Goal: Information Seeking & Learning: Learn about a topic

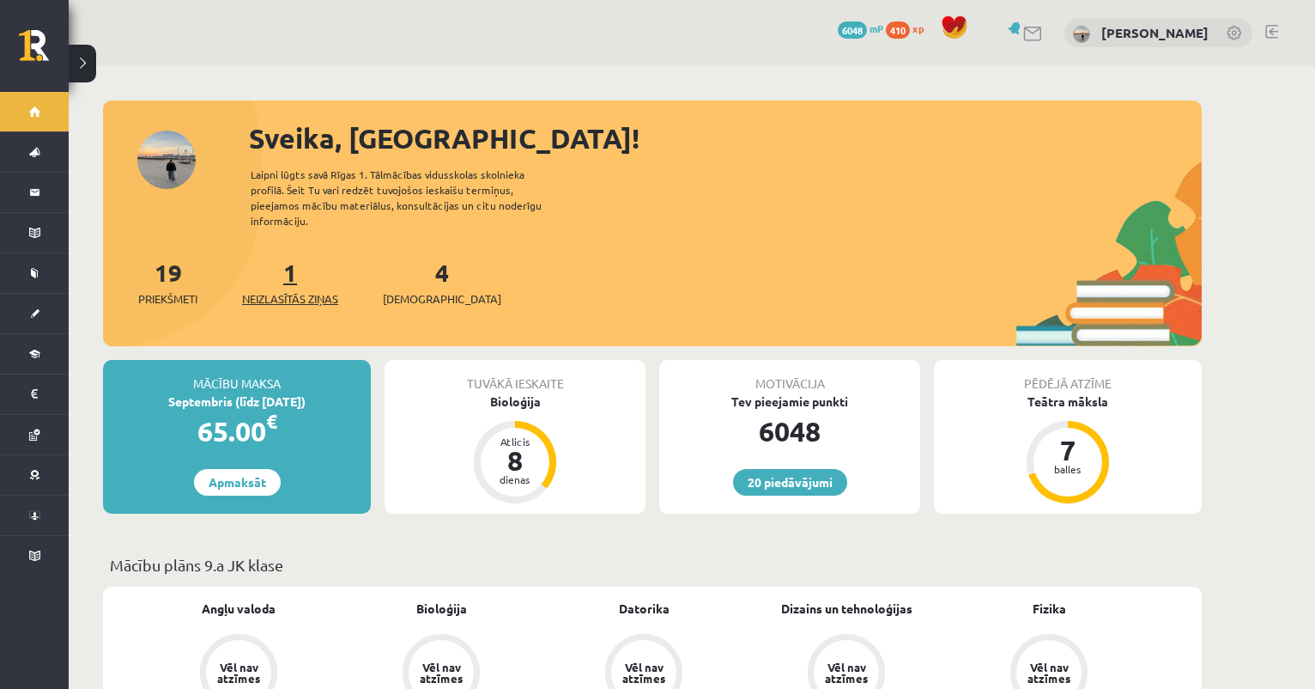
click at [290, 290] on span "Neizlasītās ziņas" at bounding box center [290, 298] width 96 height 17
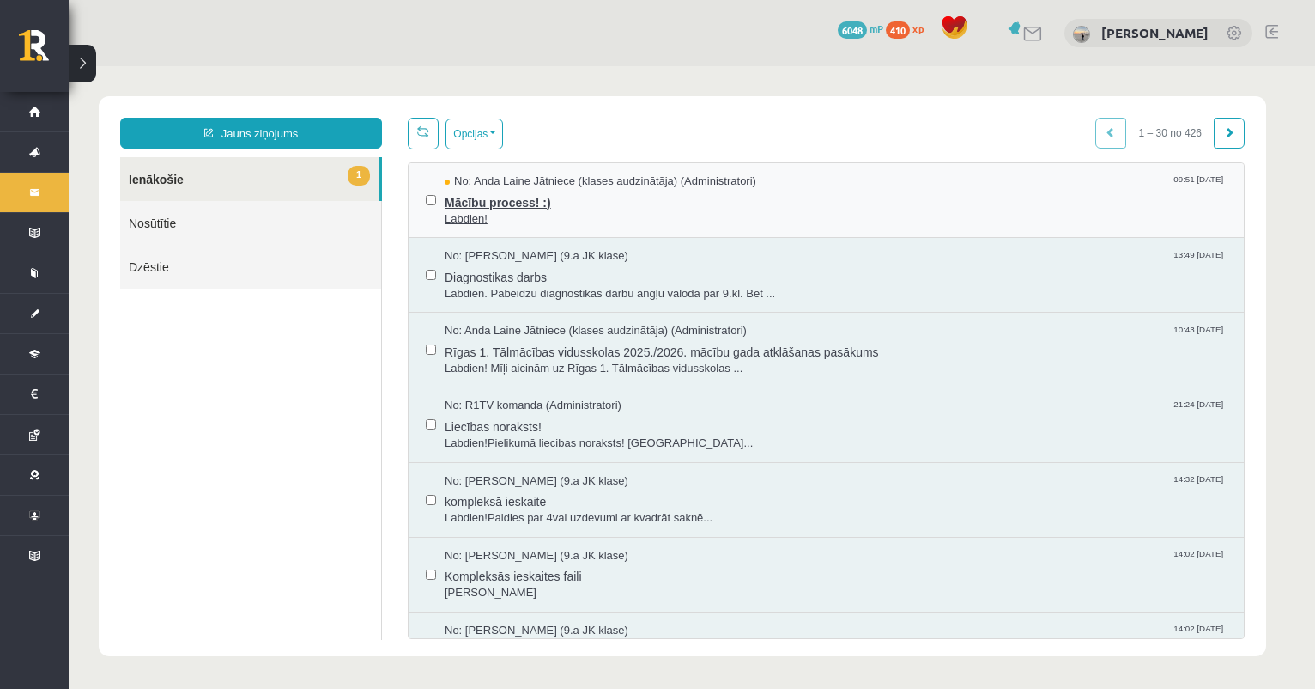
click at [501, 208] on span "Mācību process! :)" at bounding box center [836, 200] width 782 height 21
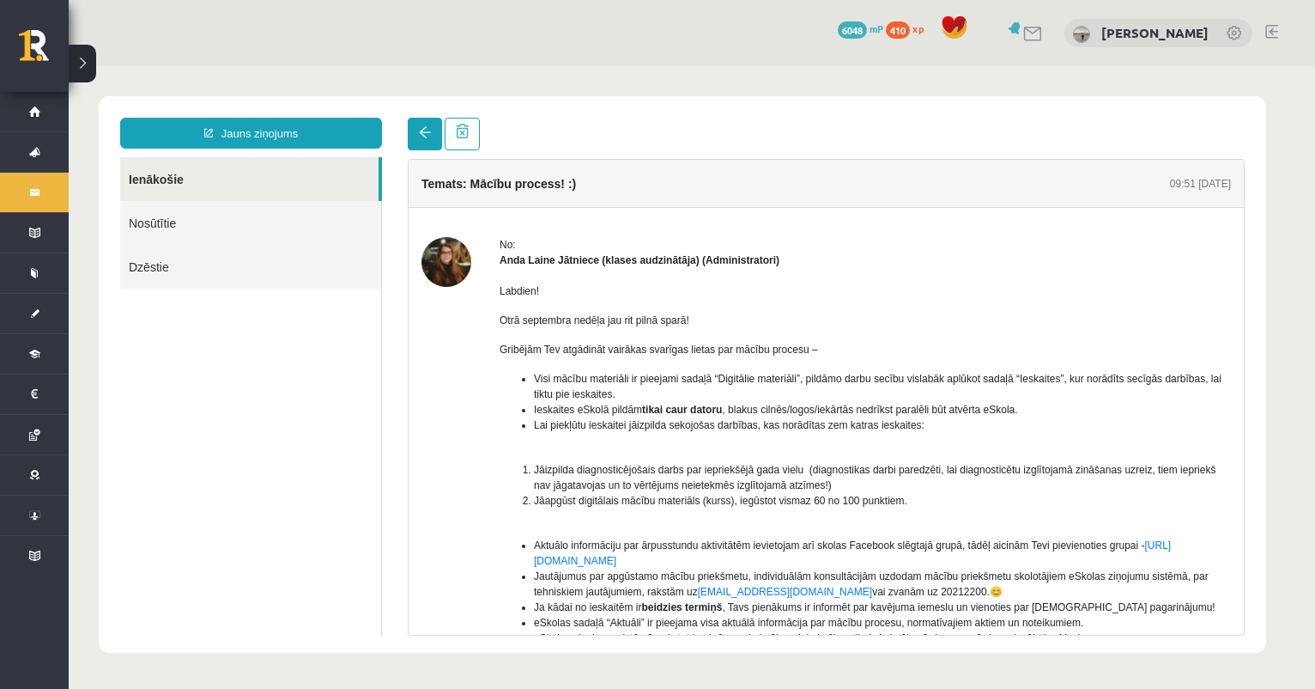
click at [417, 133] on link at bounding box center [425, 134] width 34 height 33
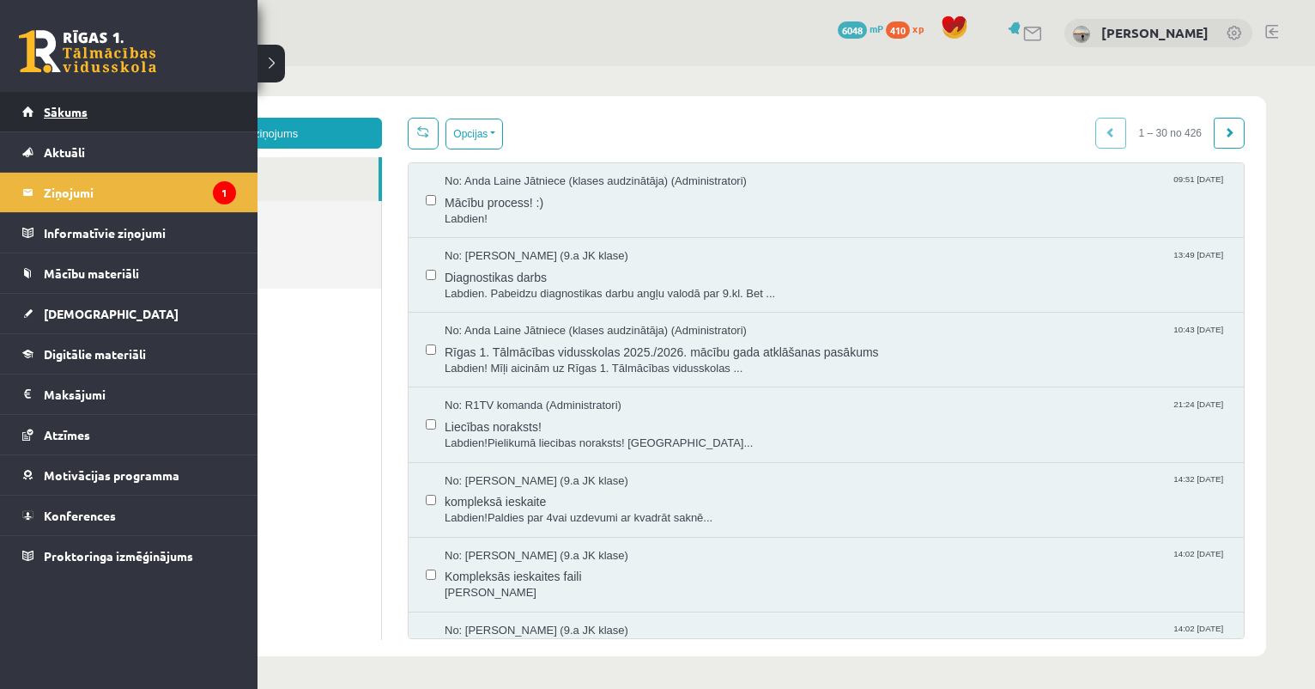
click at [58, 114] on span "Sākums" at bounding box center [66, 111] width 44 height 15
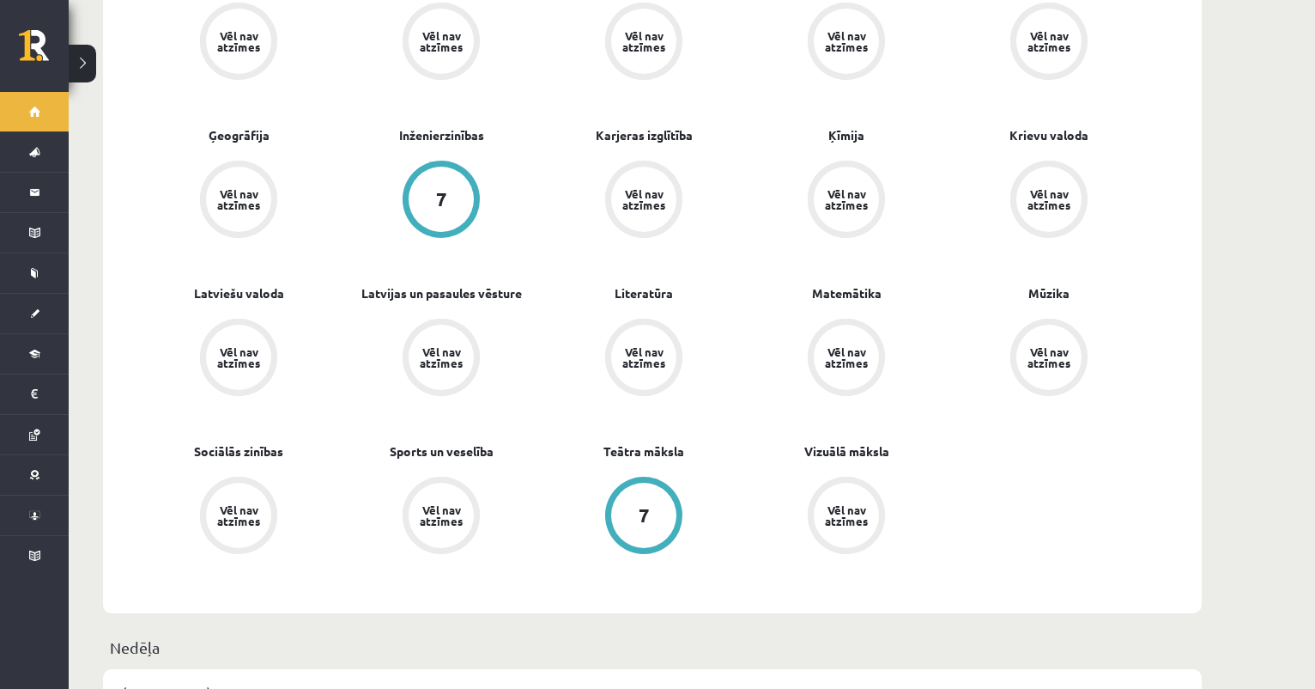
scroll to position [647, 0]
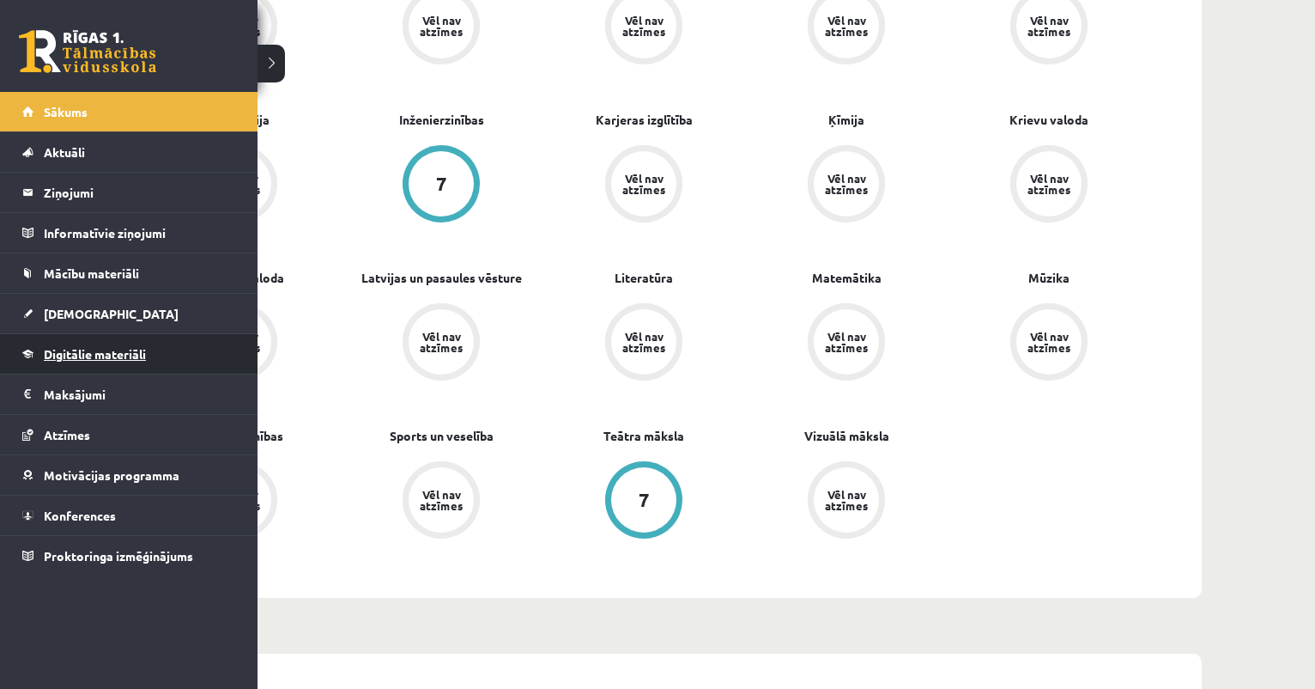
click at [79, 358] on span "Digitālie materiāli" at bounding box center [95, 353] width 102 height 15
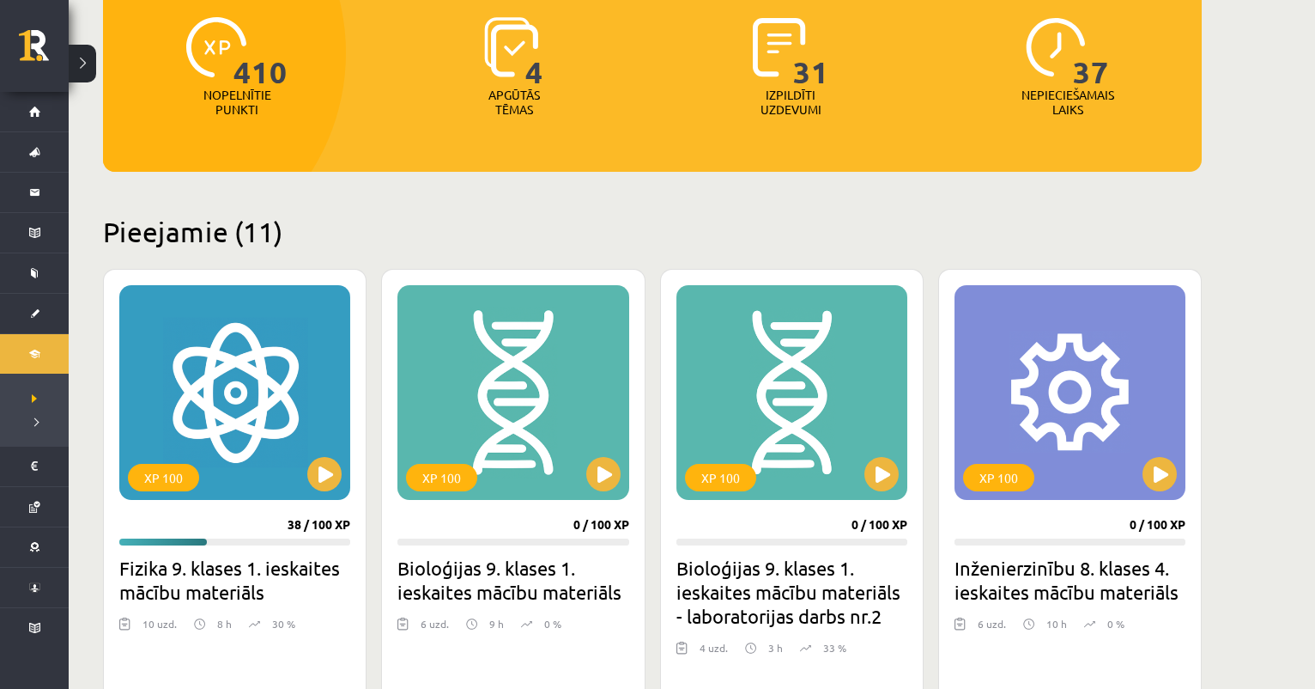
scroll to position [222, 0]
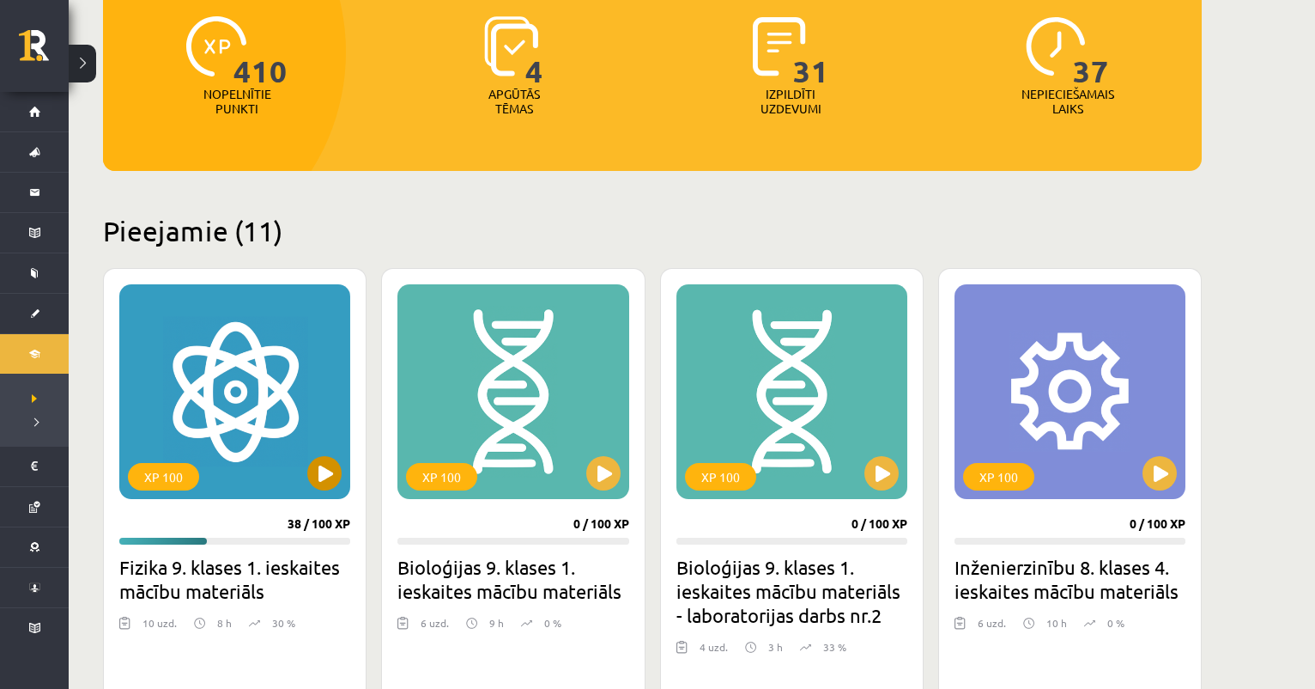
click at [315, 483] on button at bounding box center [324, 473] width 34 height 34
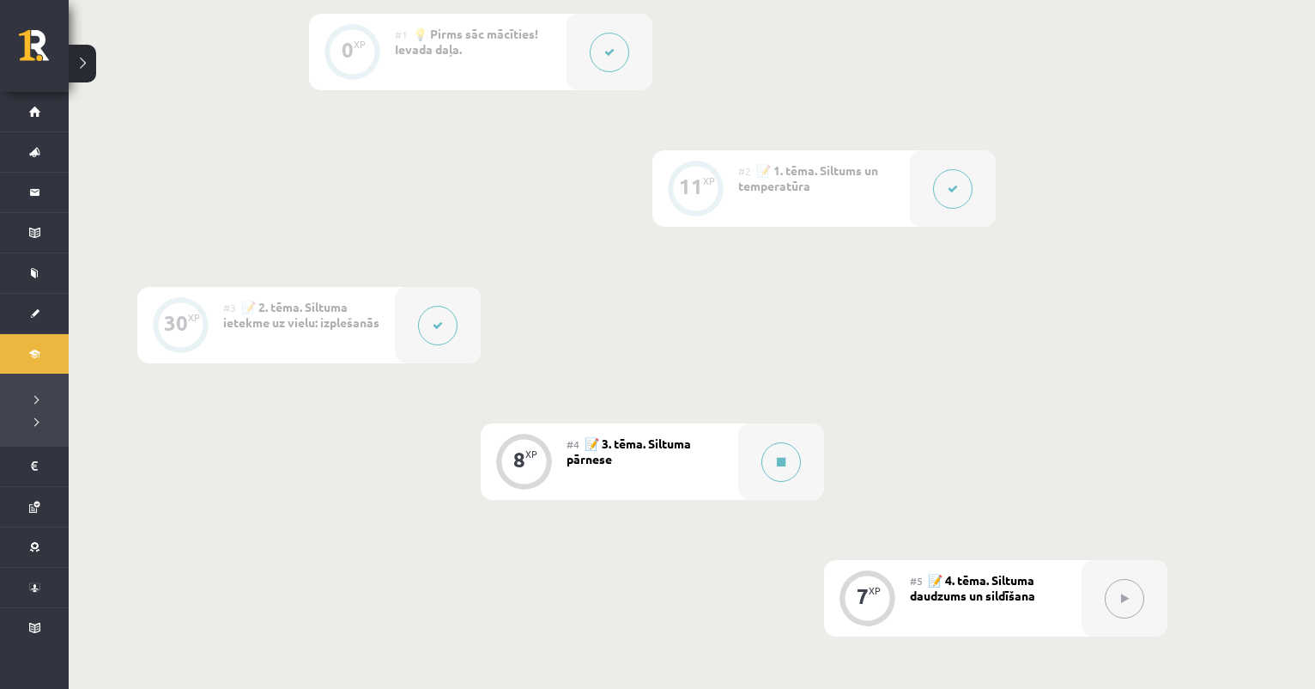
scroll to position [452, 0]
click at [451, 329] on button at bounding box center [437, 321] width 39 height 39
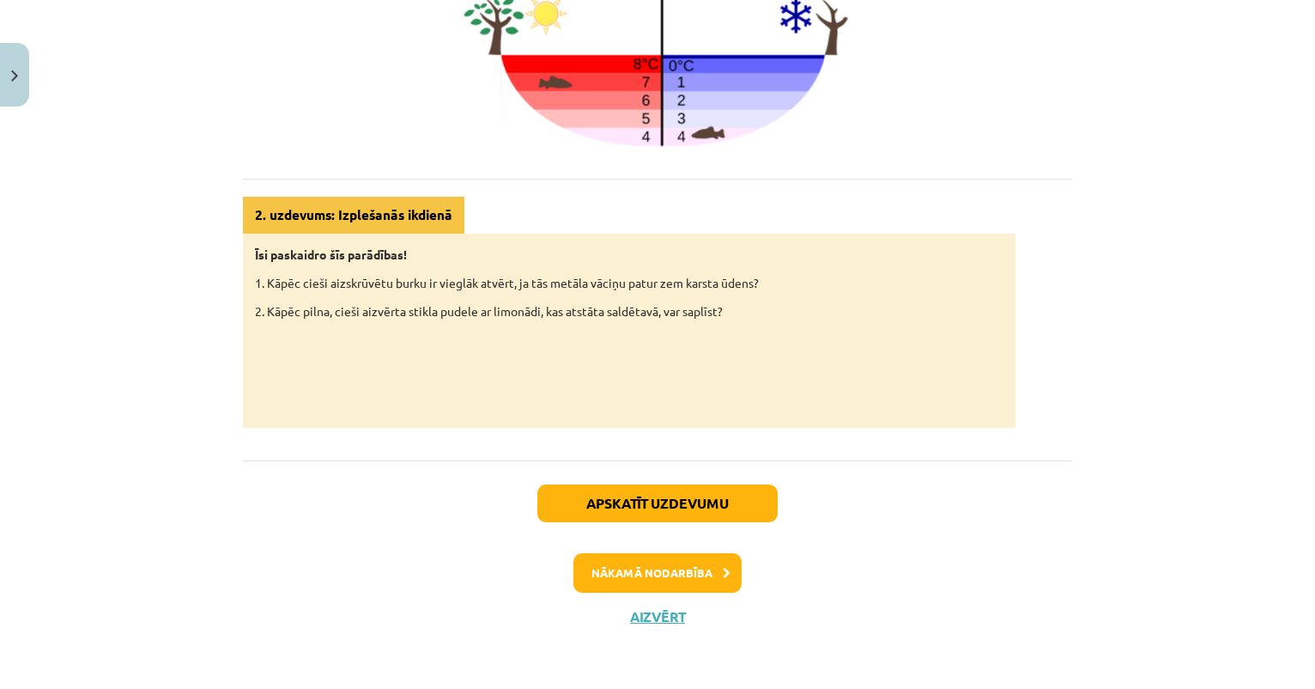
click at [690, 572] on button "Nākamā nodarbība" at bounding box center [658, 572] width 168 height 39
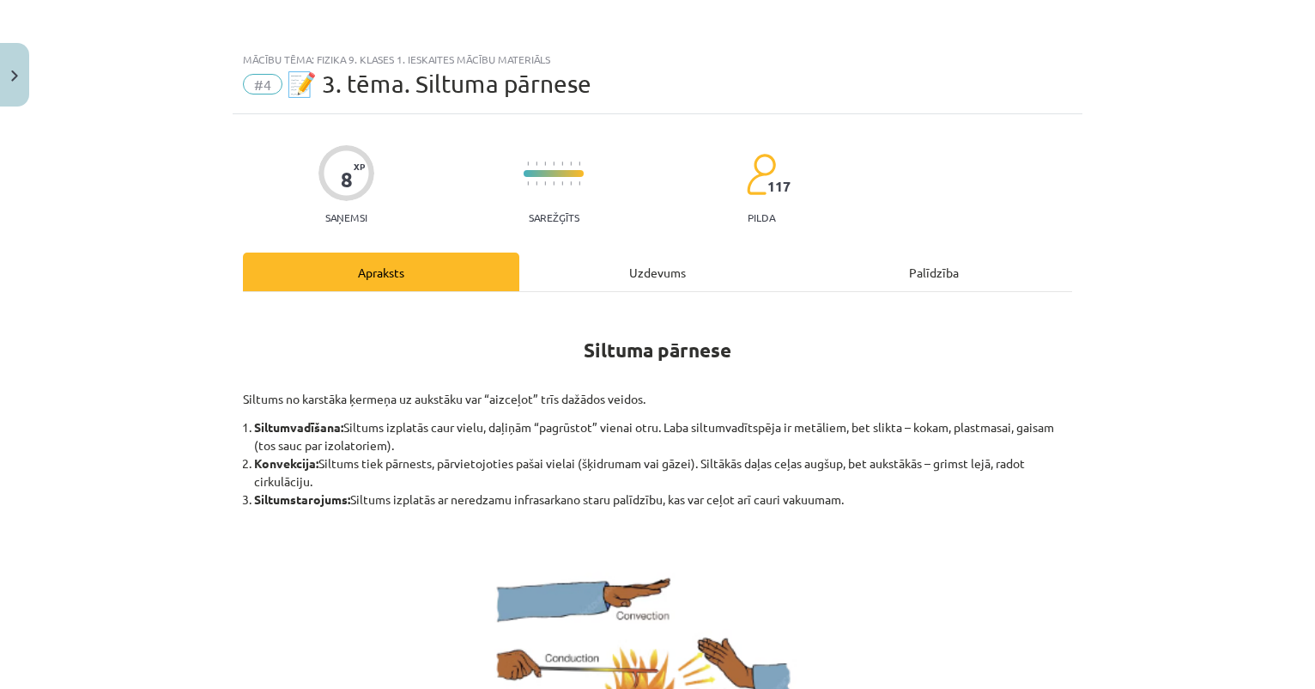
scroll to position [0, 0]
click at [9, 71] on button "Close" at bounding box center [14, 75] width 29 height 64
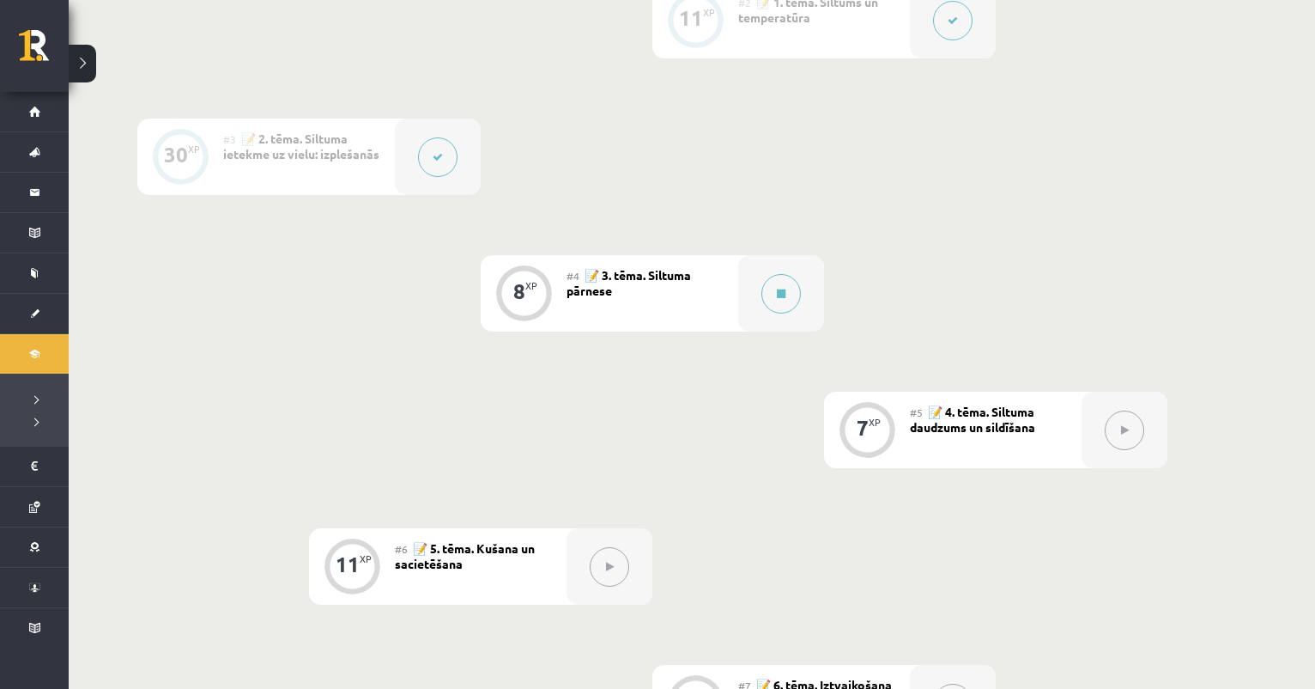
scroll to position [619, 0]
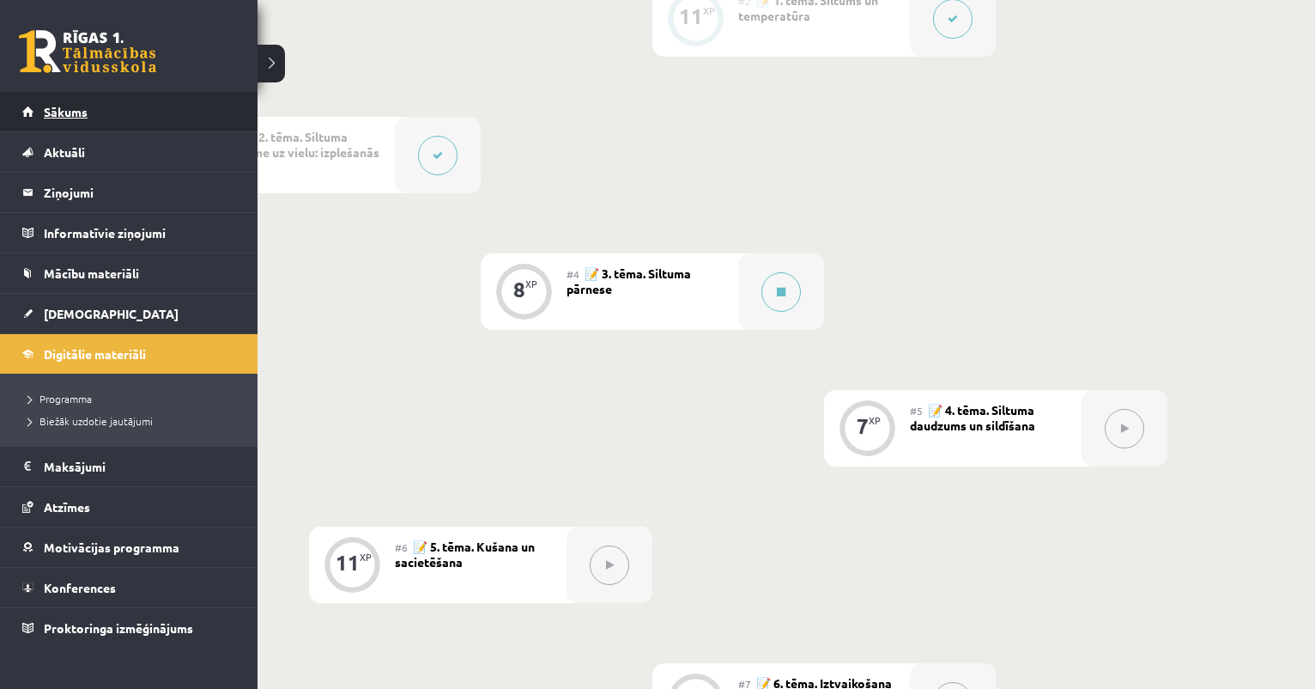
click at [40, 112] on link "Sākums" at bounding box center [129, 111] width 214 height 39
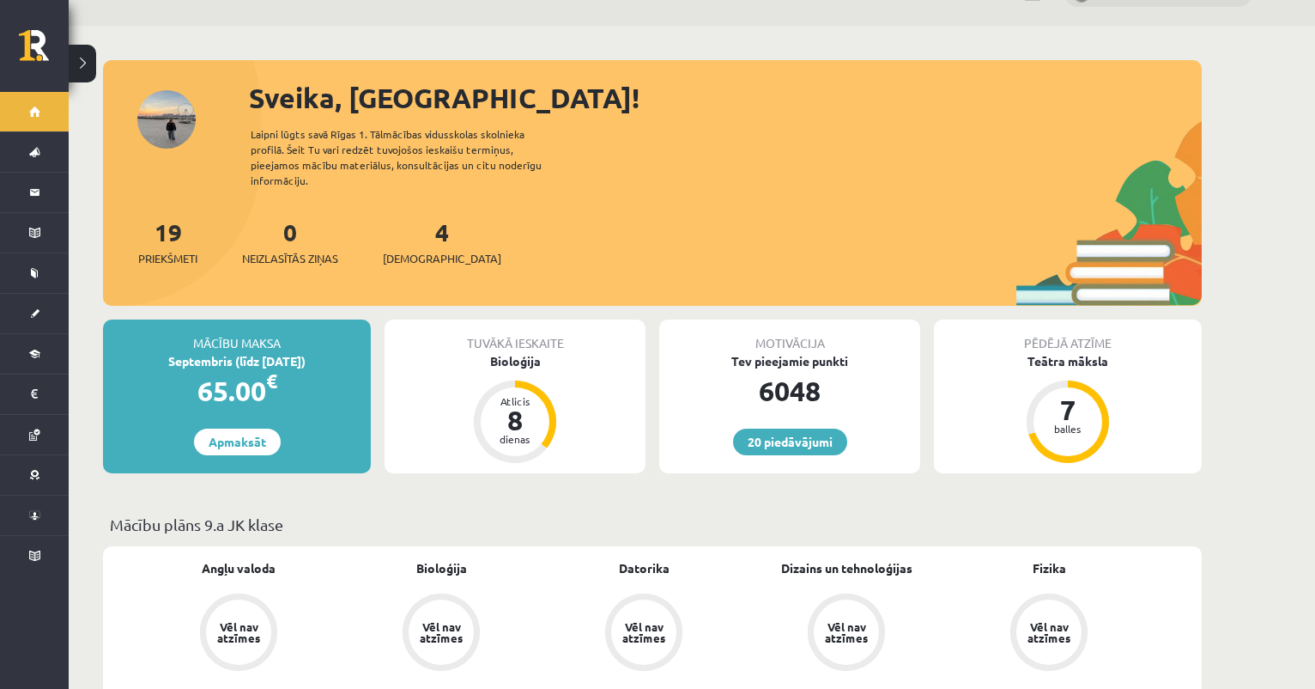
scroll to position [58, 0]
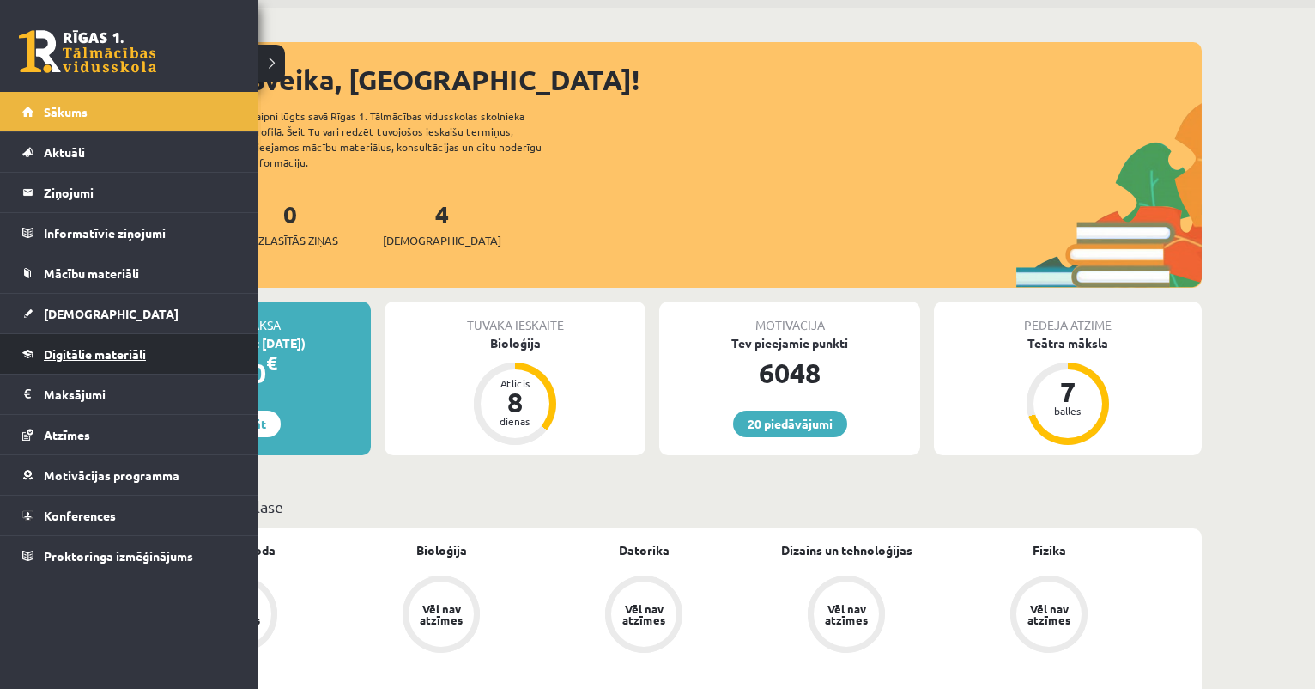
click at [67, 361] on link "Digitālie materiāli" at bounding box center [129, 353] width 214 height 39
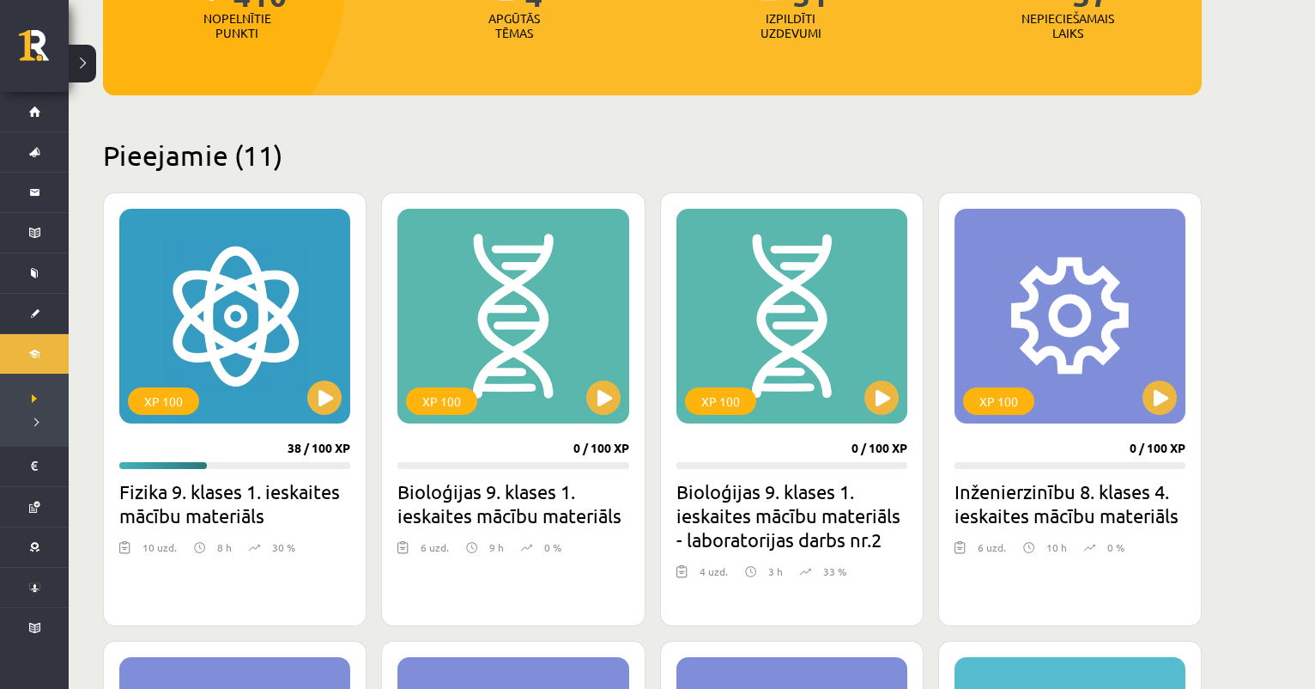
scroll to position [307, 0]
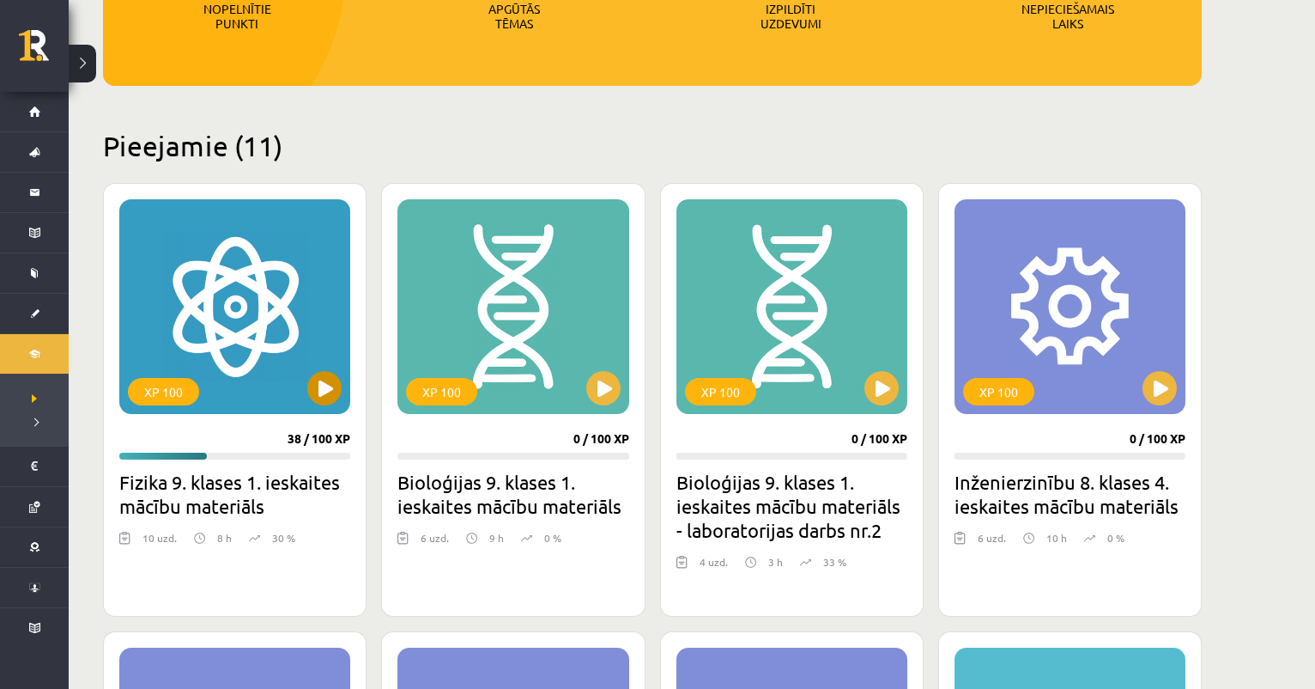
click at [327, 399] on button at bounding box center [324, 388] width 34 height 34
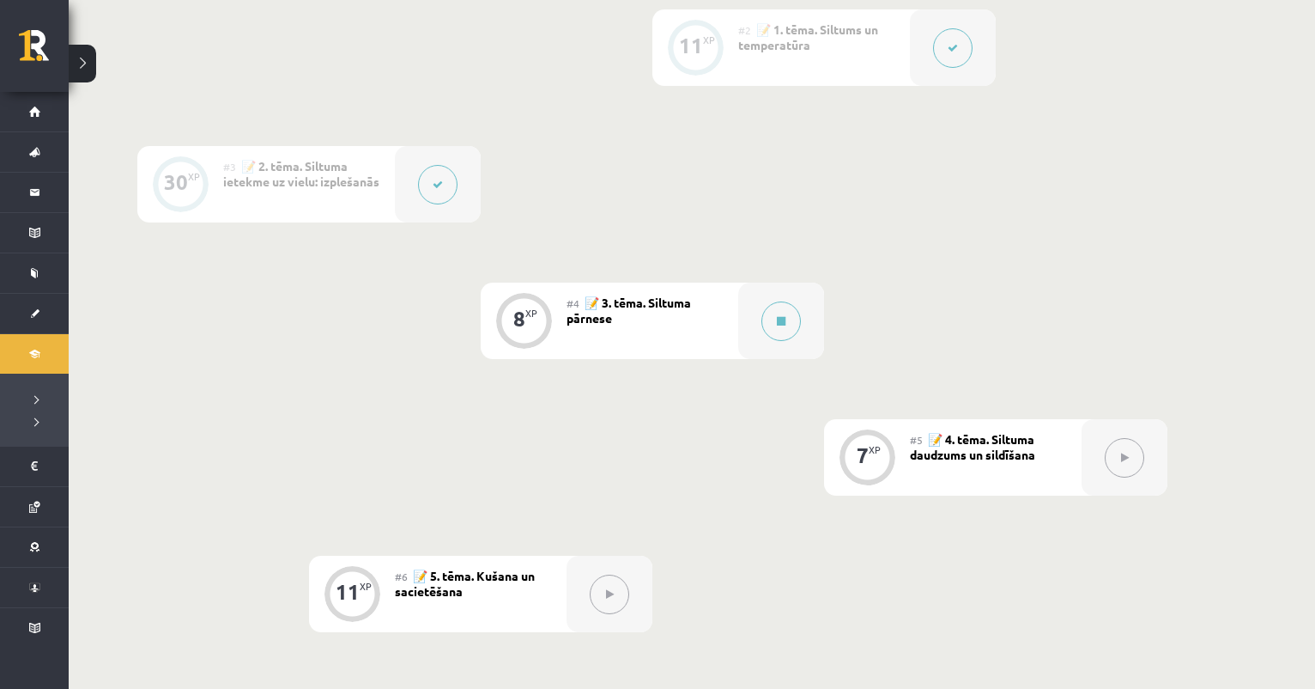
scroll to position [614, 0]
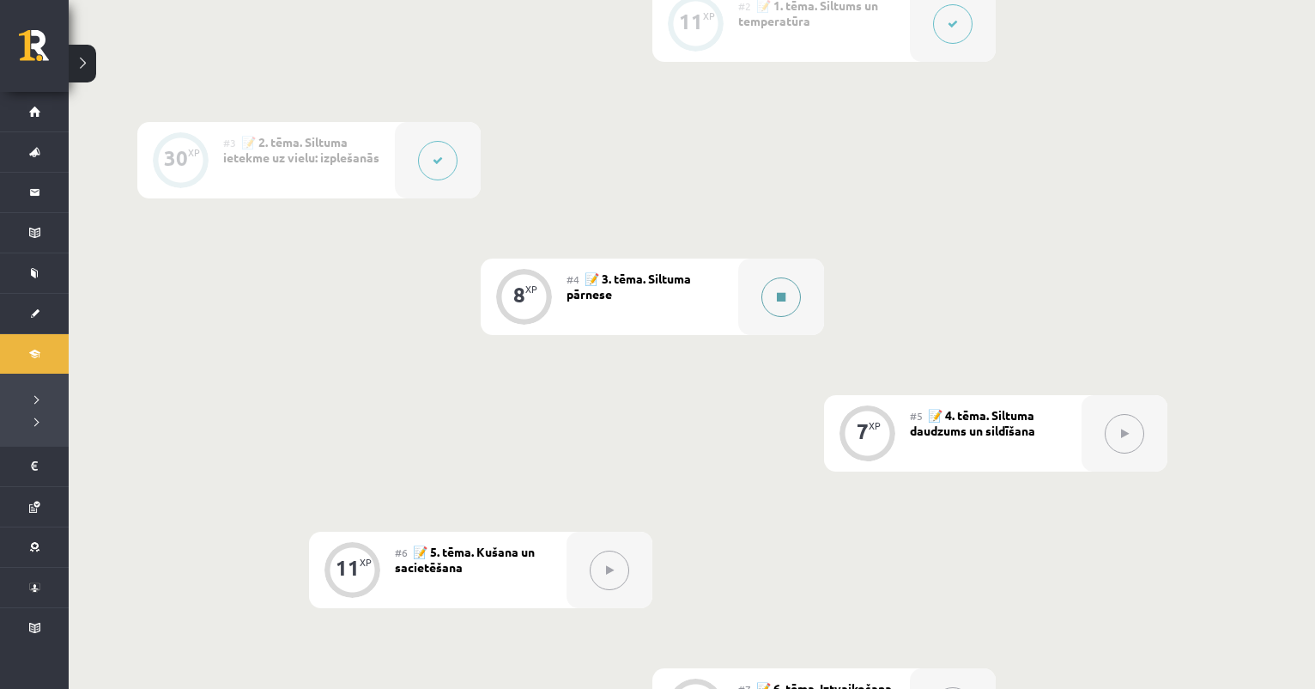
click at [775, 307] on button at bounding box center [781, 296] width 39 height 39
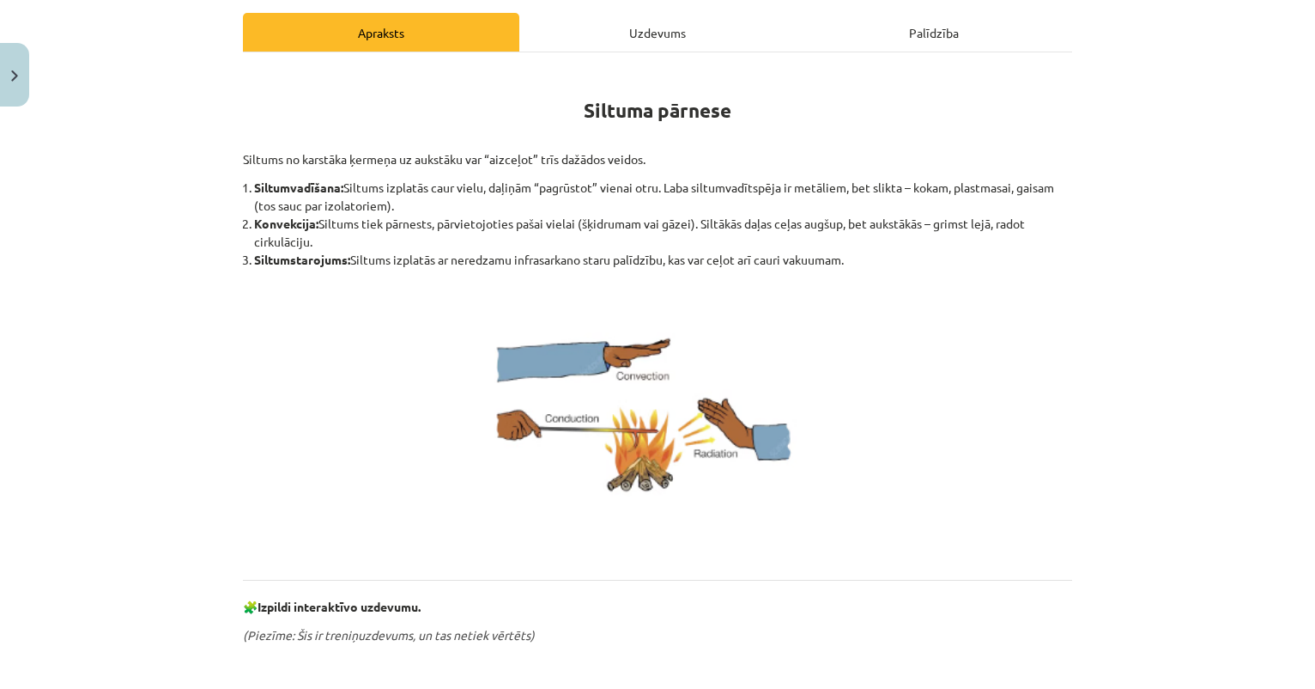
scroll to position [242, 0]
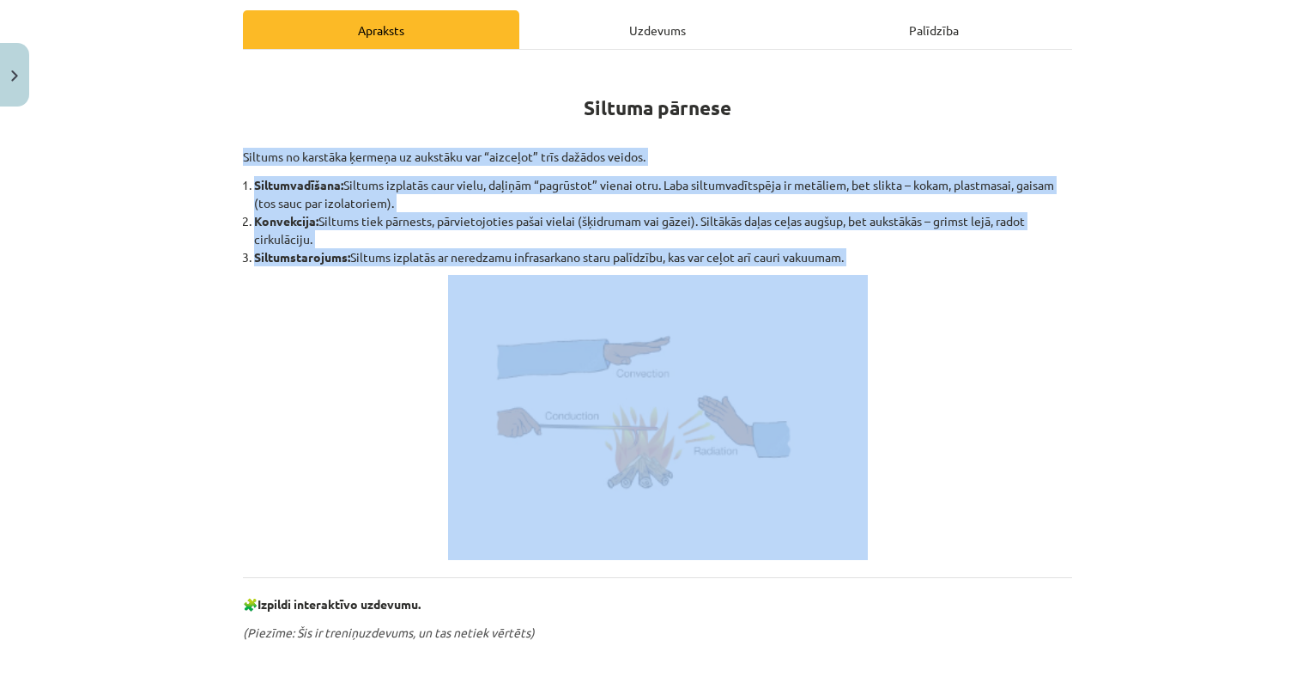
drag, startPoint x: 240, startPoint y: 149, endPoint x: 872, endPoint y: 282, distance: 645.6
click at [872, 282] on div "8 XP Saņemsi Sarežģīts 117 pilda Apraksts Uzdevums Palīdzība Siltuma pārnese Si…" at bounding box center [658, 640] width 850 height 1537
click at [860, 297] on img at bounding box center [658, 417] width 420 height 285
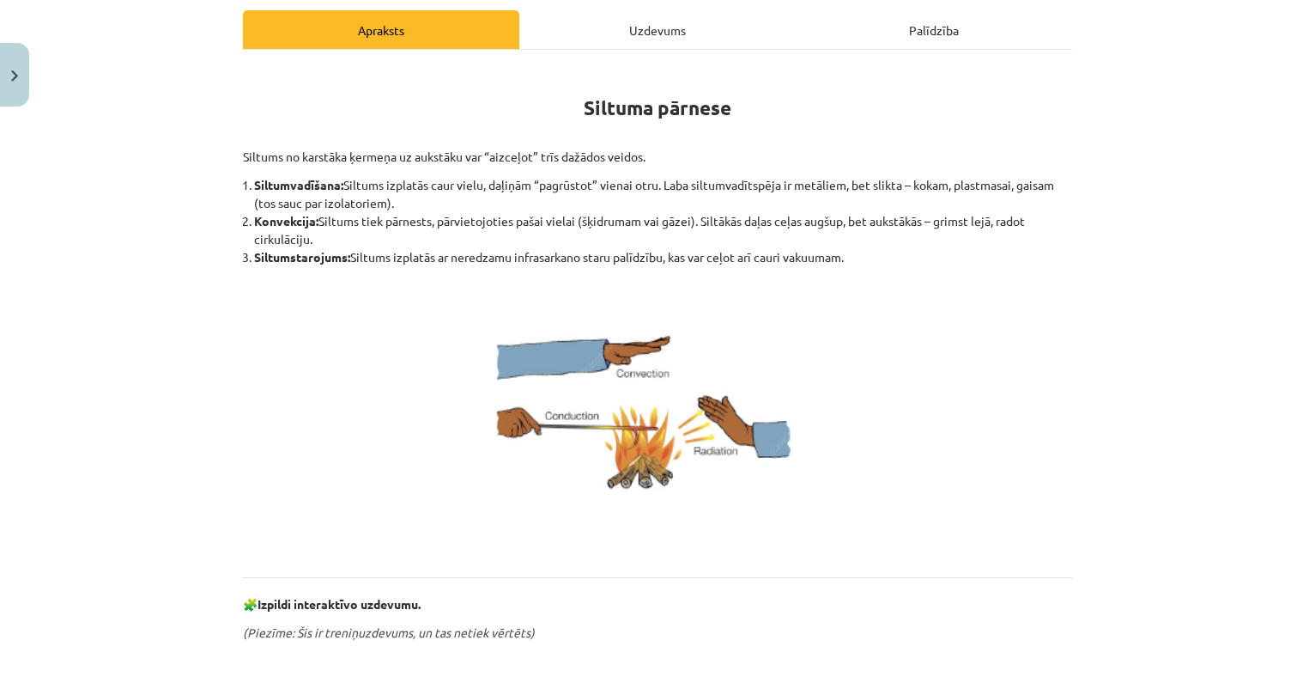
click at [207, 289] on div "Mācību tēma: Fizika 9. klases 1. ieskaites mācību materiāls #4 📝 3. tēma. Siltu…" at bounding box center [657, 344] width 1315 height 689
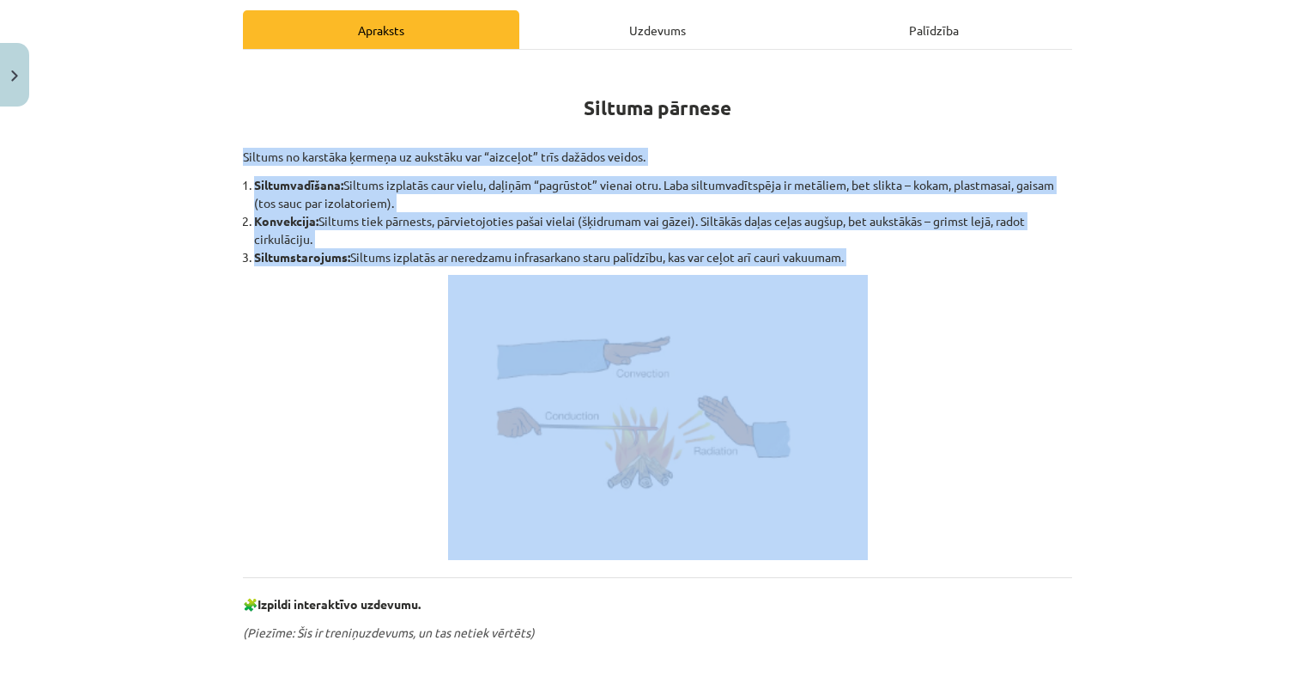
drag, startPoint x: 241, startPoint y: 150, endPoint x: 863, endPoint y: 267, distance: 632.5
click at [863, 267] on div "8 XP Saņemsi Sarežģīts 117 pilda Apraksts Uzdevums Palīdzība Siltuma pārnese Si…" at bounding box center [658, 640] width 850 height 1537
copy div "Siltums no karstāka ķermeņa uz aukstāku var “aizceļot” trīs dažādos veidos. Sil…"
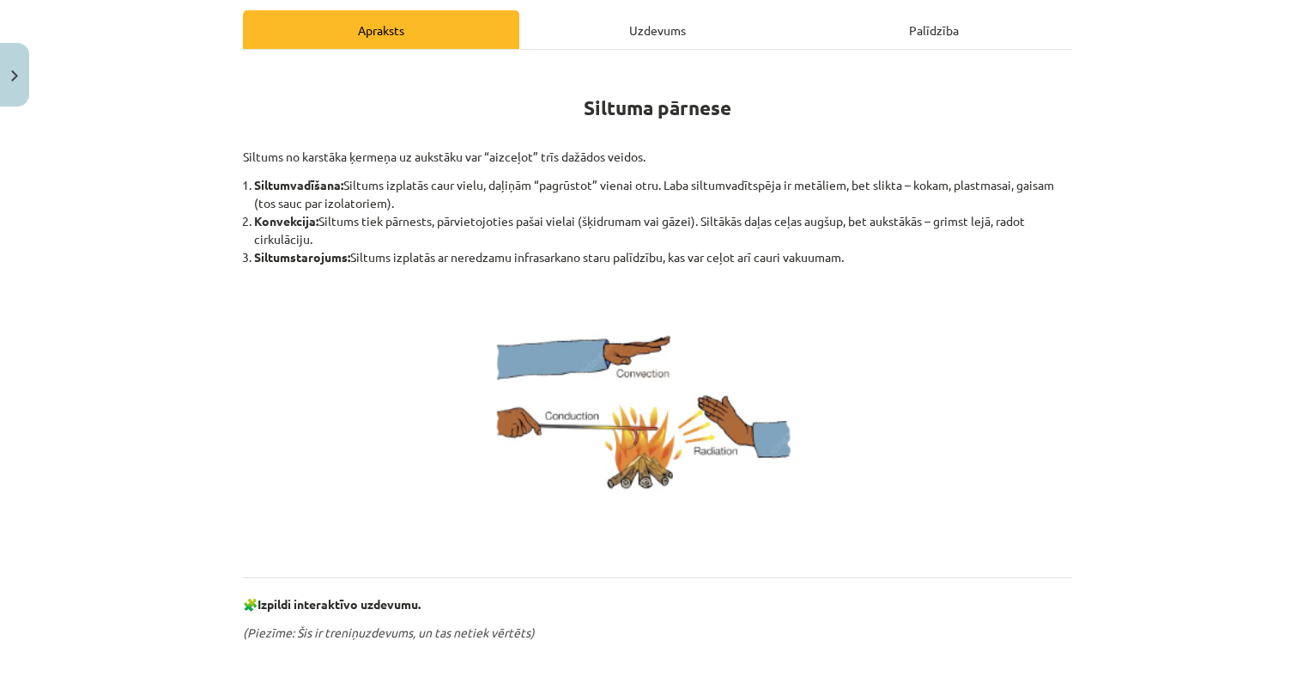
click at [395, 334] on p at bounding box center [657, 417] width 829 height 285
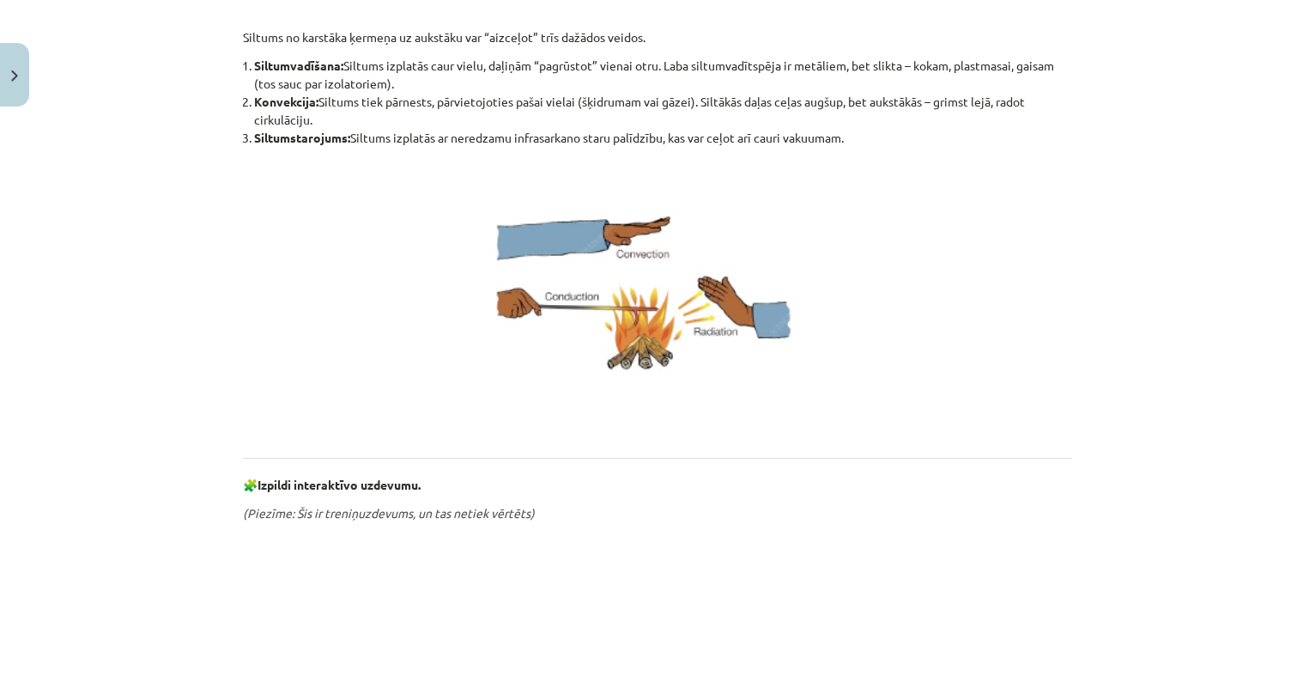
scroll to position [362, 0]
click at [402, 314] on p at bounding box center [657, 297] width 829 height 285
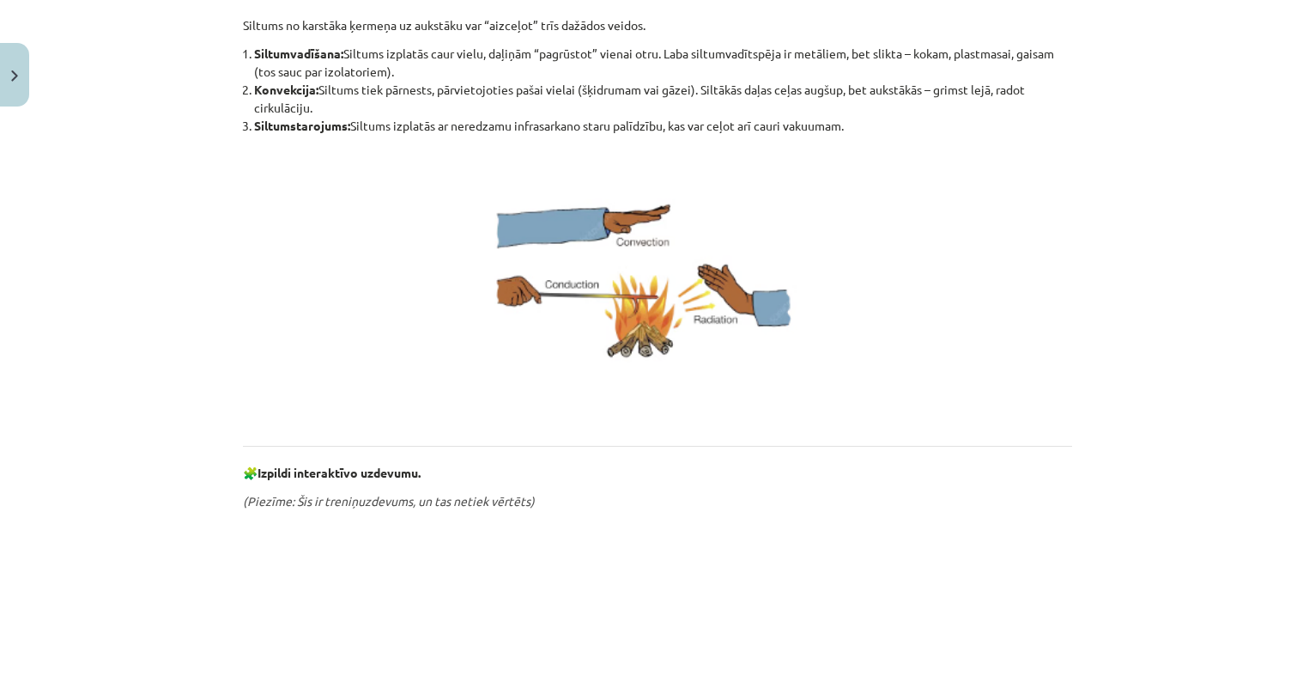
scroll to position [375, 0]
click at [378, 309] on p at bounding box center [657, 284] width 829 height 285
click at [341, 174] on p at bounding box center [657, 284] width 829 height 285
click at [184, 112] on div "Mācību tēma: Fizika 9. klases 1. ieskaites mācību materiāls #4 📝 3. tēma. Siltu…" at bounding box center [657, 344] width 1315 height 689
click at [240, 101] on div "8 XP Saņemsi Sarežģīts 117 pilda Apraksts Uzdevums Palīdzība Siltuma pārnese Si…" at bounding box center [658, 507] width 850 height 1537
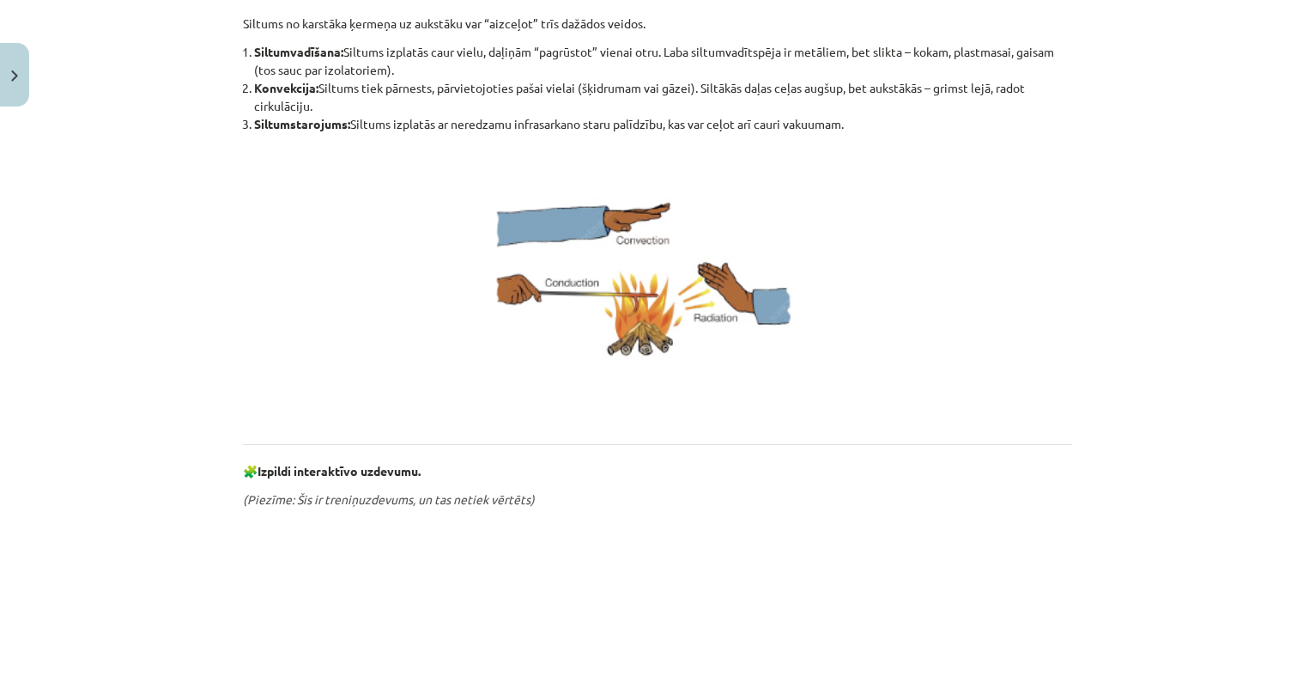
click at [239, 98] on div "8 XP Saņemsi Sarežģīts 117 pilda Apraksts Uzdevums Palīdzība Siltuma pārnese Si…" at bounding box center [658, 507] width 850 height 1537
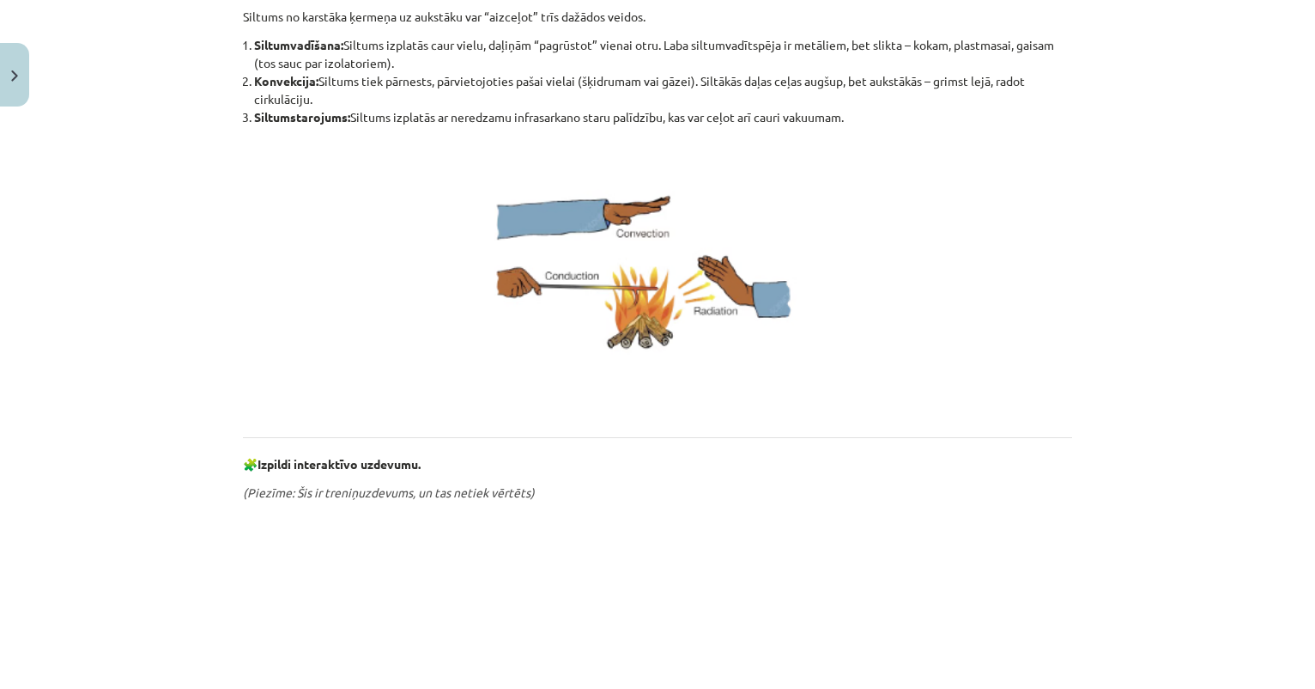
scroll to position [371, 0]
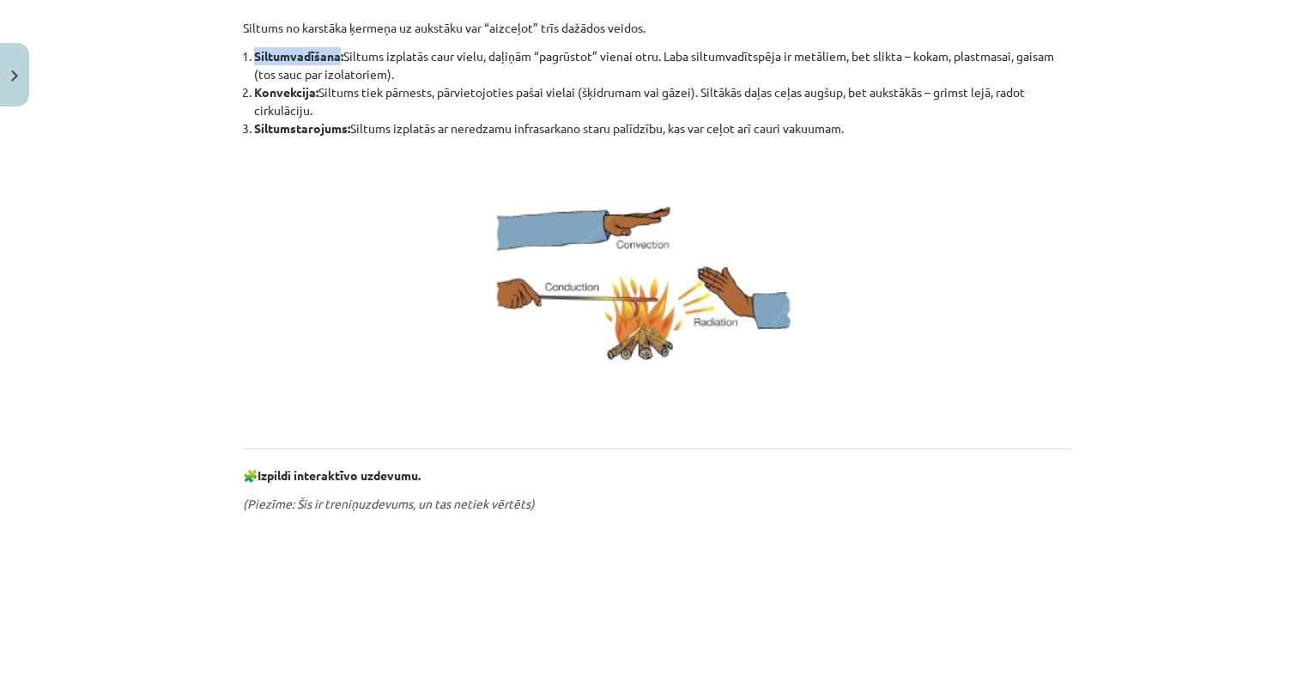
drag, startPoint x: 254, startPoint y: 52, endPoint x: 341, endPoint y: 53, distance: 86.7
click at [341, 53] on b "Siltumvadīšana:" at bounding box center [298, 55] width 89 height 15
copy b "Siltumvadīšana"
click at [414, 291] on p at bounding box center [657, 288] width 829 height 285
drag, startPoint x: 254, startPoint y: 127, endPoint x: 347, endPoint y: 131, distance: 92.8
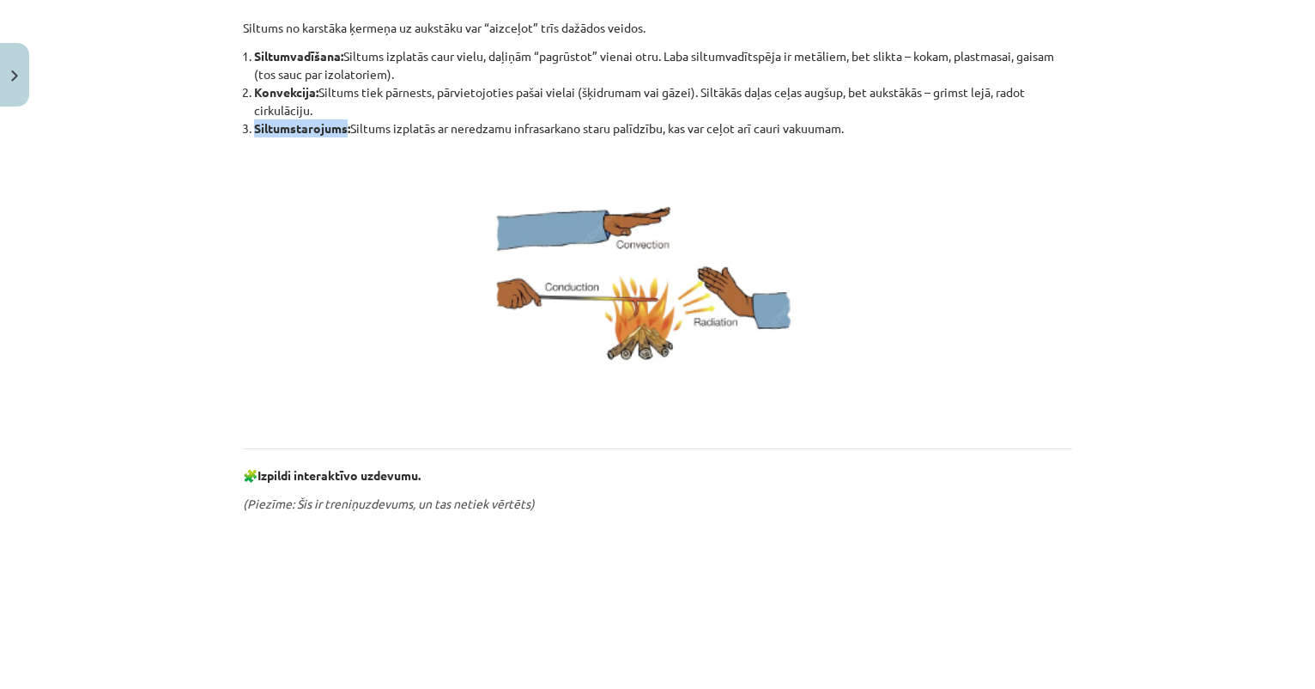
click at [347, 131] on b "Siltumstarojums:" at bounding box center [302, 127] width 96 height 15
copy b "Siltumstarojums"
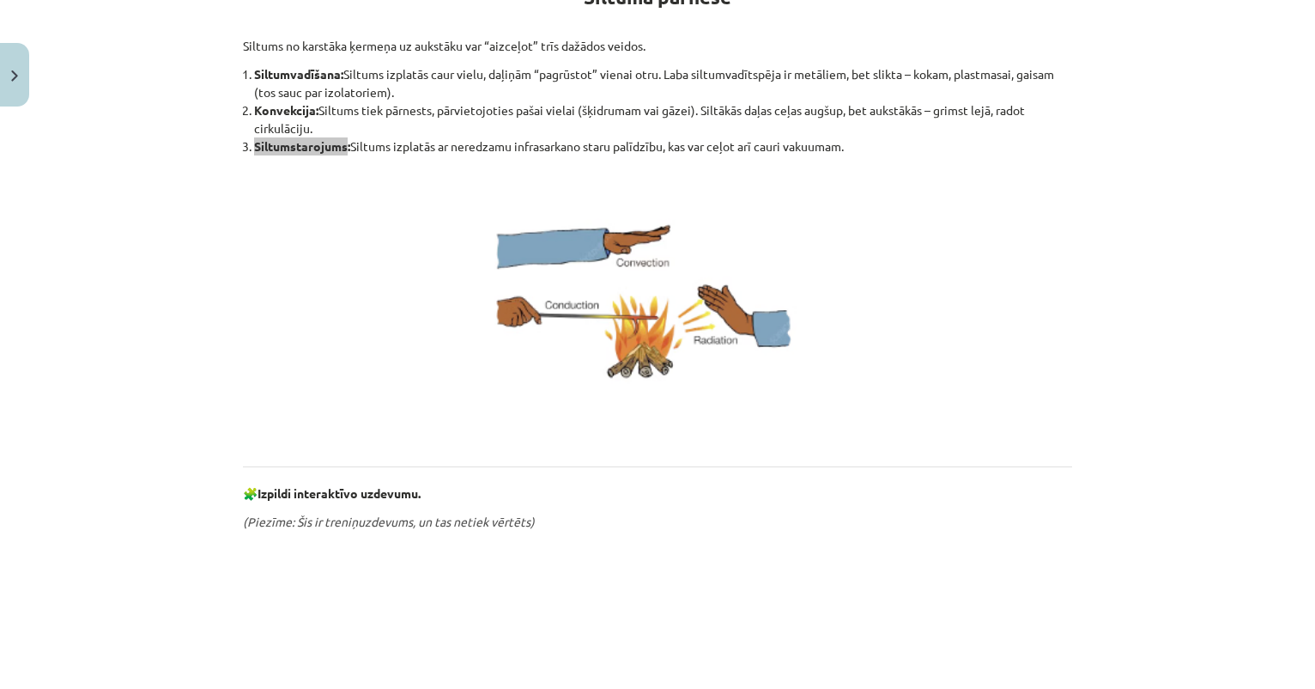
scroll to position [350, 0]
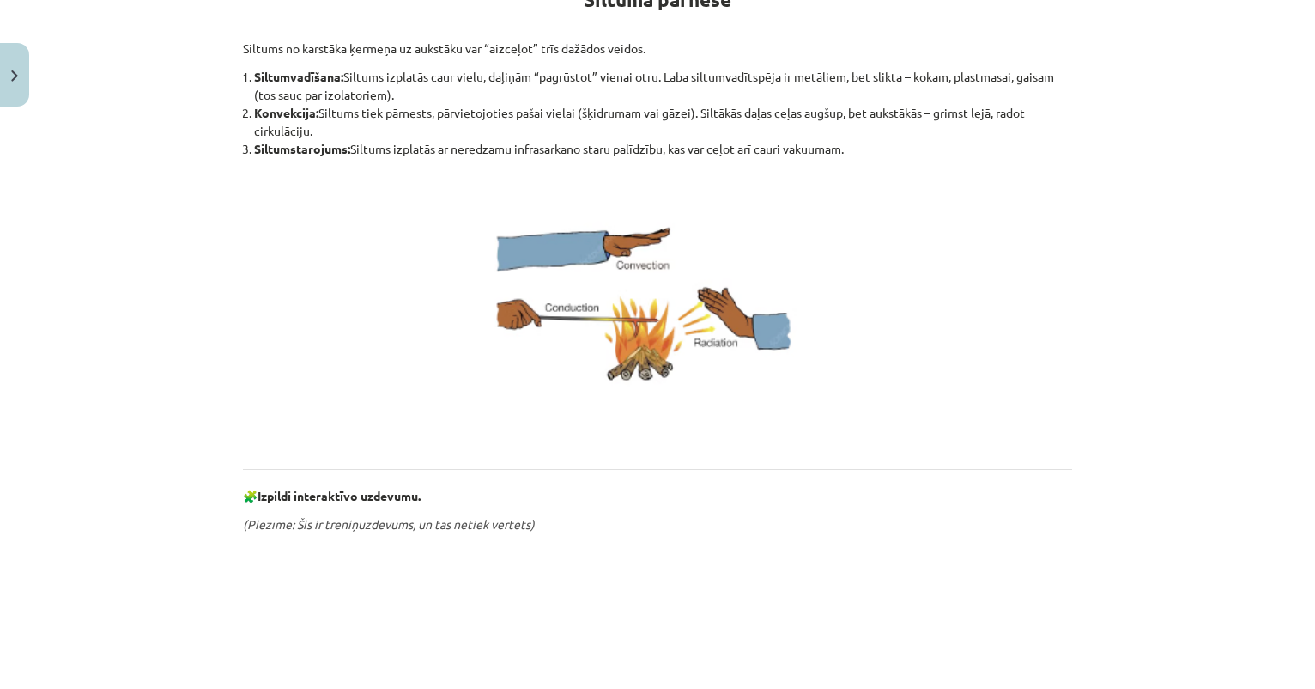
click at [408, 179] on p at bounding box center [657, 309] width 829 height 285
drag, startPoint x: 253, startPoint y: 108, endPoint x: 315, endPoint y: 115, distance: 62.2
click at [315, 115] on ol "Siltumvadīšana: Siltums izplatās caur vielu, daļiņām “pagrūstot” vienai otru. L…" at bounding box center [657, 113] width 829 height 90
copy b "Konvekcija"
click at [368, 210] on p at bounding box center [657, 309] width 829 height 285
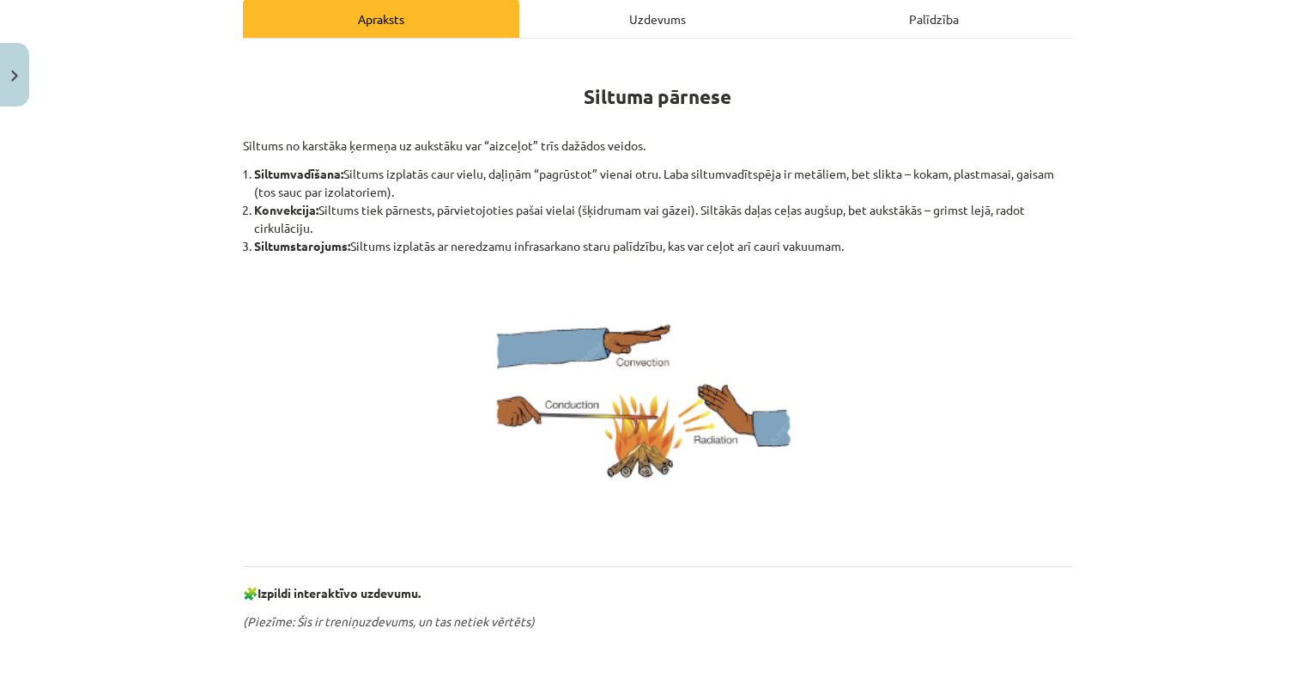
scroll to position [246, 0]
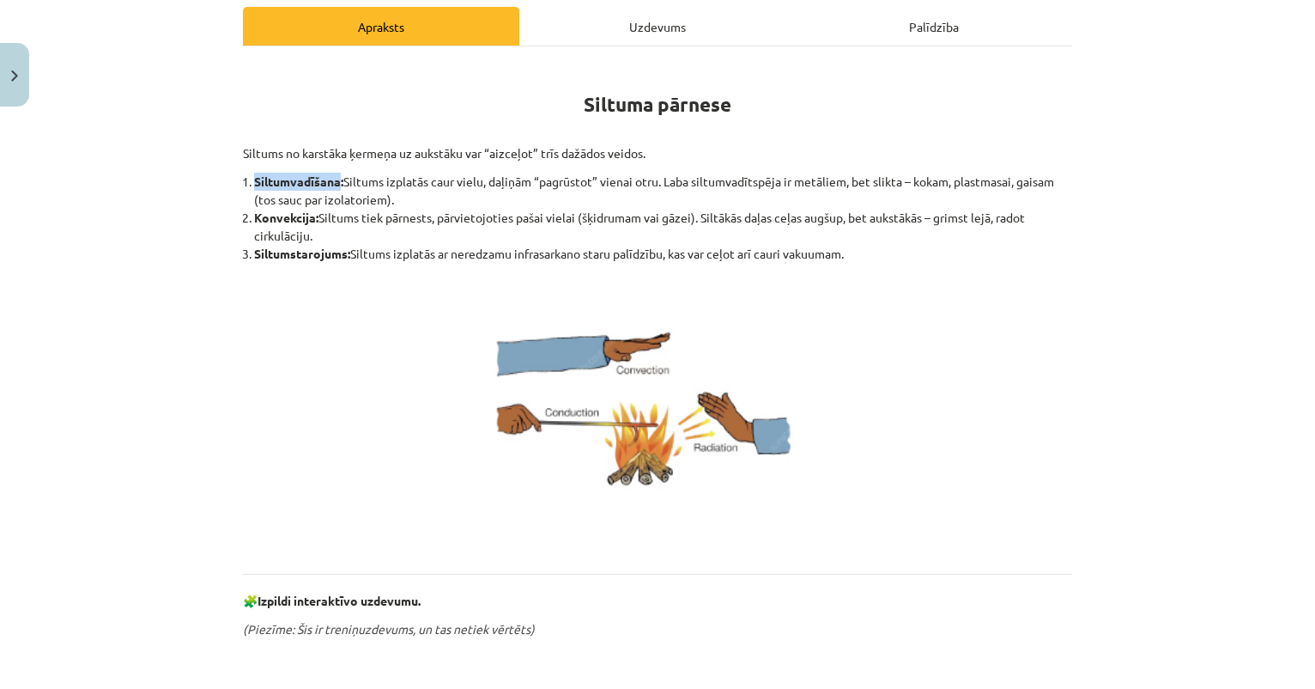
drag, startPoint x: 257, startPoint y: 179, endPoint x: 338, endPoint y: 182, distance: 81.6
click at [339, 182] on b "Siltumvadīšana:" at bounding box center [298, 180] width 89 height 15
copy b "Siltumvadīšana"
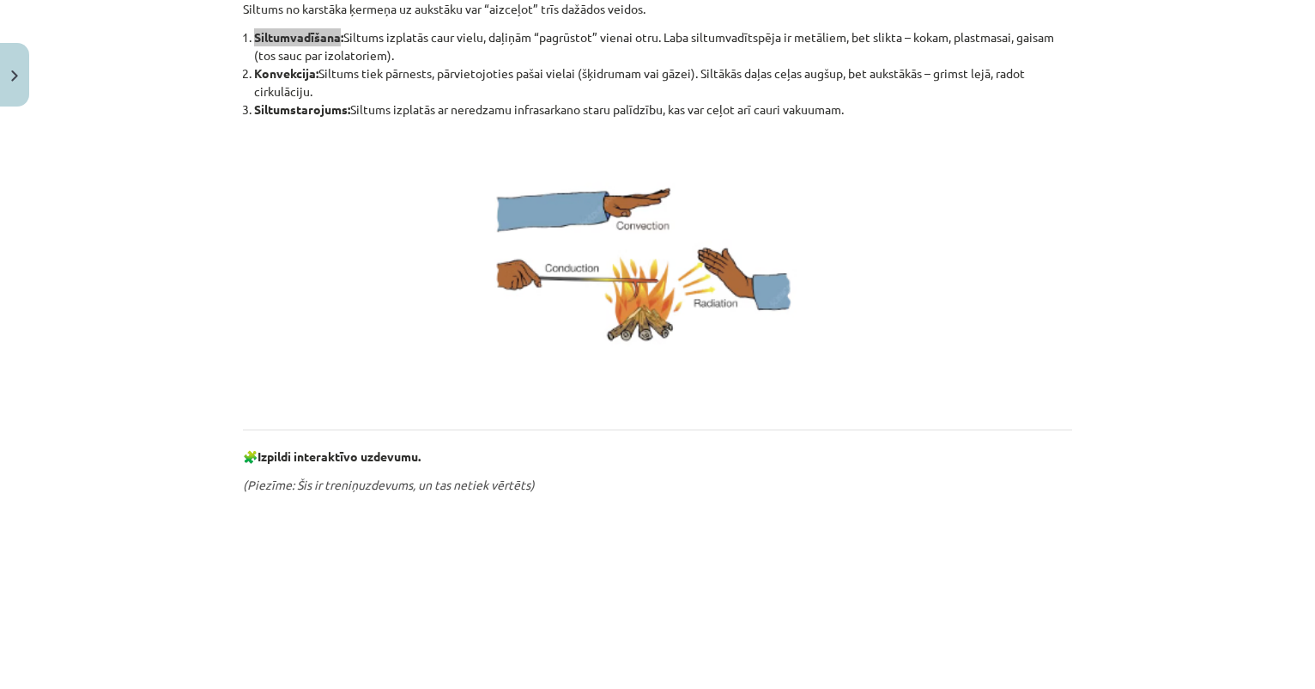
scroll to position [393, 0]
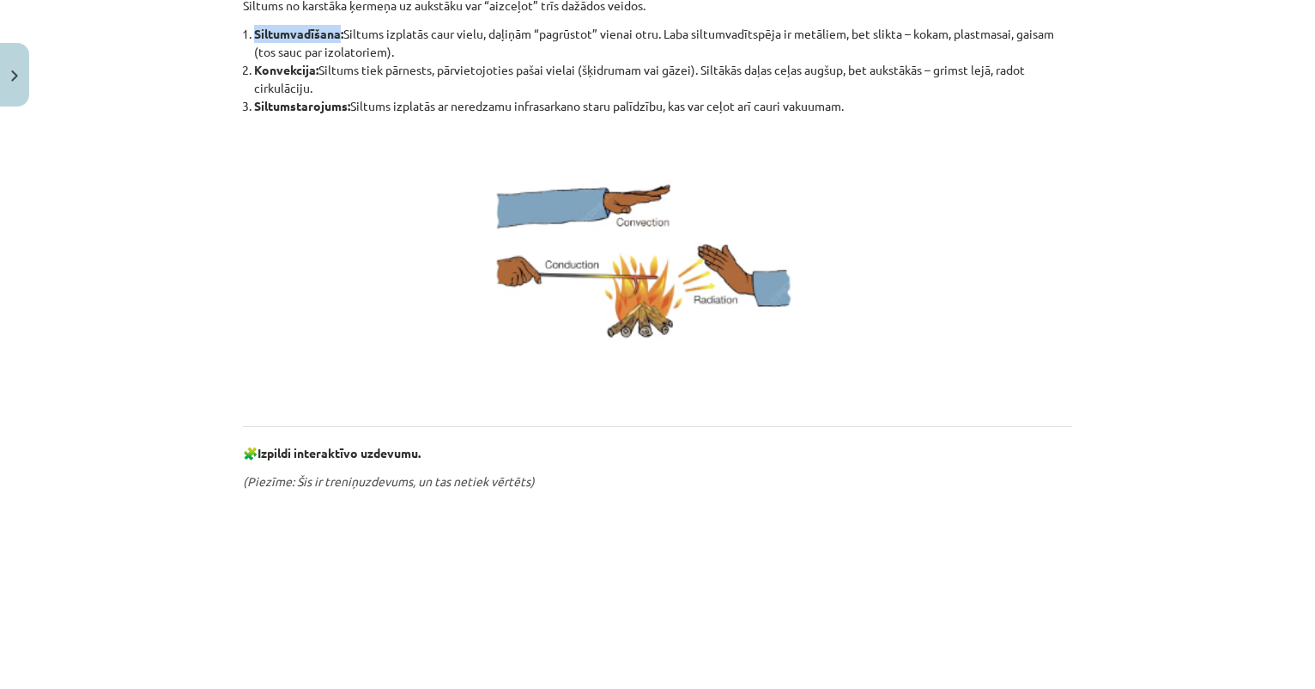
click at [739, 140] on img at bounding box center [658, 266] width 420 height 285
drag, startPoint x: 254, startPoint y: 65, endPoint x: 315, endPoint y: 70, distance: 61.1
click at [316, 70] on b "Konvekcija:" at bounding box center [286, 69] width 64 height 15
copy b "Konvekcija"
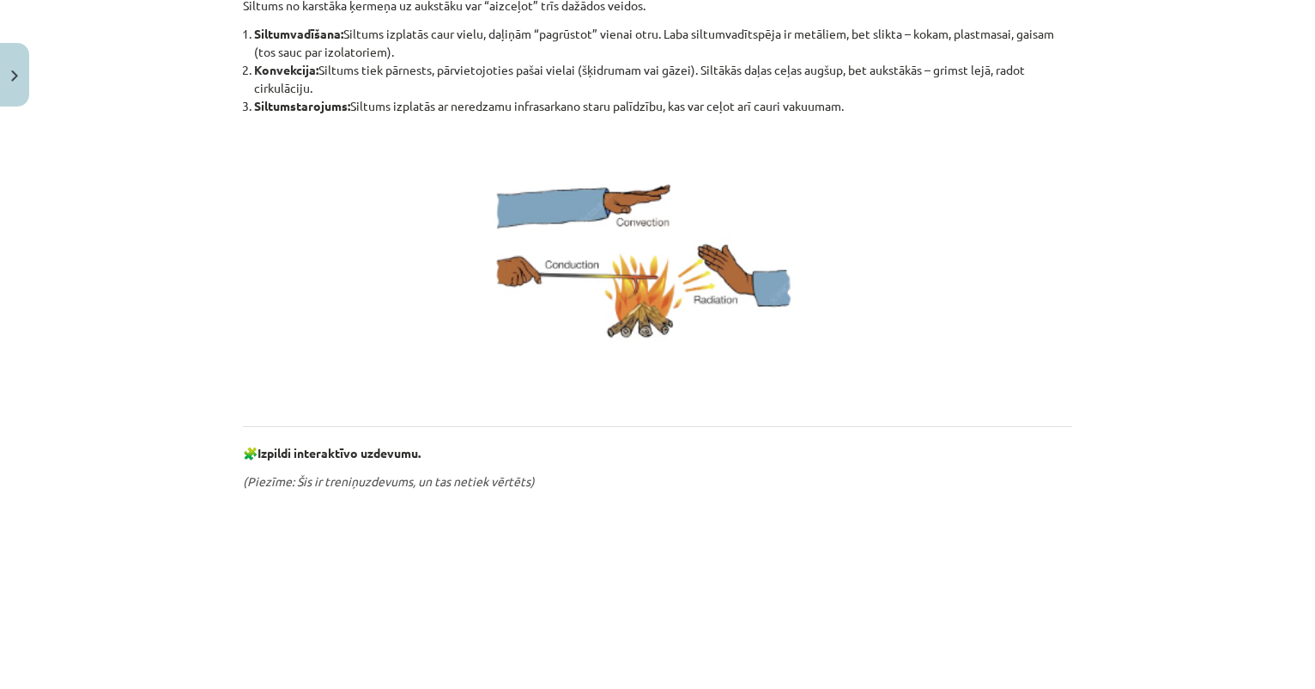
click at [408, 161] on p at bounding box center [657, 266] width 829 height 285
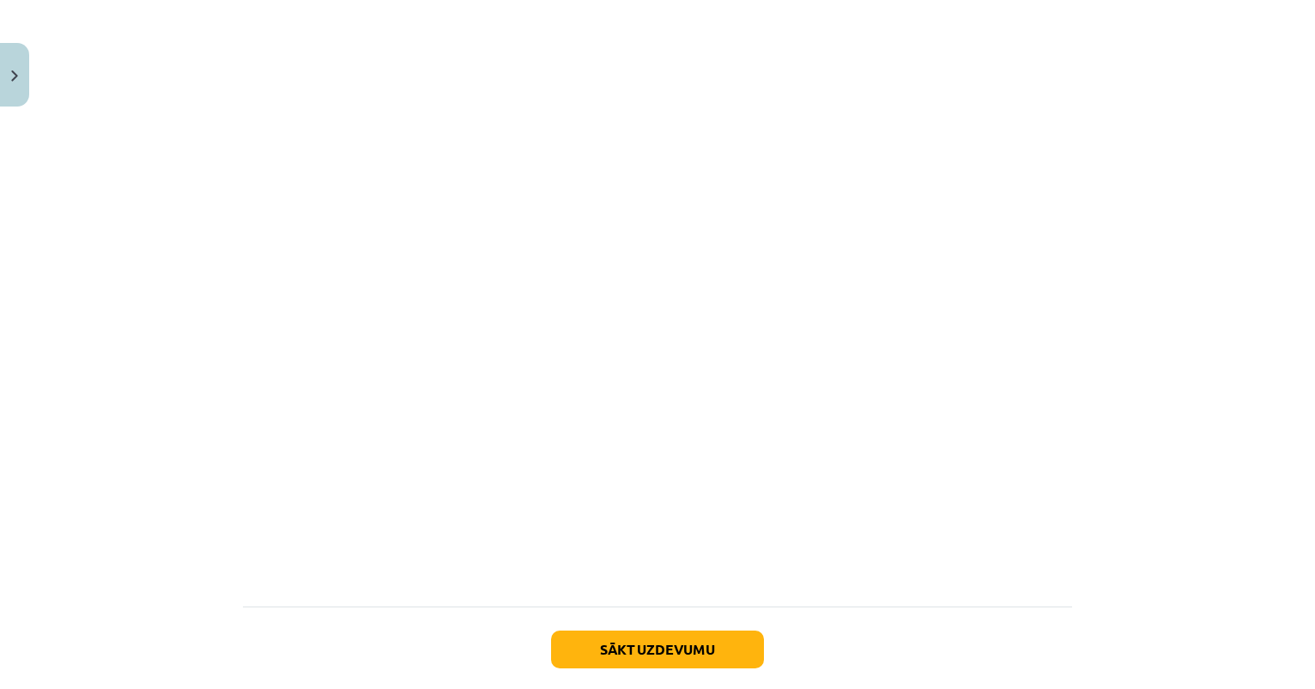
scroll to position [899, 0]
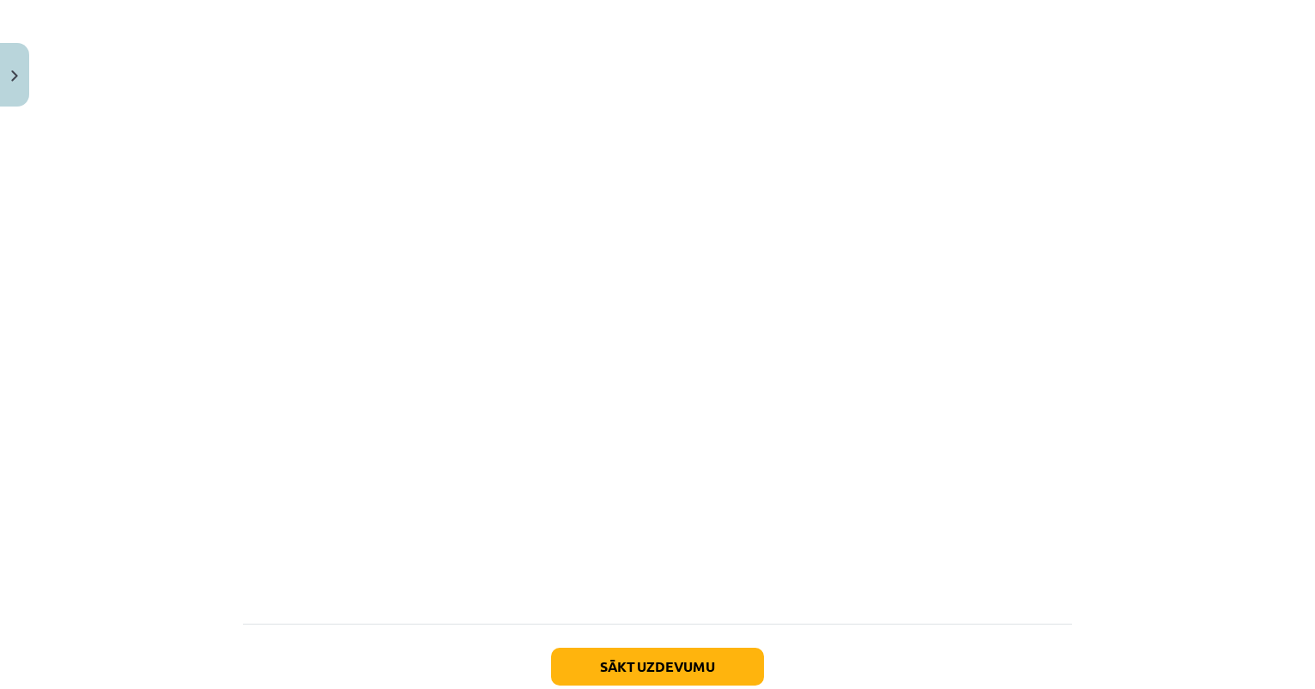
click at [659, 659] on button "Sākt uzdevumu" at bounding box center [657, 666] width 213 height 38
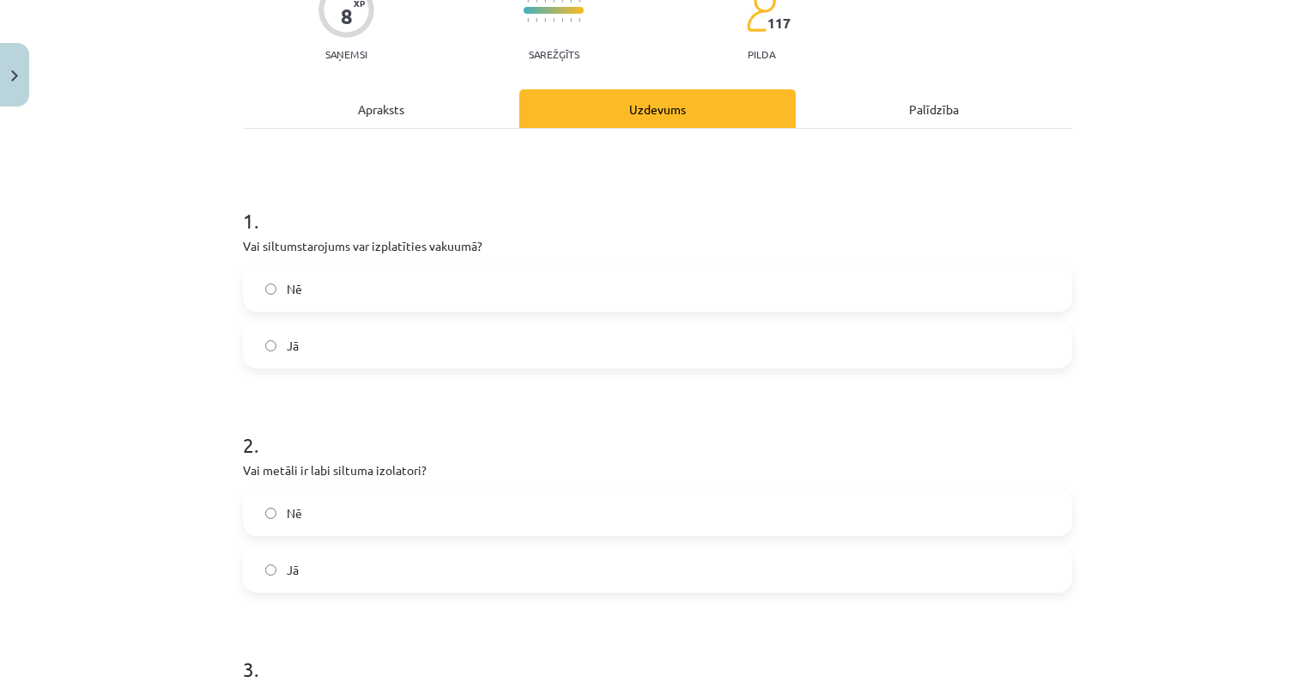
scroll to position [43, 0]
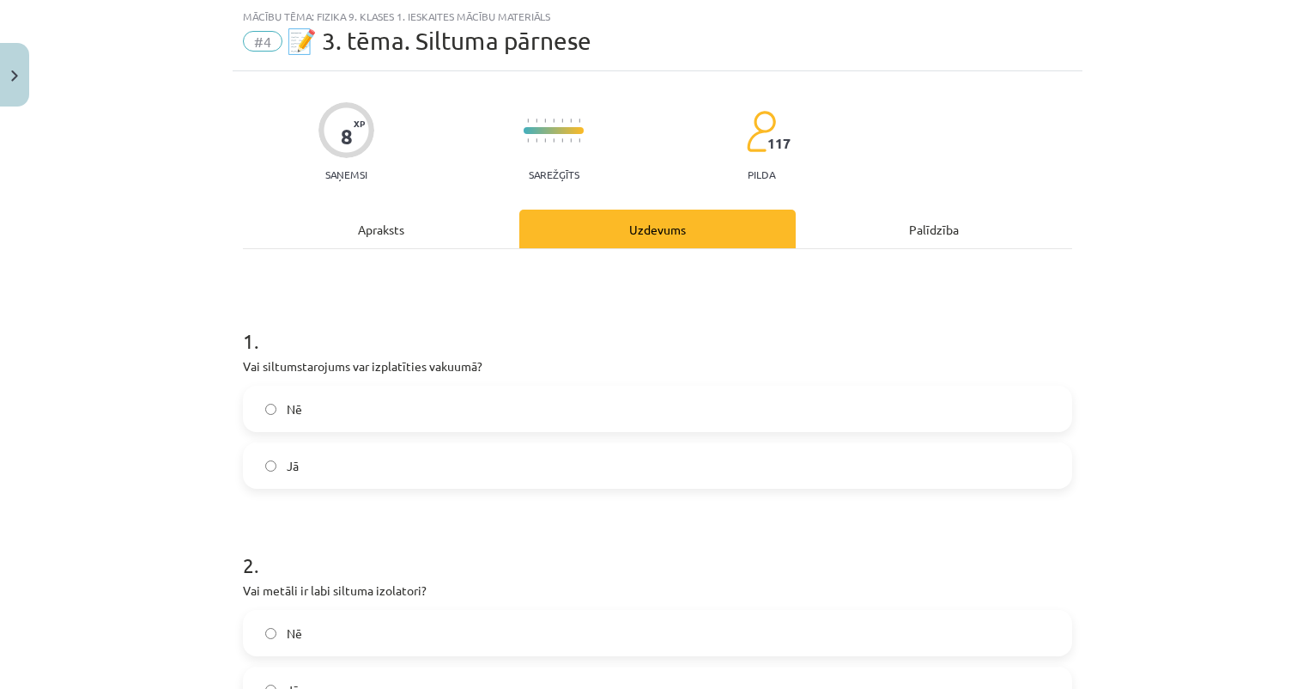
click at [284, 458] on label "Jā" at bounding box center [658, 465] width 826 height 43
click at [367, 227] on div "Apraksts" at bounding box center [381, 228] width 276 height 39
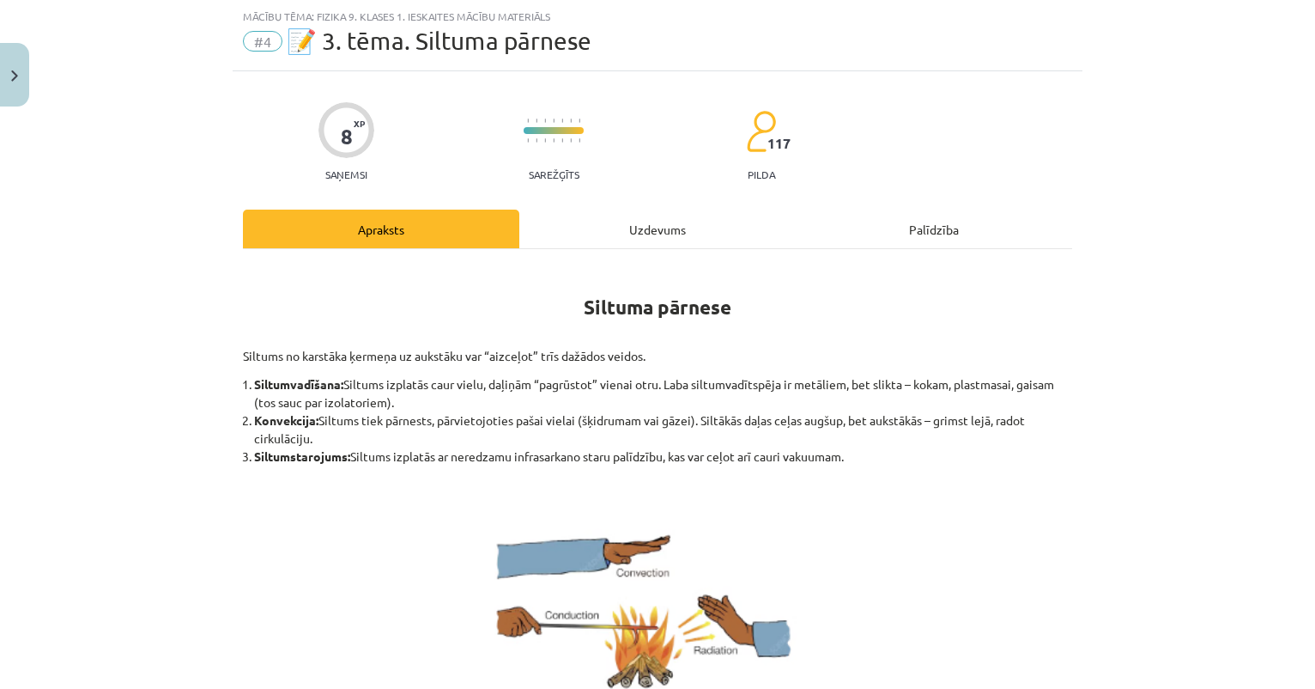
click at [642, 232] on div "Uzdevums" at bounding box center [657, 228] width 276 height 39
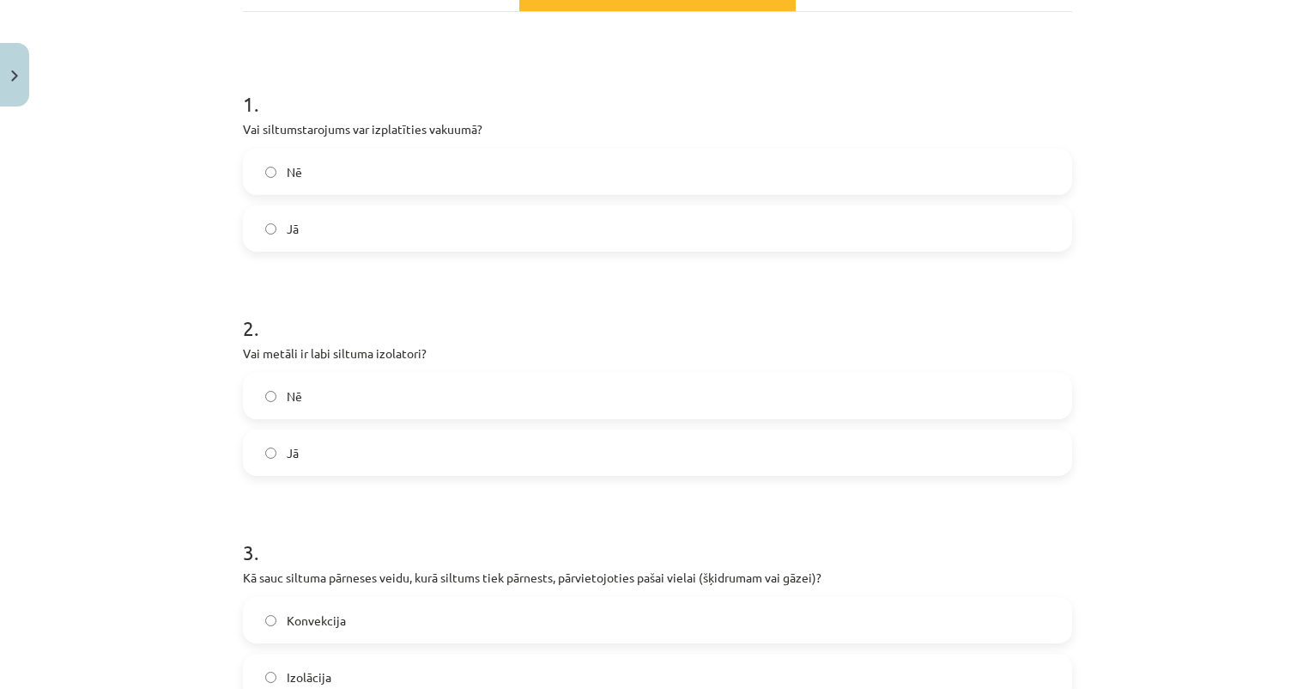
scroll to position [278, 0]
click at [289, 469] on label "Jā" at bounding box center [658, 454] width 826 height 43
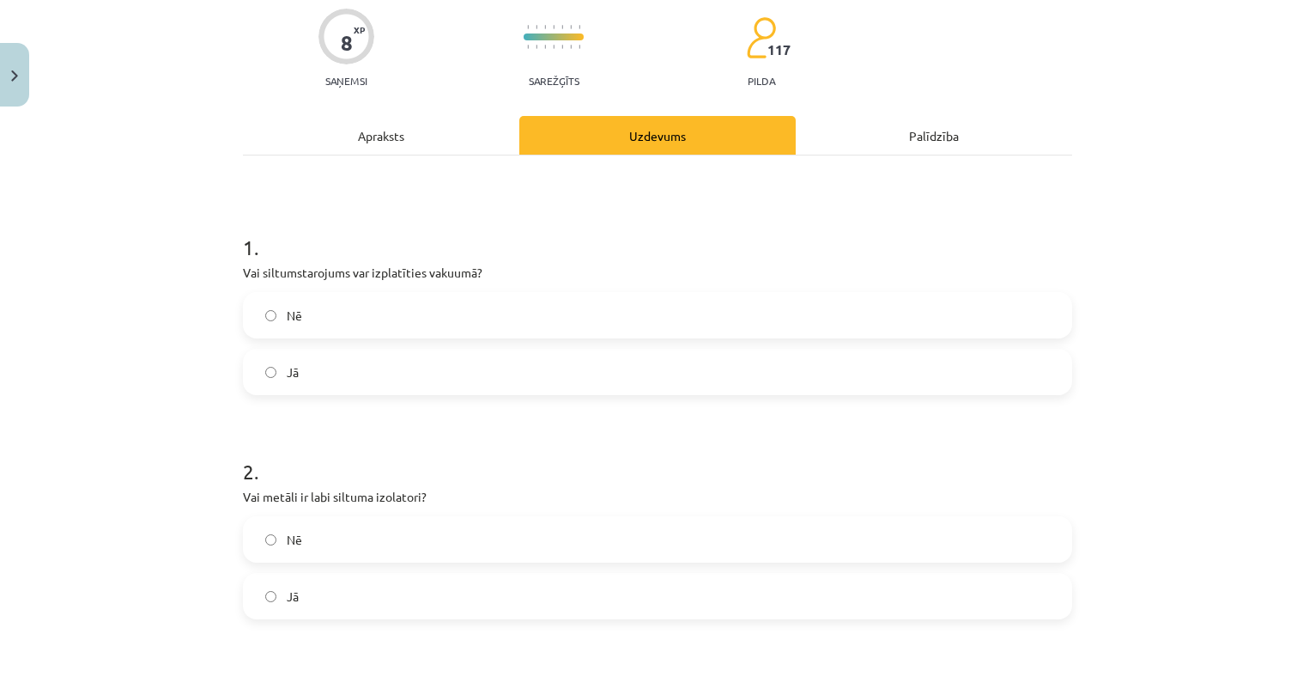
click at [372, 141] on div "Apraksts" at bounding box center [381, 135] width 276 height 39
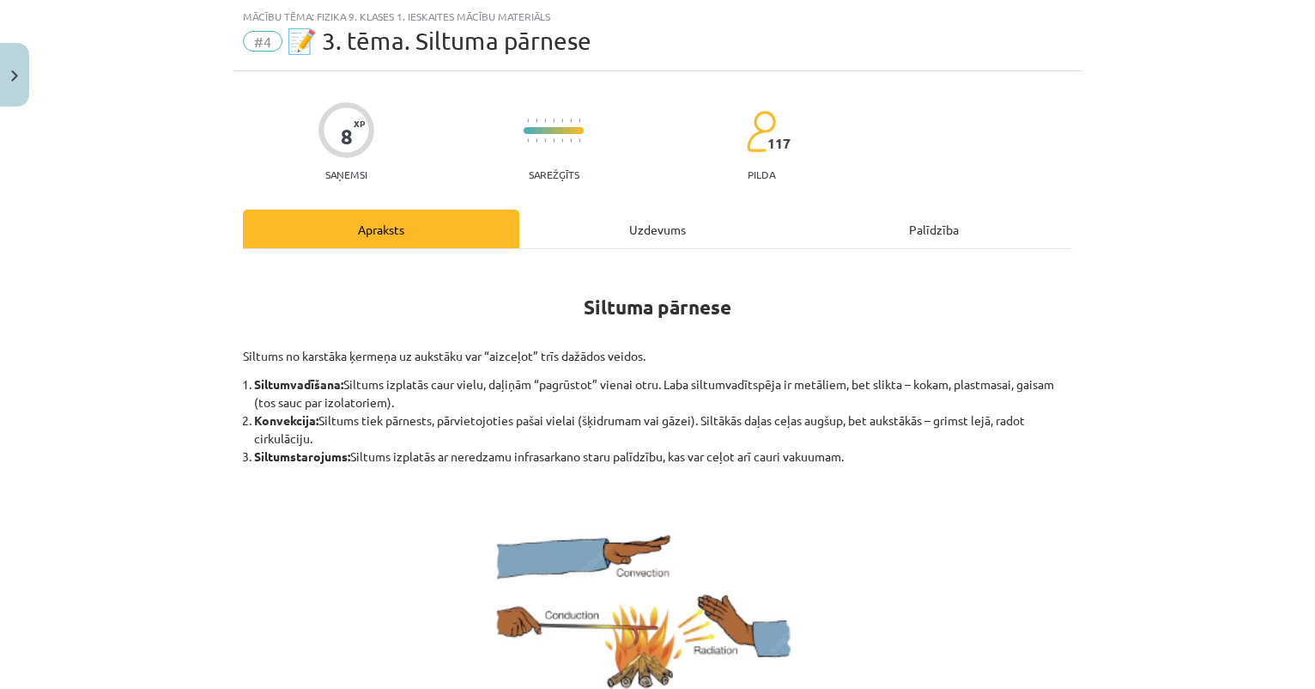
scroll to position [49, 0]
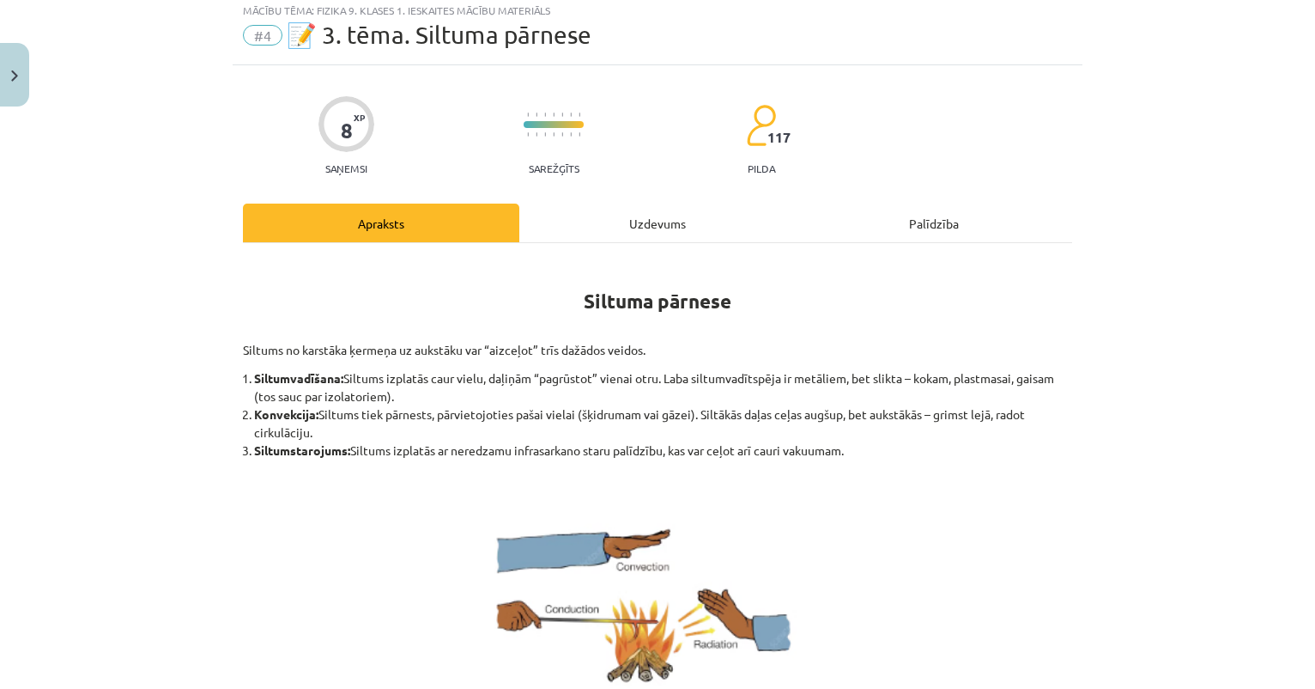
click at [703, 229] on div "Uzdevums" at bounding box center [657, 222] width 276 height 39
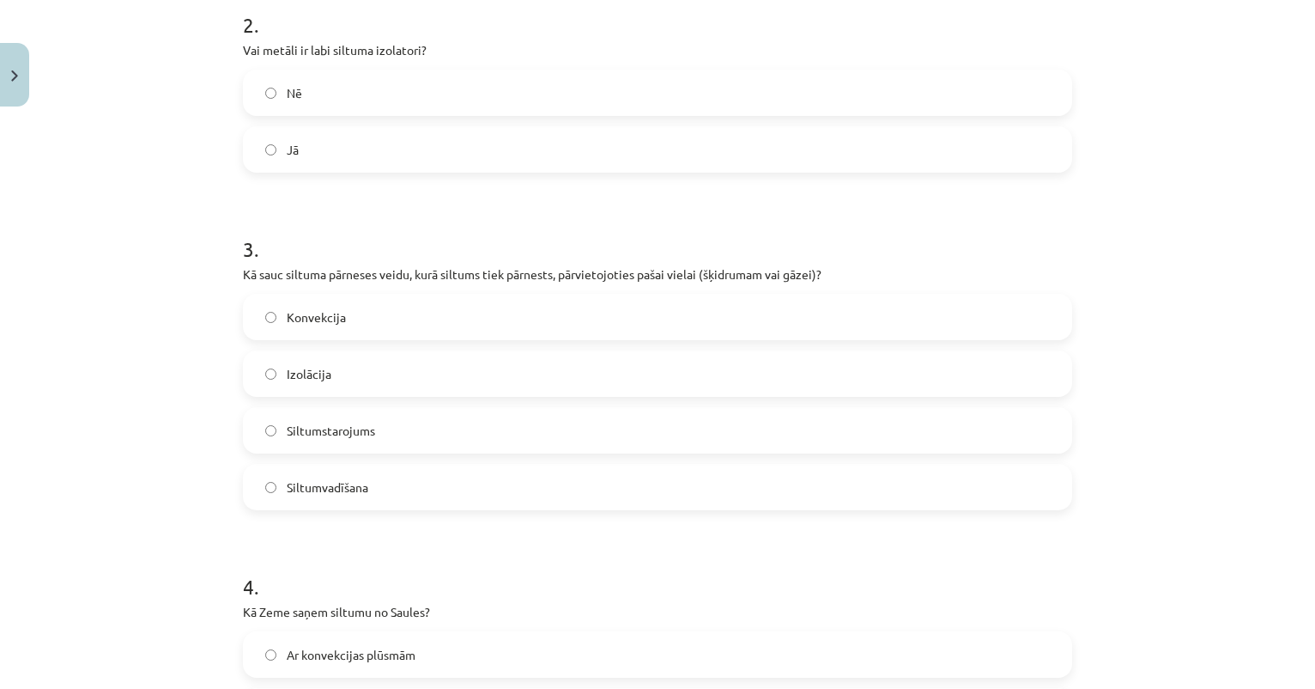
scroll to position [585, 0]
click at [484, 313] on label "Konvekcija" at bounding box center [658, 315] width 826 height 43
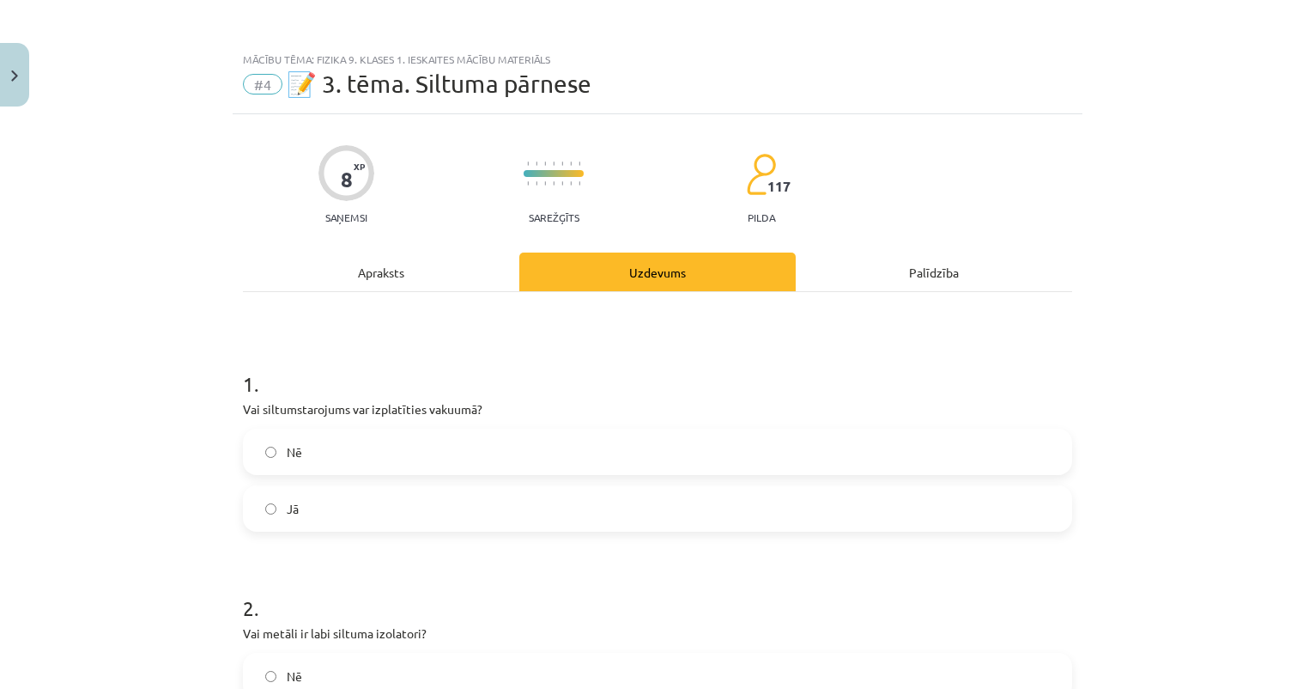
click at [414, 282] on div "Apraksts" at bounding box center [381, 271] width 276 height 39
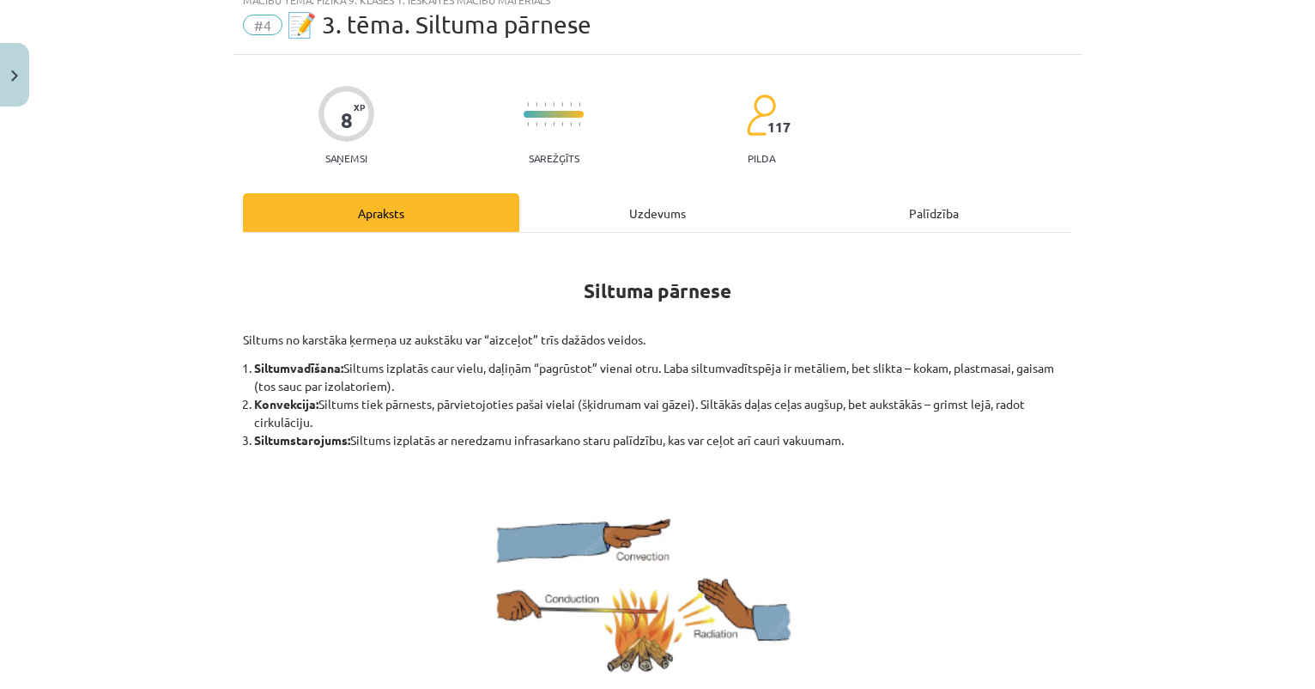
scroll to position [62, 0]
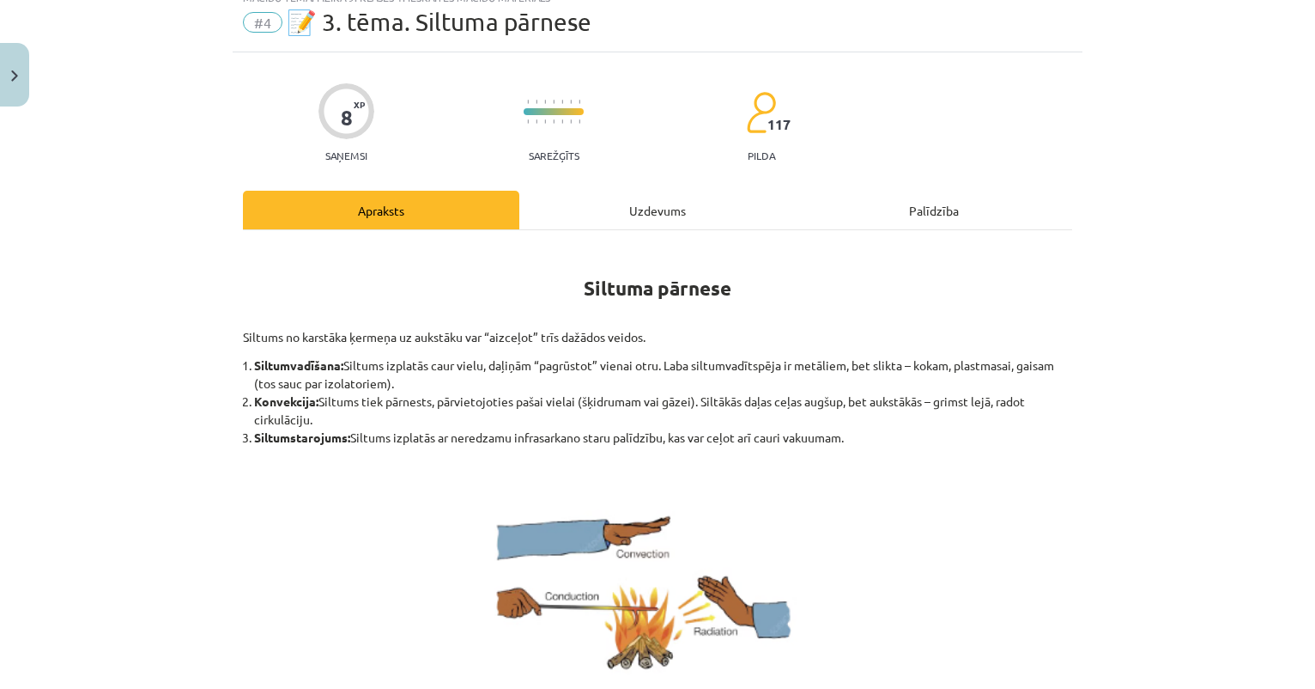
click at [650, 206] on div "Uzdevums" at bounding box center [657, 210] width 276 height 39
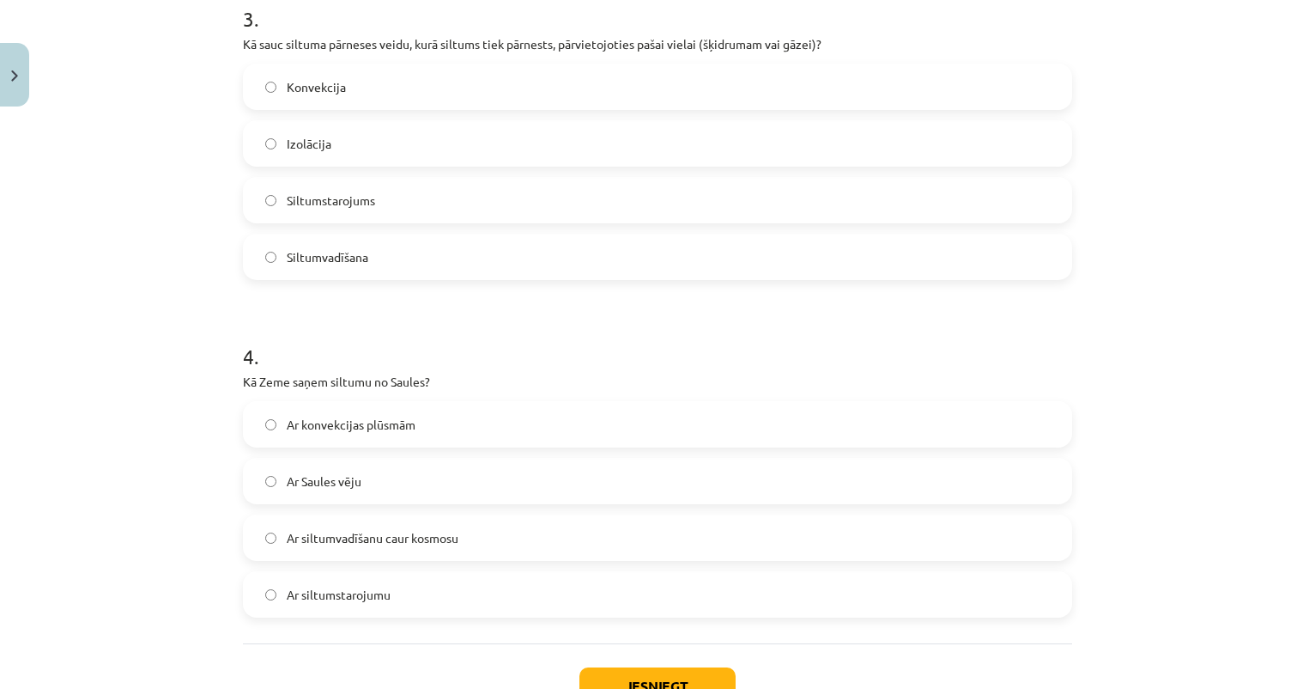
scroll to position [846, 0]
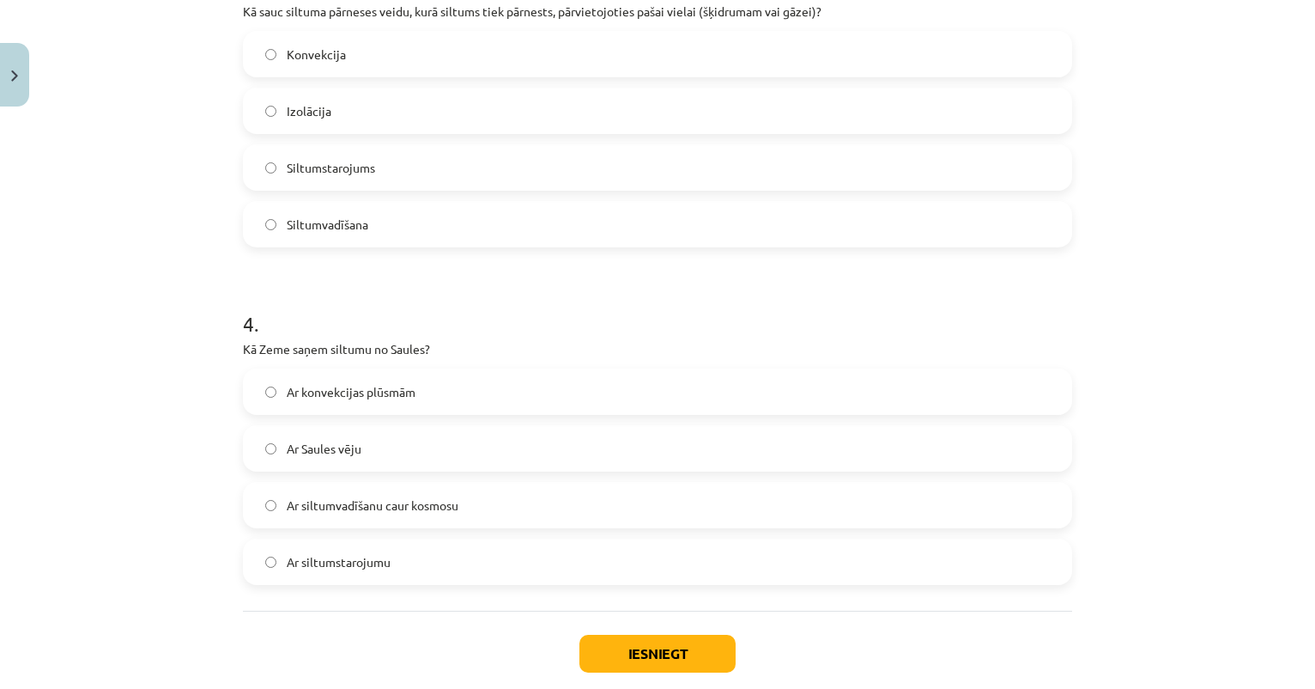
click at [418, 511] on span "Ar siltumvadīšanu caur kosmosu" at bounding box center [373, 505] width 172 height 18
click at [387, 553] on span "Ar siltumstarojumu" at bounding box center [339, 562] width 104 height 18
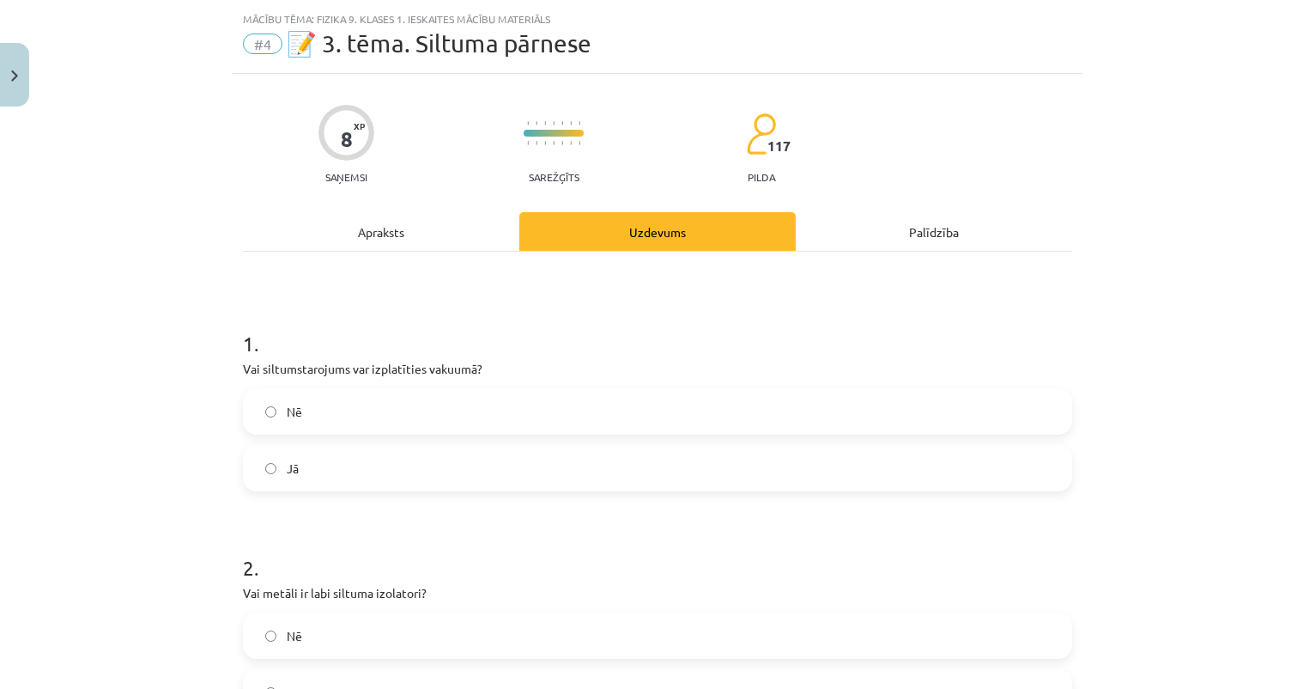
click at [384, 223] on div "Apraksts" at bounding box center [381, 231] width 276 height 39
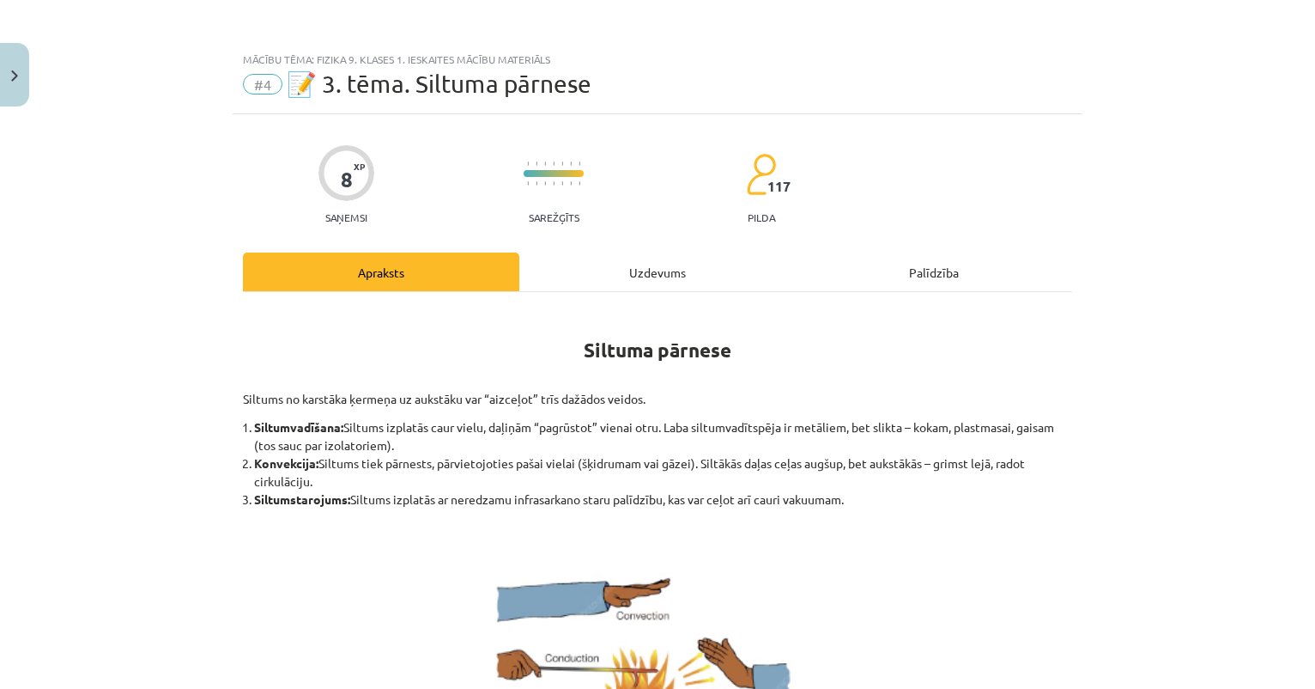
scroll to position [0, 0]
click at [615, 276] on div "Uzdevums" at bounding box center [657, 271] width 276 height 39
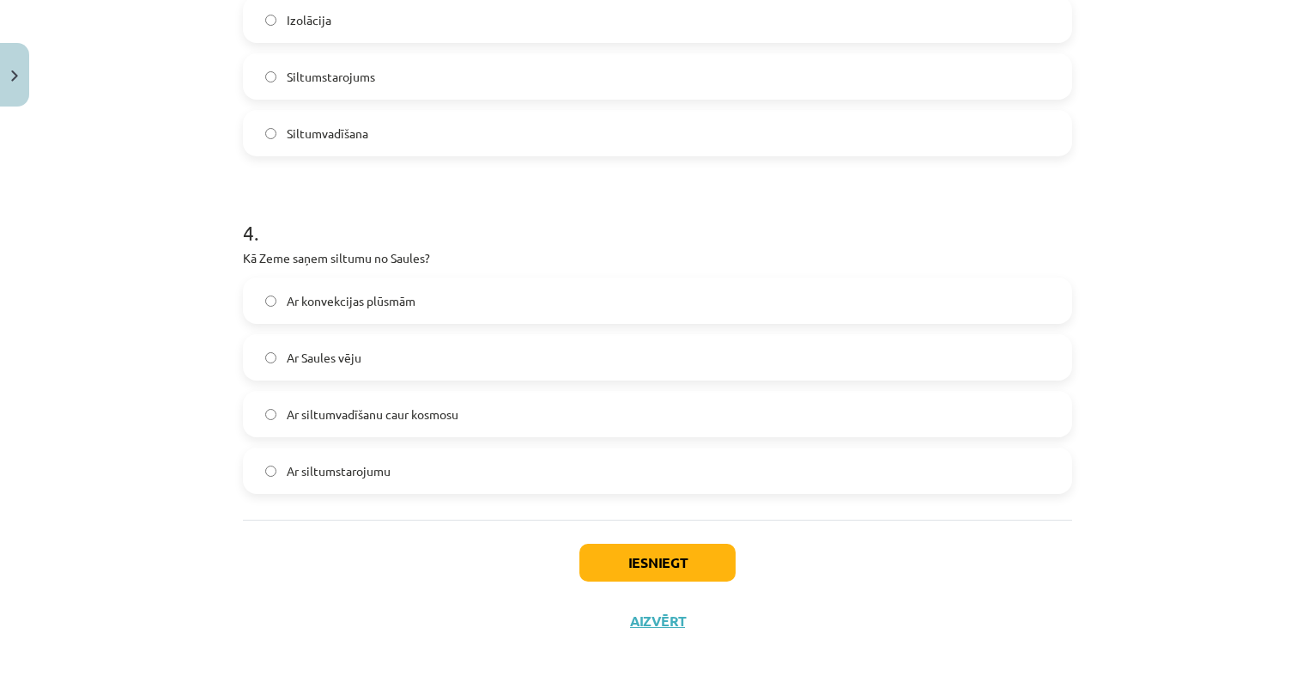
scroll to position [942, 0]
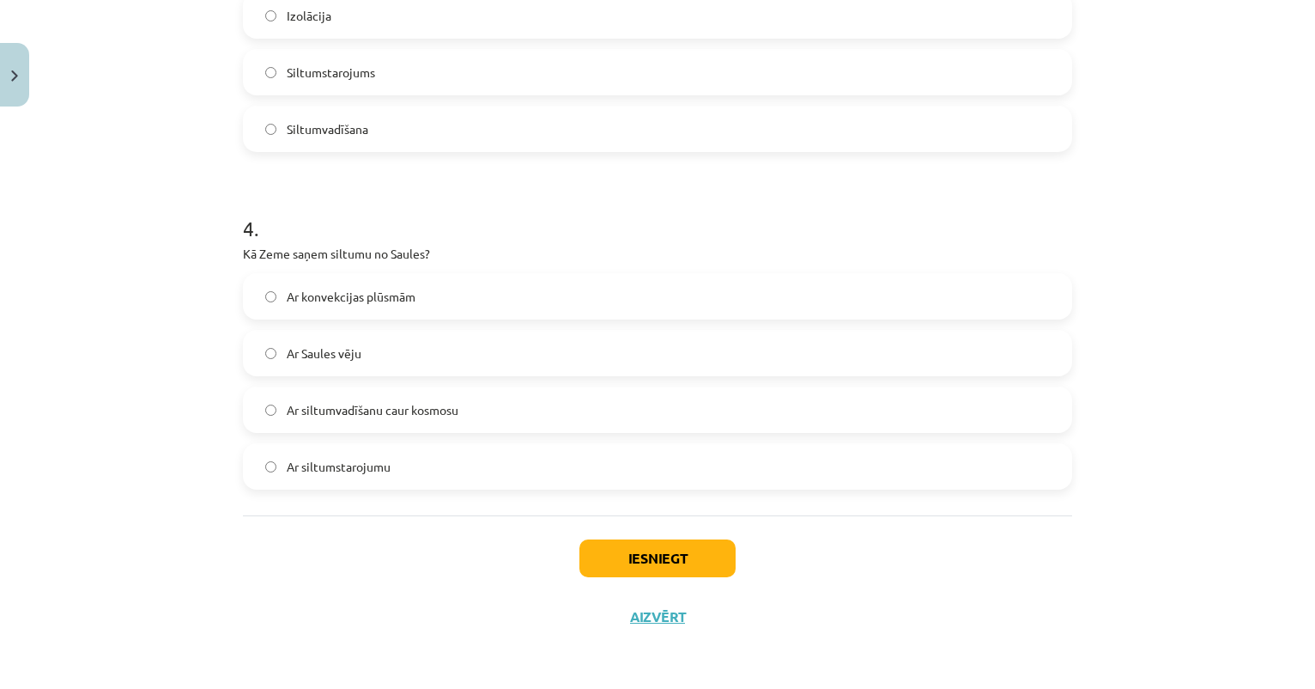
click at [647, 563] on button "Iesniegt" at bounding box center [658, 558] width 156 height 38
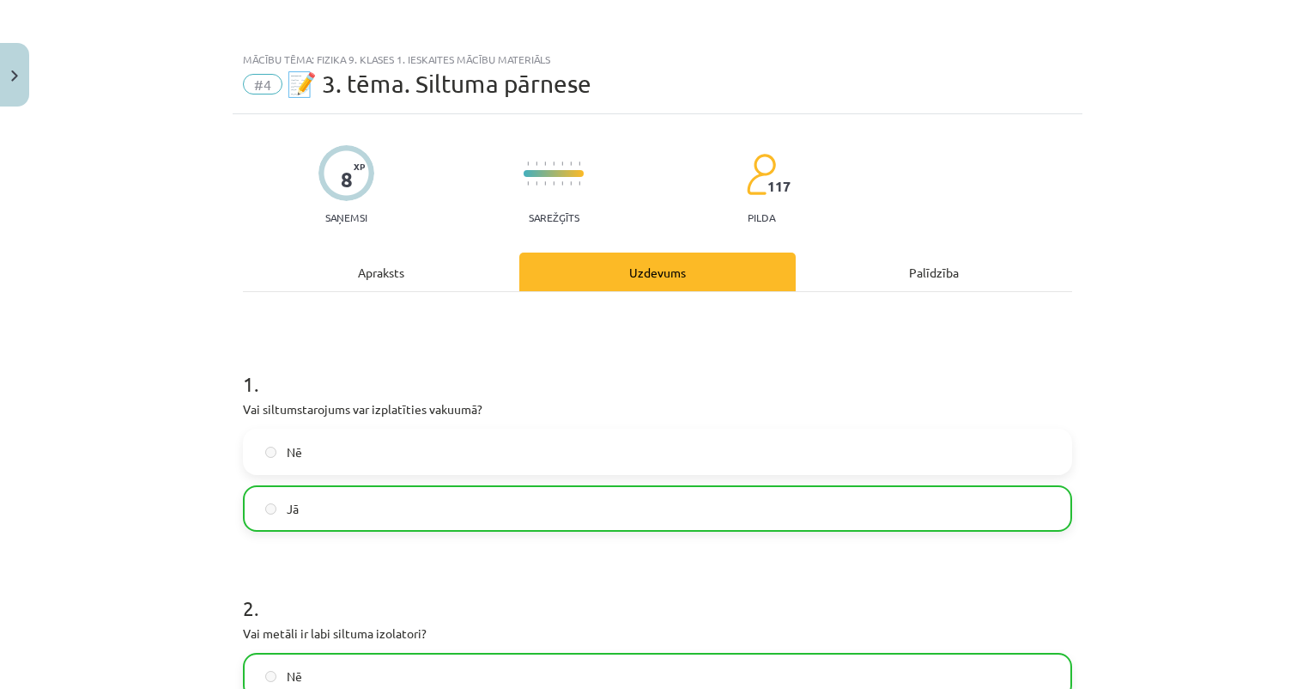
scroll to position [0, 0]
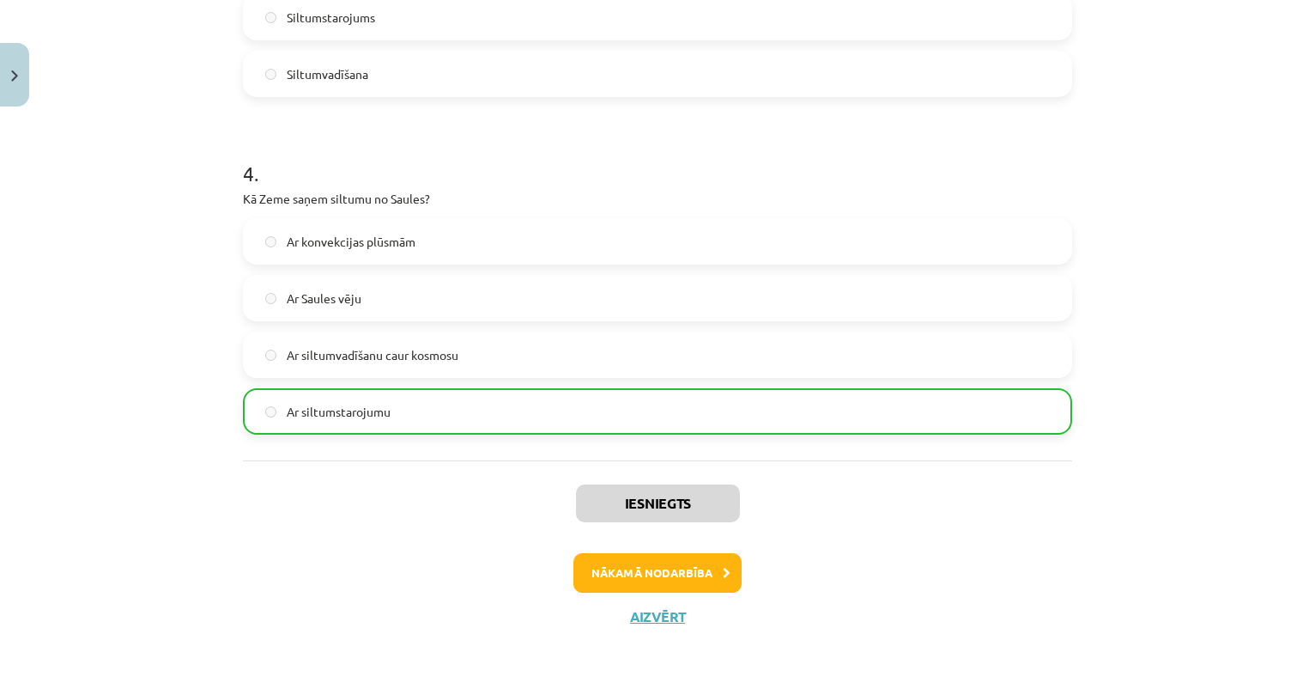
click at [641, 568] on button "Nākamā nodarbība" at bounding box center [658, 572] width 168 height 39
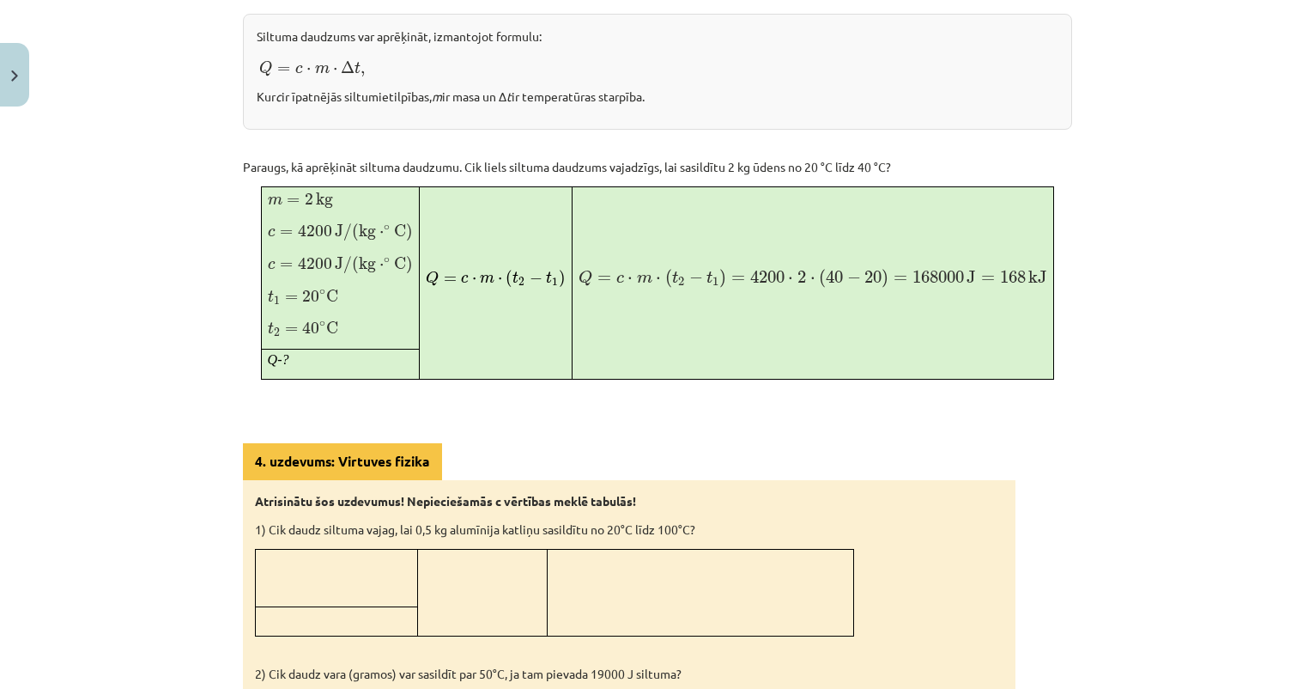
scroll to position [1158, 0]
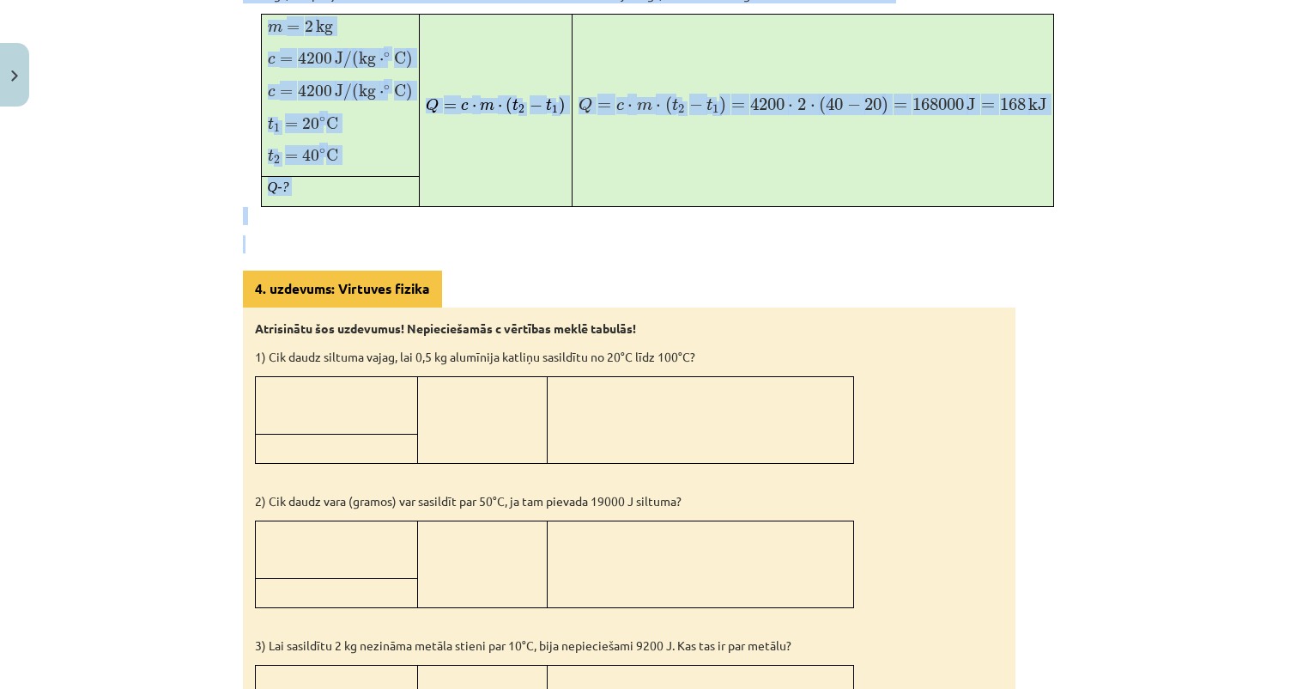
drag, startPoint x: 240, startPoint y: 118, endPoint x: 928, endPoint y: 232, distance: 697.0
click at [928, 232] on div "7 XP Saņemsi Sarežģīts 117 pilda Apraksts Uzdevums Palīdzība Siltuma daudzums u…" at bounding box center [658, 42] width 850 height 2172
copy div "Lai uzsildītu ķermeni, tam jāpievada enerģija – siltuma daudzums ( Q ) , ko mēr…"
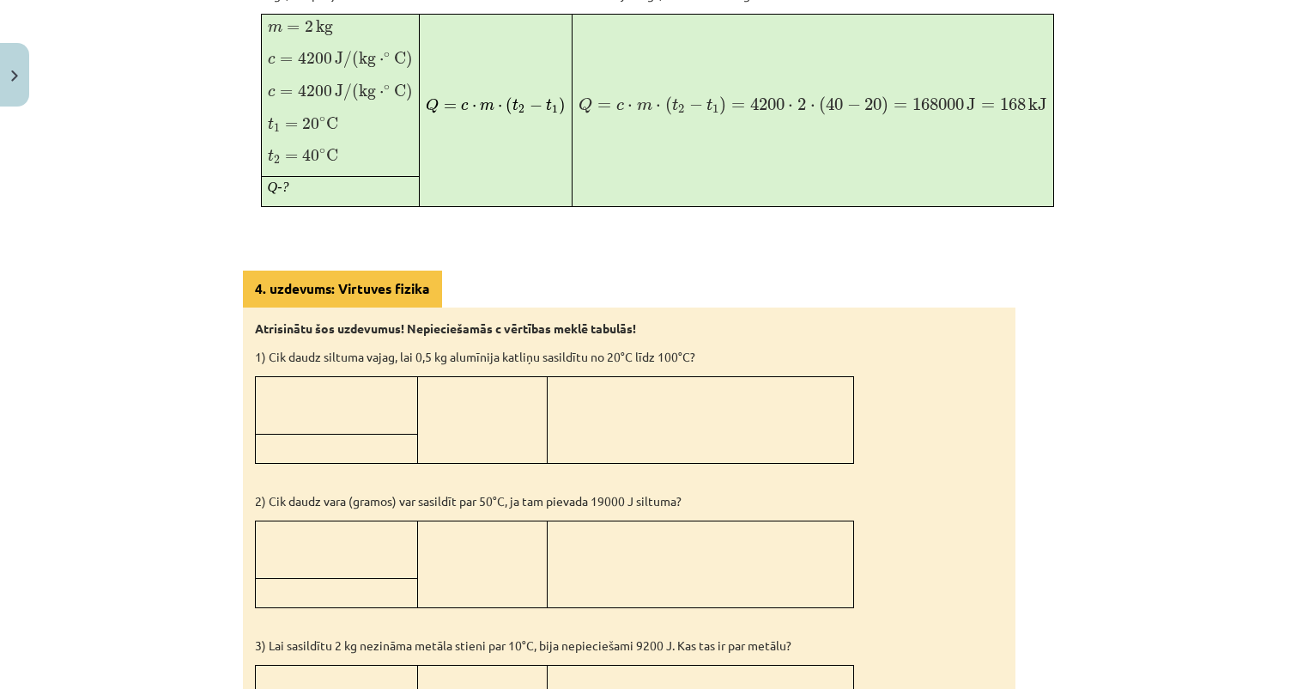
click at [701, 288] on div "4. uzdevums: Virtuves fizika Atrisinātu šos uzdevumus! Nepieciešamās c vērtības…" at bounding box center [629, 617] width 773 height 695
click at [170, 449] on div "Mācību tēma: Fizika 9. klases 1. ieskaites mācību materiāls #5 📝 4. tēma. Siltu…" at bounding box center [657, 344] width 1315 height 689
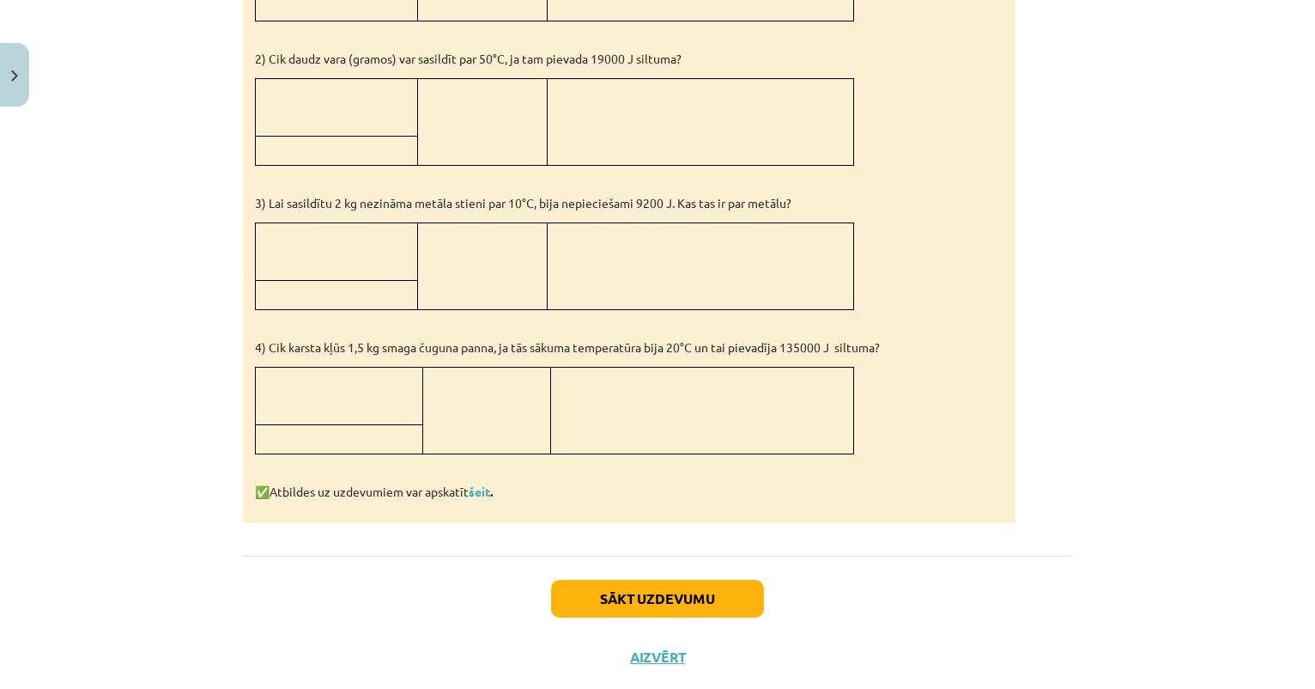
scroll to position [1612, 0]
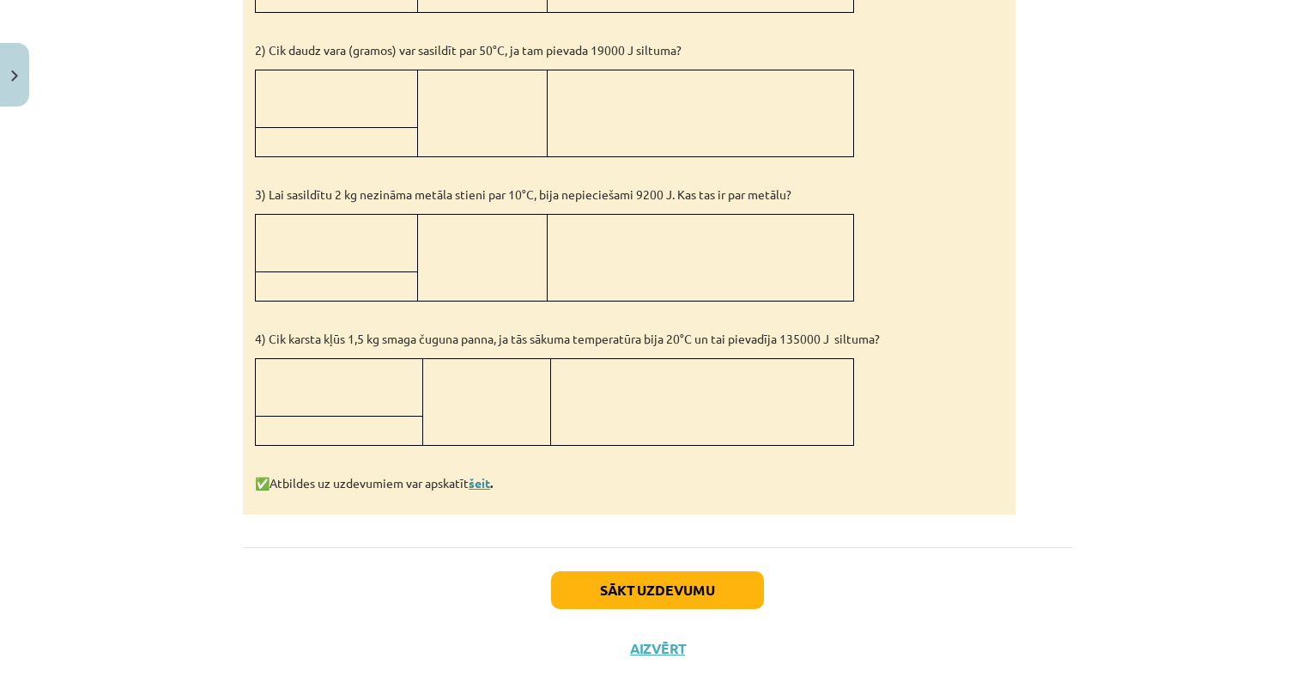
click at [486, 476] on link "šeit" at bounding box center [479, 482] width 21 height 15
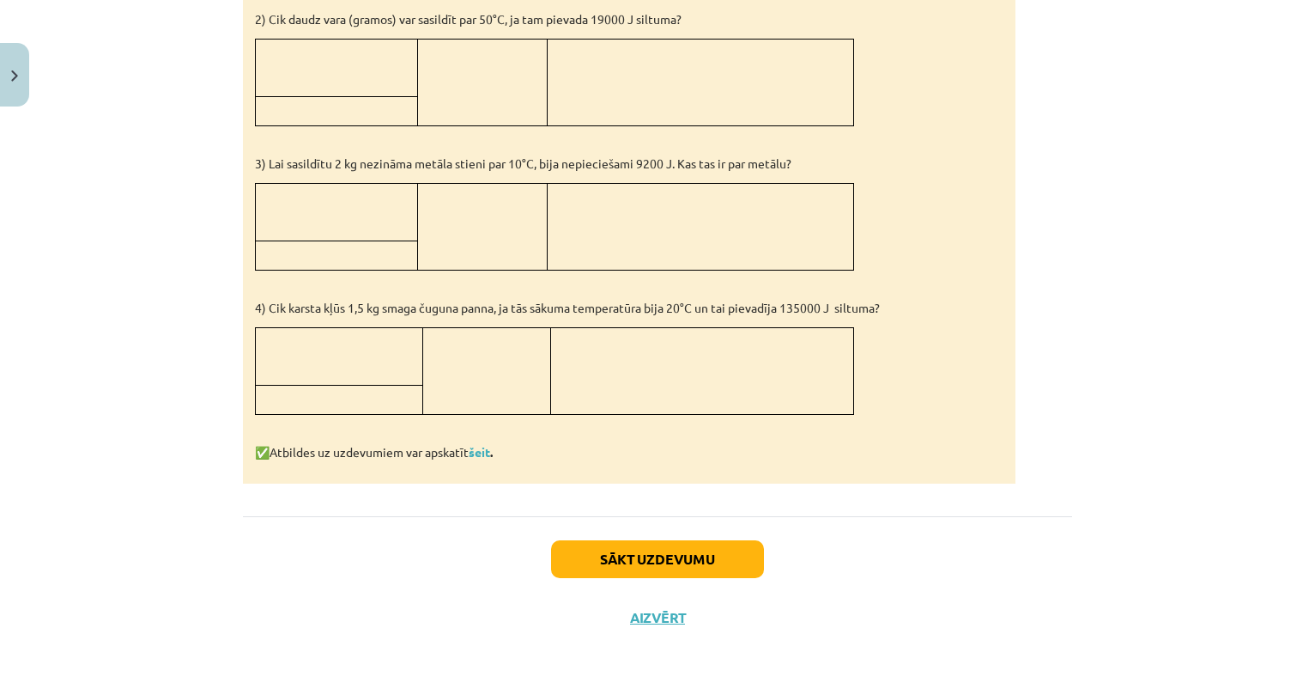
scroll to position [1642, 0]
click at [635, 550] on button "Sākt uzdevumu" at bounding box center [657, 558] width 213 height 38
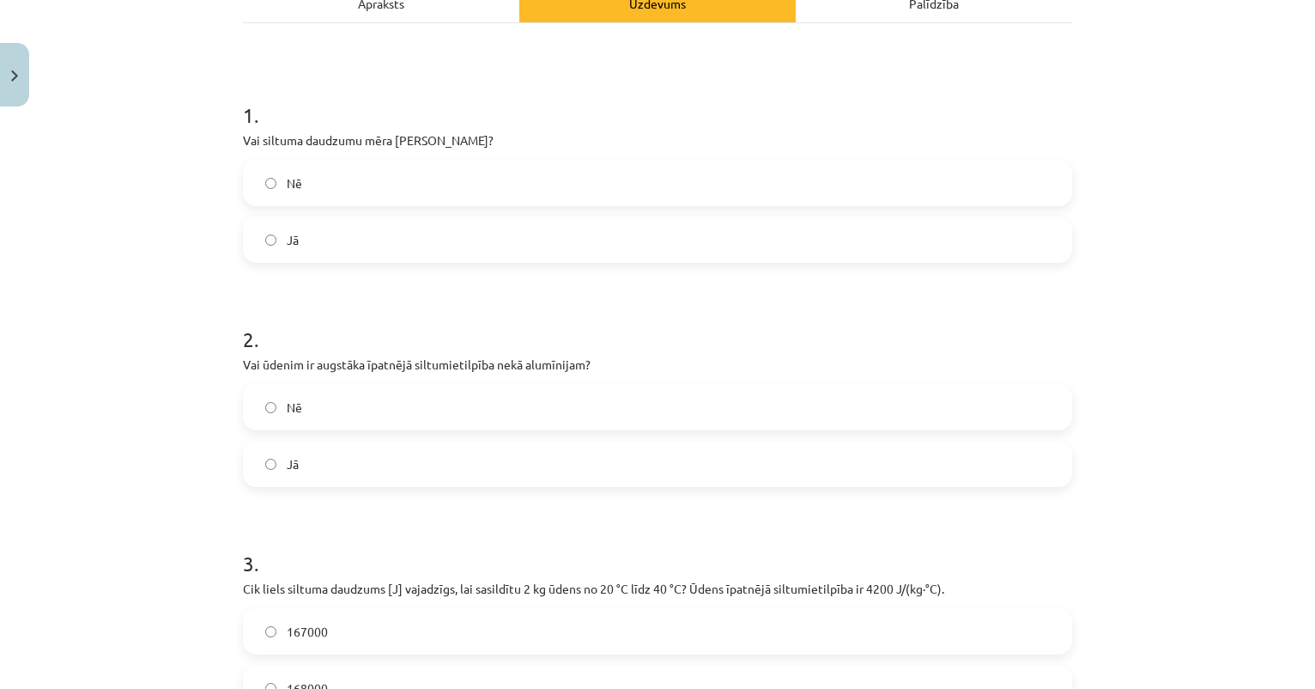
scroll to position [268, 0]
click at [304, 182] on label "Nē" at bounding box center [658, 183] width 826 height 43
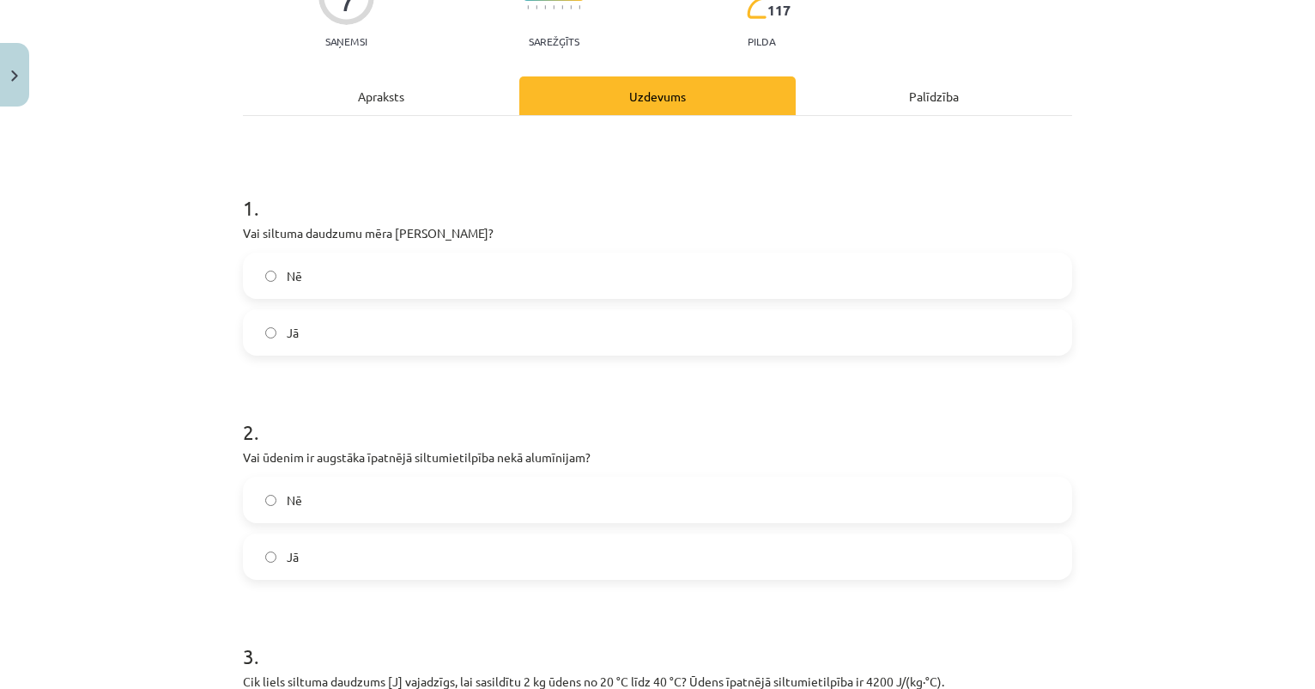
scroll to position [175, 0]
click at [387, 93] on div "Apraksts" at bounding box center [381, 96] width 276 height 39
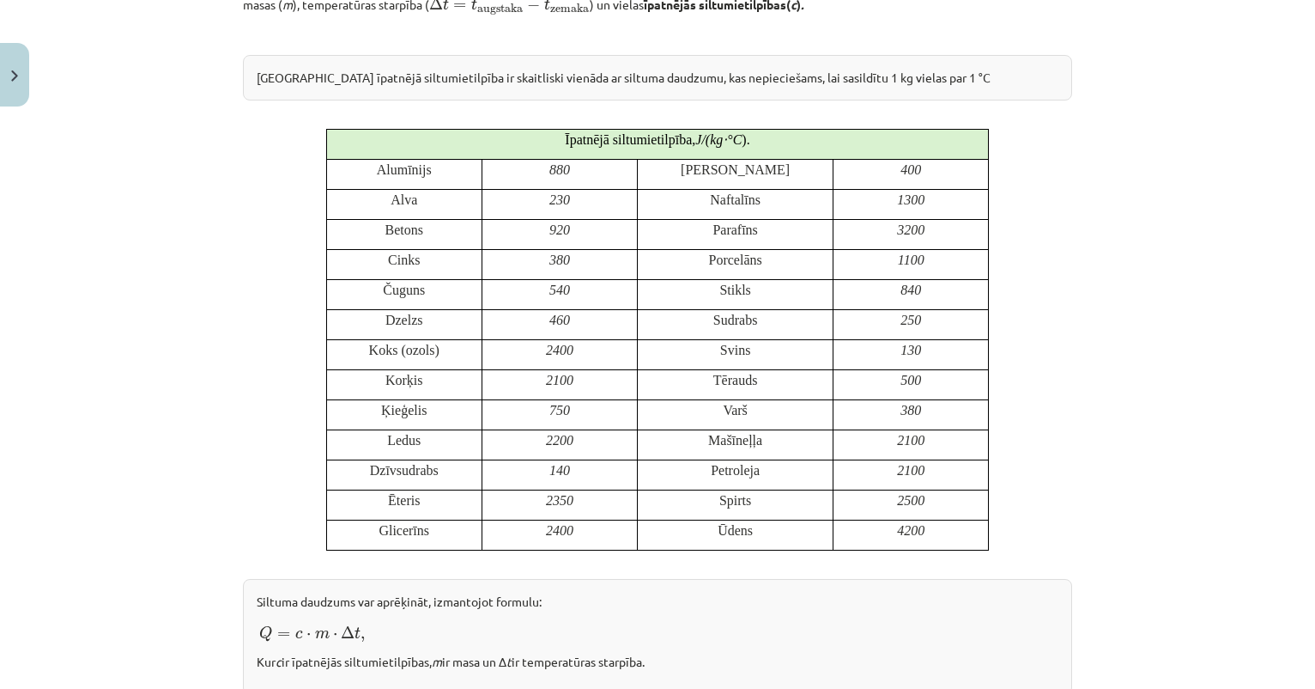
scroll to position [420, 0]
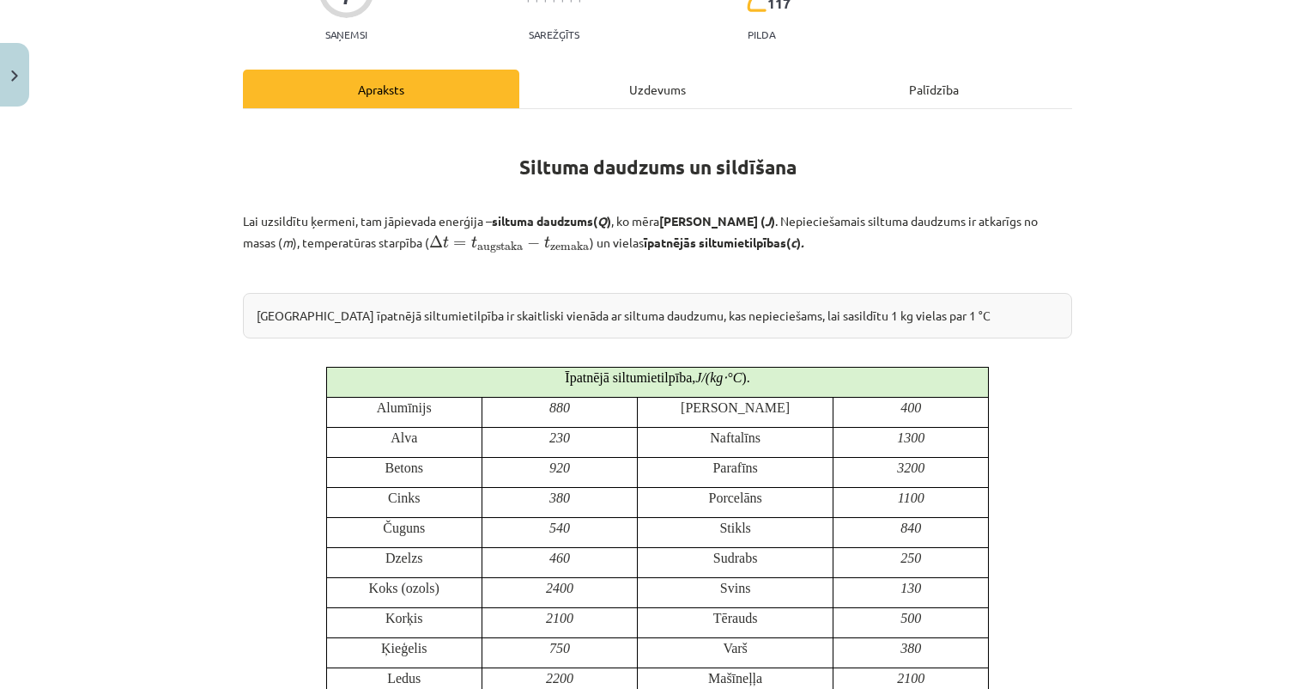
click at [685, 90] on div "Uzdevums" at bounding box center [657, 89] width 276 height 39
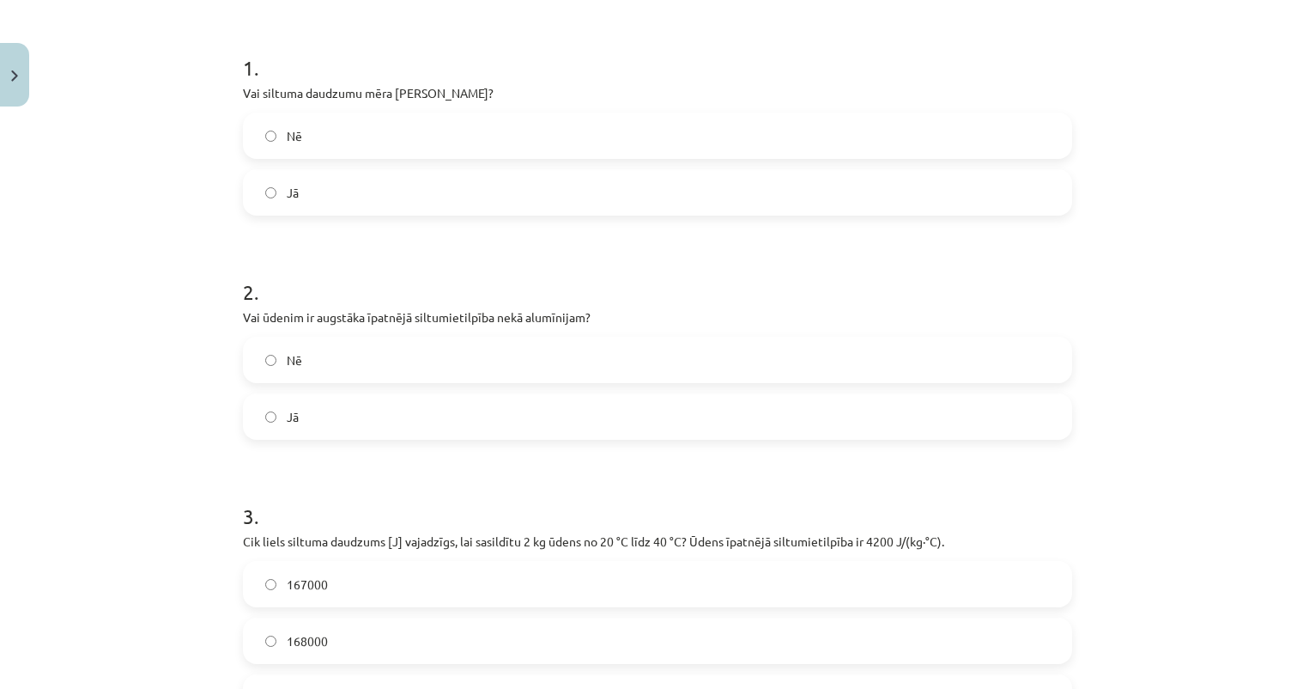
scroll to position [318, 0]
click at [351, 419] on label "Jā" at bounding box center [658, 414] width 826 height 43
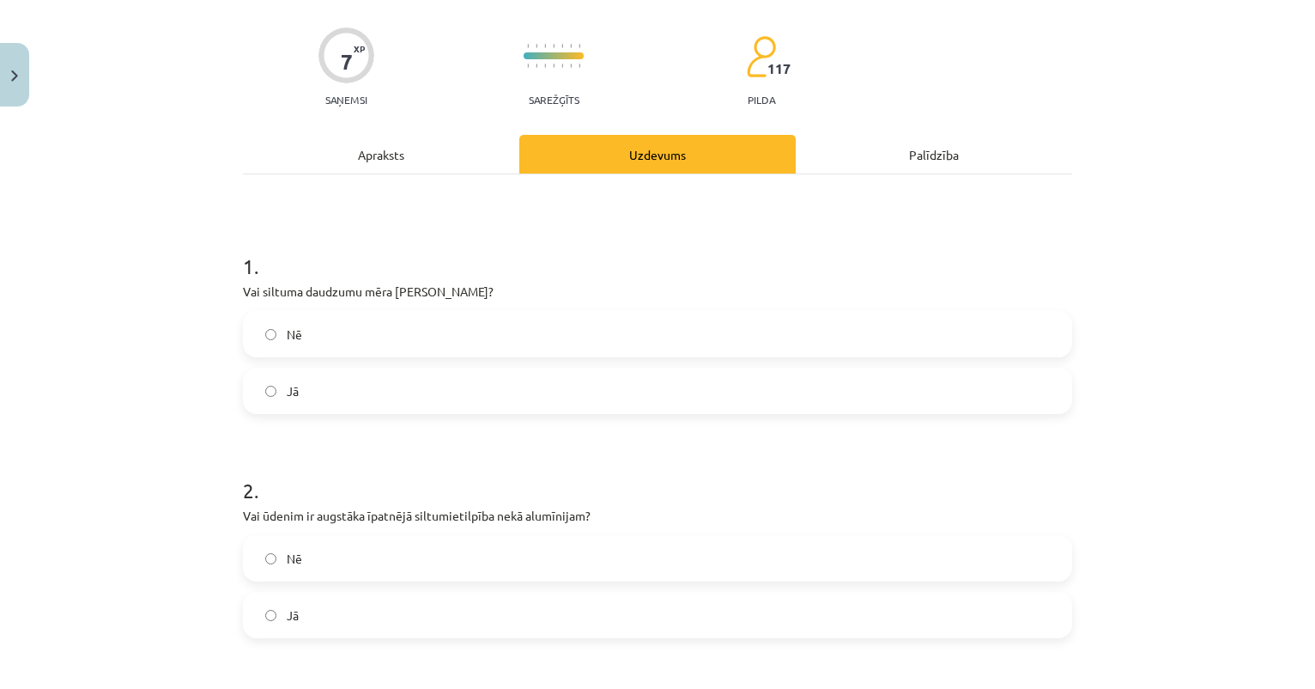
click at [401, 155] on div "Apraksts" at bounding box center [381, 154] width 276 height 39
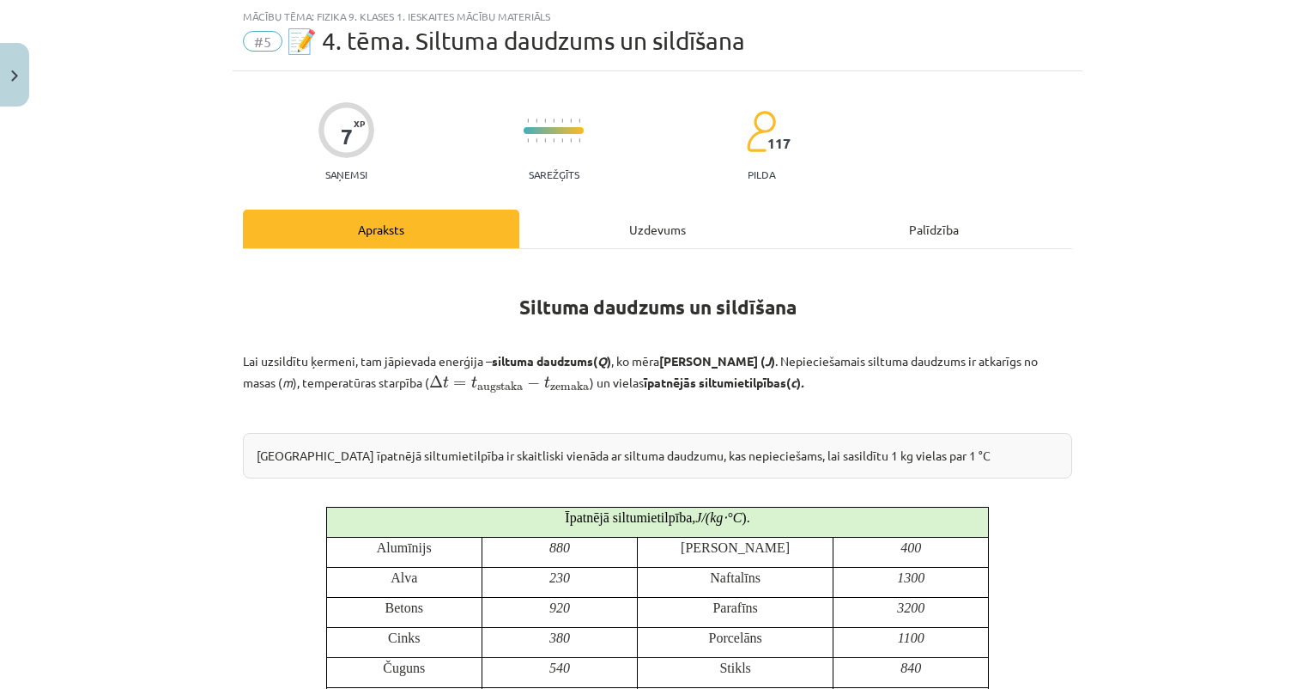
scroll to position [56, 0]
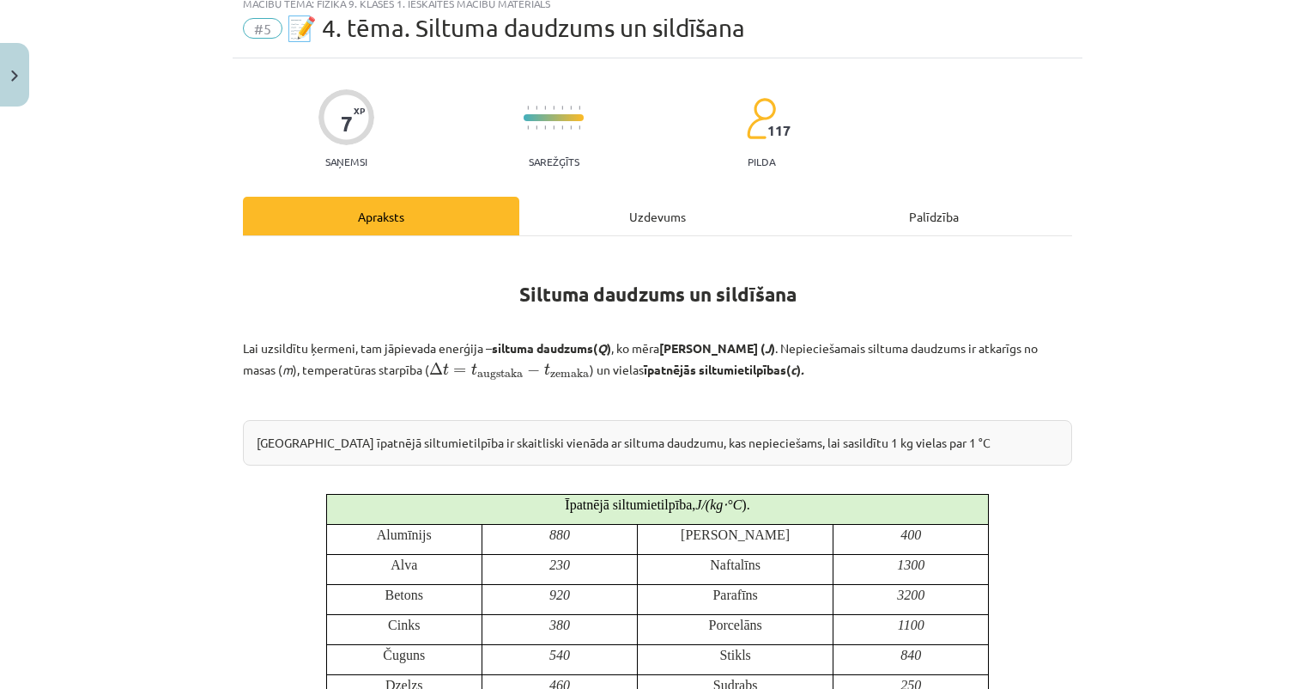
click at [677, 217] on div "Uzdevums" at bounding box center [657, 216] width 276 height 39
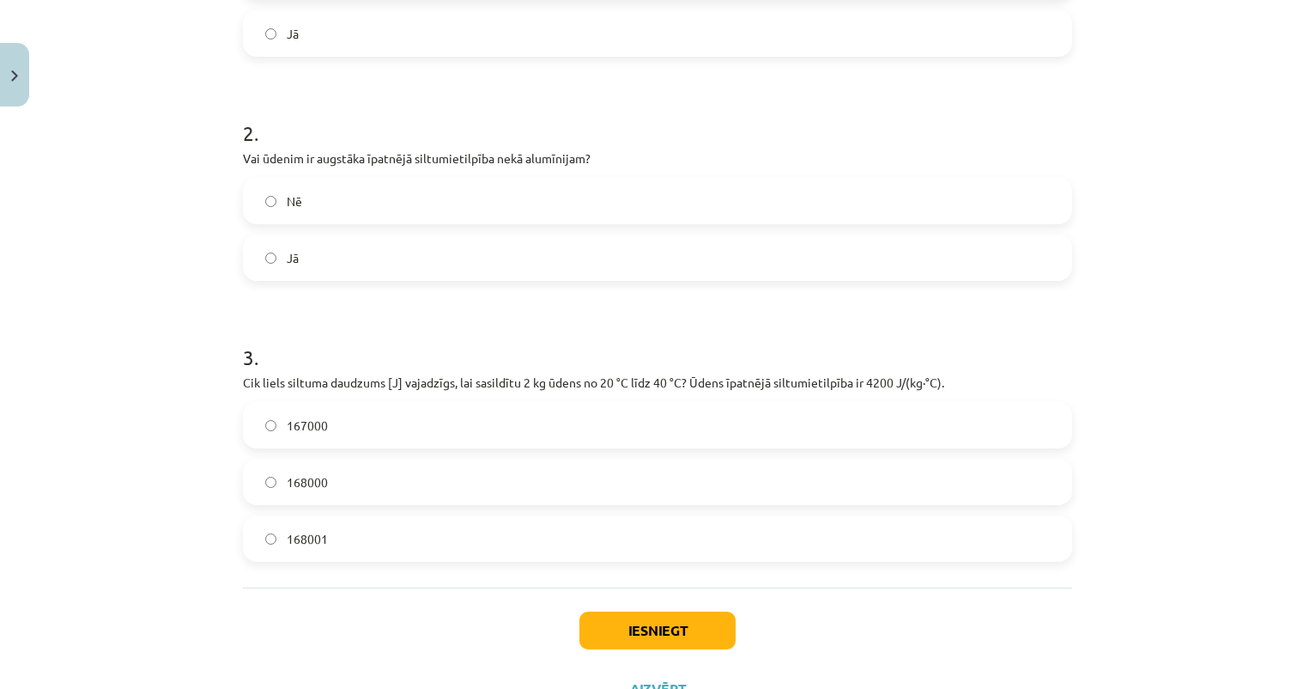
scroll to position [481, 0]
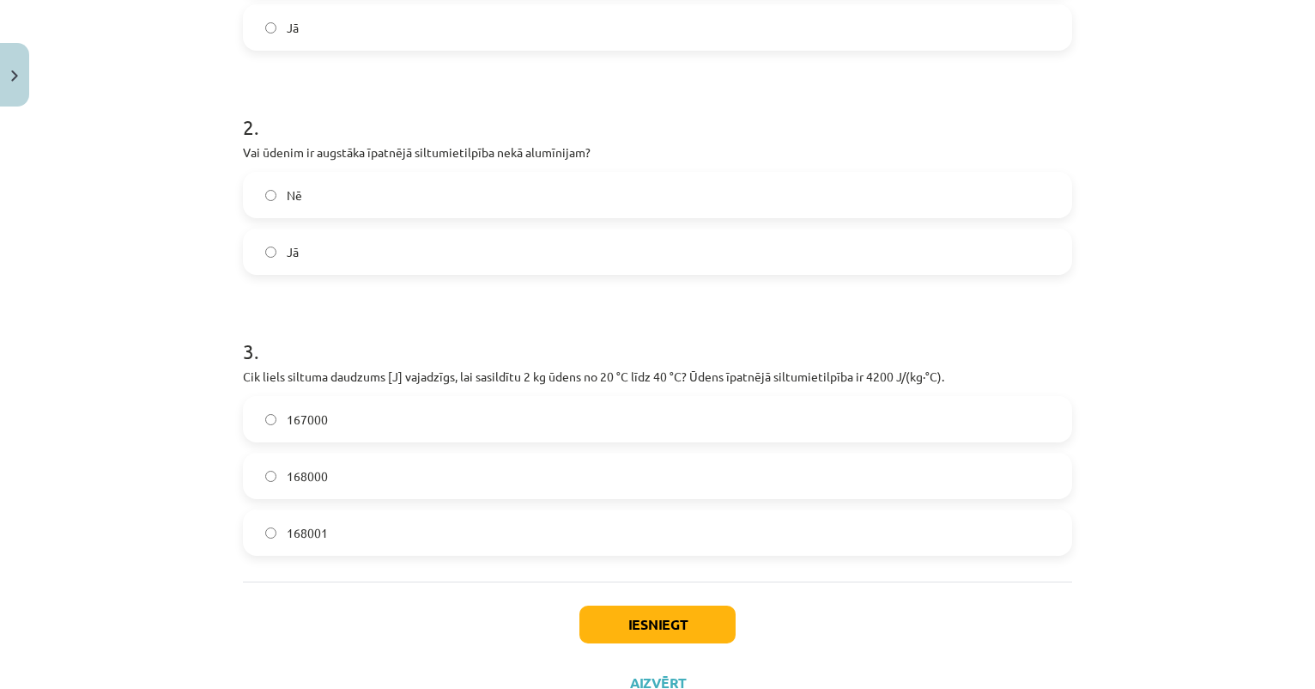
click at [365, 484] on label "168000" at bounding box center [658, 475] width 826 height 43
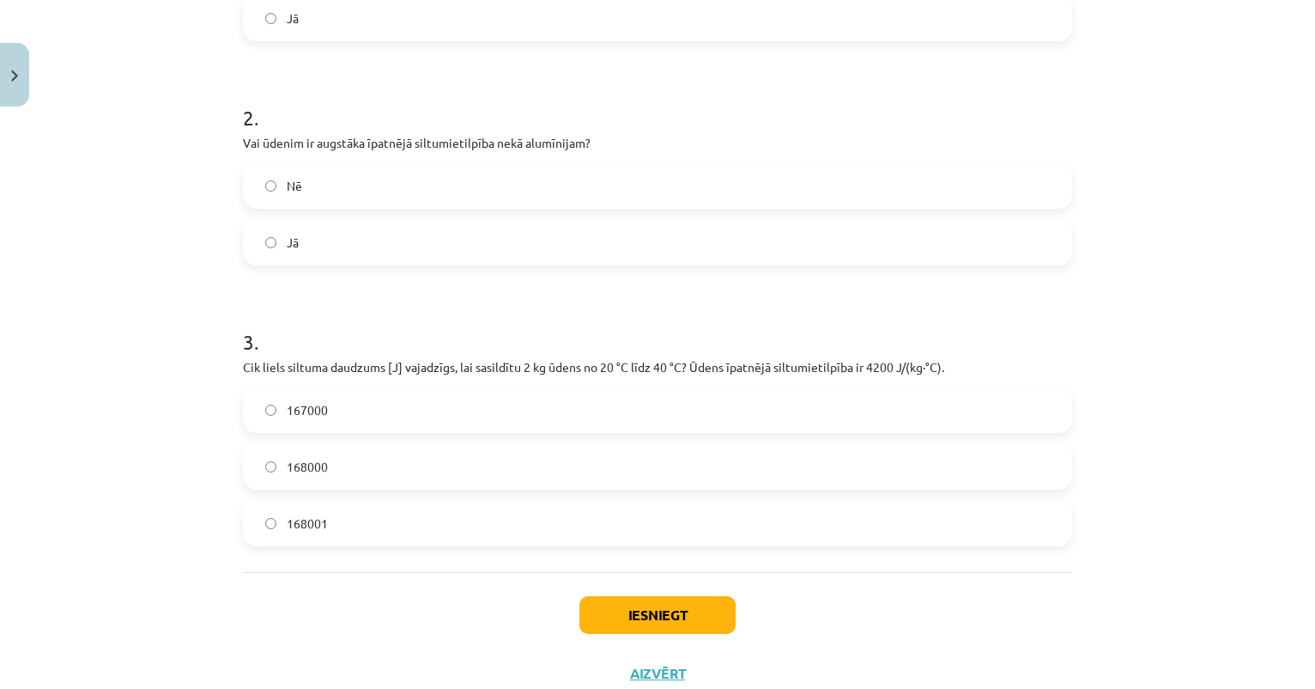
scroll to position [495, 0]
click at [628, 602] on button "Iesniegt" at bounding box center [658, 611] width 156 height 38
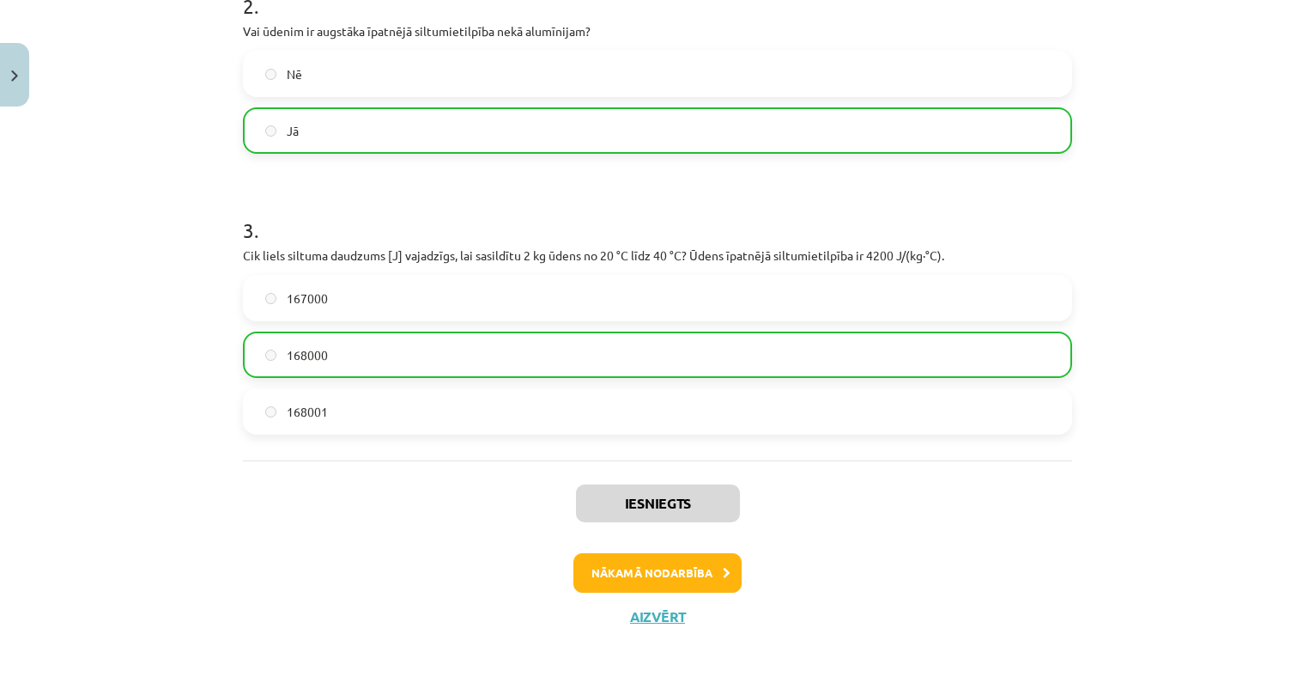
click at [634, 563] on button "Nākamā nodarbība" at bounding box center [658, 572] width 168 height 39
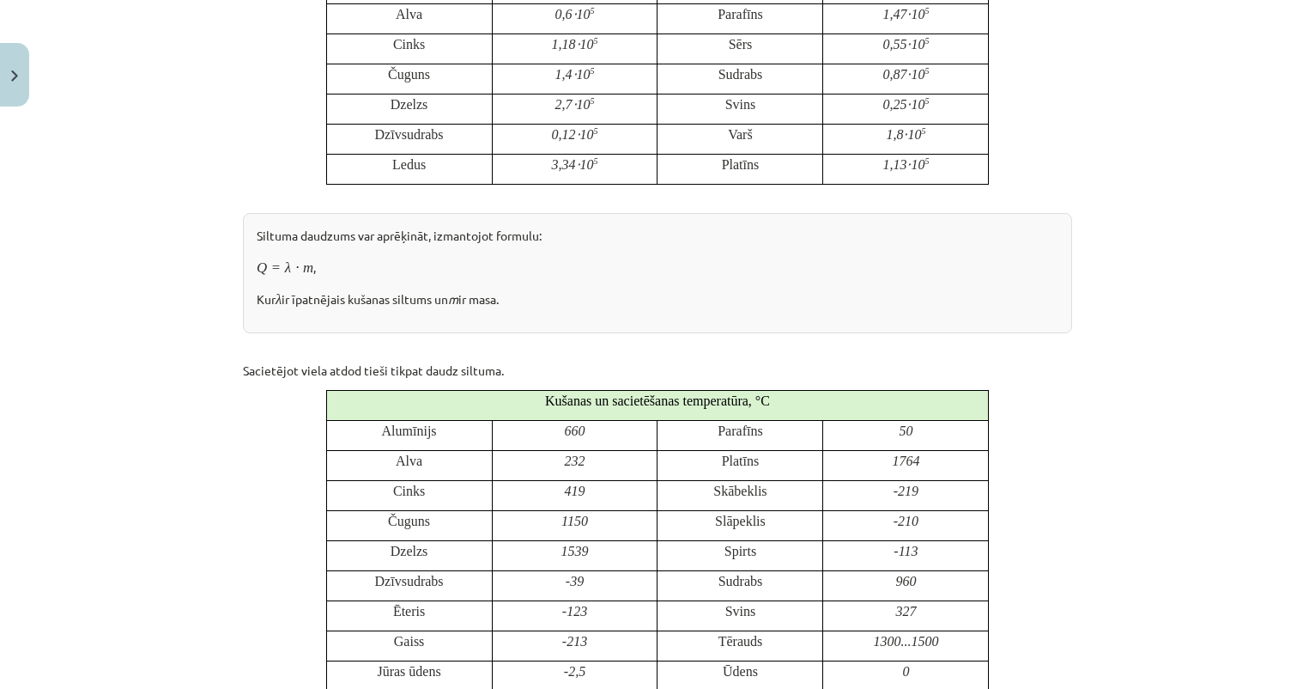
scroll to position [43, 0]
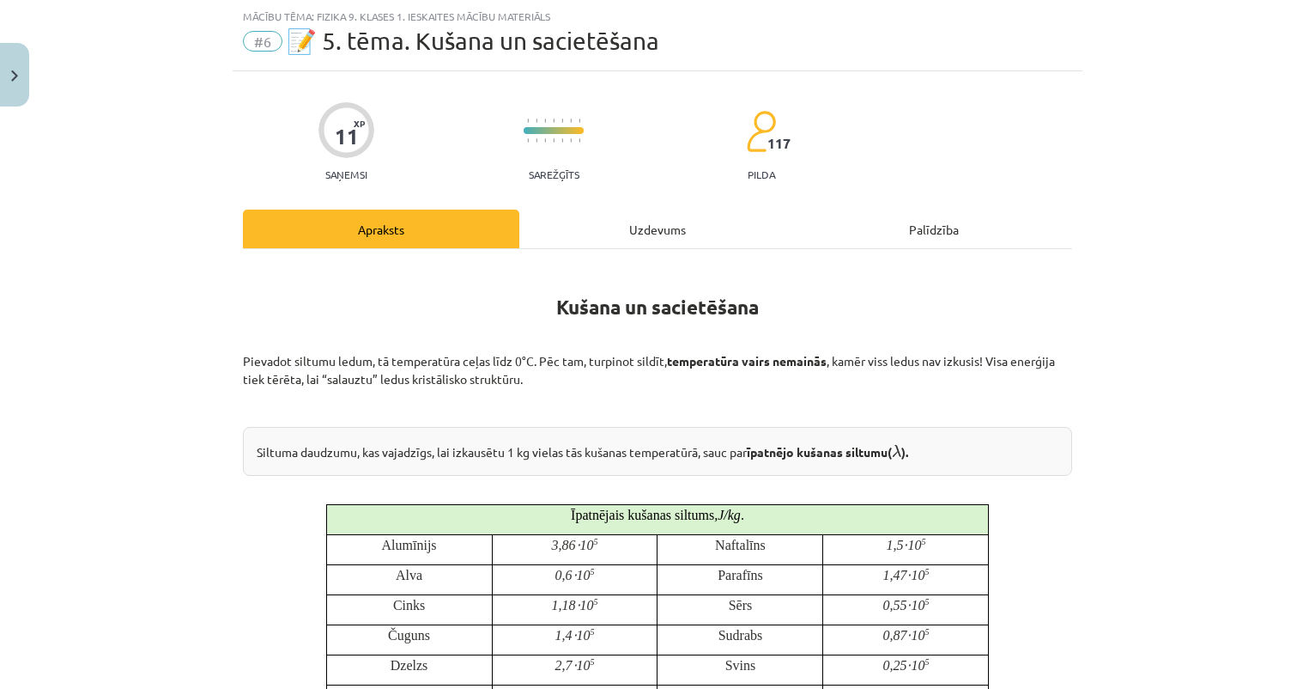
click at [14, 80] on img "Close" at bounding box center [14, 75] width 7 height 11
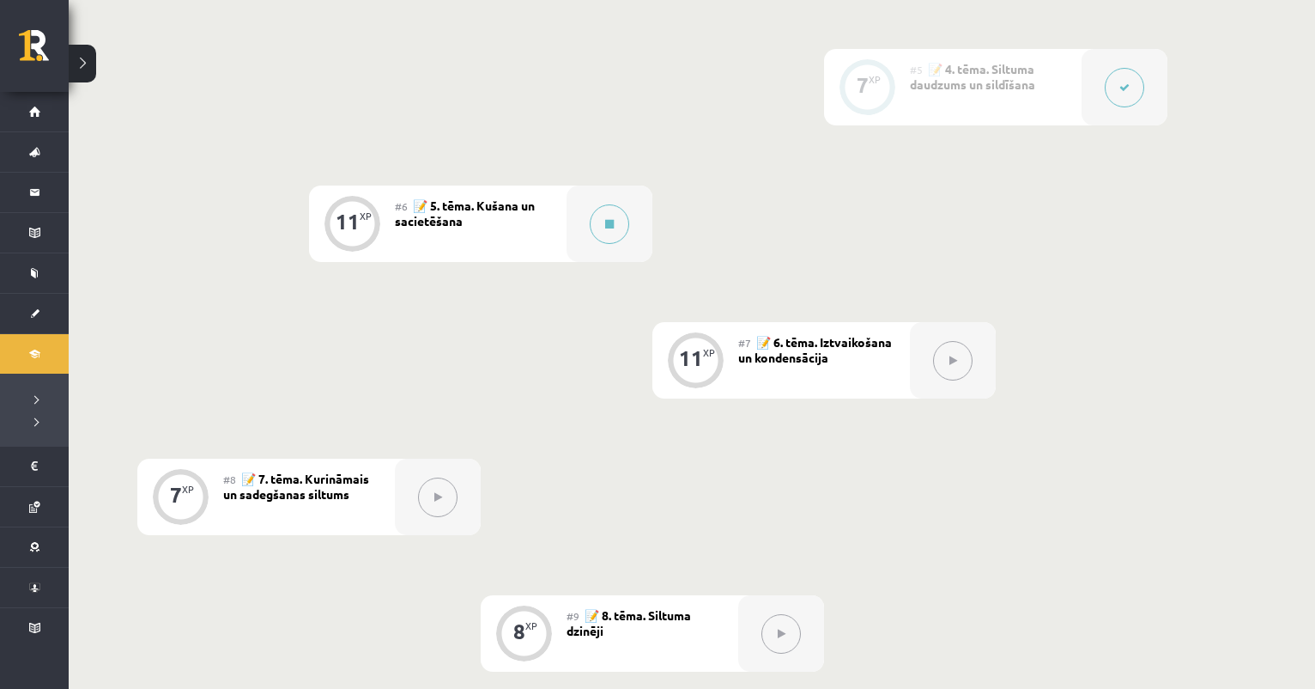
scroll to position [959, 0]
click at [597, 229] on button at bounding box center [609, 224] width 39 height 39
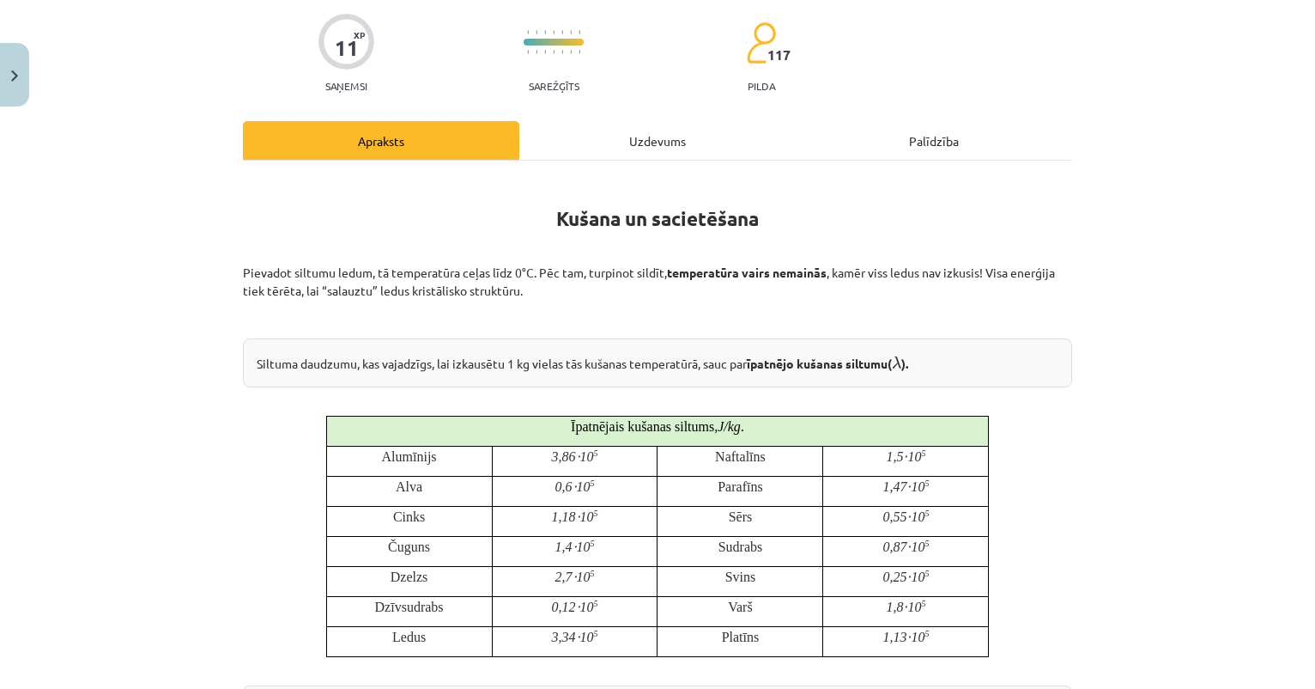
scroll to position [171, 0]
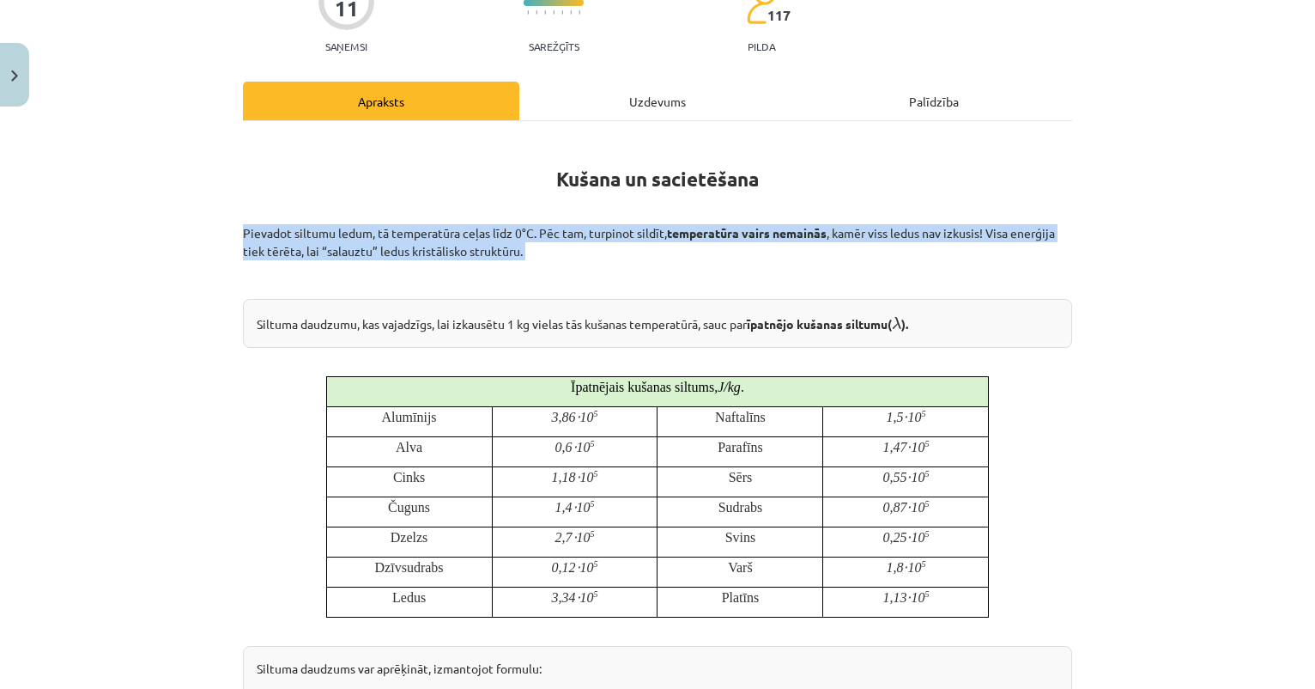
drag, startPoint x: 242, startPoint y: 228, endPoint x: 554, endPoint y: 258, distance: 313.1
copy div "Pievadot siltumu ledum, tā temperatūra ceļas līdz 0°C. Pēc tam, turpinot sildīt…"
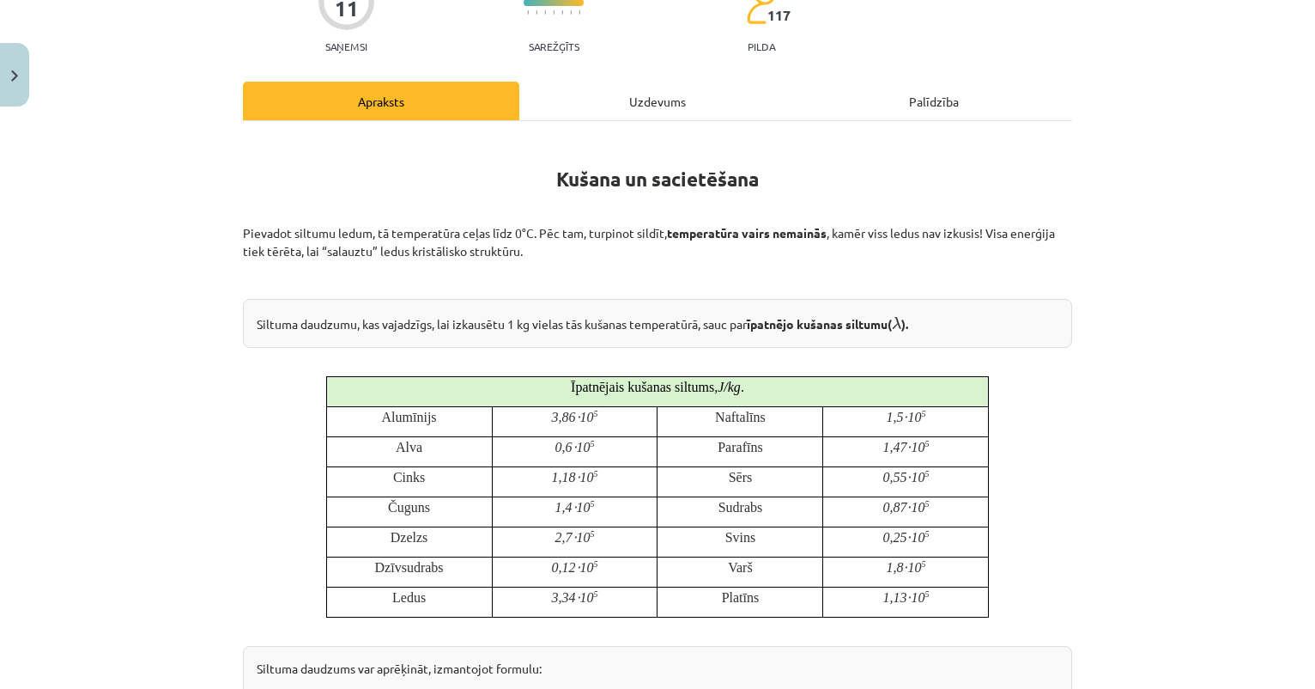
click at [610, 377] on p "Īpatnējais kušanas siltums , J / kg ." at bounding box center [658, 386] width 650 height 19
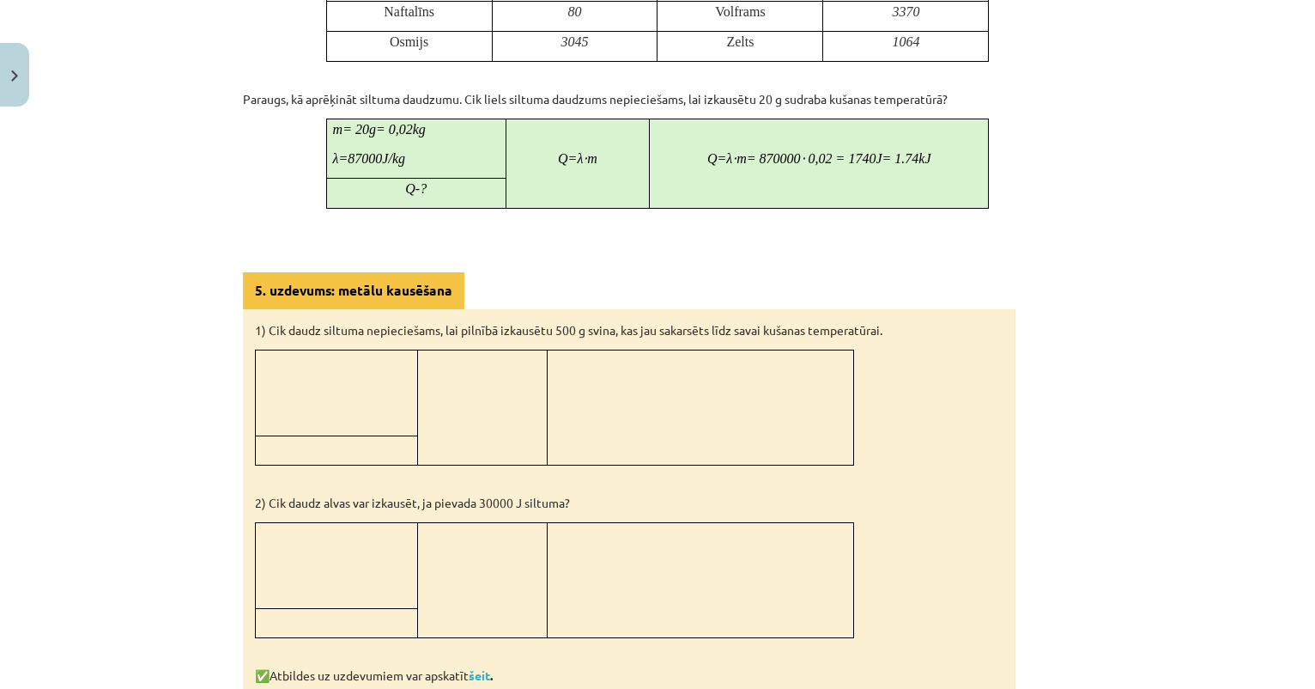
scroll to position [1407, 0]
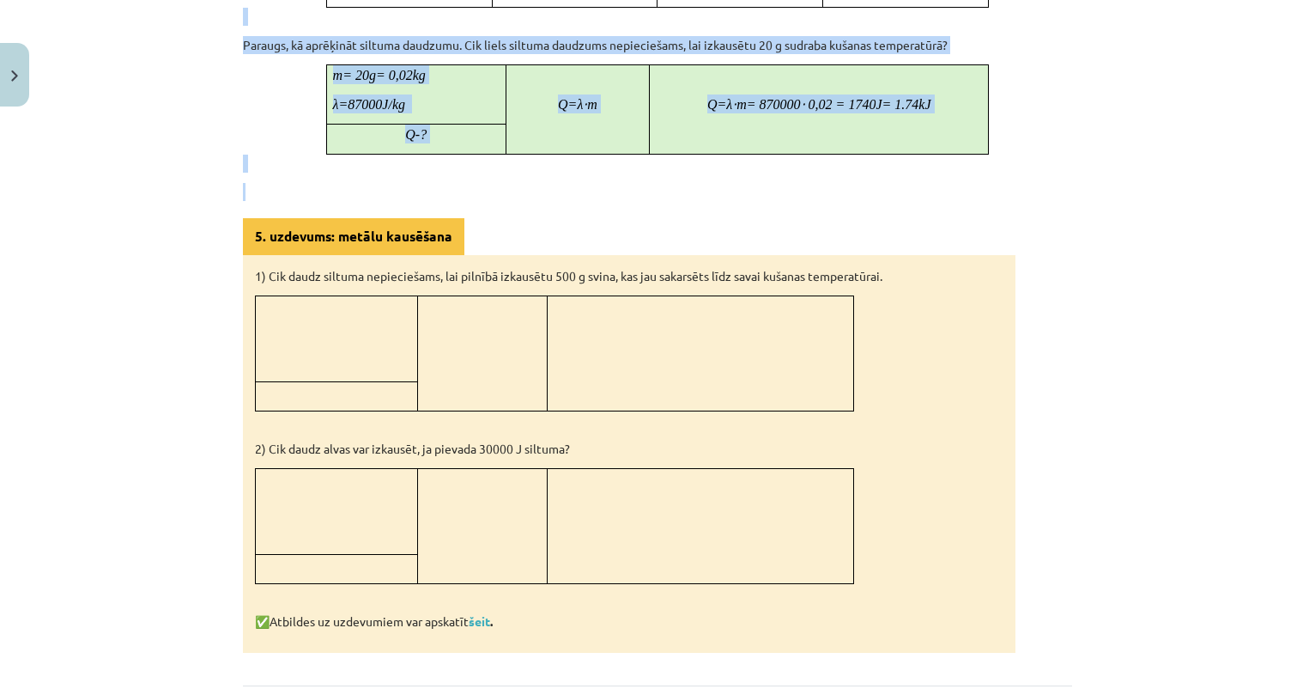
drag, startPoint x: 545, startPoint y: 63, endPoint x: 1052, endPoint y: 189, distance: 522.1
copy div "Kušana un sacietēšana Pievadot siltumu ledum, tā temperatūra ceļas līdz 0°C. Pē…"
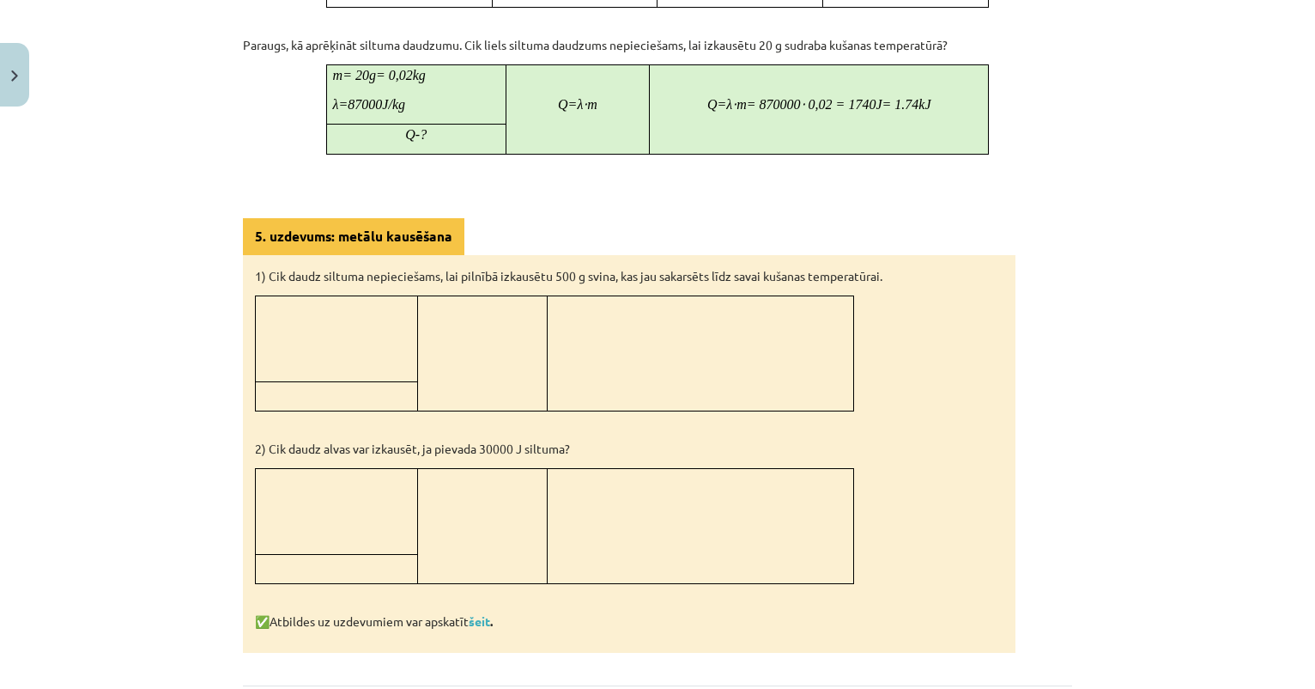
click at [1107, 254] on div "Mācību tēma: Fizika 9. klases 1. ieskaites mācību materiāls #6 📝 5. tēma. Kušan…" at bounding box center [657, 344] width 1315 height 689
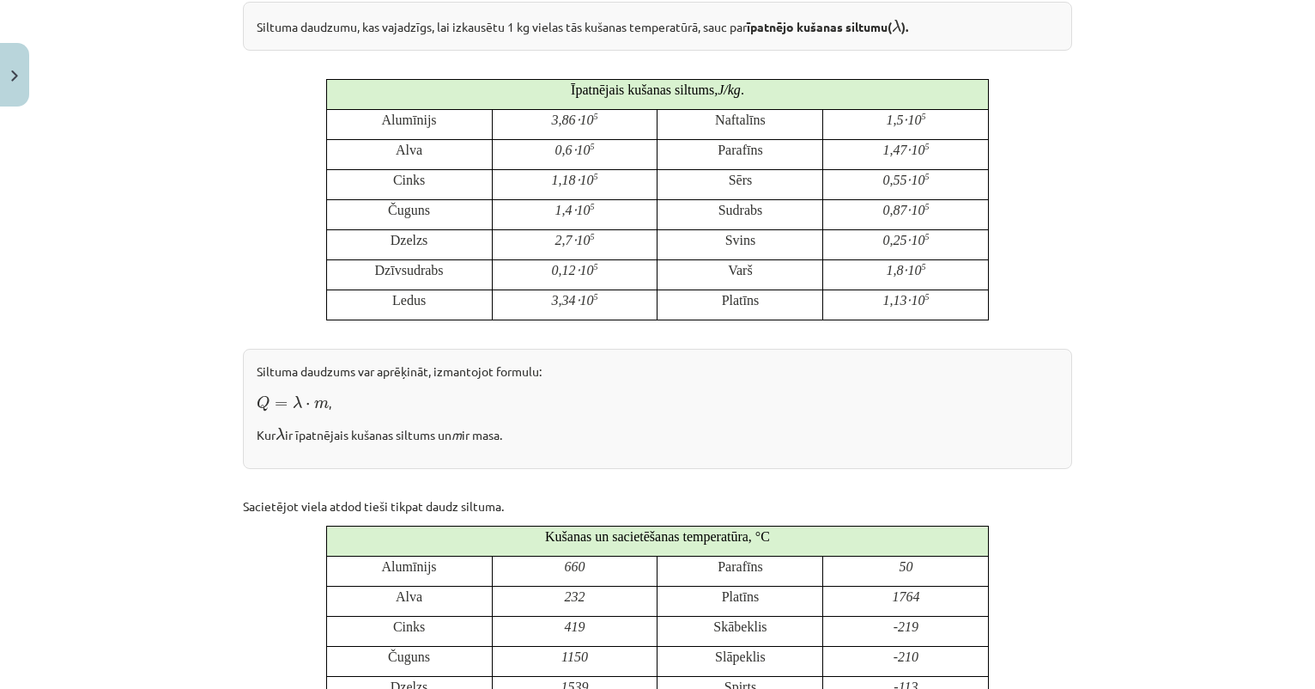
scroll to position [445, 0]
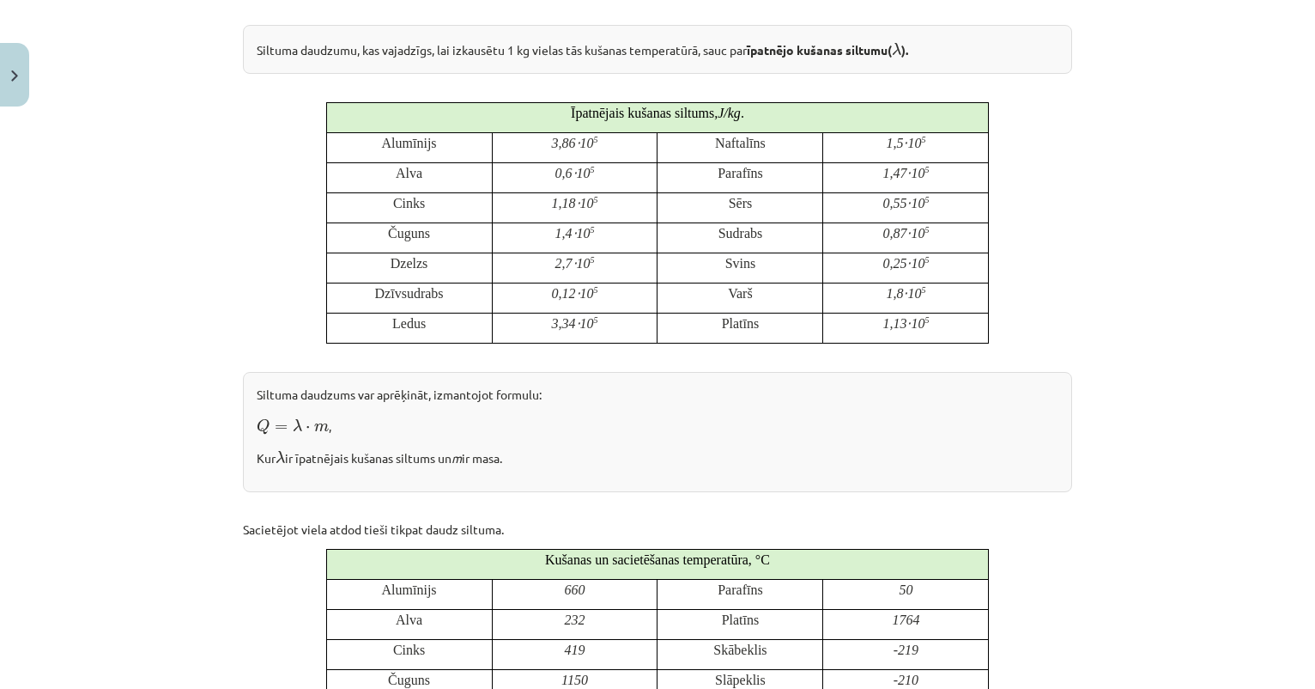
drag, startPoint x: 756, startPoint y: 49, endPoint x: 905, endPoint y: 51, distance: 148.5
click at [905, 51] on div "Siltuma daudzumu, kas vajadzīgs, lai izkausētu 1 kg vielas tās kušanas temperat…" at bounding box center [657, 49] width 829 height 49
copy div "Siltuma daudzumu, kas vajadzīgs, lai izkausētu 1 kg vielas tās kušanas temperat…"
click at [641, 70] on div "Siltuma daudzumu, kas vajadzīgs, lai izkausētu 1 kg vielas tās kušanas temperat…" at bounding box center [657, 49] width 829 height 49
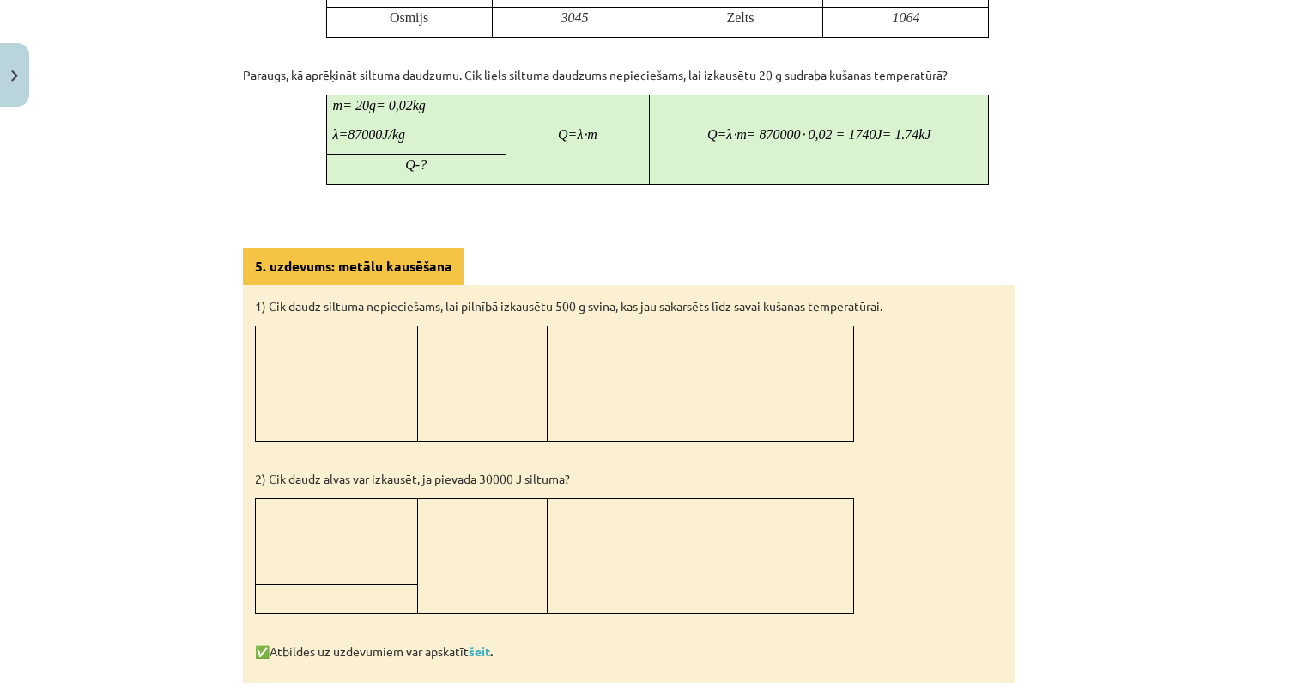
scroll to position [1387, 0]
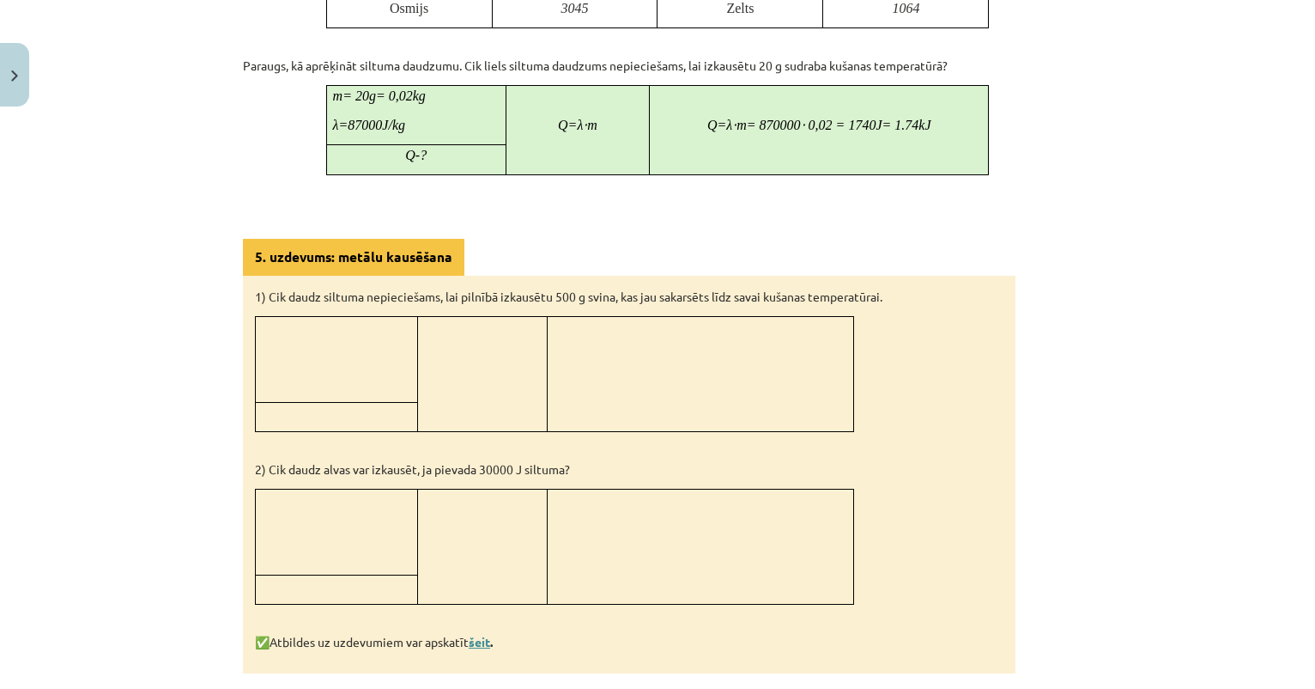
click at [480, 639] on link "šeit" at bounding box center [479, 641] width 21 height 15
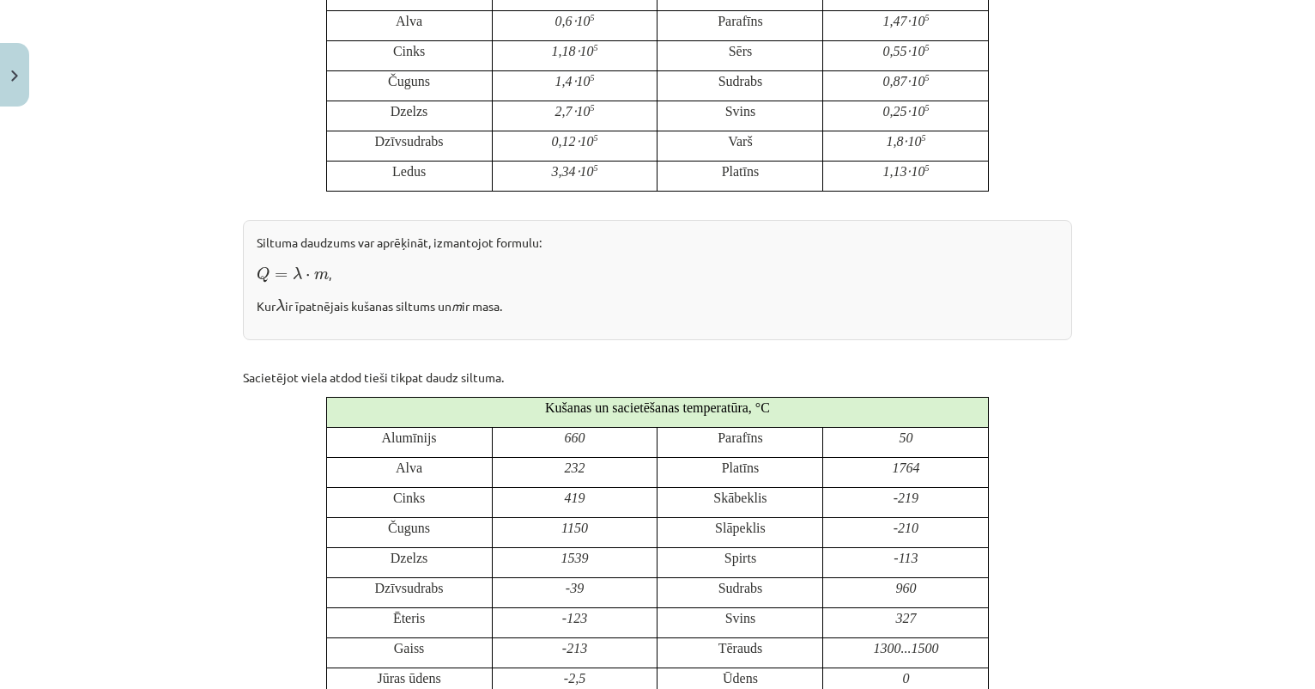
scroll to position [598, 0]
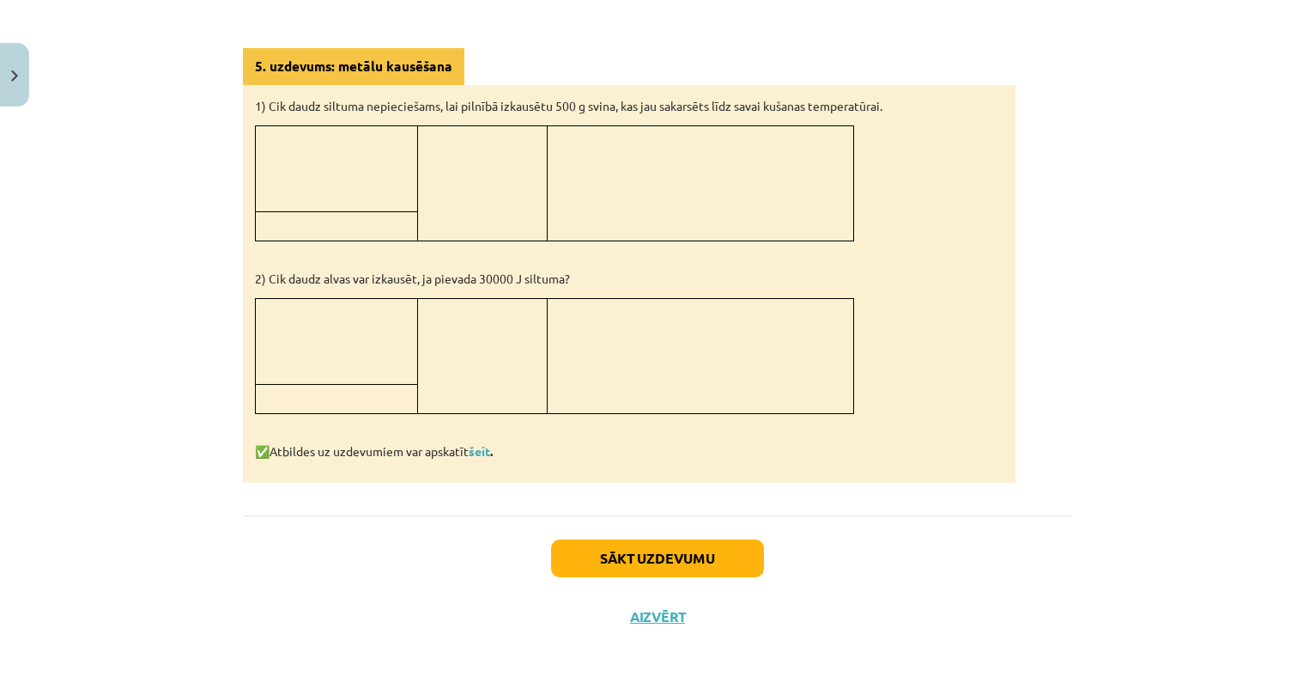
click at [604, 556] on button "Sākt uzdevumu" at bounding box center [657, 558] width 213 height 38
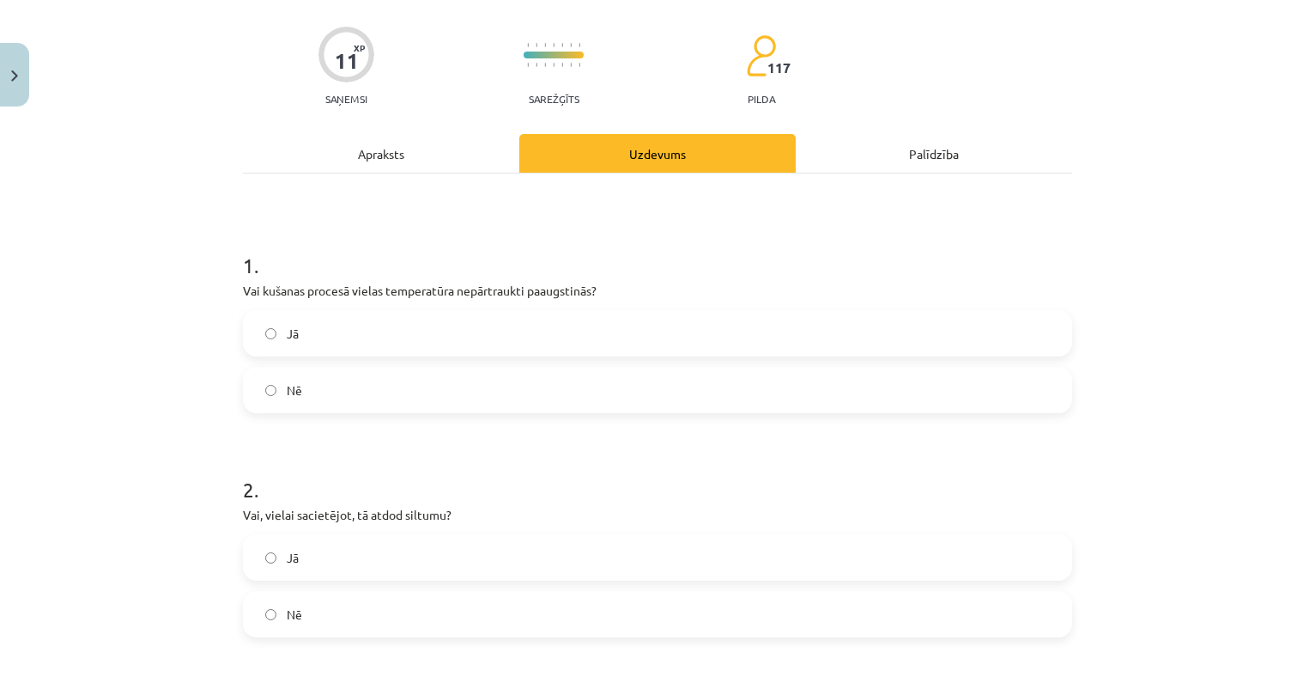
scroll to position [124, 0]
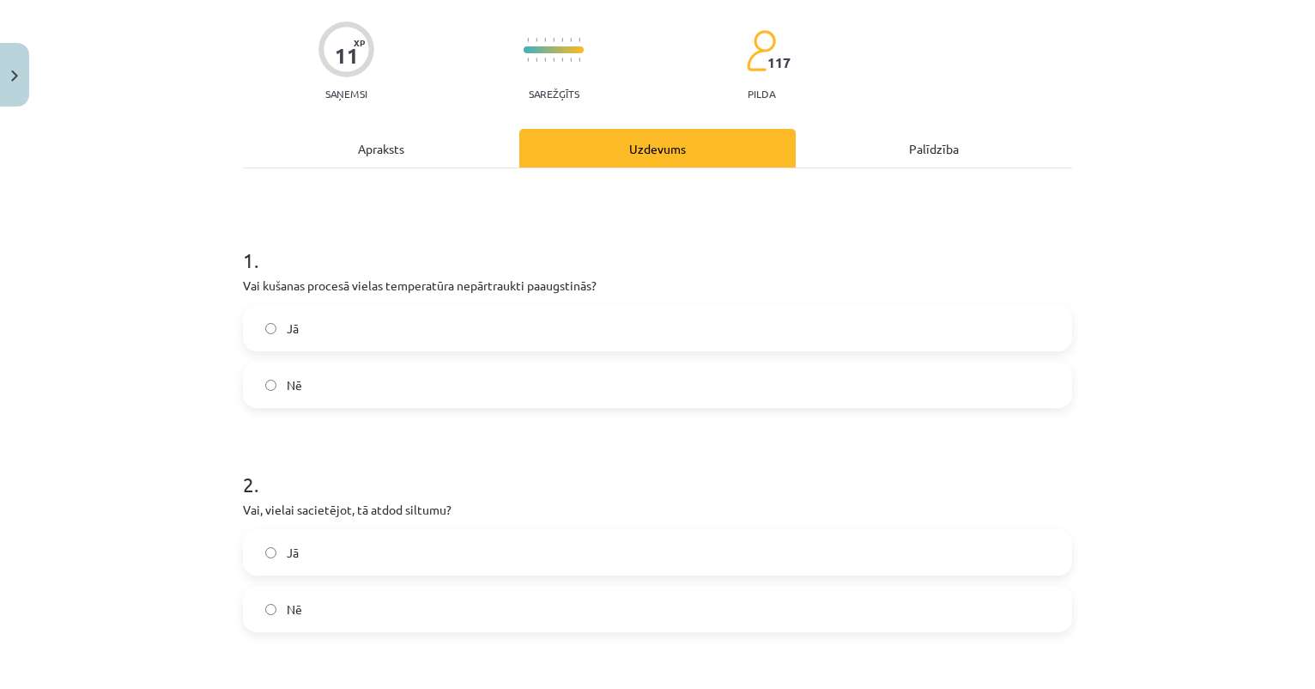
click at [418, 380] on label "Nē" at bounding box center [658, 384] width 826 height 43
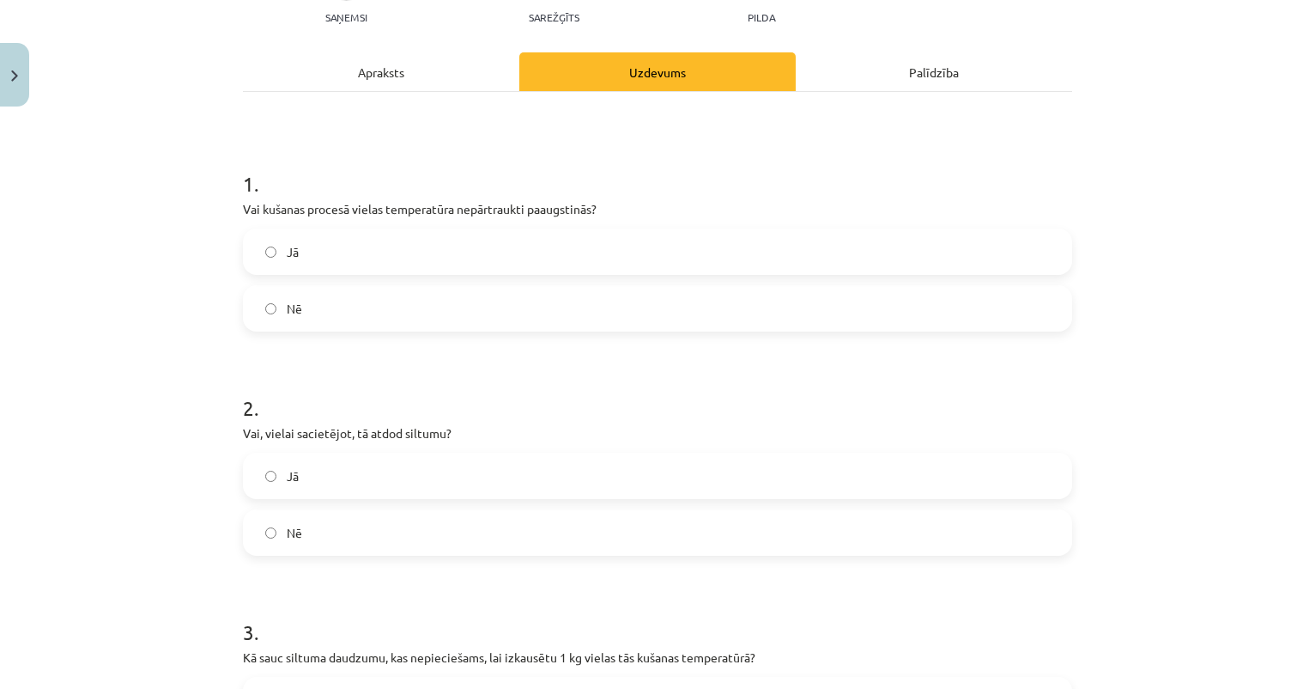
click at [410, 71] on div "Apraksts" at bounding box center [381, 71] width 276 height 39
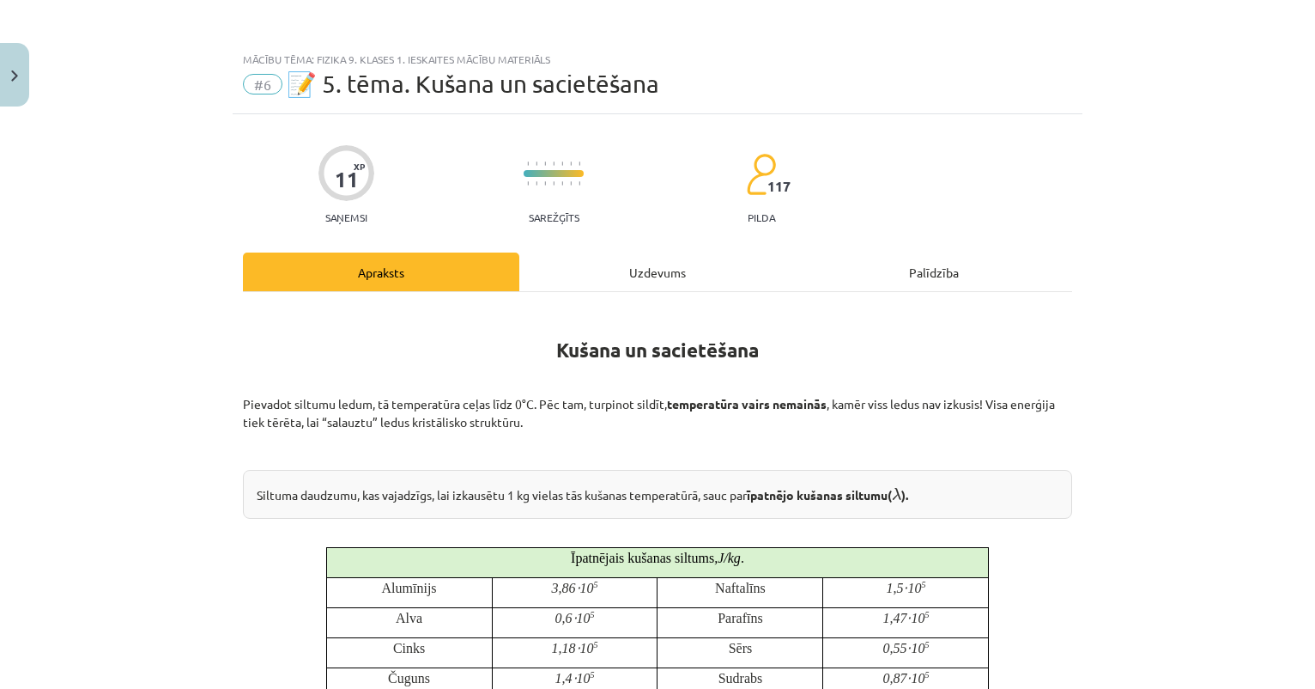
scroll to position [0, 0]
click at [606, 270] on div "Uzdevums" at bounding box center [657, 271] width 276 height 39
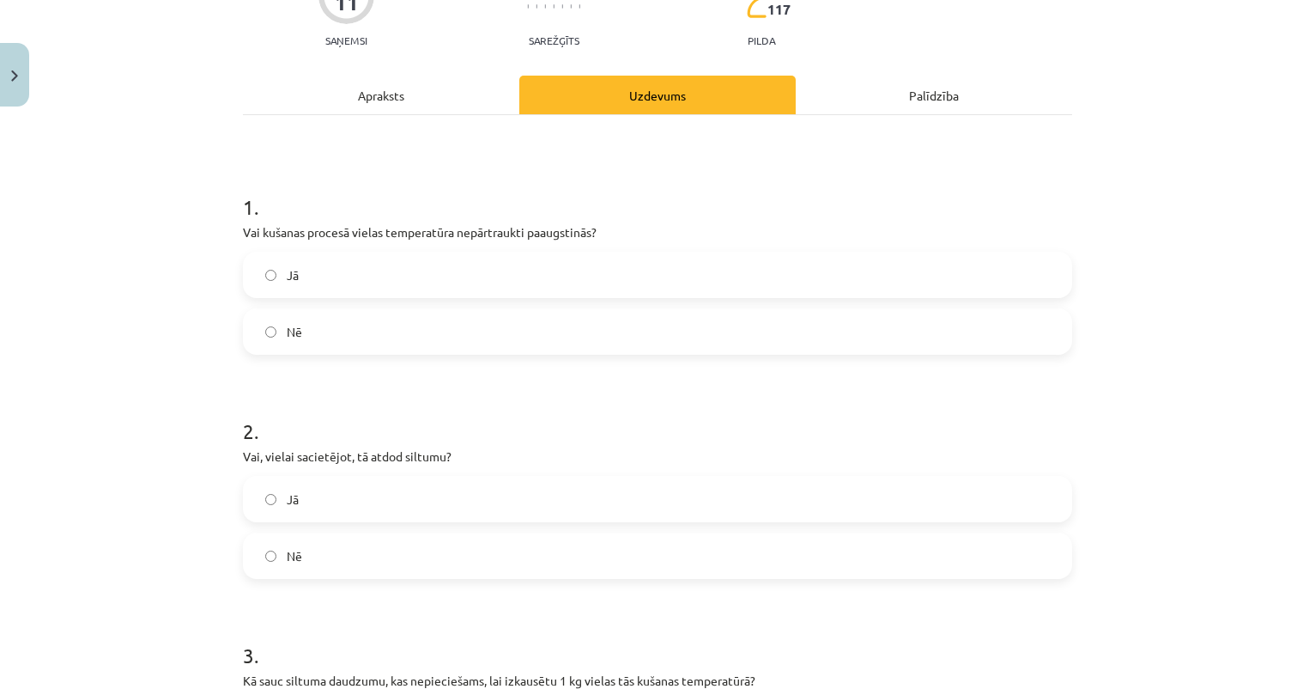
scroll to position [234, 0]
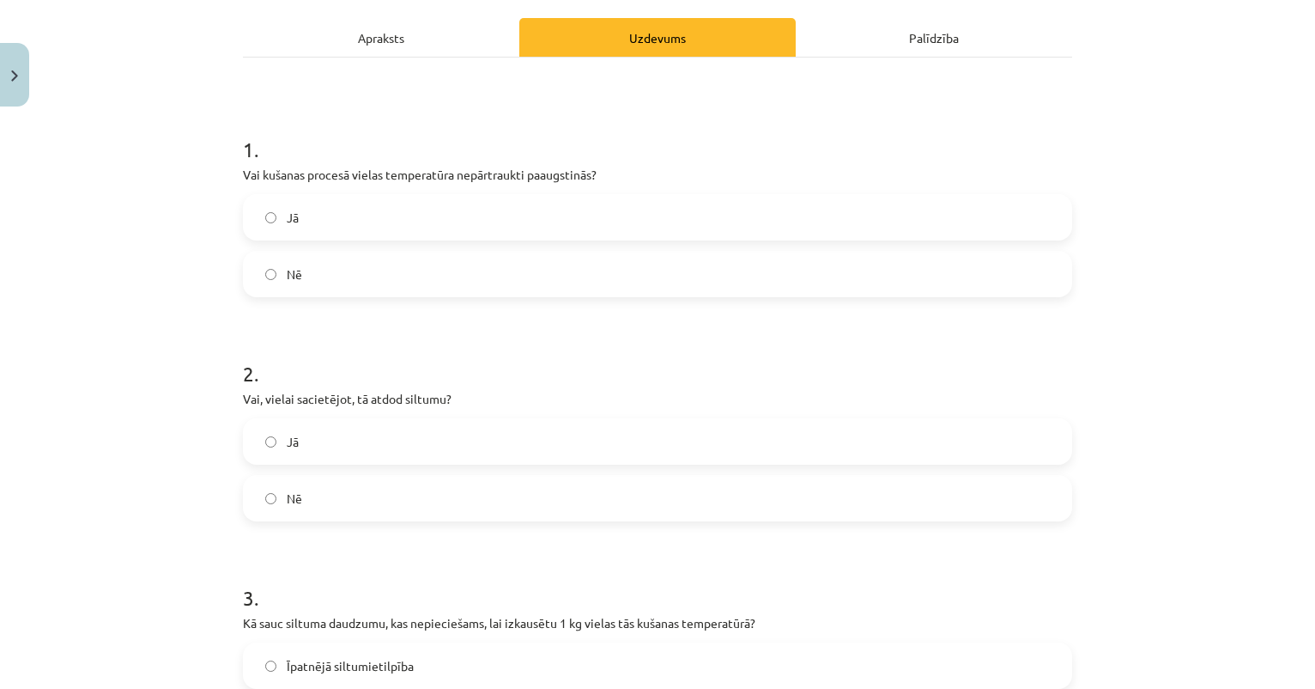
click at [337, 440] on label "Jā" at bounding box center [658, 441] width 826 height 43
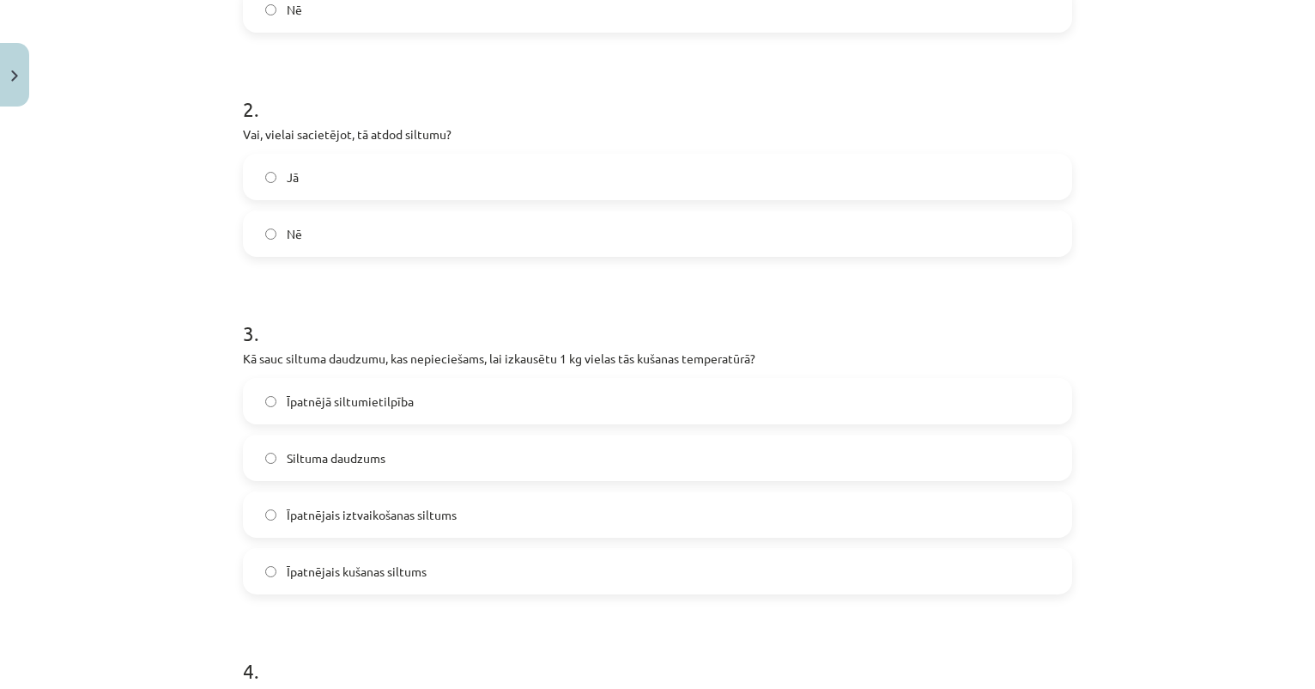
scroll to position [536, 0]
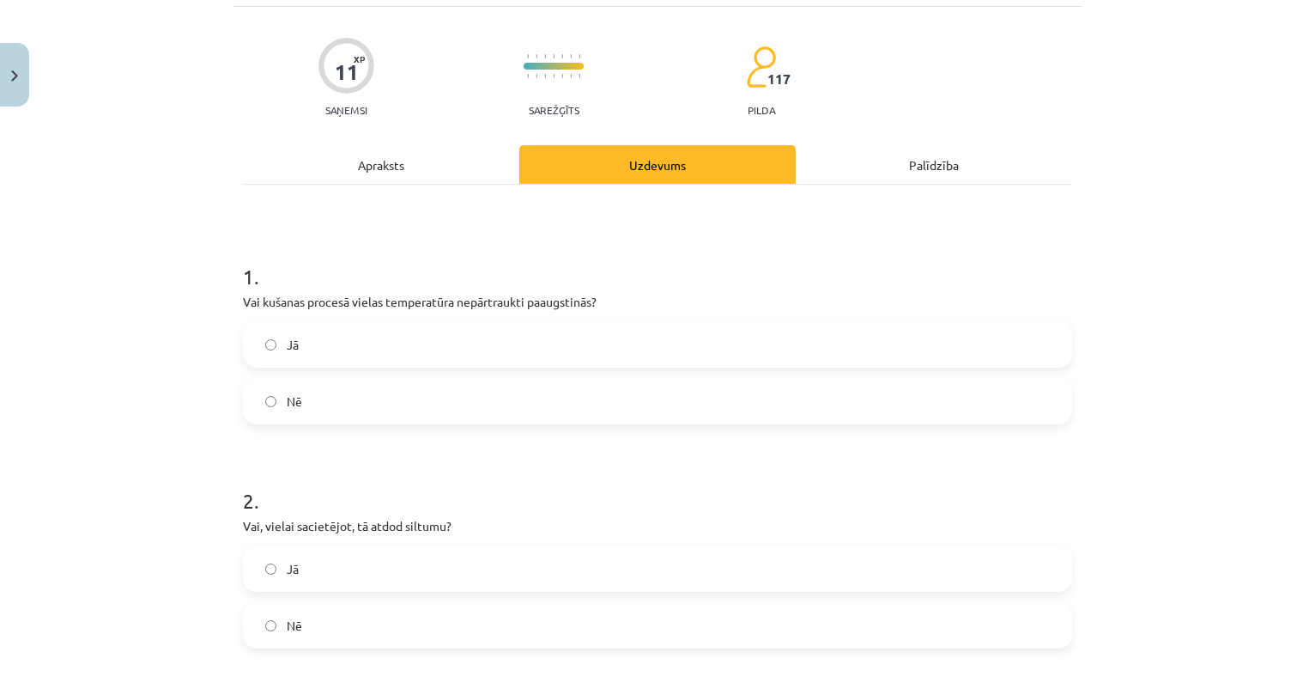
click at [424, 173] on div "Apraksts" at bounding box center [381, 164] width 276 height 39
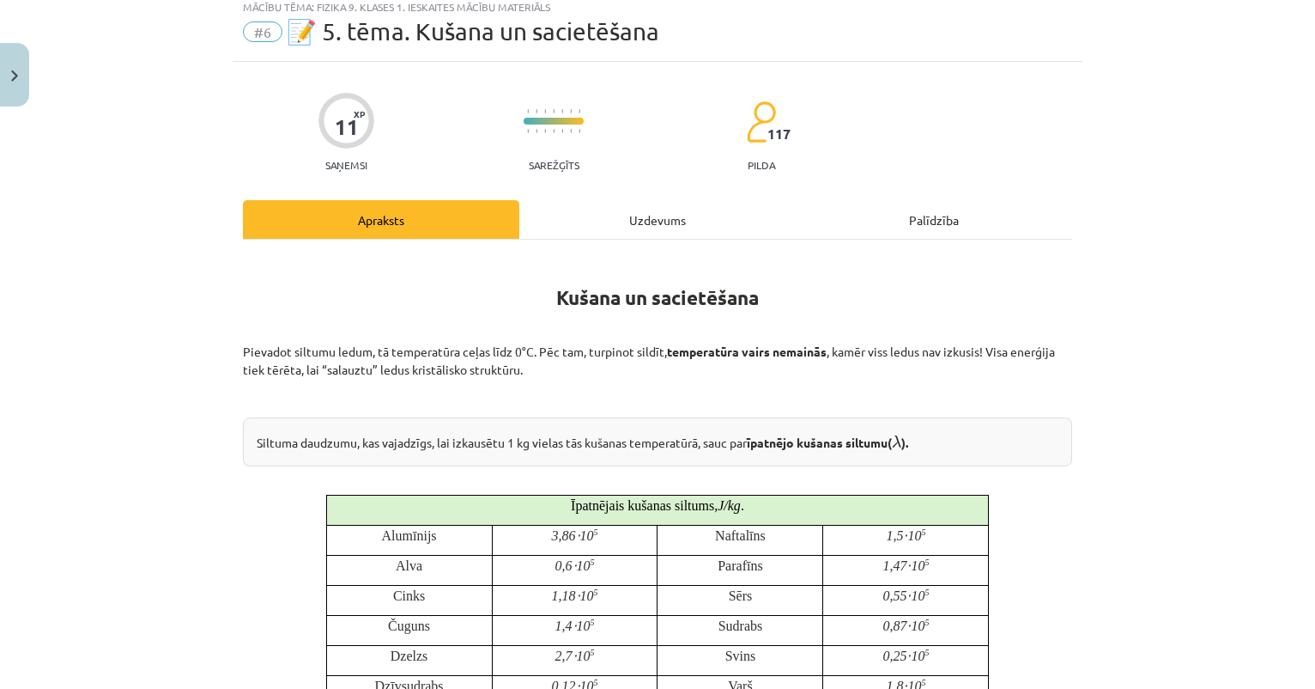
scroll to position [55, 0]
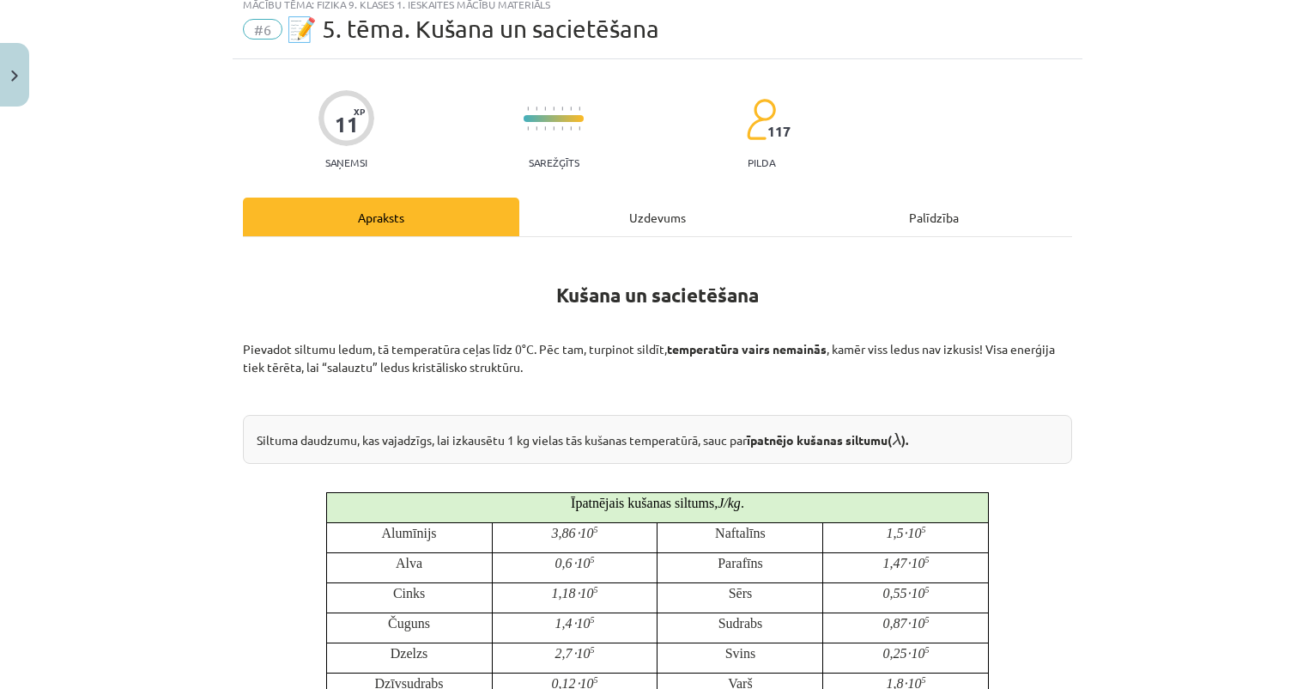
click at [675, 217] on div "Uzdevums" at bounding box center [657, 216] width 276 height 39
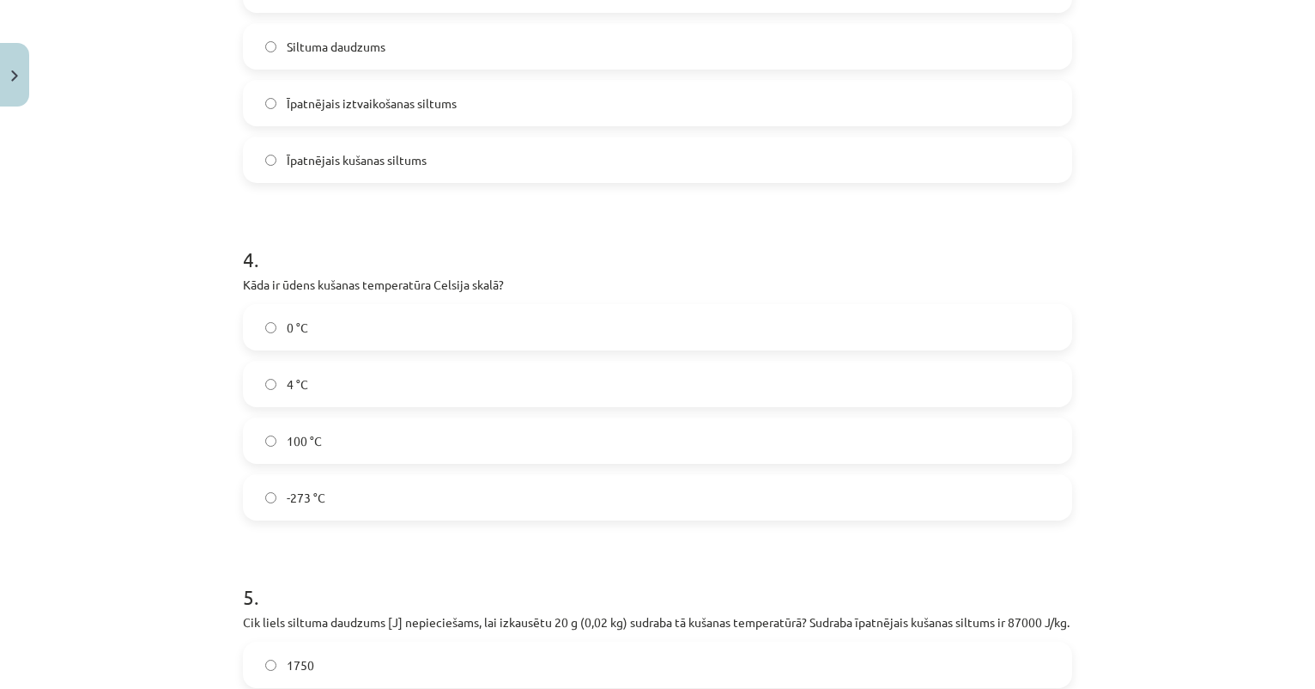
scroll to position [919, 0]
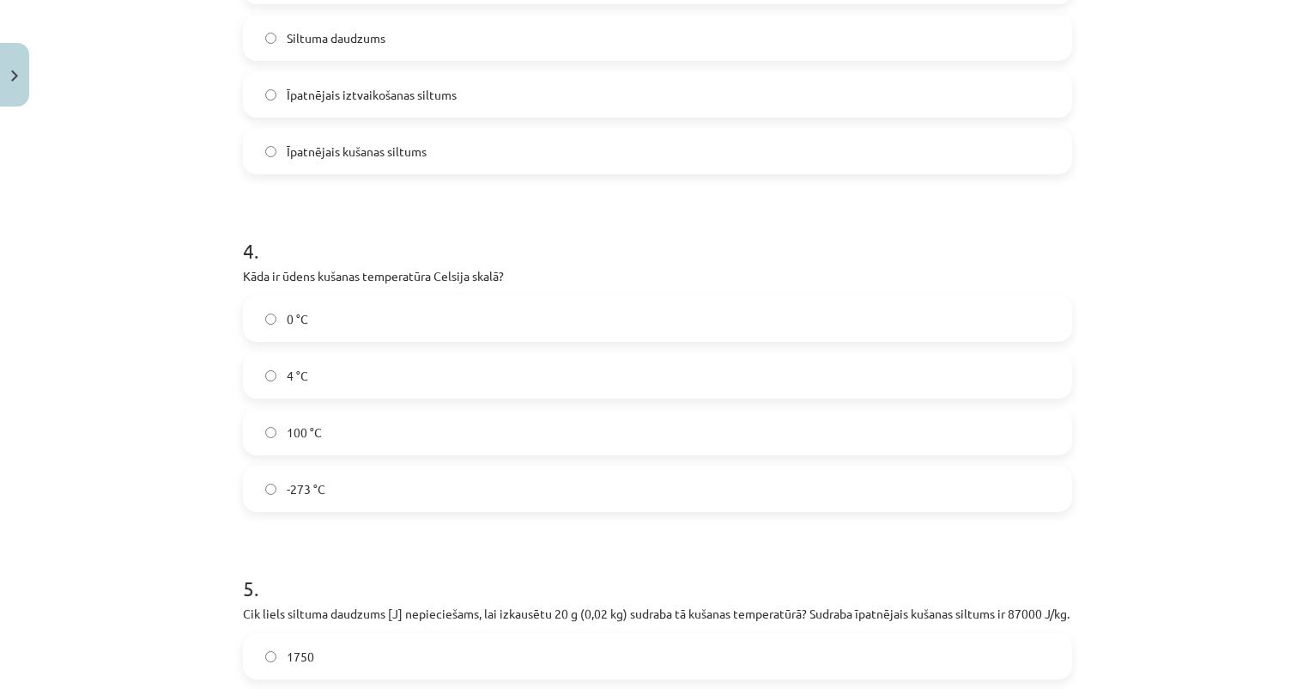
click at [453, 153] on label "Īpatnējais kušanas siltums" at bounding box center [658, 151] width 826 height 43
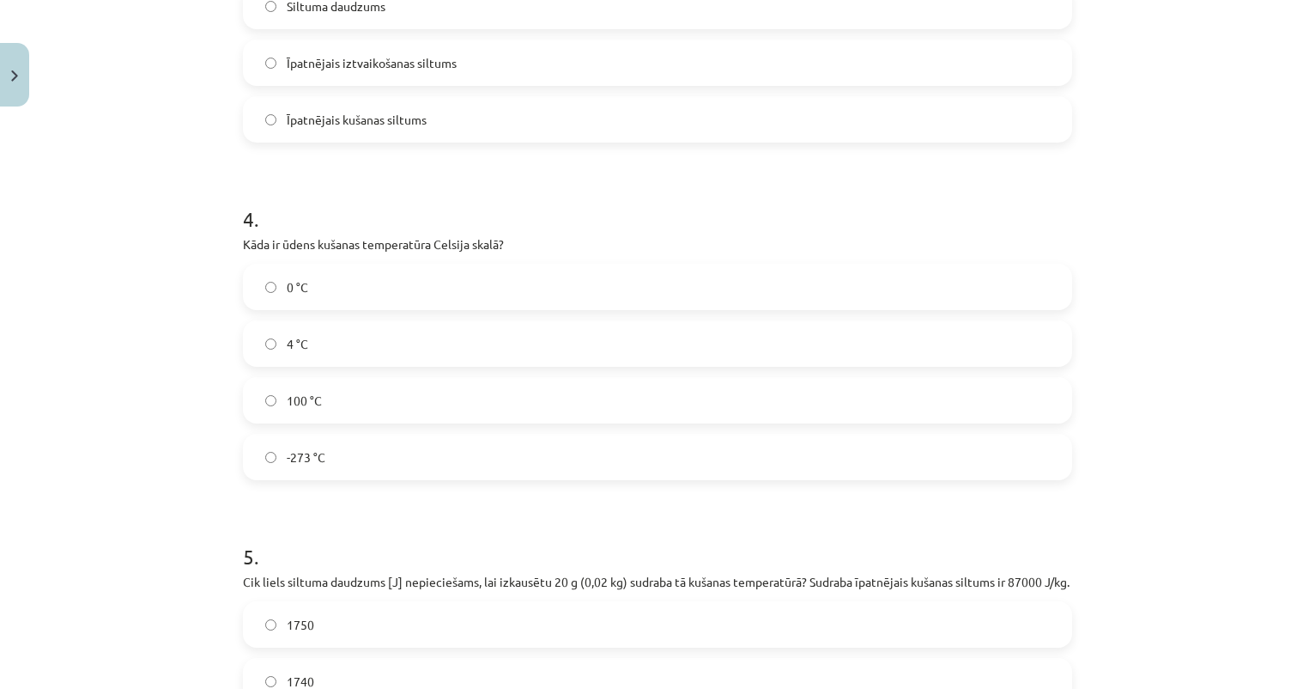
scroll to position [952, 0]
click at [335, 286] on label "0 °C" at bounding box center [658, 285] width 826 height 43
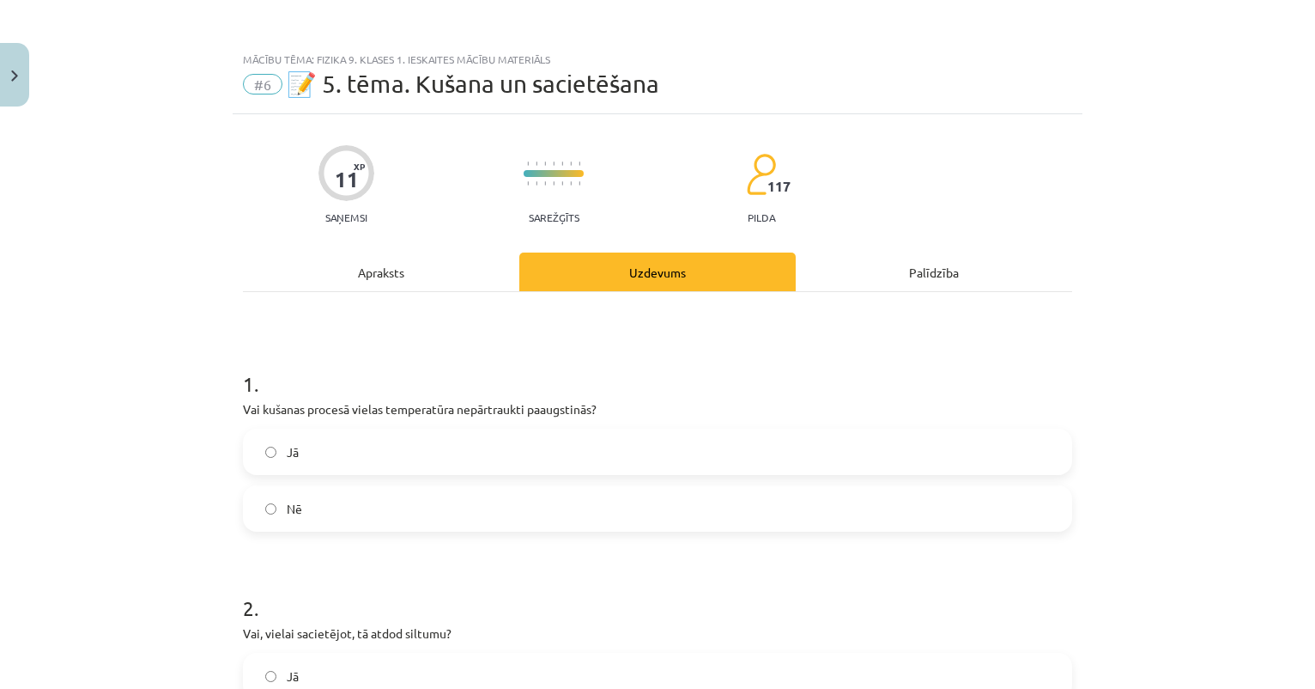
scroll to position [-1, 0]
click at [359, 288] on div "Apraksts" at bounding box center [381, 271] width 276 height 39
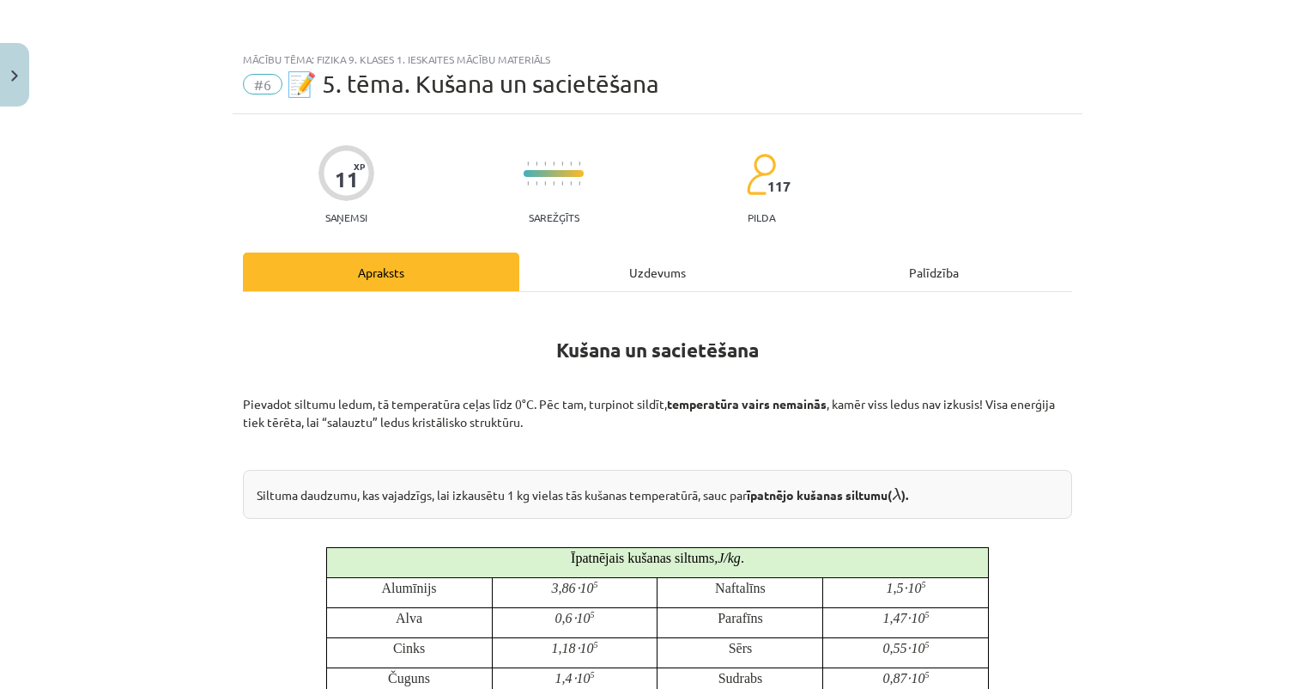
click at [634, 276] on div "Uzdevums" at bounding box center [657, 271] width 276 height 39
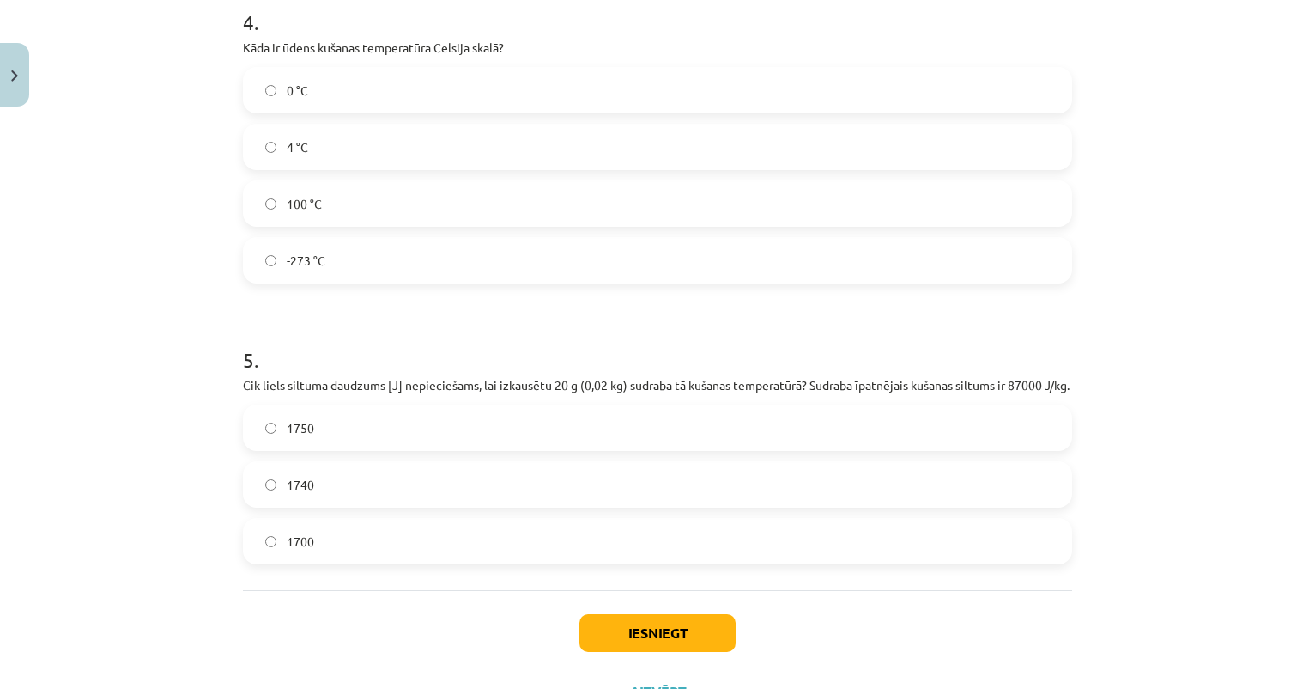
scroll to position [1165, 0]
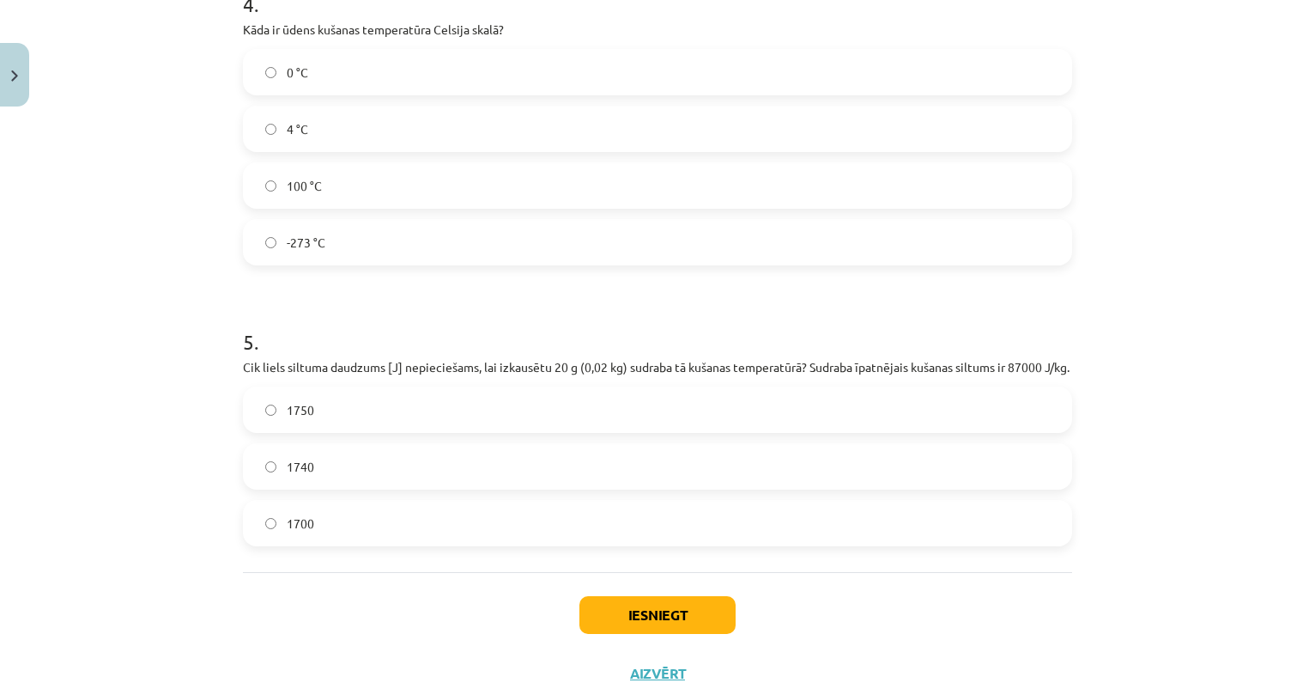
click at [509, 488] on label "1740" at bounding box center [658, 466] width 826 height 43
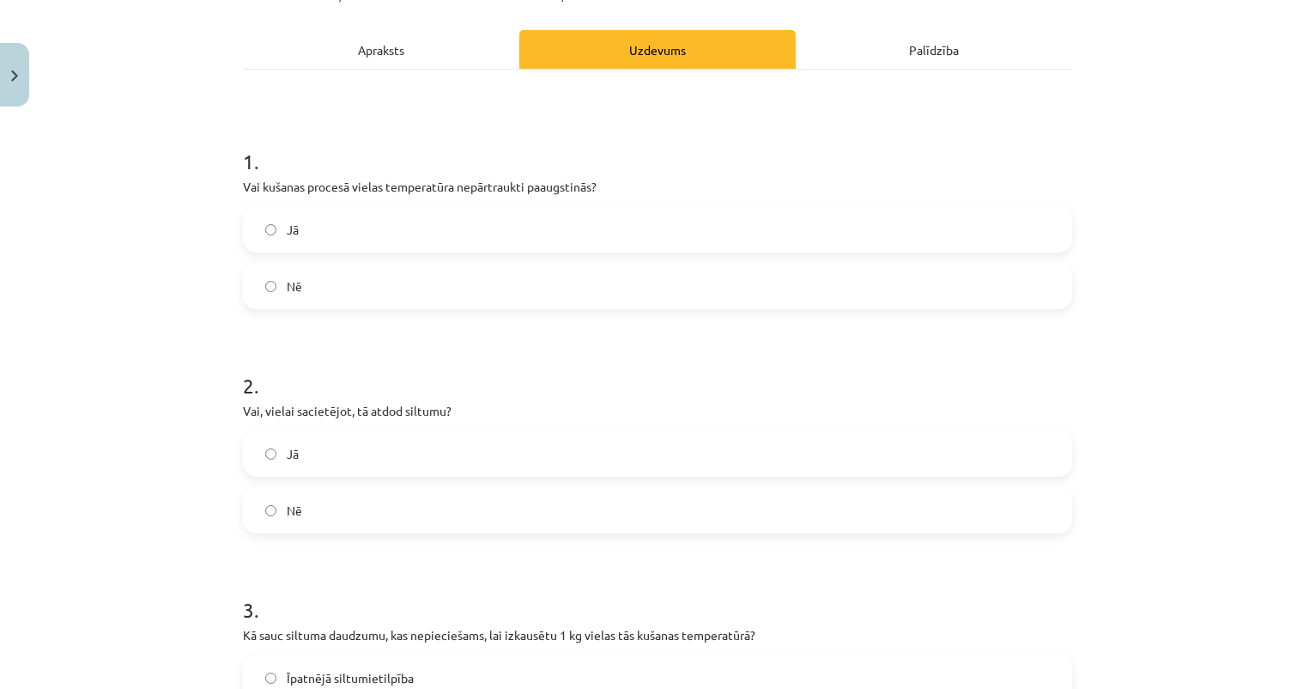
scroll to position [190, 0]
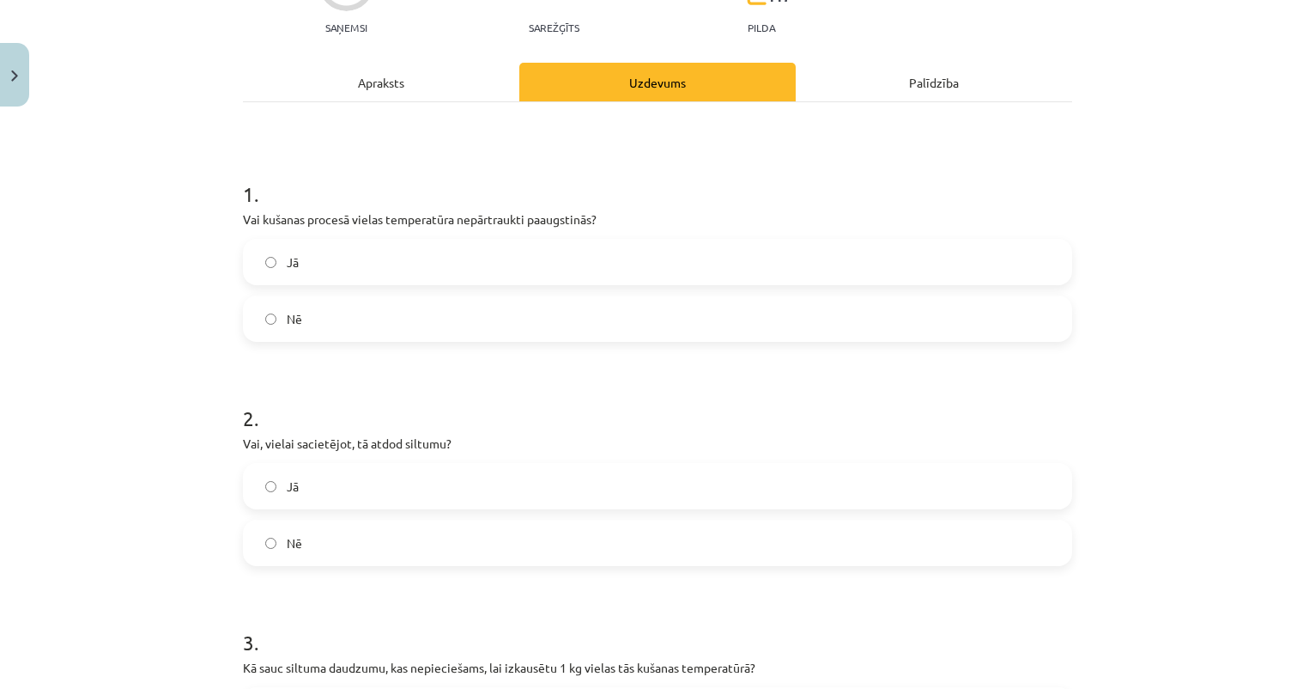
click at [375, 81] on div "Apraksts" at bounding box center [381, 82] width 276 height 39
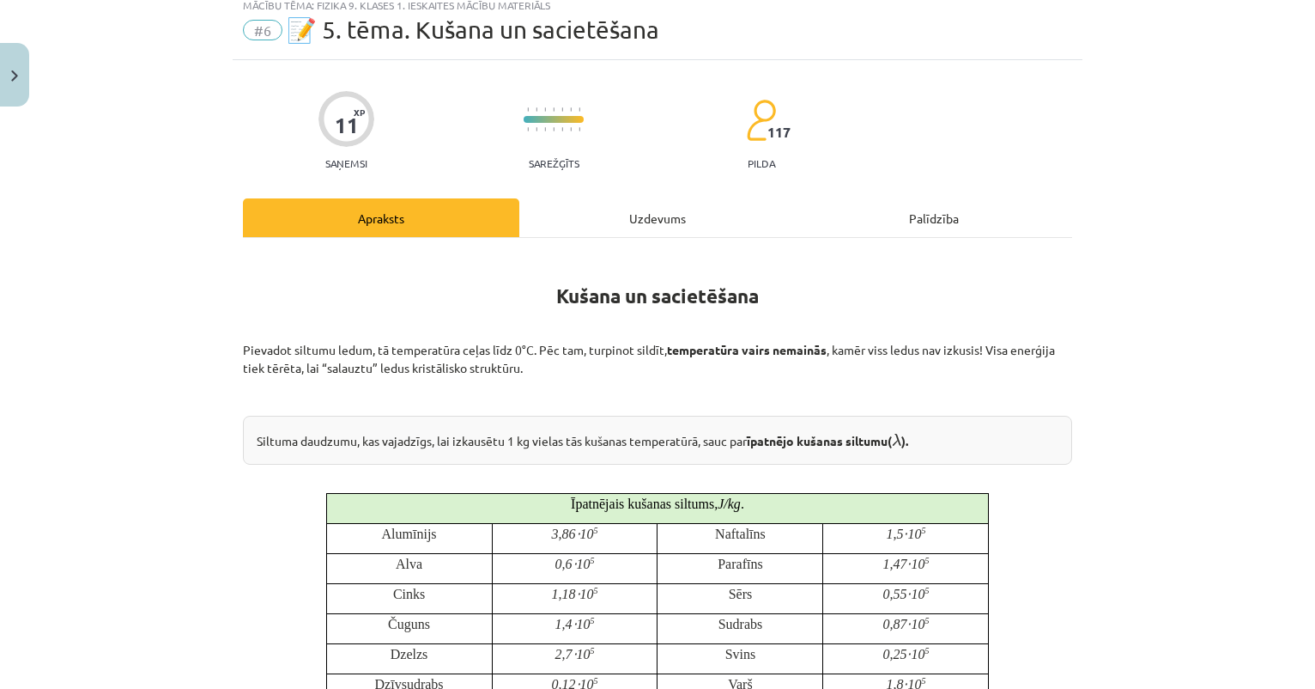
scroll to position [43, 0]
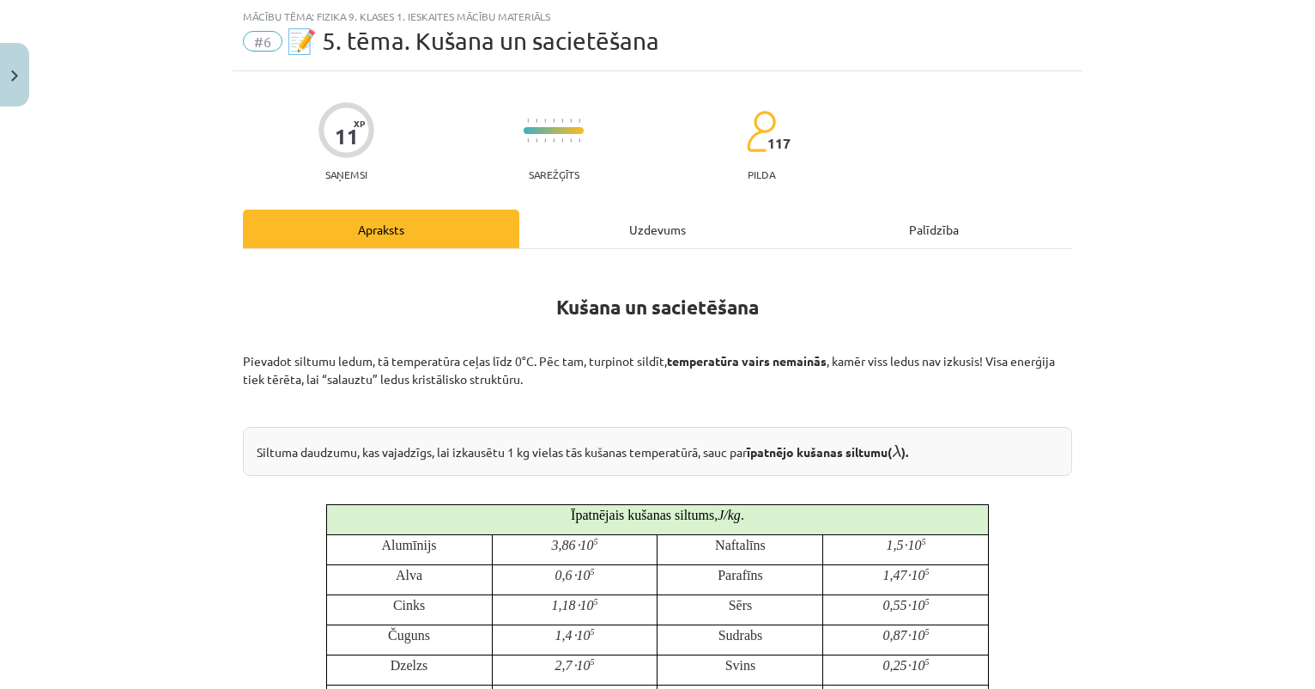
click at [612, 217] on div "Uzdevums" at bounding box center [657, 228] width 276 height 39
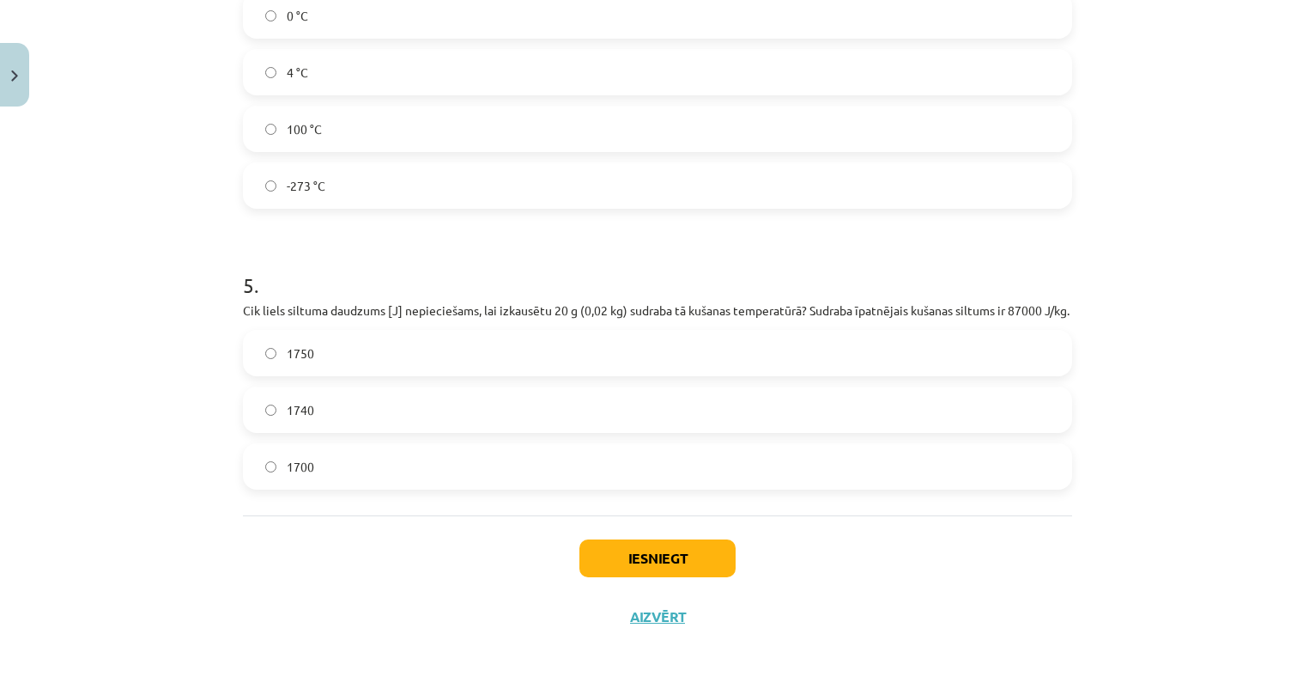
scroll to position [1242, 0]
click at [651, 539] on button "Iesniegt" at bounding box center [658, 558] width 156 height 38
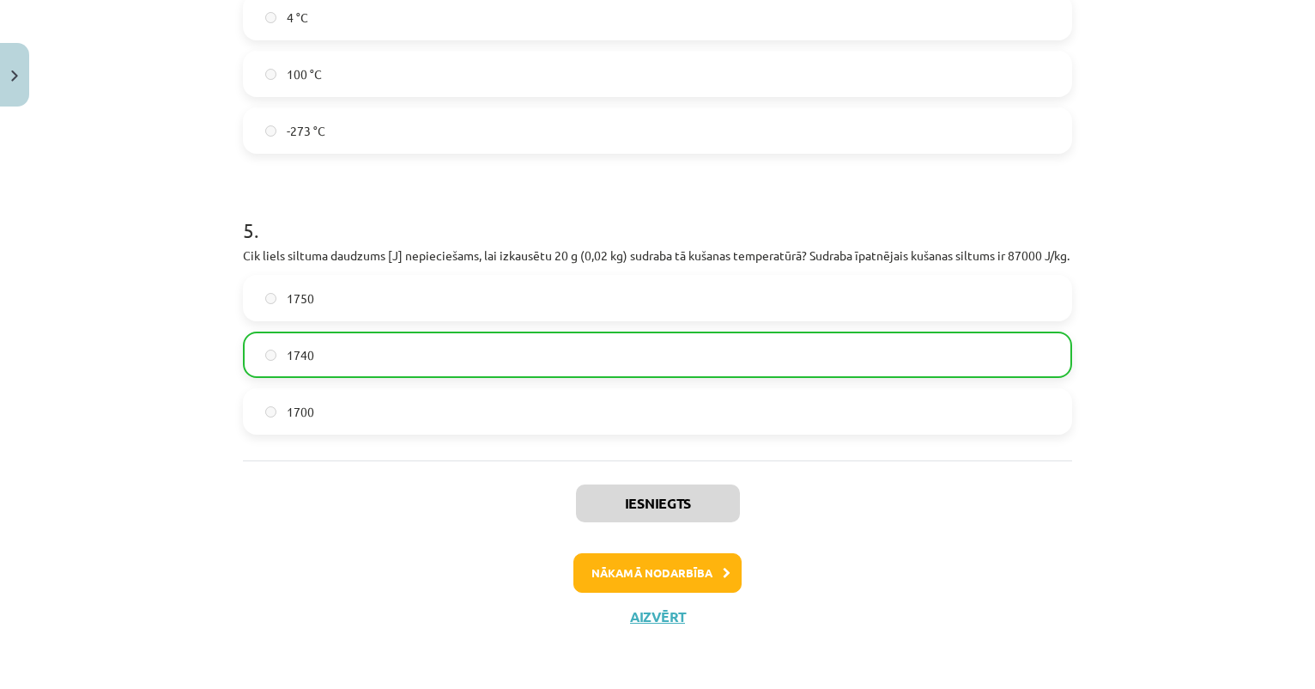
click at [635, 560] on button "Nākamā nodarbība" at bounding box center [658, 572] width 168 height 39
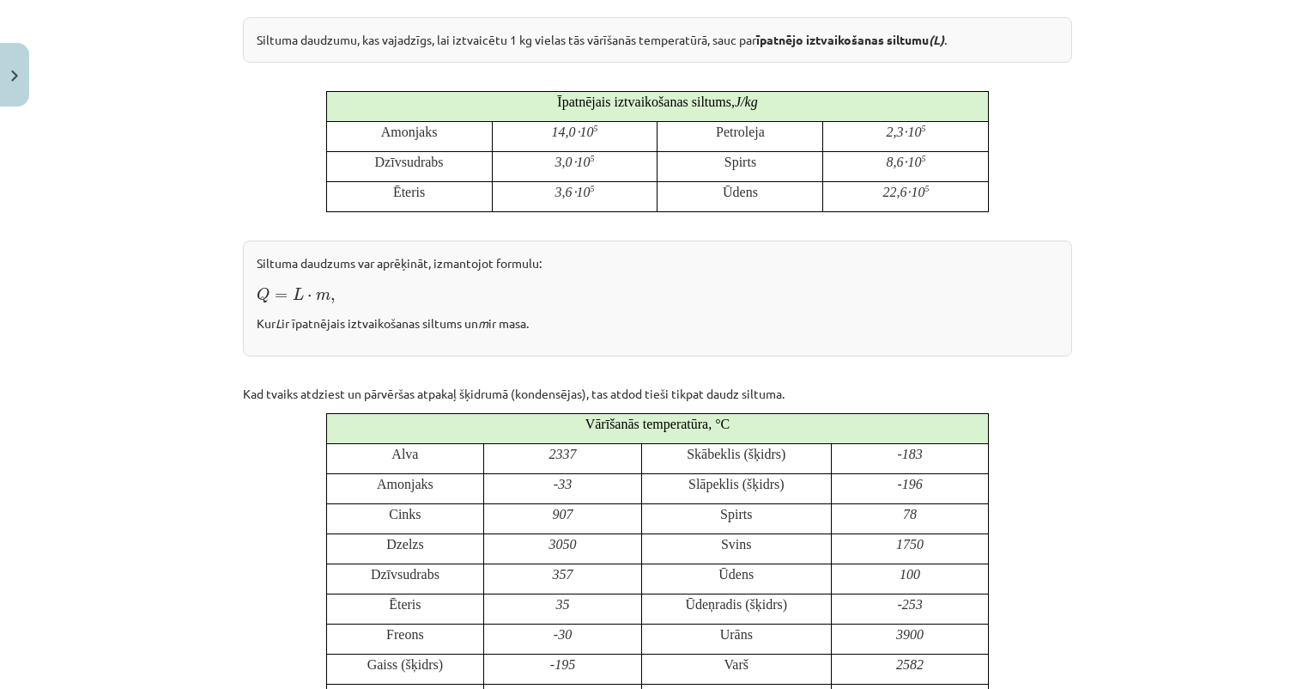
scroll to position [444, 0]
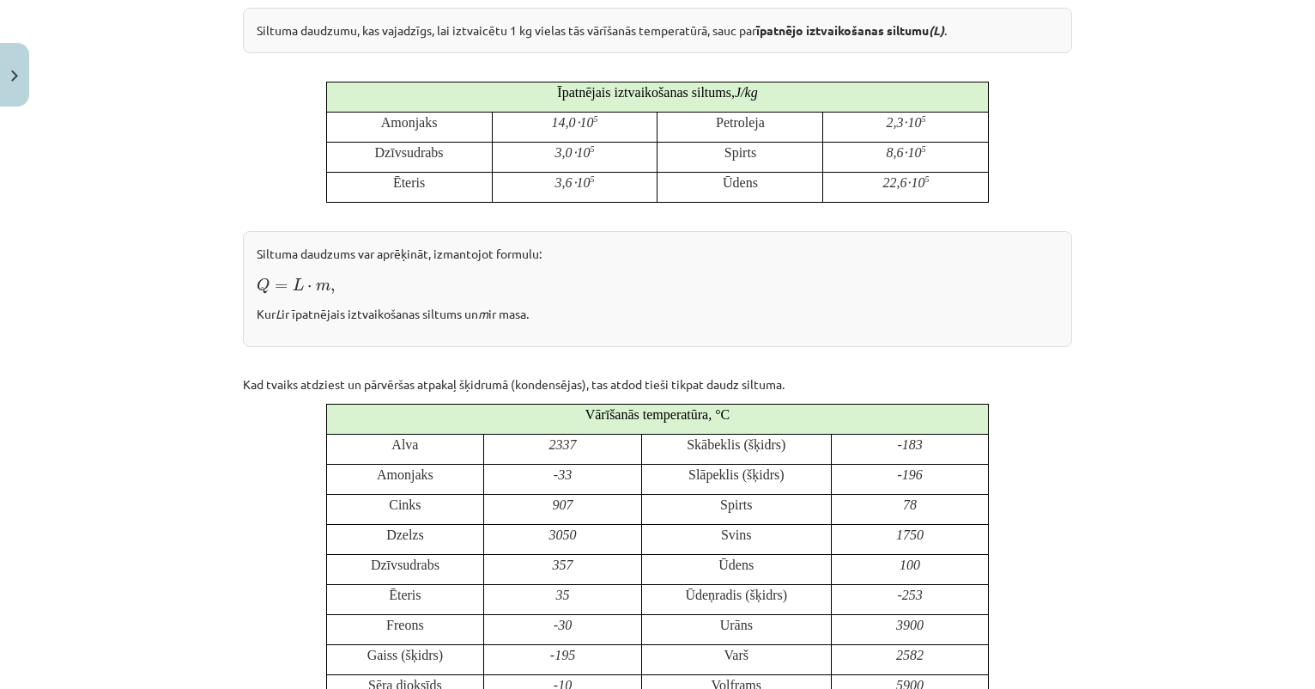
click at [23, 65] on button "Close" at bounding box center [14, 75] width 29 height 64
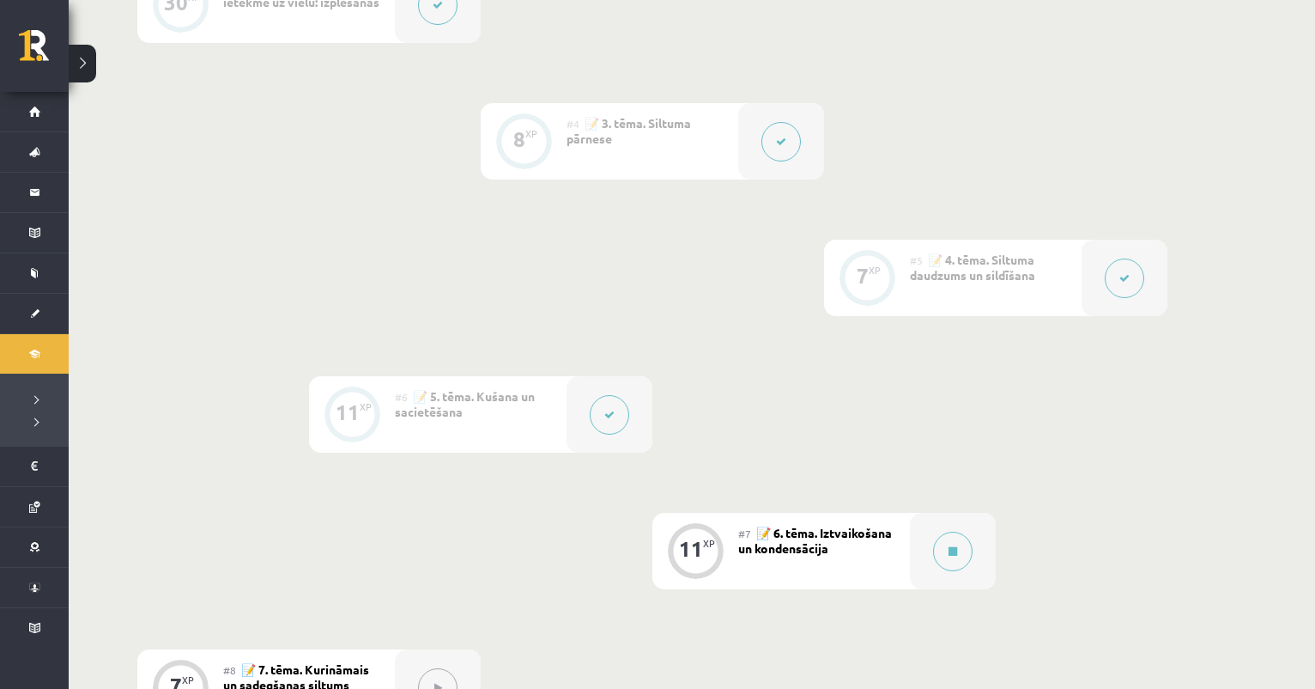
scroll to position [676, 0]
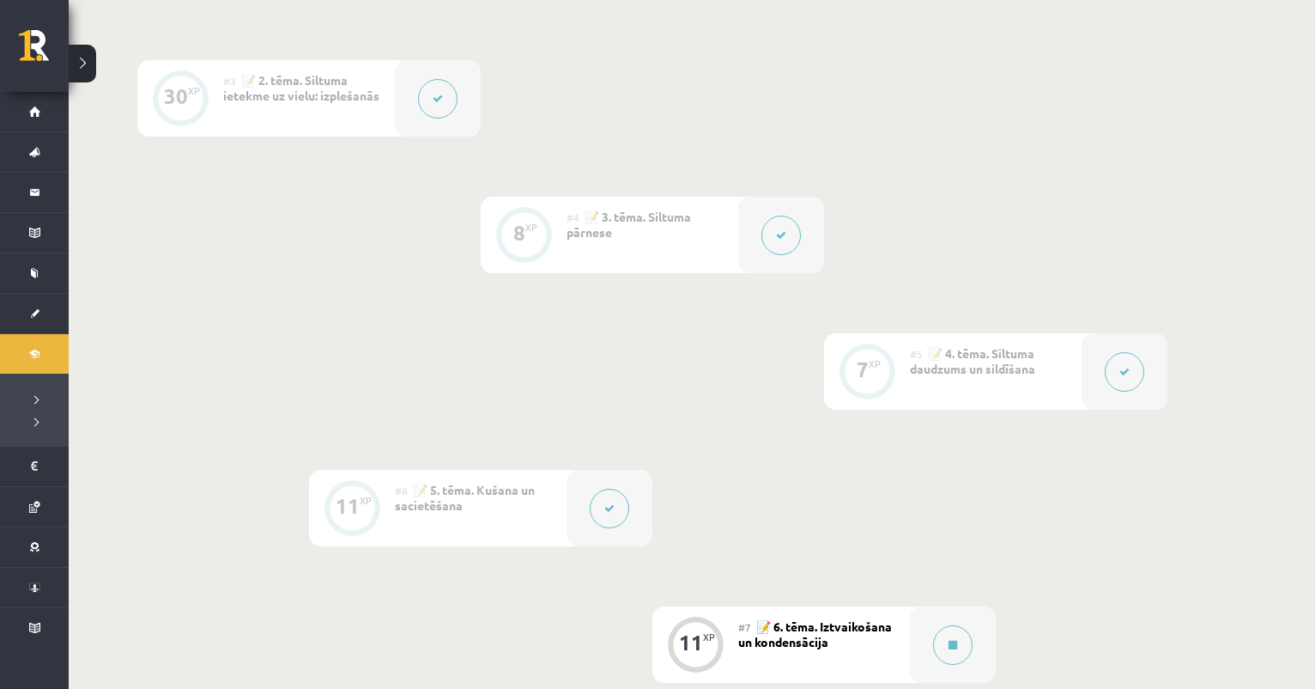
click at [1106, 379] on button at bounding box center [1124, 371] width 39 height 39
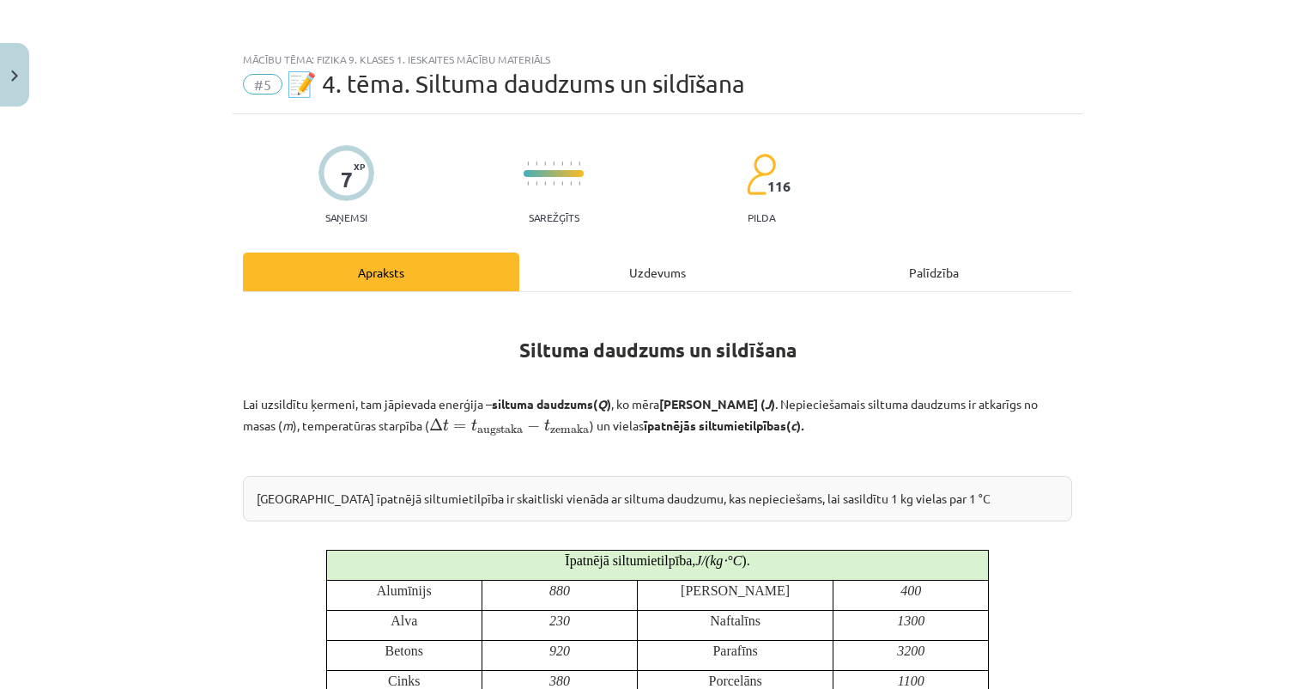
click at [15, 81] on button "Close" at bounding box center [14, 75] width 29 height 64
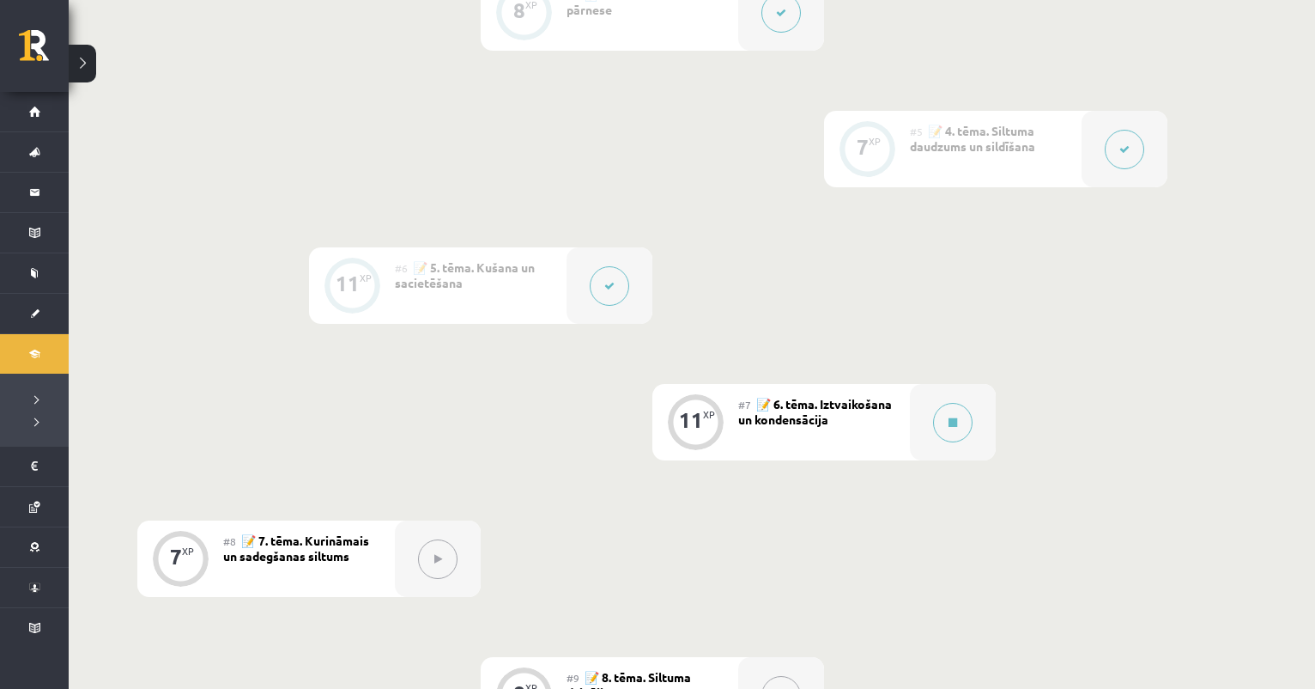
scroll to position [927, 0]
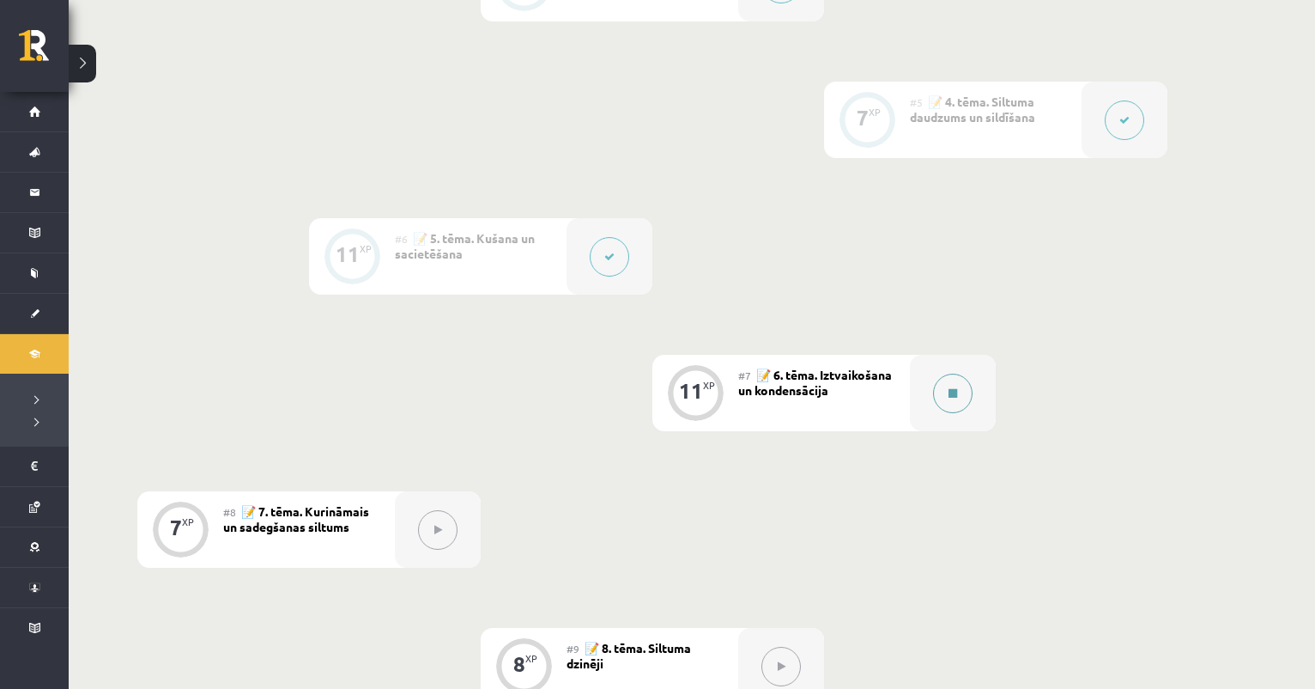
click at [950, 412] on button at bounding box center [952, 392] width 39 height 39
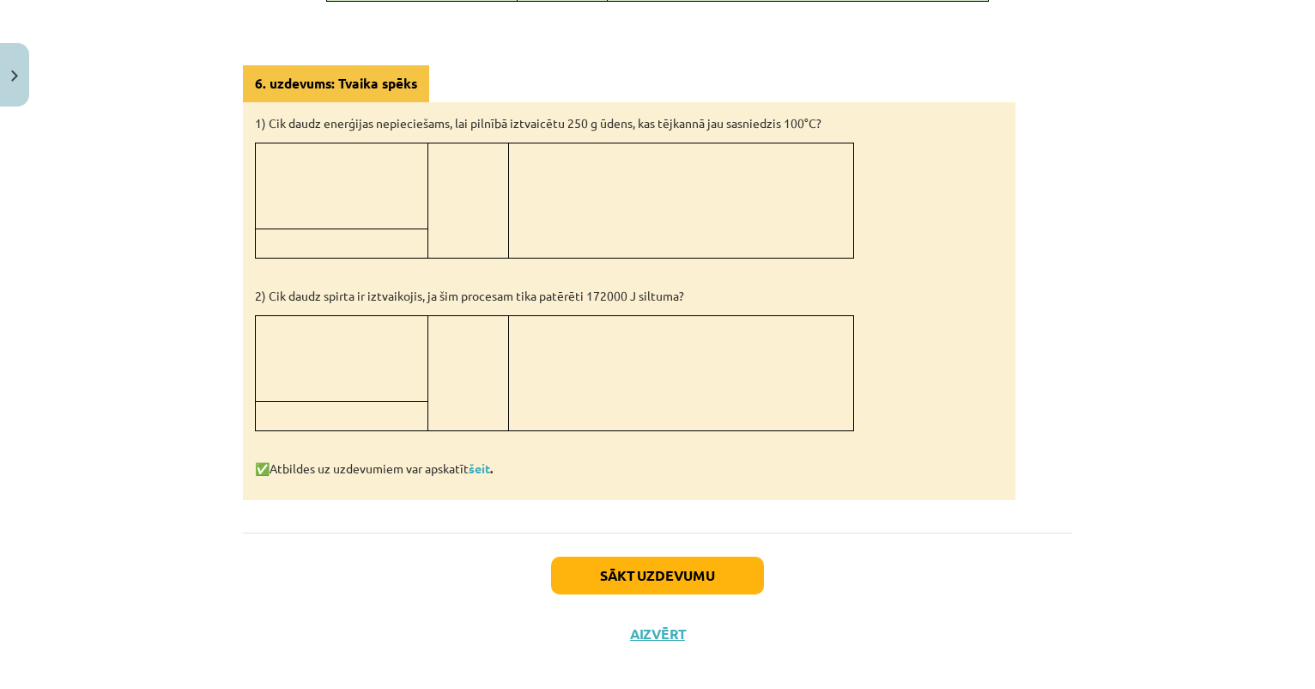
scroll to position [1327, 0]
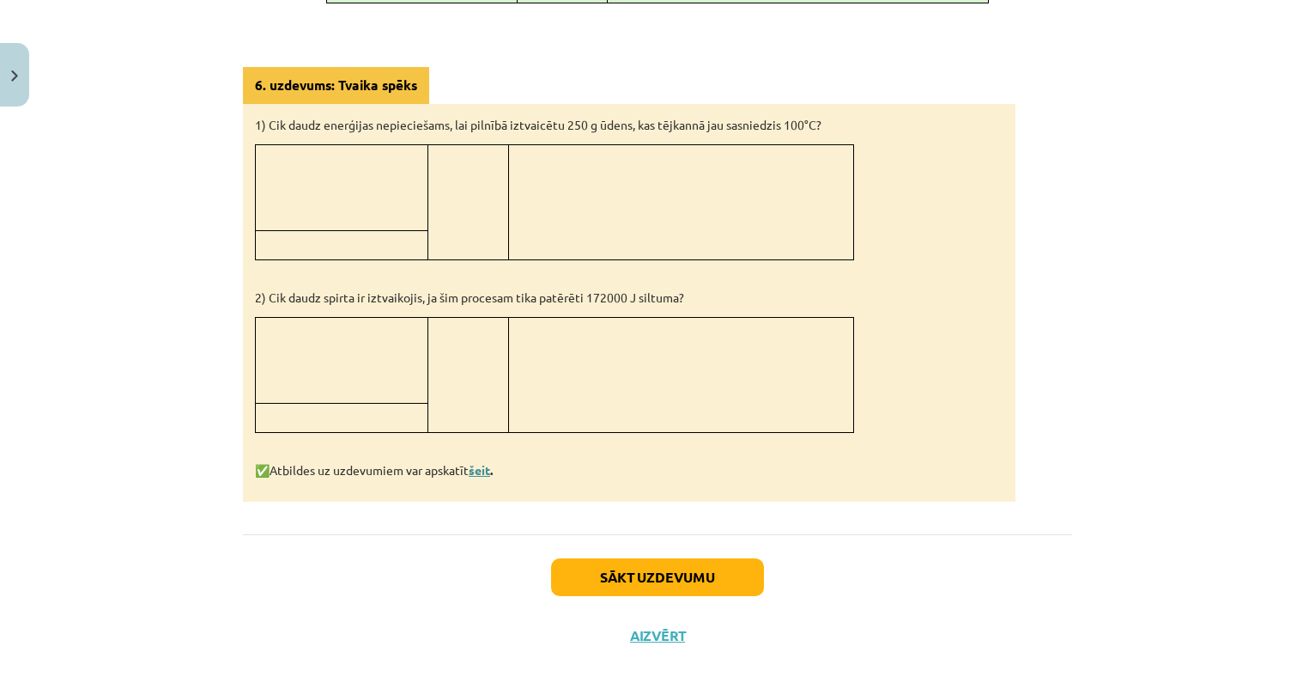
click at [489, 467] on link "šeit" at bounding box center [479, 469] width 21 height 15
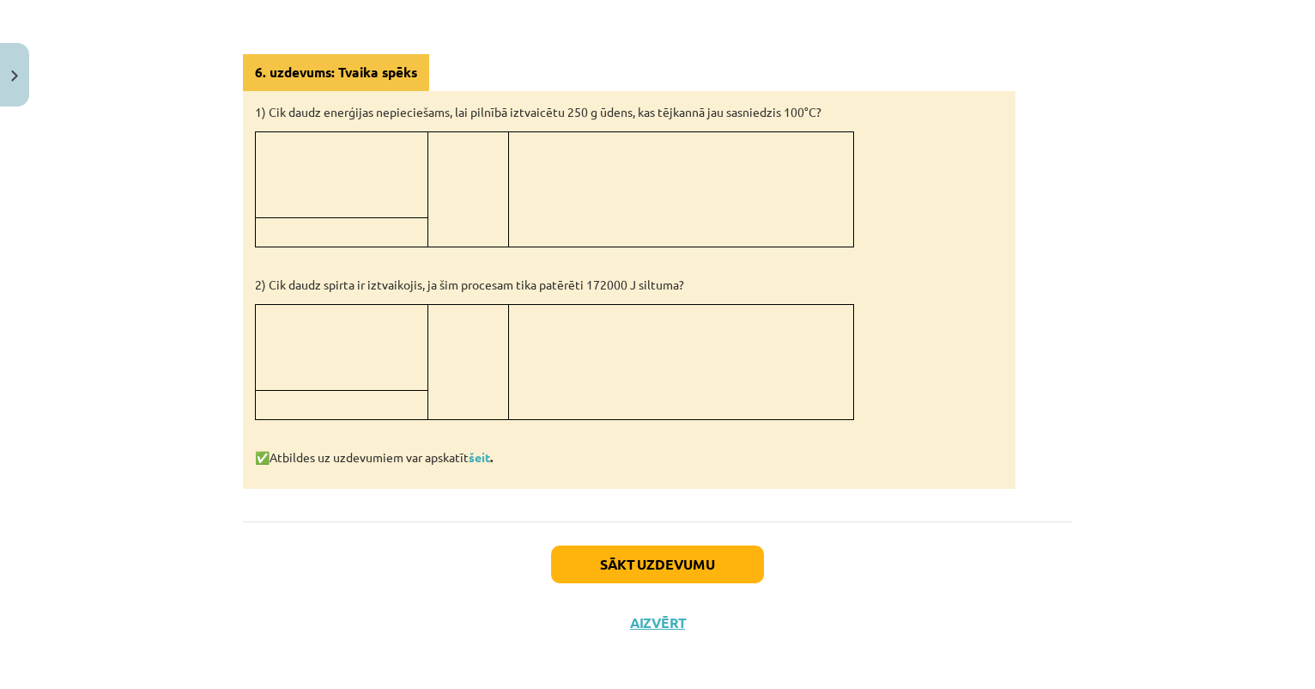
click at [659, 567] on button "Sākt uzdevumu" at bounding box center [657, 564] width 213 height 38
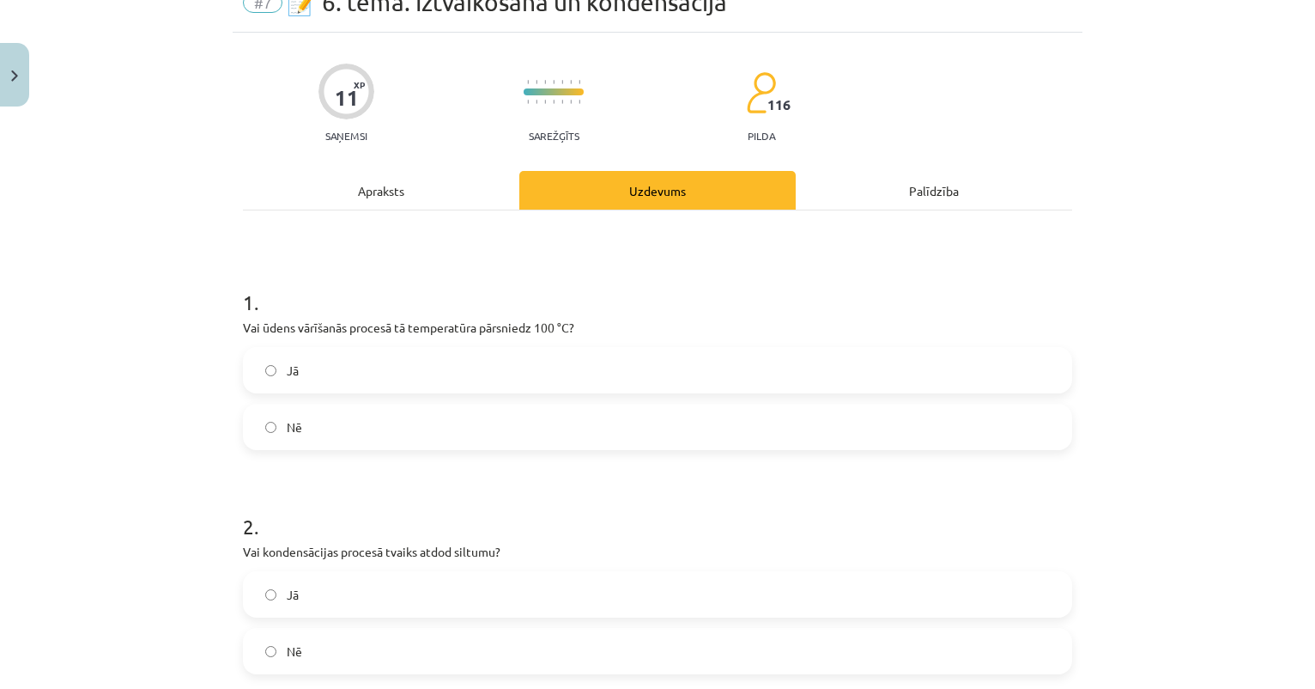
scroll to position [82, 0]
click at [375, 421] on label "Nē" at bounding box center [658, 425] width 826 height 43
click at [395, 190] on div "Apraksts" at bounding box center [381, 189] width 276 height 39
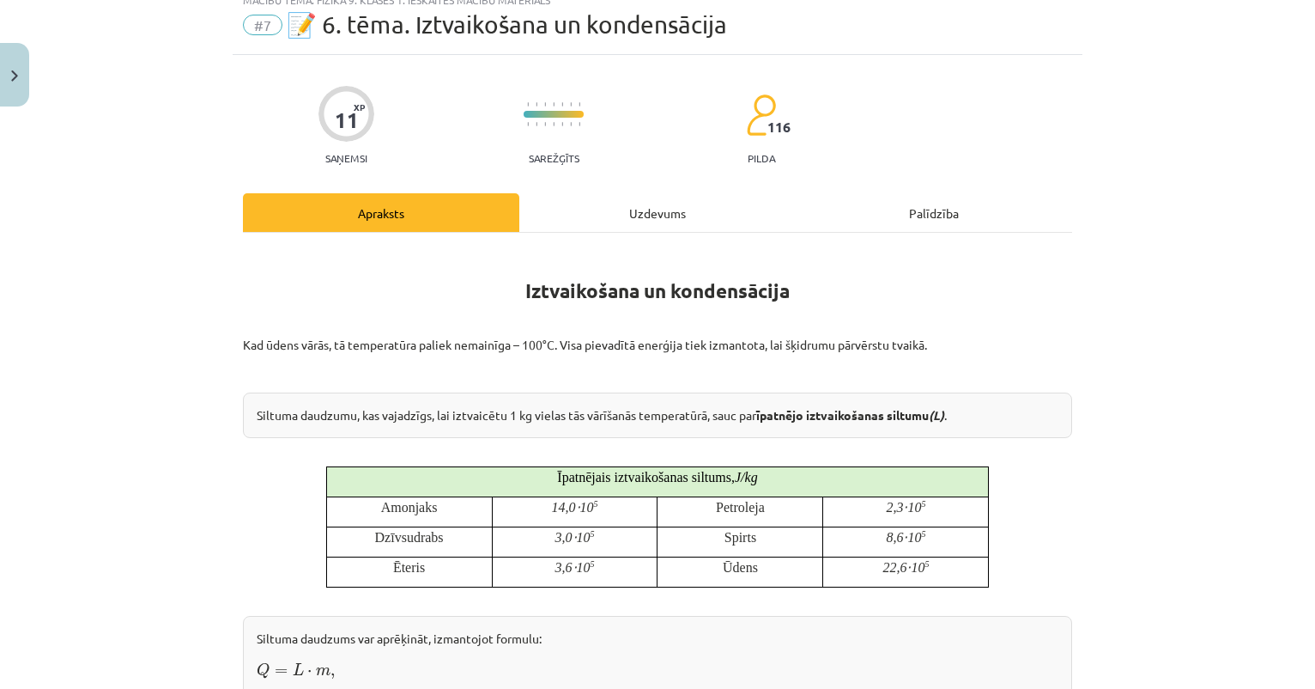
scroll to position [97, 0]
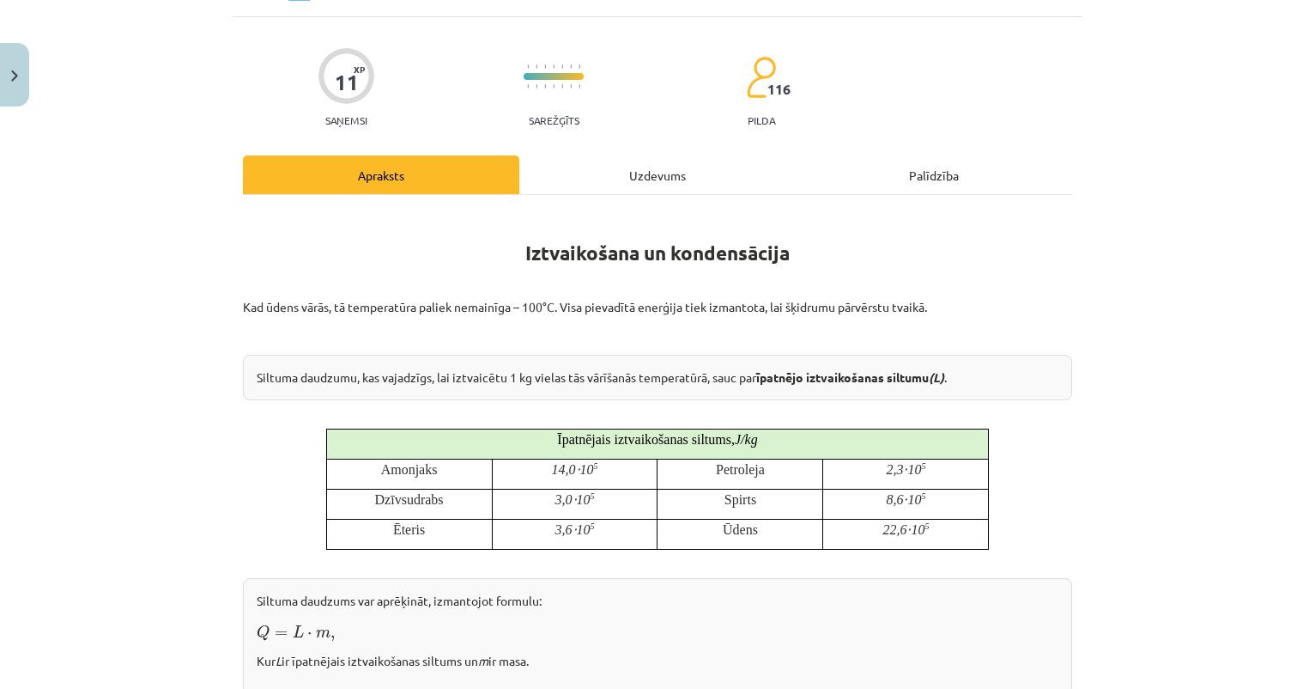
click at [658, 173] on div "Uzdevums" at bounding box center [657, 174] width 276 height 39
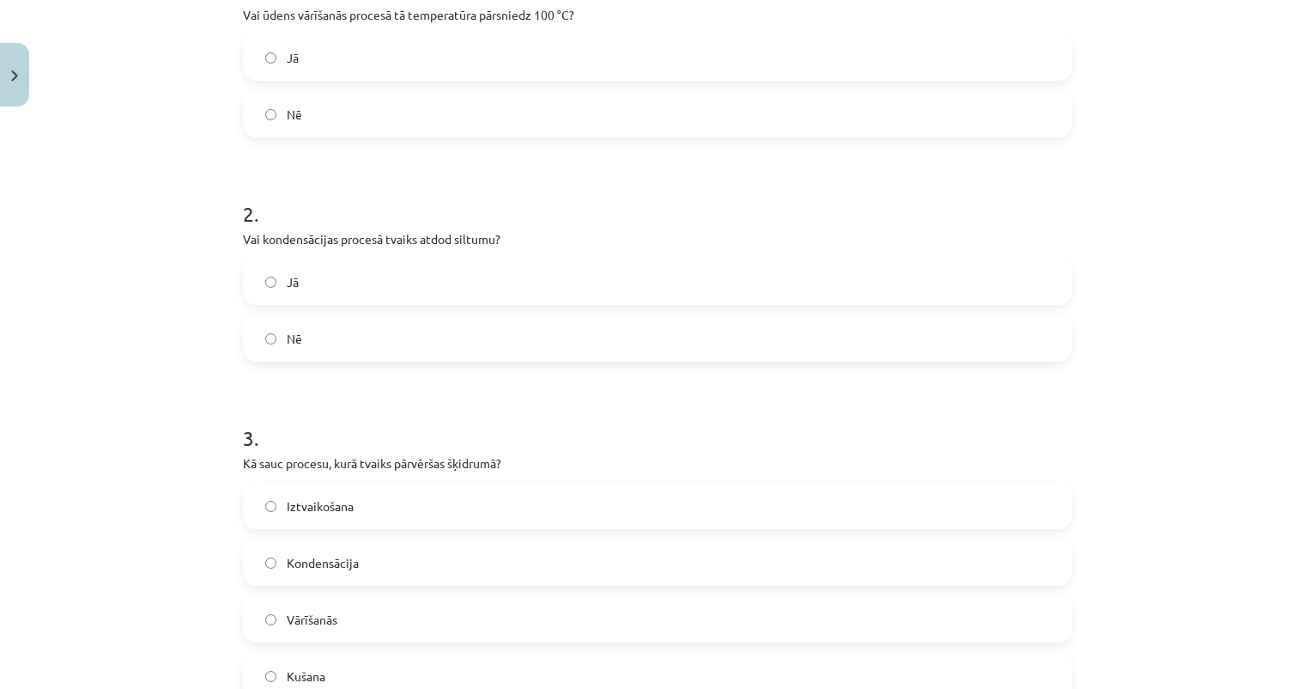
scroll to position [434, 0]
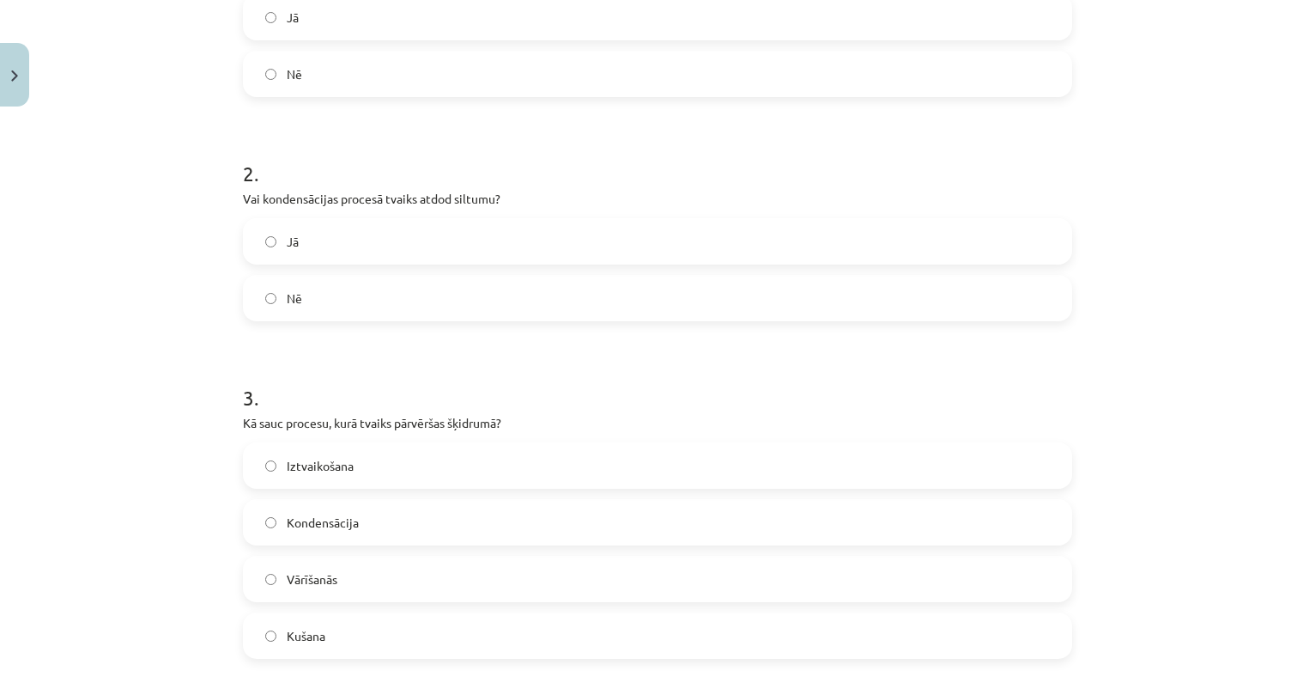
click at [363, 246] on label "Jā" at bounding box center [658, 241] width 826 height 43
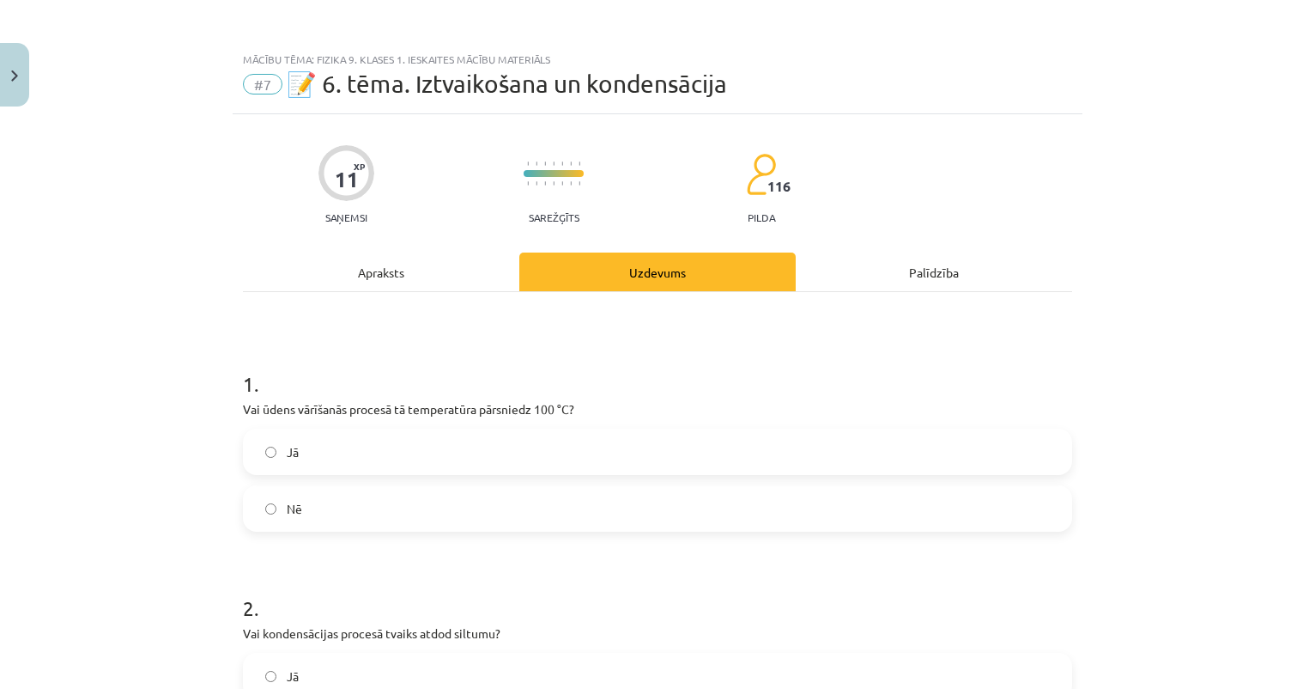
scroll to position [0, 0]
click at [364, 283] on div "Apraksts" at bounding box center [381, 271] width 276 height 39
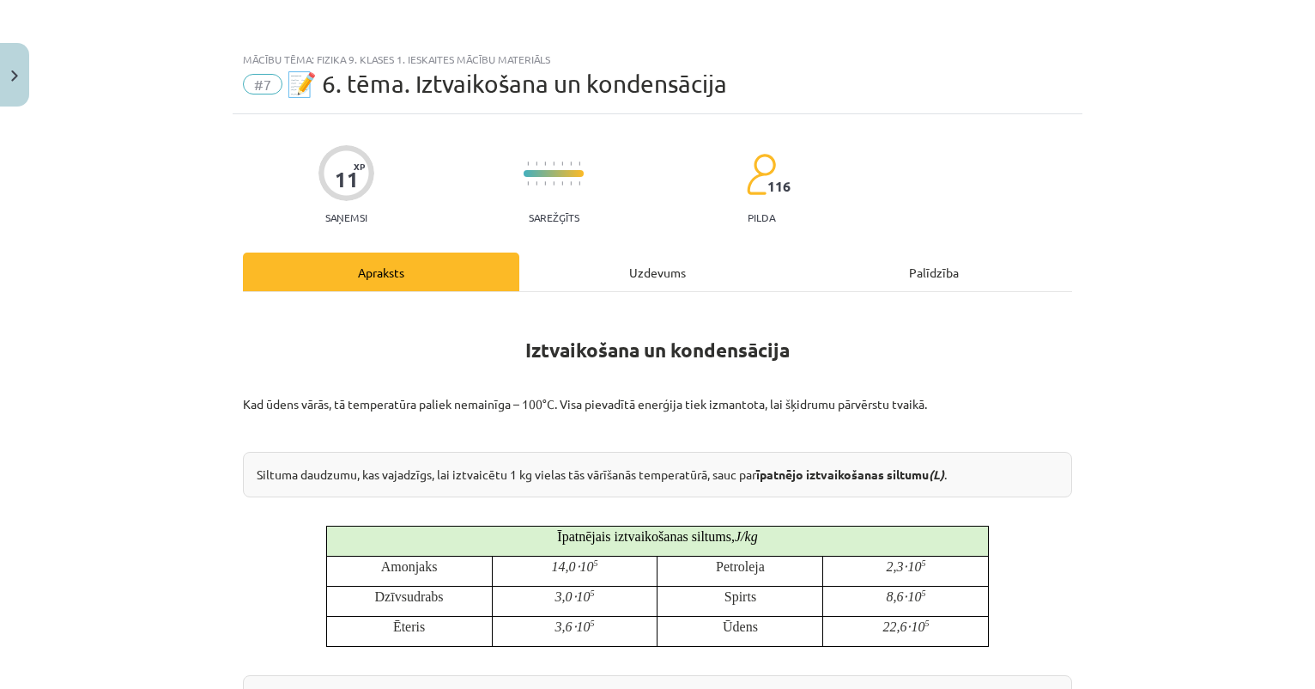
scroll to position [-1, 0]
click at [659, 265] on div "Uzdevums" at bounding box center [657, 271] width 276 height 39
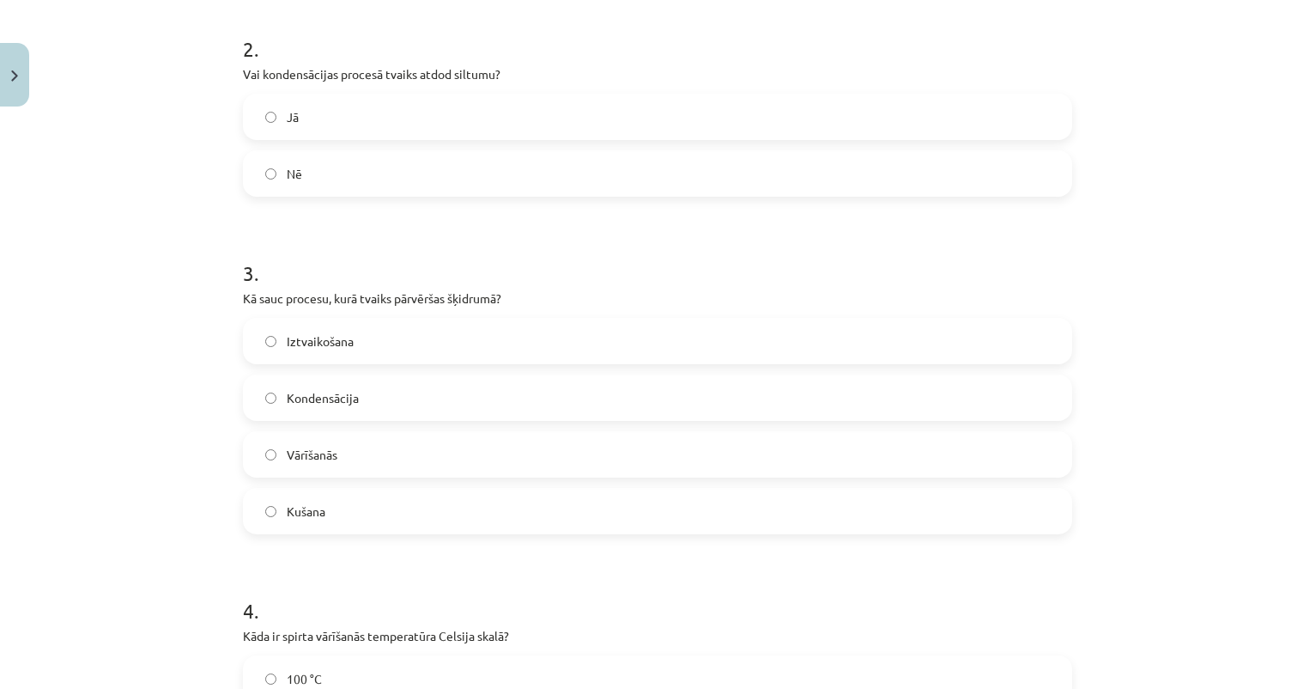
scroll to position [561, 0]
click at [387, 397] on label "Kondensācija" at bounding box center [658, 395] width 826 height 43
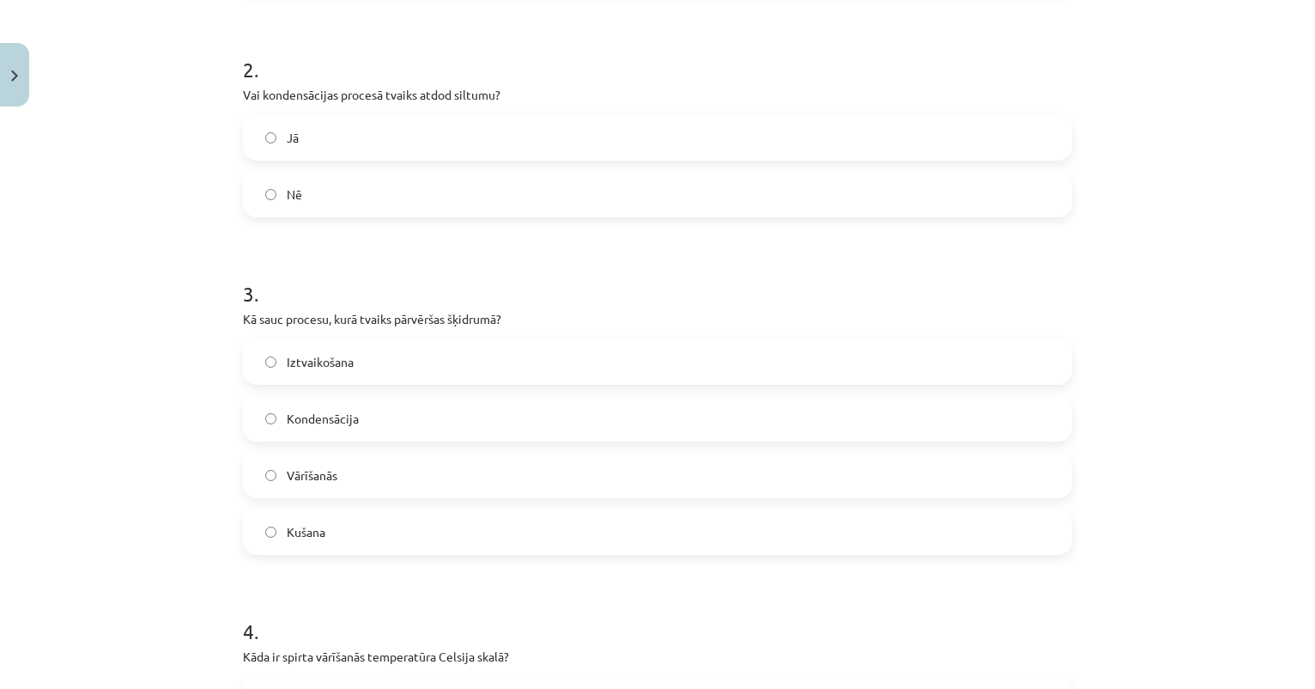
scroll to position [238, 0]
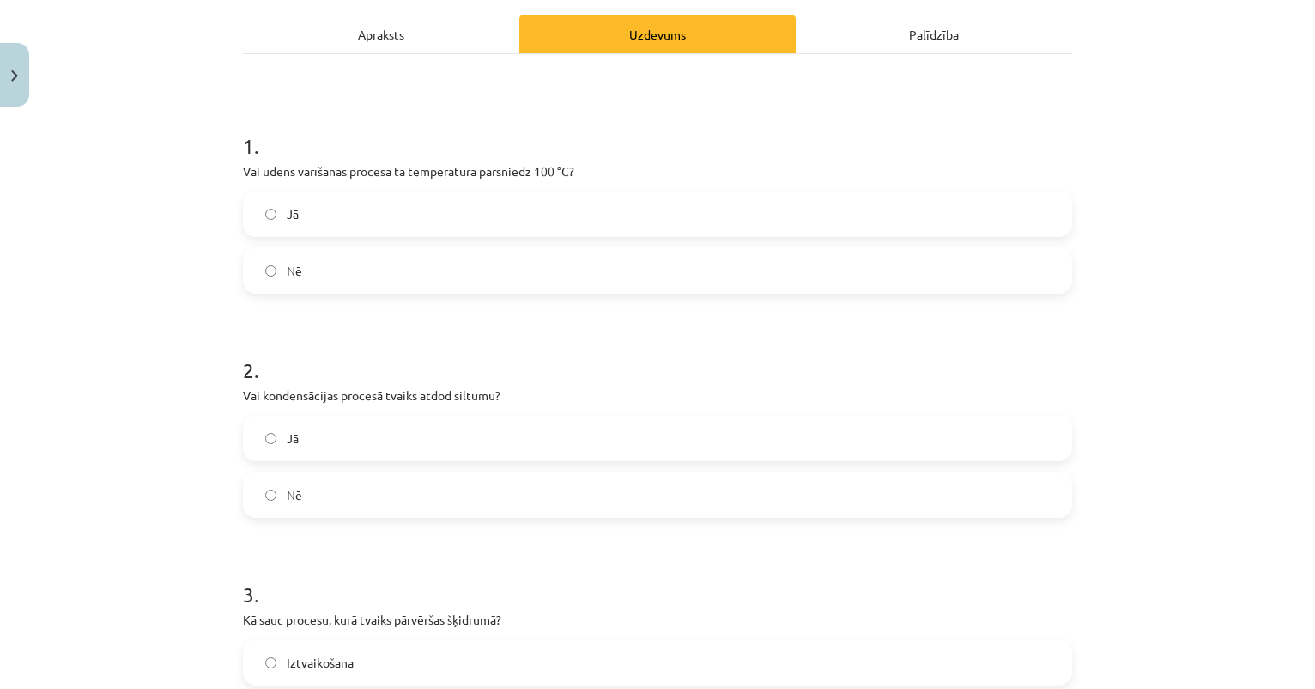
click at [428, 53] on hr at bounding box center [657, 53] width 829 height 1
click at [409, 27] on div "Apraksts" at bounding box center [381, 34] width 276 height 39
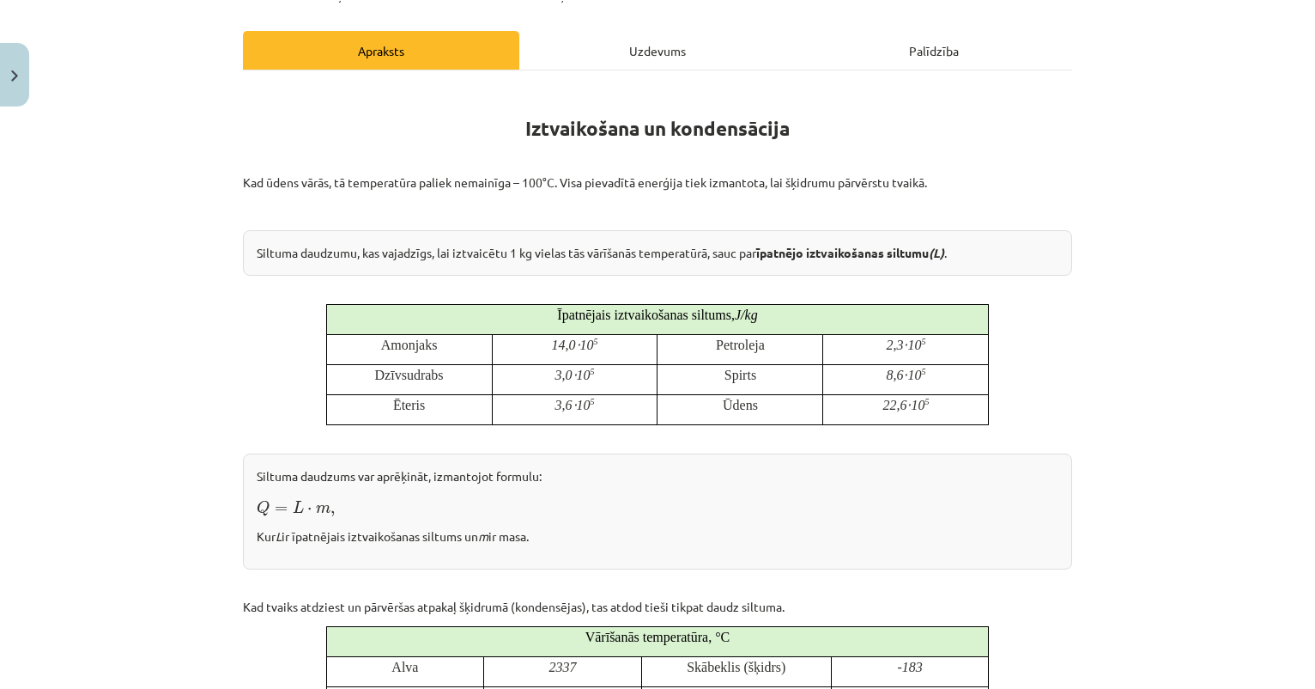
scroll to position [220, 0]
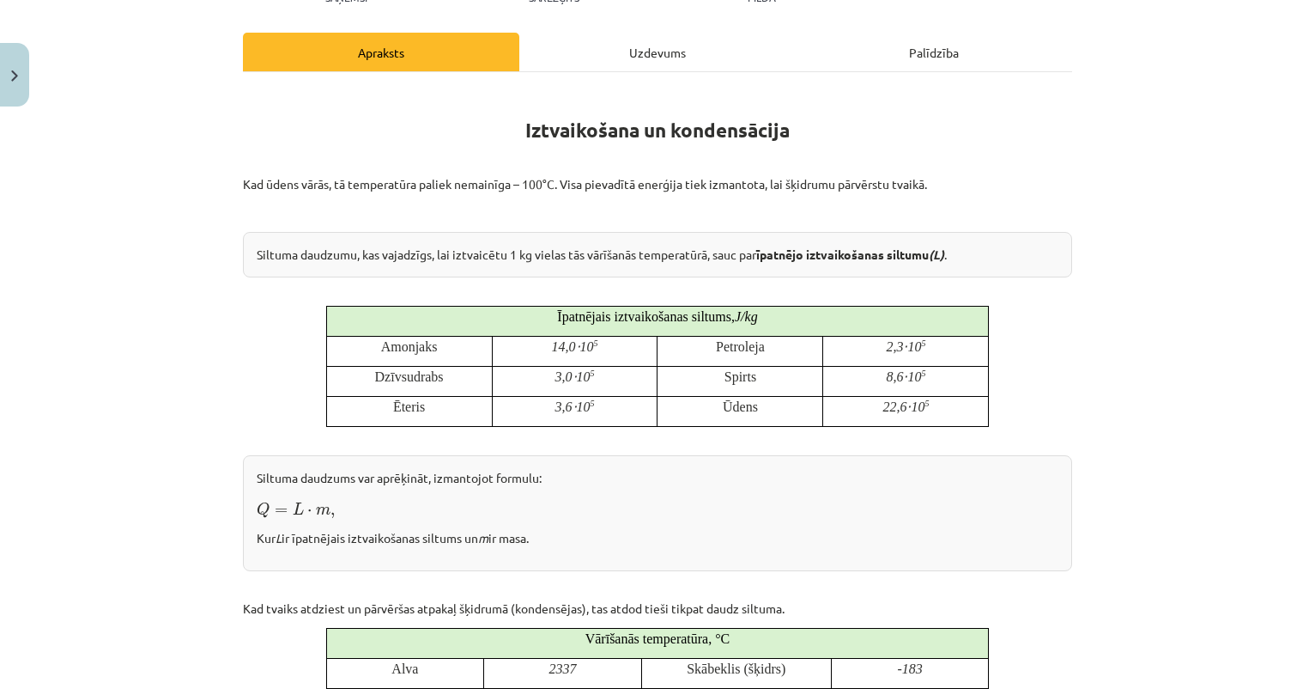
click at [630, 61] on div "Uzdevums" at bounding box center [657, 52] width 276 height 39
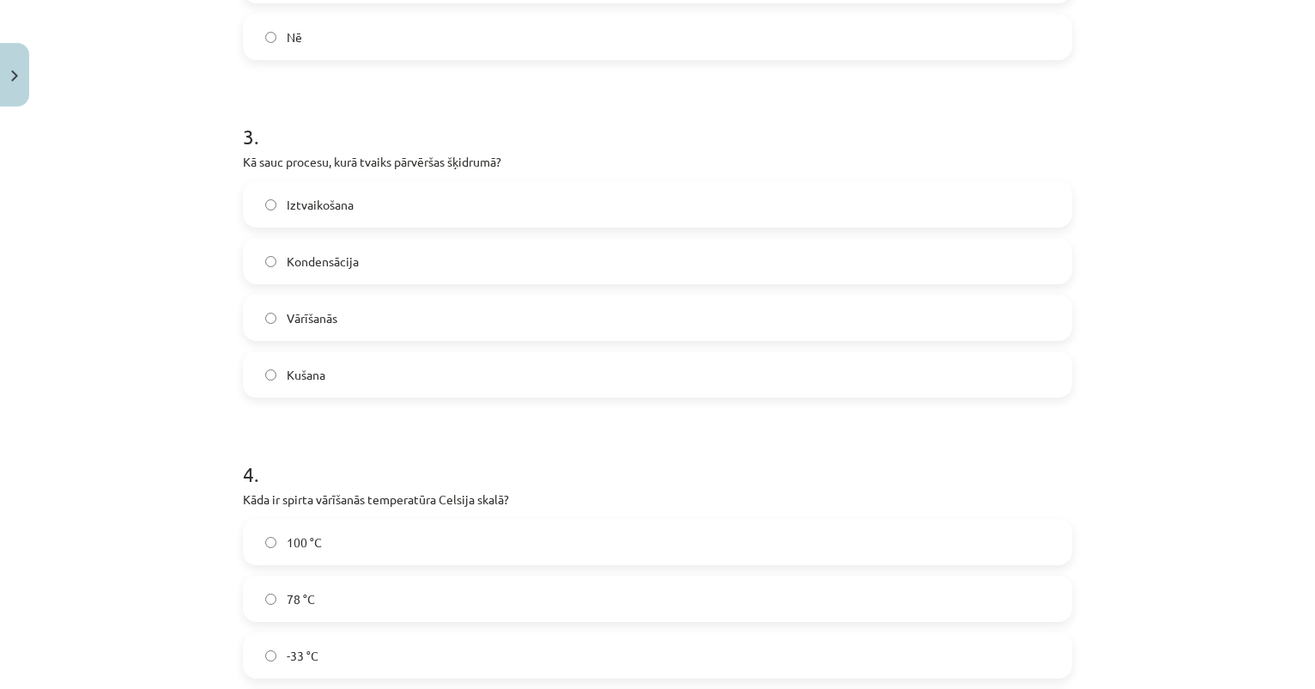
scroll to position [869, 0]
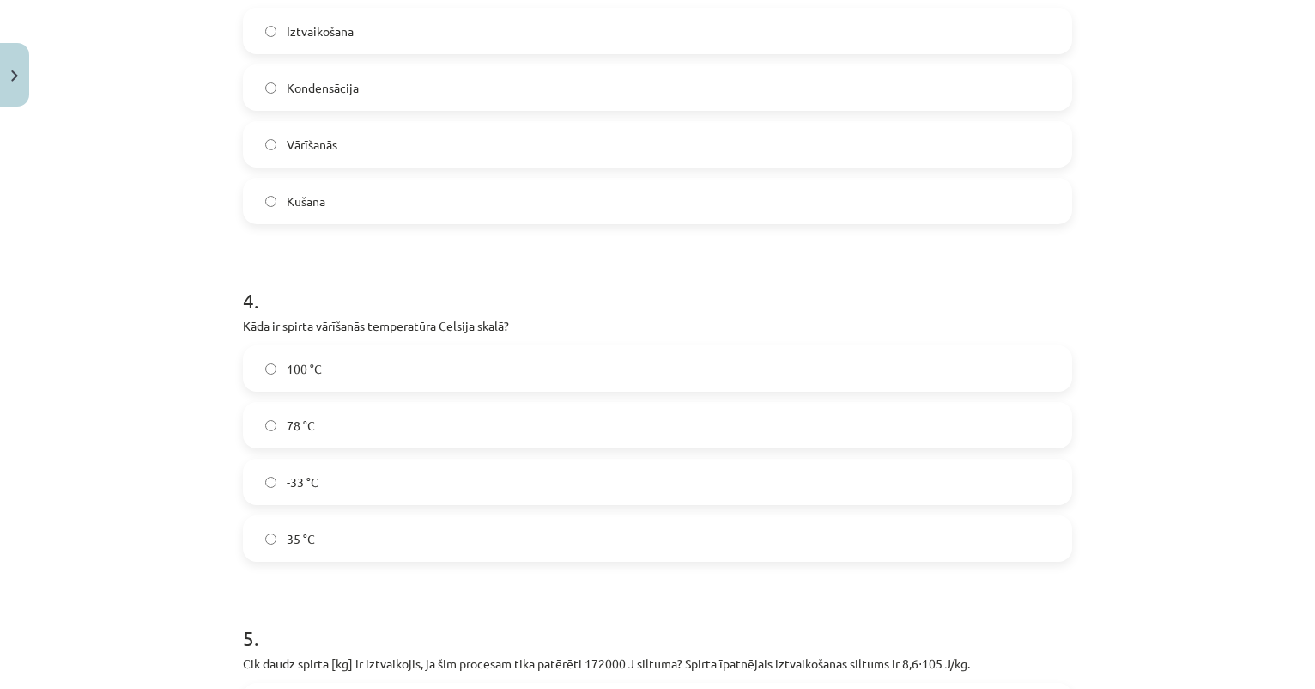
click at [468, 425] on label "78 °C" at bounding box center [658, 425] width 826 height 43
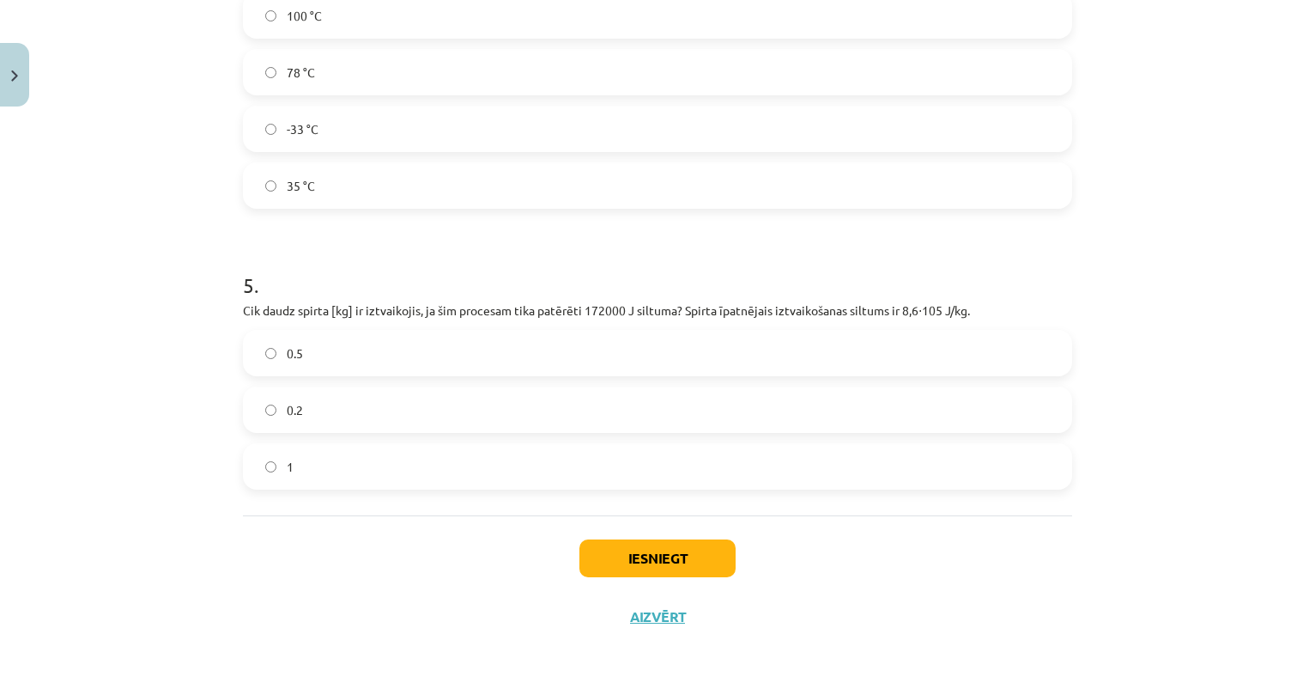
scroll to position [1224, 0]
click at [499, 405] on label "0.2" at bounding box center [658, 409] width 826 height 43
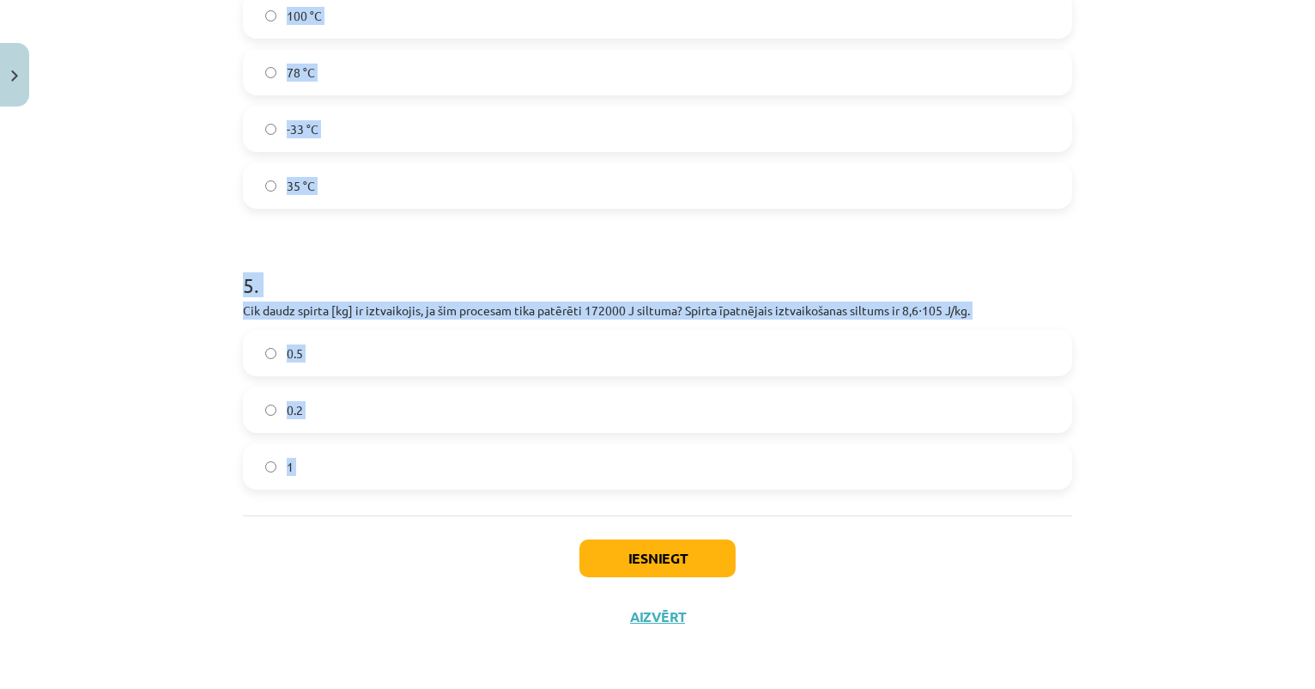
drag, startPoint x: 241, startPoint y: 126, endPoint x: 478, endPoint y: 521, distance: 460.6
click at [131, 106] on div "Mācību tēma: Fizika 9. klases 1. ieskaites mācību materiāls #7 📝 6. tēma. Iztva…" at bounding box center [657, 344] width 1315 height 689
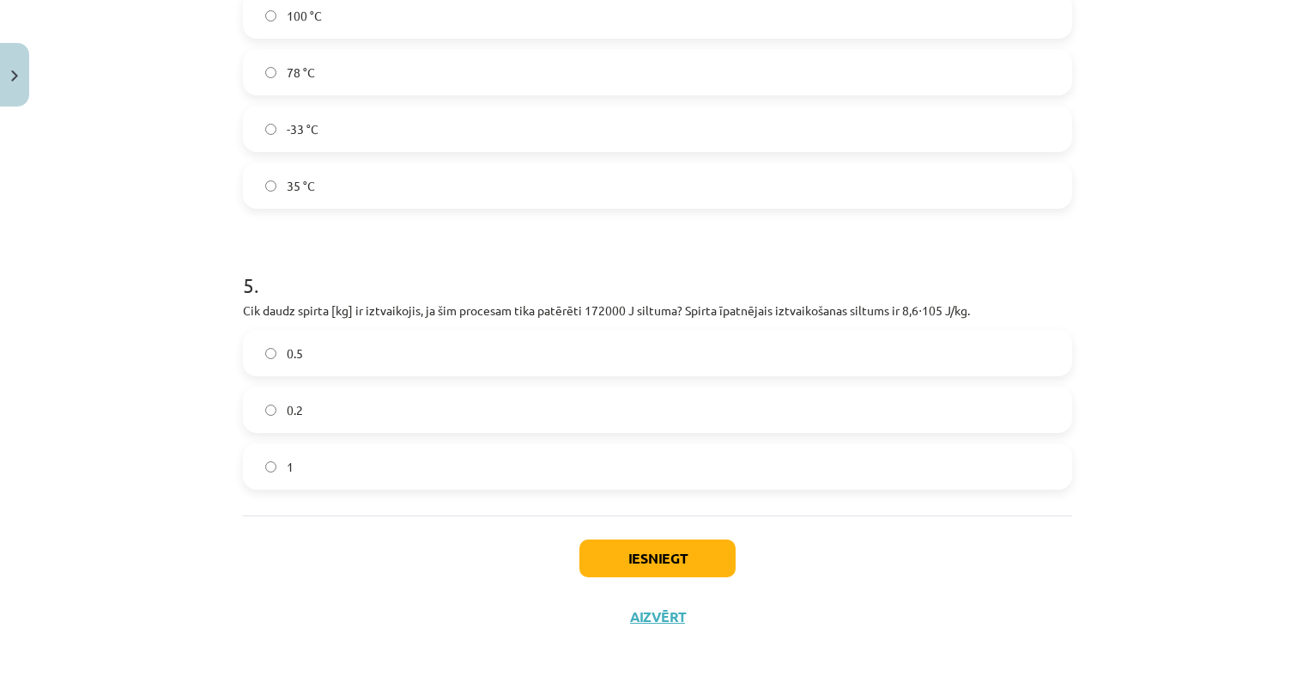
click at [1114, 265] on div "Mācību tēma: Fizika 9. klases 1. ieskaites mācību materiāls #7 📝 6. tēma. Iztva…" at bounding box center [657, 344] width 1315 height 689
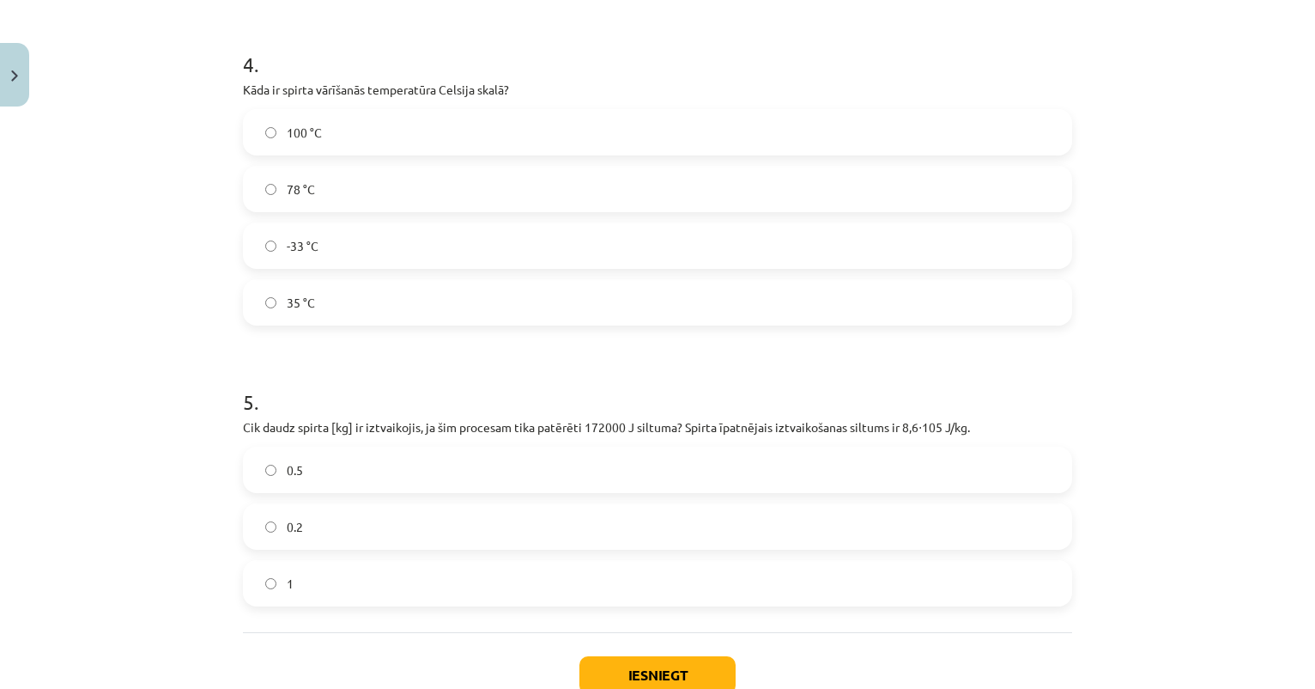
scroll to position [1224, 0]
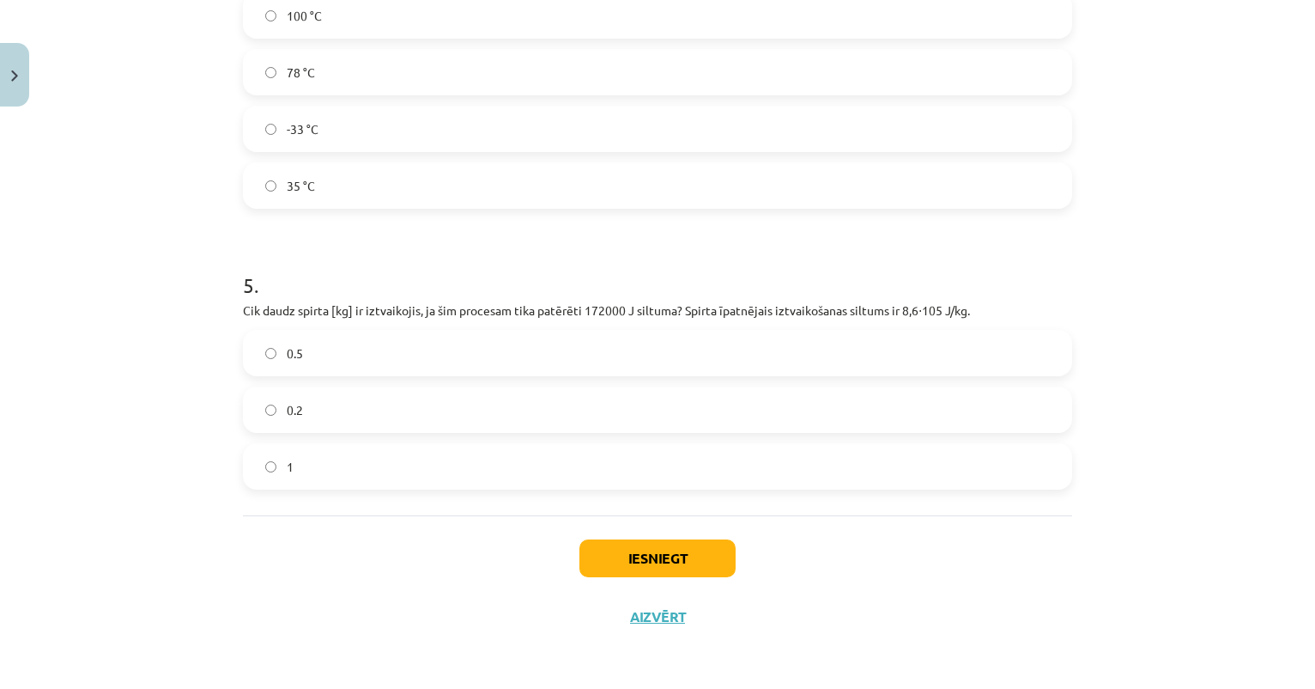
click at [635, 563] on button "Iesniegt" at bounding box center [658, 558] width 156 height 38
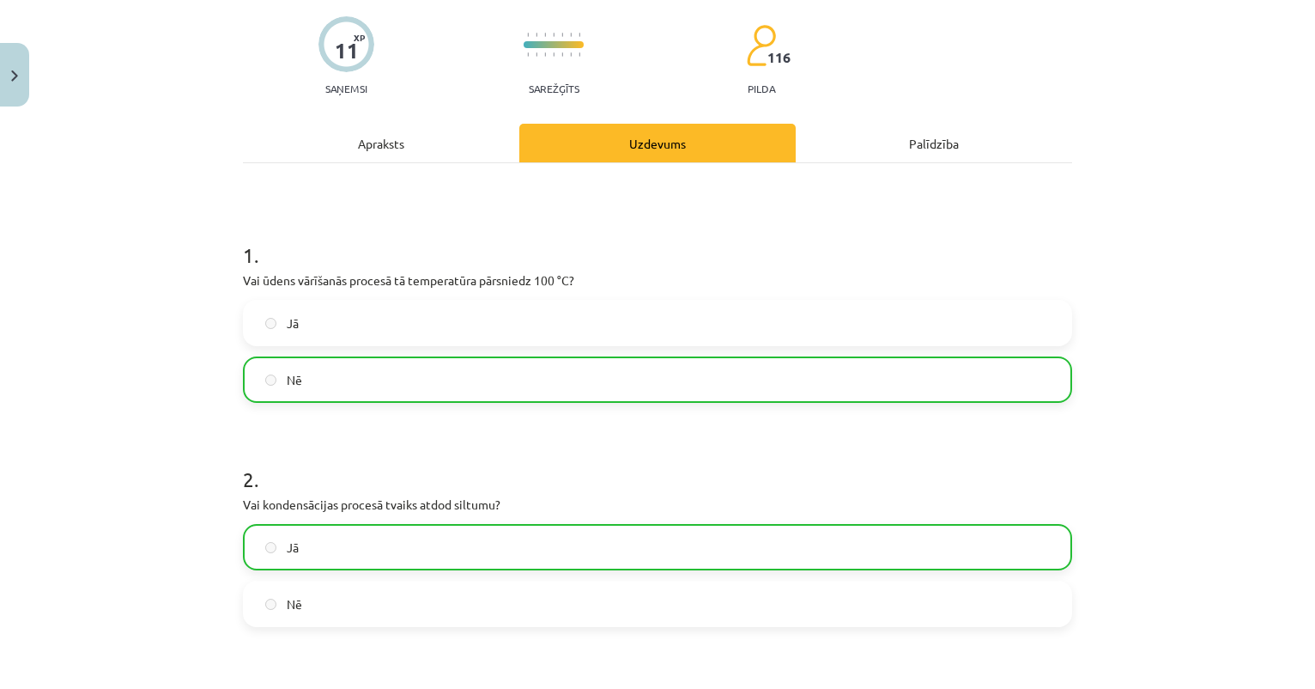
scroll to position [0, 0]
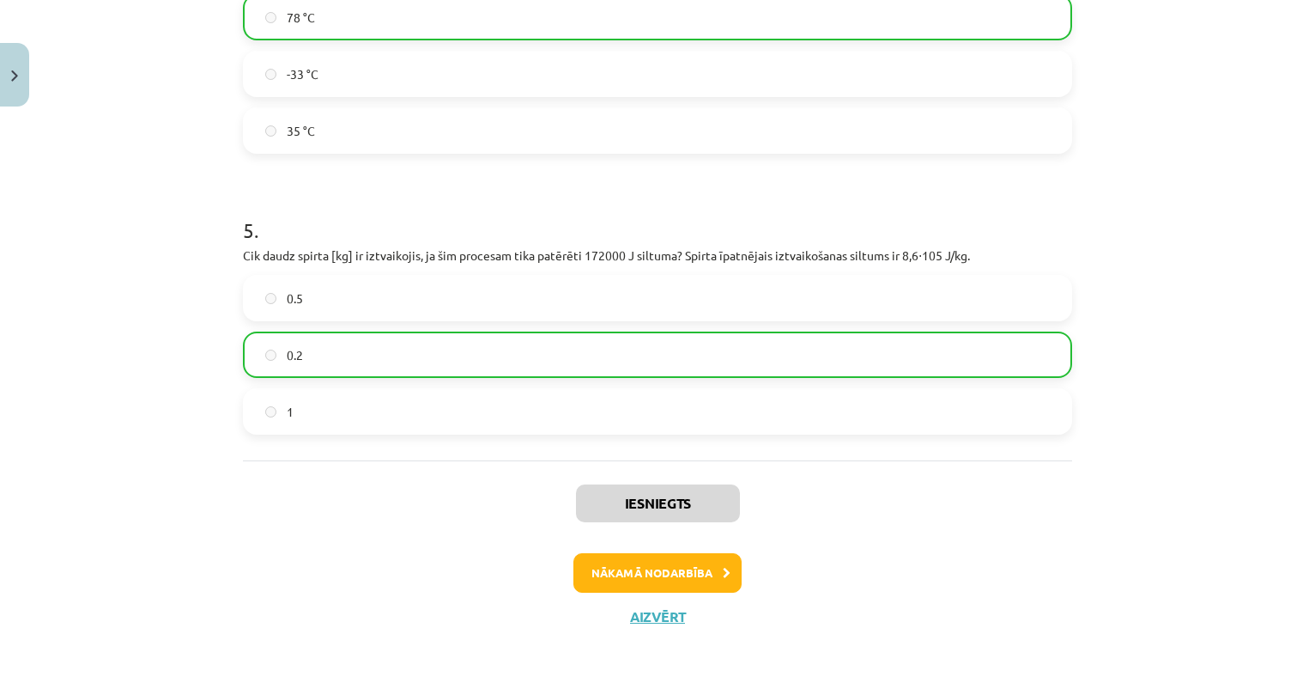
click at [670, 556] on button "Nākamā nodarbība" at bounding box center [658, 572] width 168 height 39
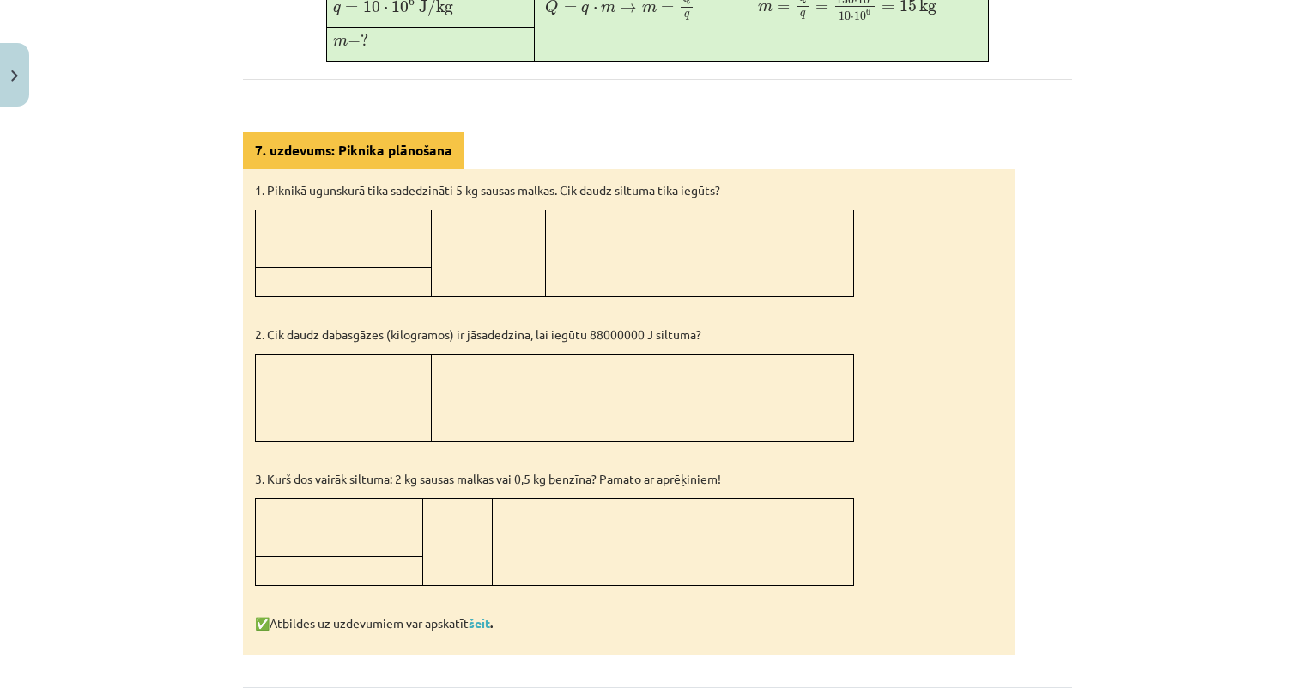
scroll to position [756, 0]
click at [490, 623] on link "šeit" at bounding box center [479, 621] width 21 height 15
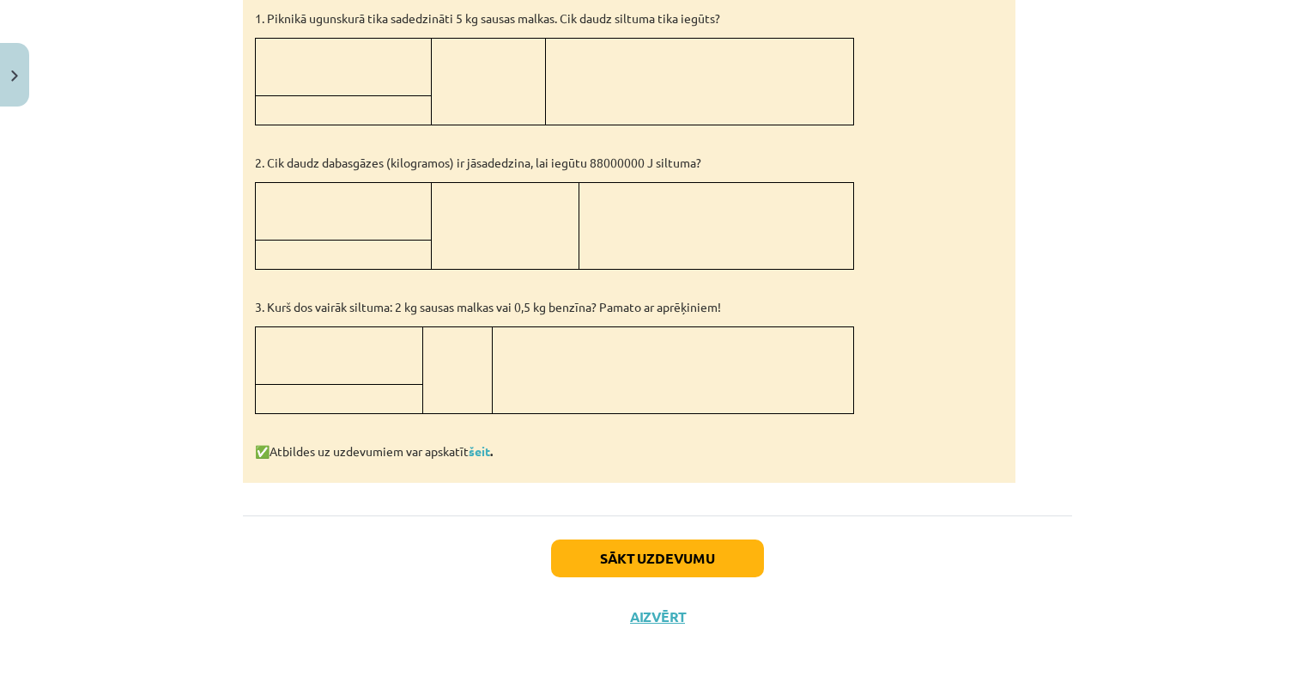
click at [620, 543] on button "Sākt uzdevumu" at bounding box center [657, 558] width 213 height 38
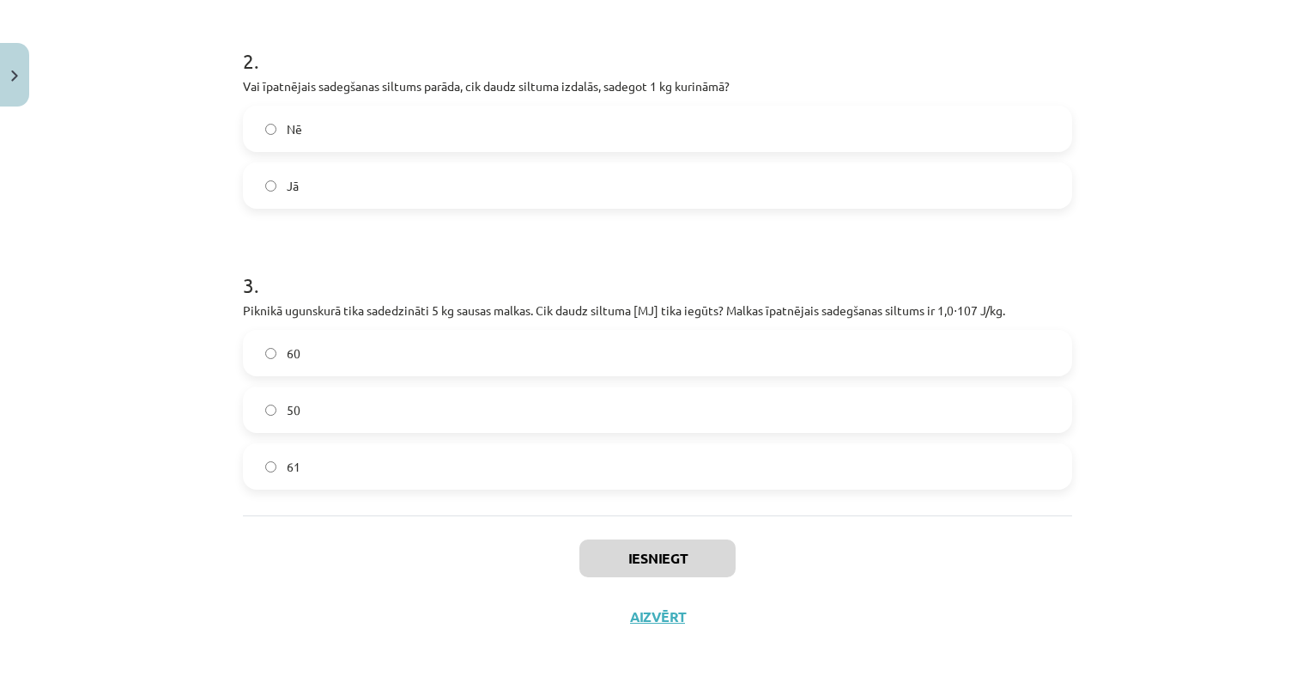
click at [369, 409] on label "50" at bounding box center [658, 409] width 826 height 43
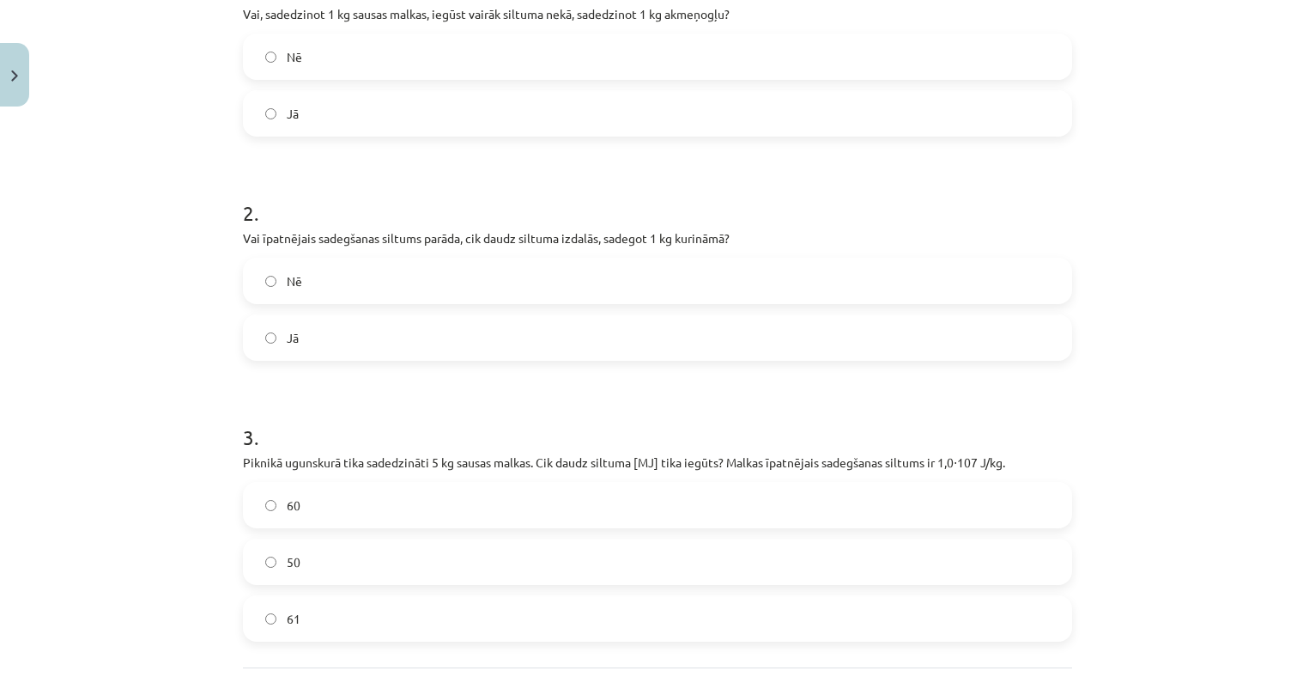
scroll to position [383, 0]
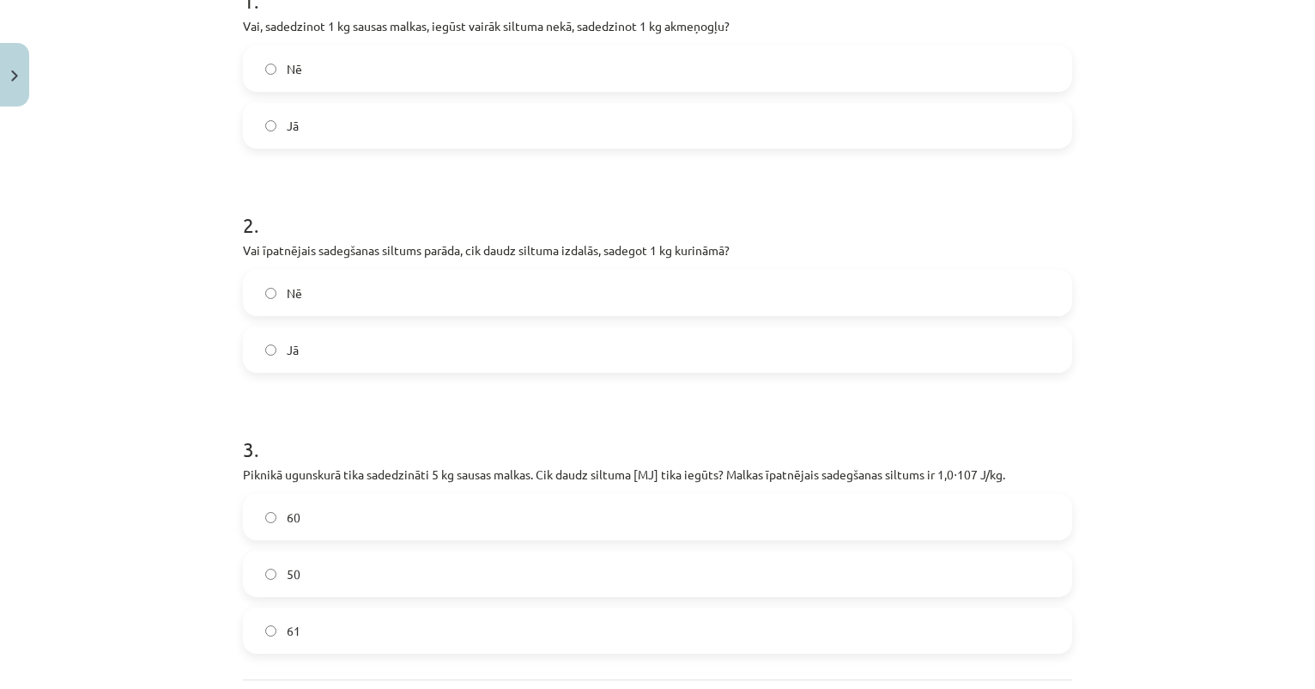
click at [385, 356] on label "Jā" at bounding box center [658, 349] width 826 height 43
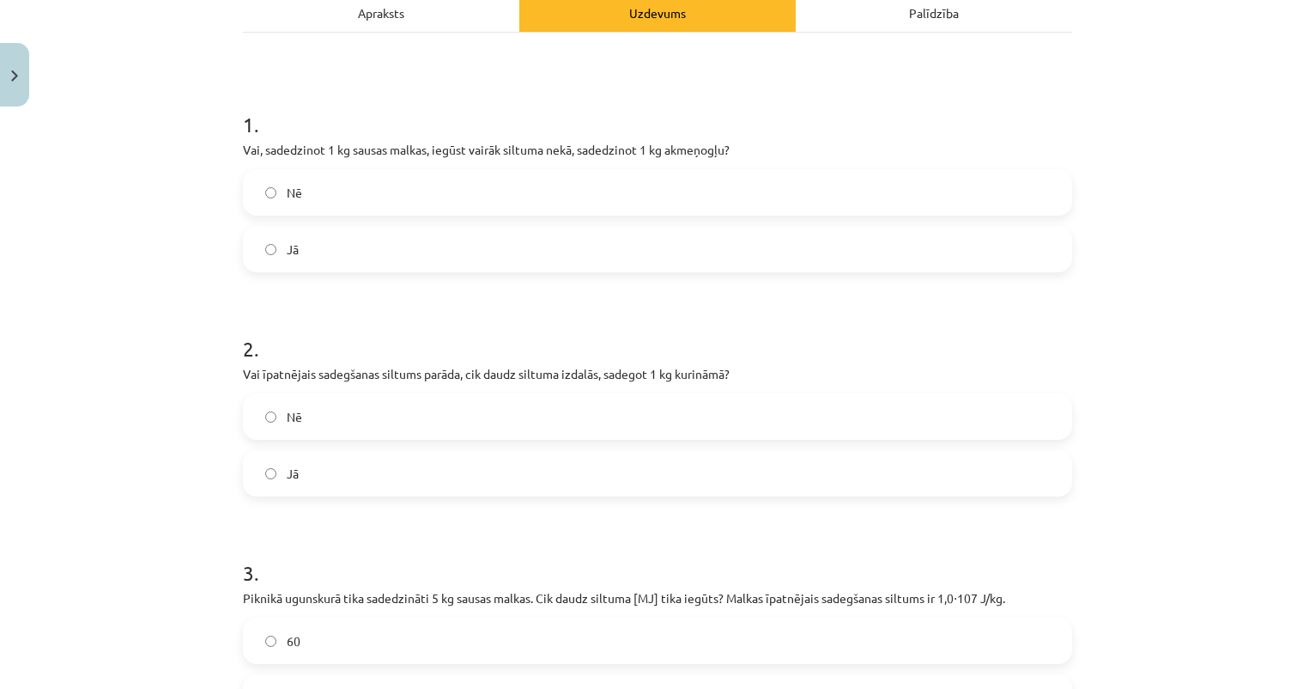
scroll to position [256, 0]
click at [407, 19] on div "Apraksts" at bounding box center [381, 16] width 276 height 39
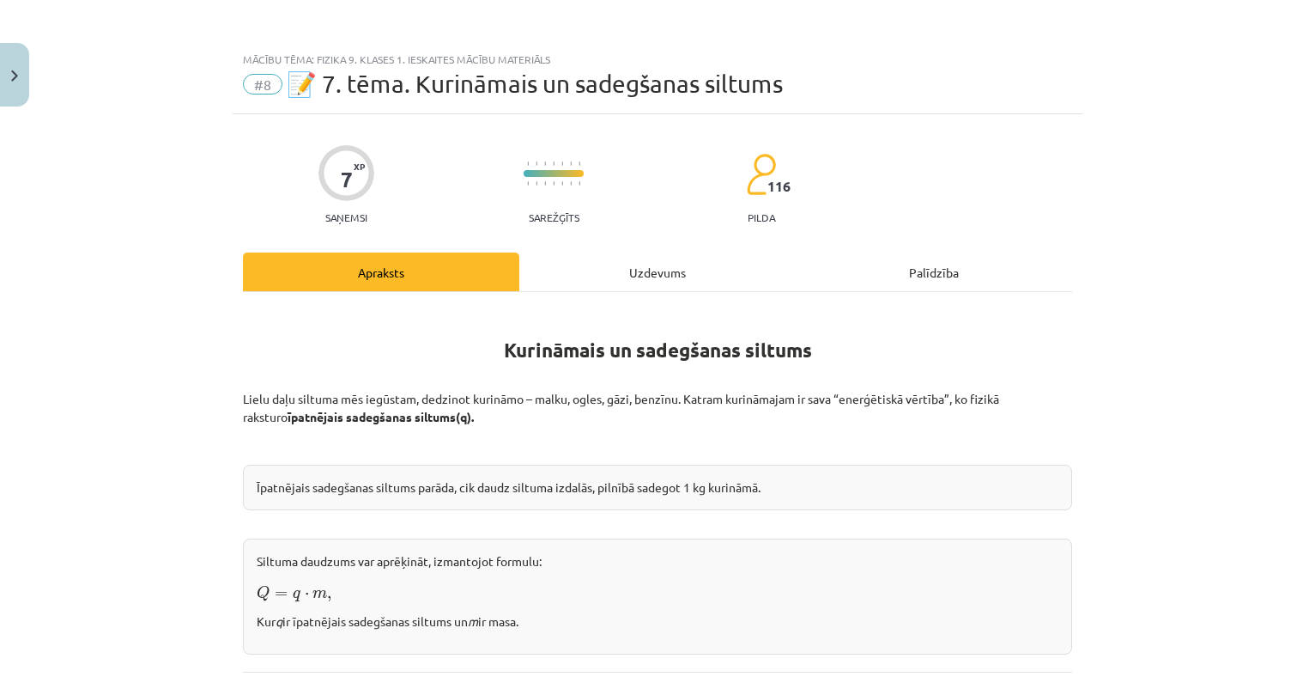
scroll to position [0, 0]
click at [651, 277] on div "Uzdevums" at bounding box center [657, 271] width 276 height 39
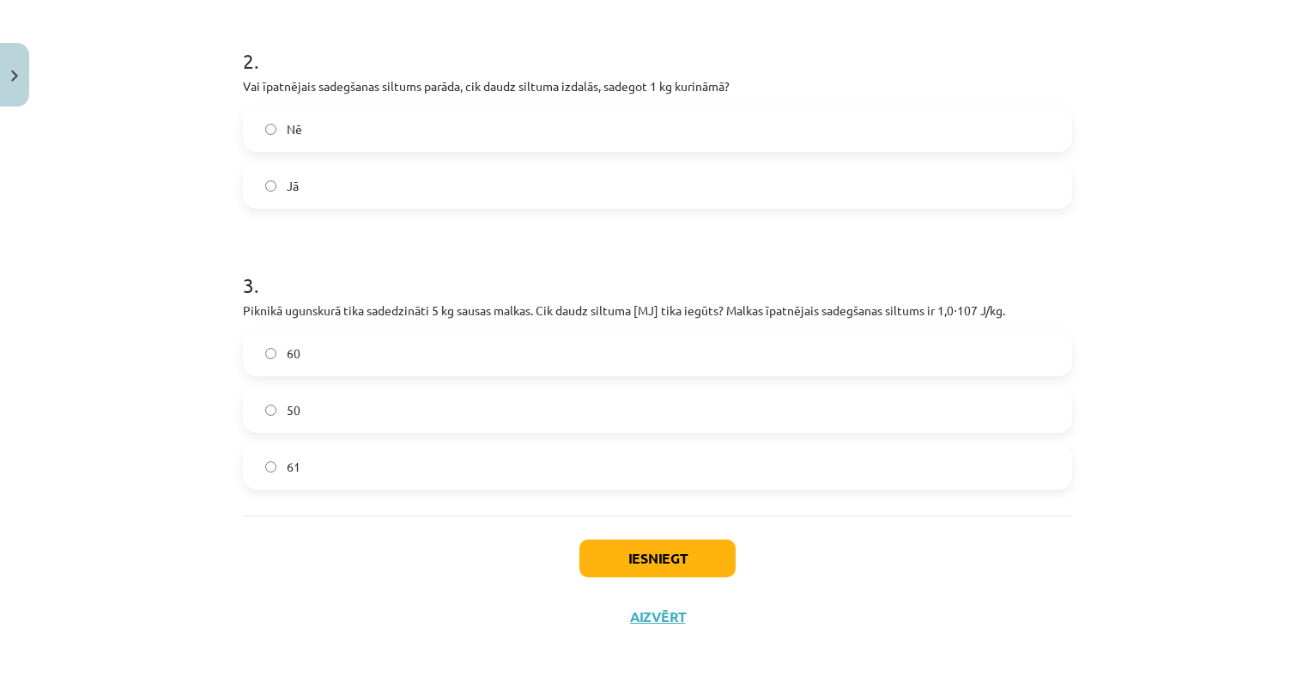
scroll to position [1380, 0]
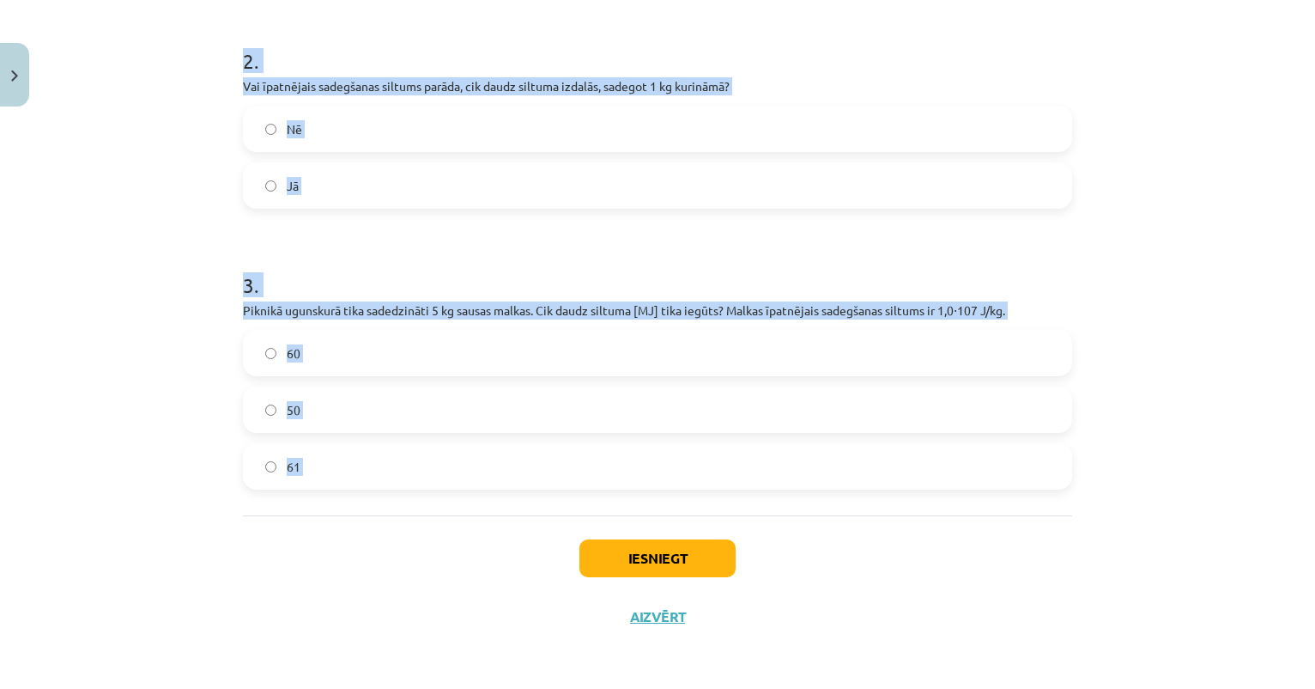
drag, startPoint x: 244, startPoint y: 108, endPoint x: 598, endPoint y: 517, distance: 540.5
click at [598, 517] on div "7 XP Saņemsi Sarežģīts 116 pilda Apraksts Uzdevums Palīdzība 1 . Vai, sadedzino…" at bounding box center [658, 106] width 850 height 1078
click at [150, 138] on div "Mācību tēma: Fizika 9. klases 1. ieskaites mācību materiāls #8 📝 7. tēma. Kurin…" at bounding box center [657, 344] width 1315 height 689
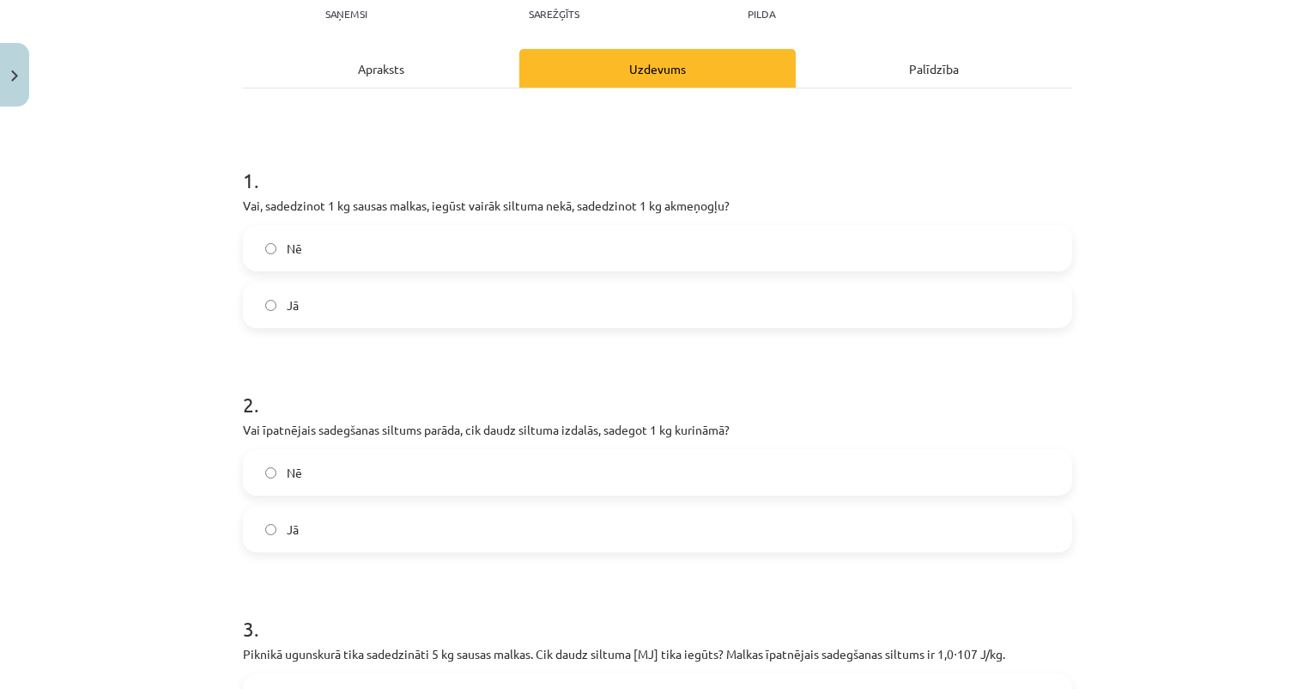
scroll to position [202, 0]
click at [334, 264] on label "Nē" at bounding box center [658, 249] width 826 height 43
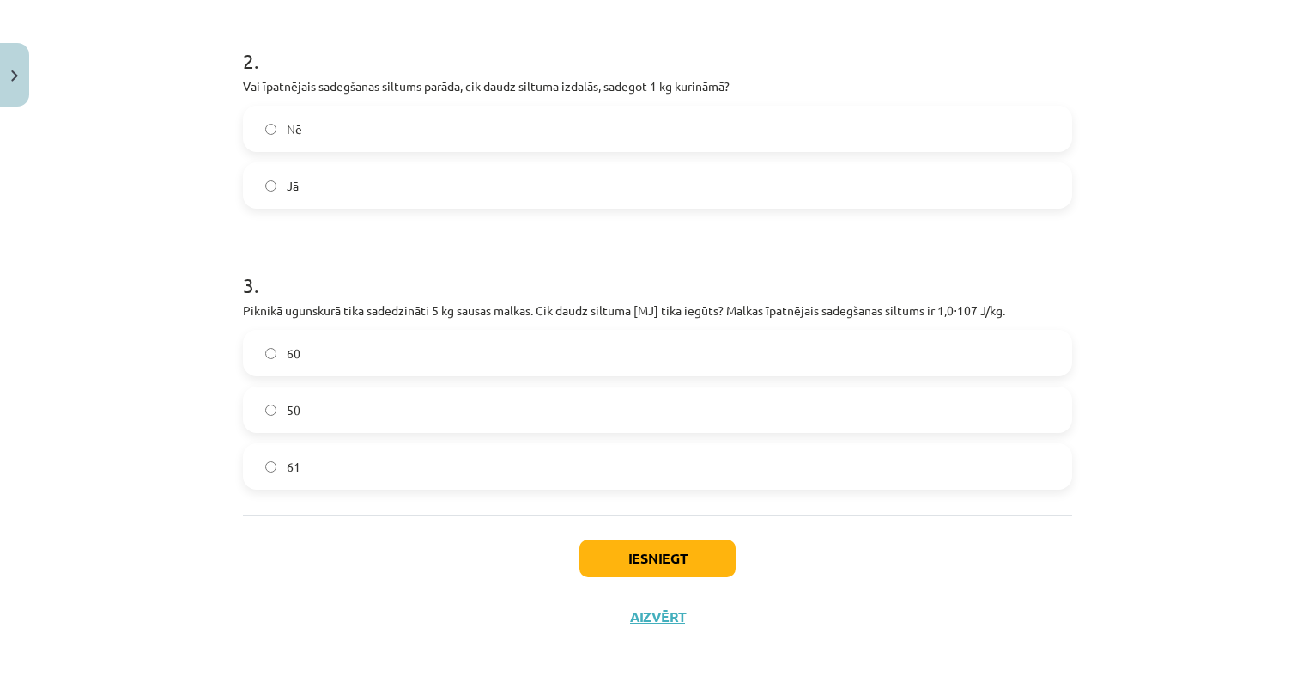
scroll to position [550, 0]
click at [612, 555] on button "Iesniegt" at bounding box center [658, 558] width 156 height 38
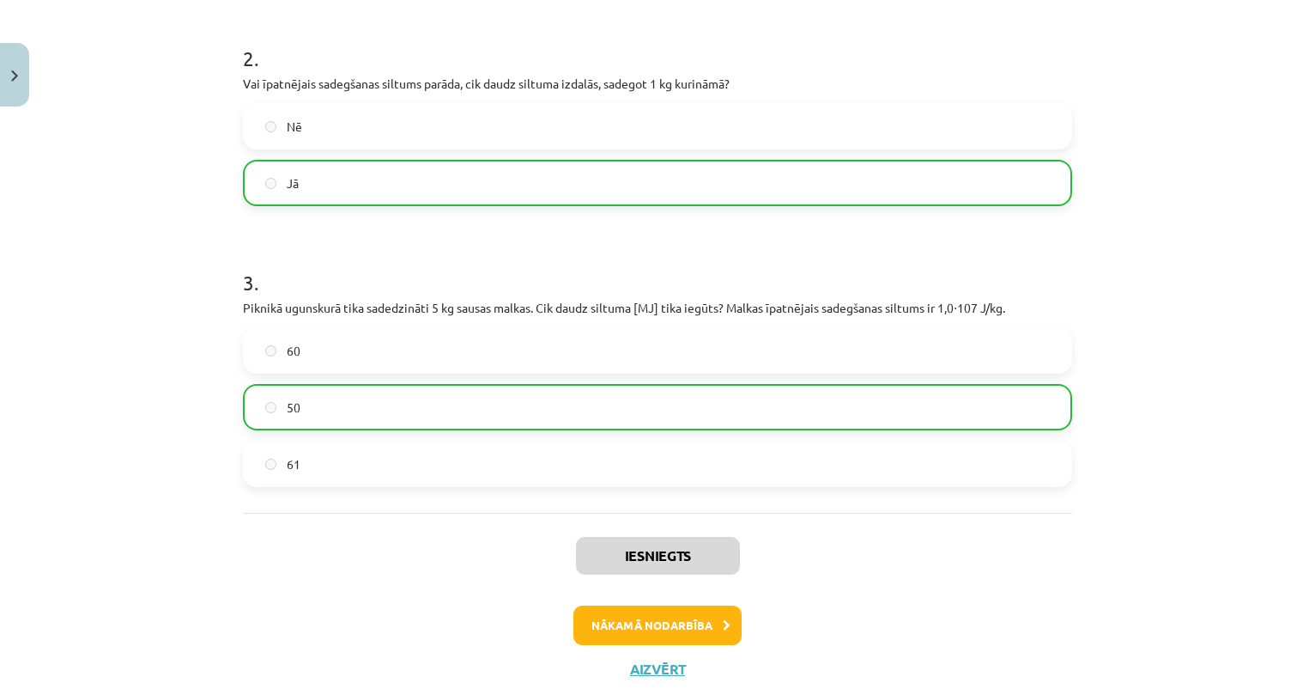
scroll to position [0, 0]
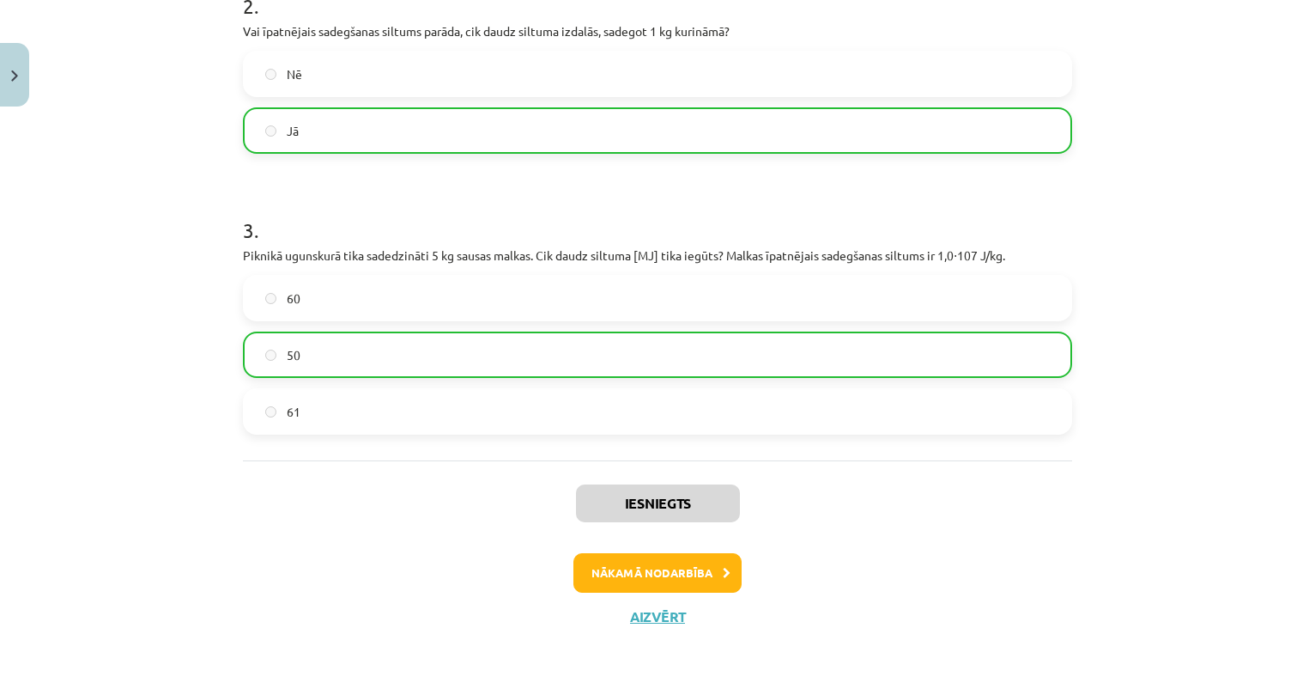
click at [639, 562] on button "Nākamā nodarbība" at bounding box center [658, 572] width 168 height 39
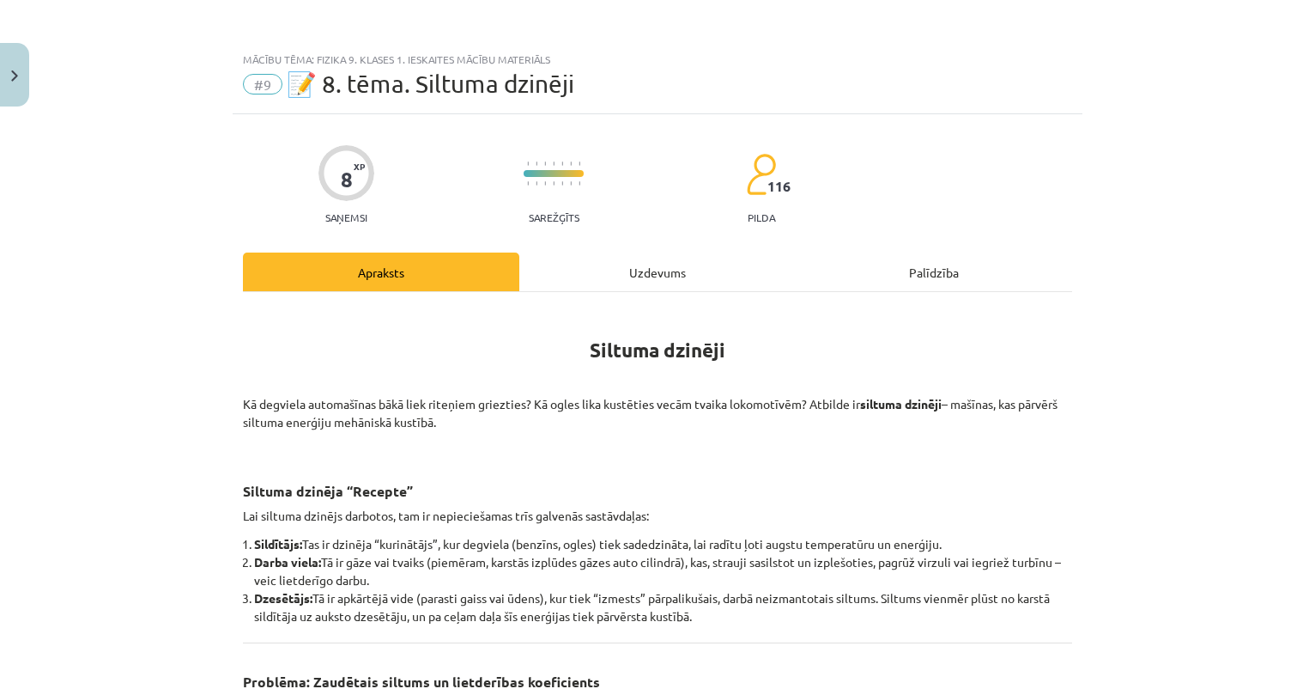
click at [21, 87] on button "Close" at bounding box center [14, 75] width 29 height 64
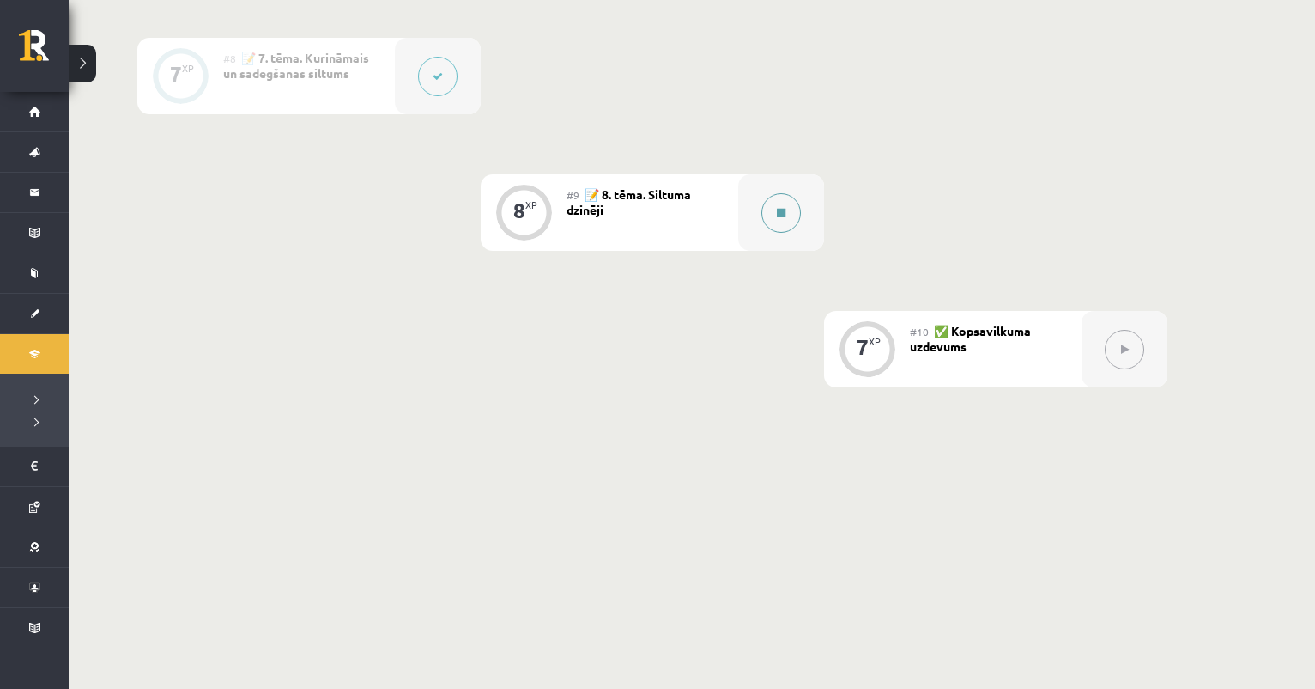
scroll to position [1380, 0]
click at [806, 206] on div at bounding box center [781, 213] width 86 height 76
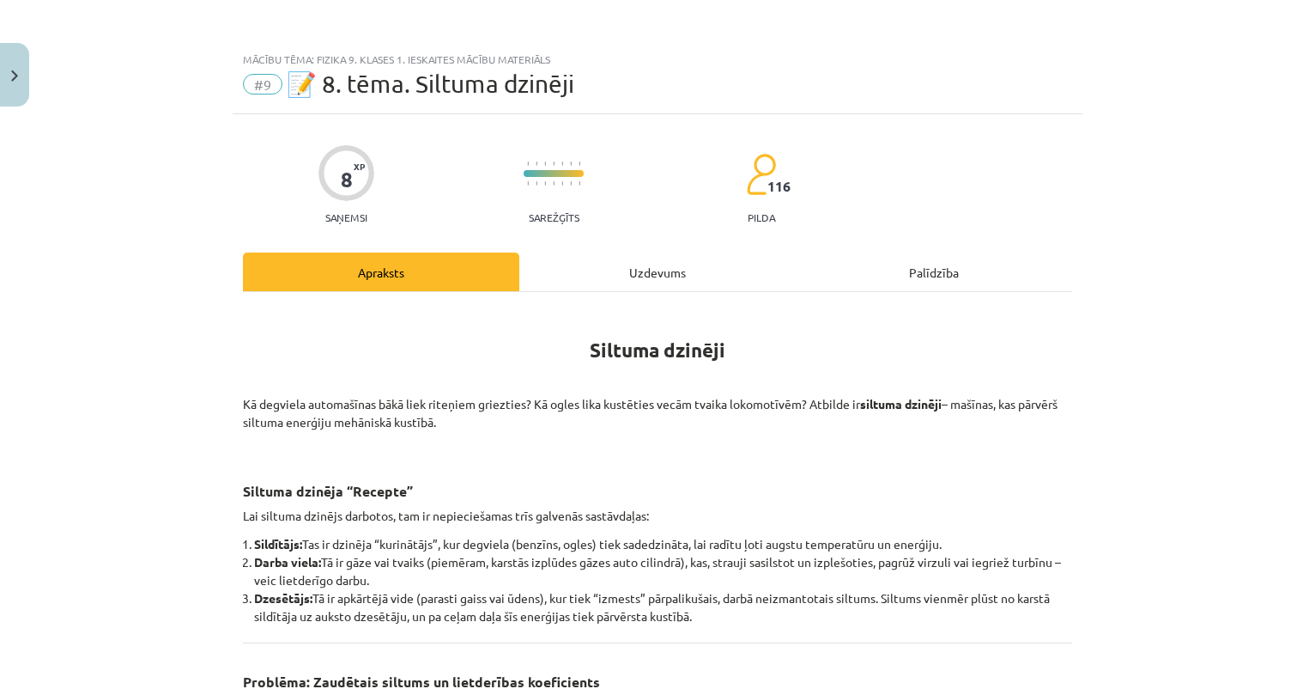
scroll to position [0, 0]
click at [26, 83] on button "Close" at bounding box center [14, 75] width 29 height 64
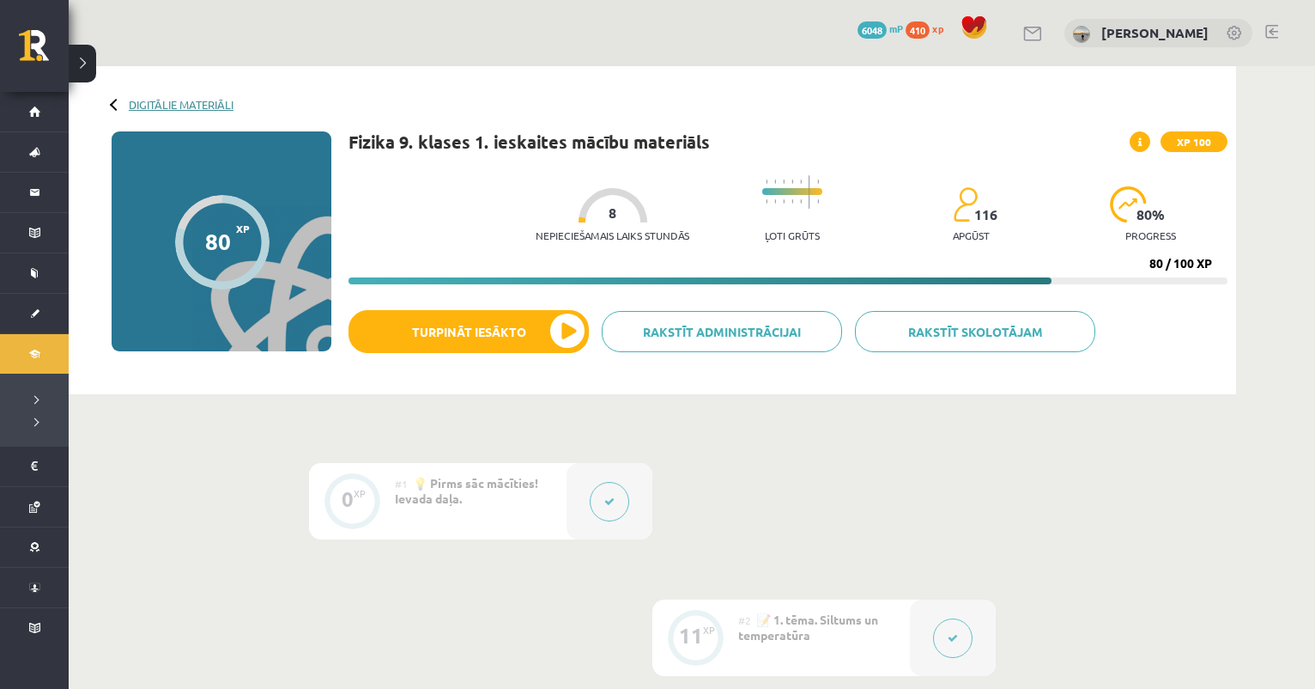
click at [209, 100] on link "Digitālie materiāli" at bounding box center [181, 104] width 105 height 13
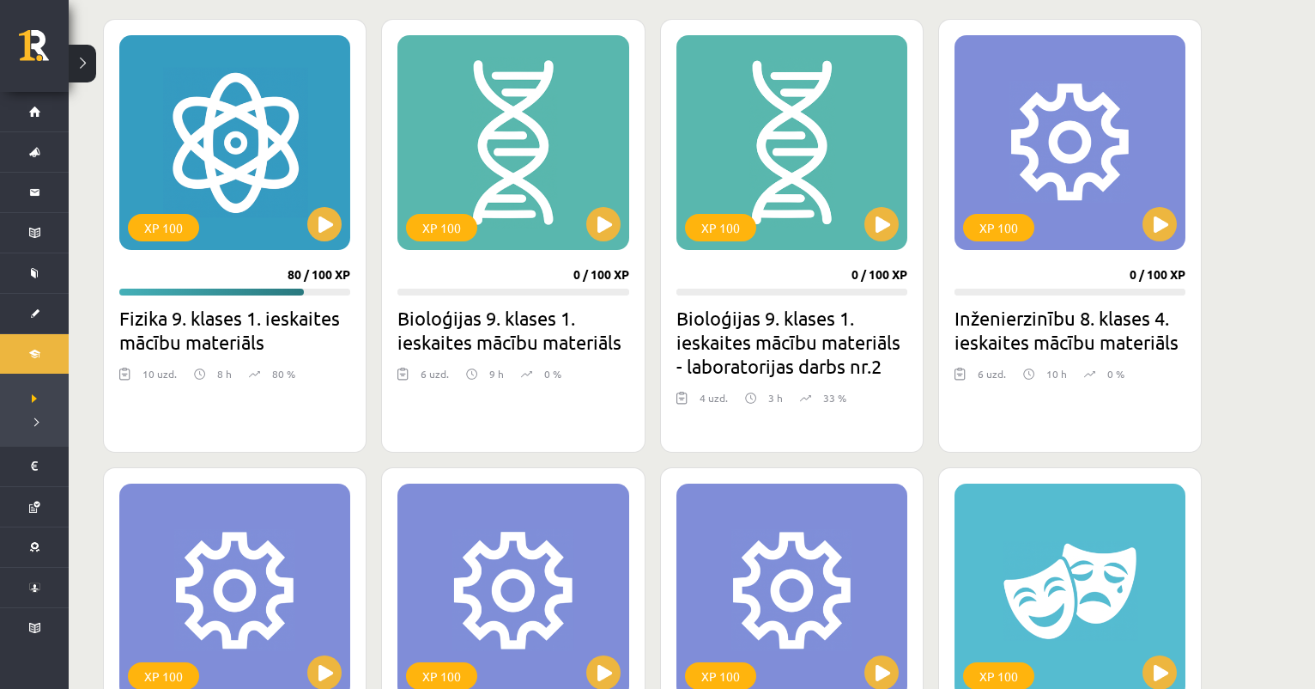
scroll to position [472, 0]
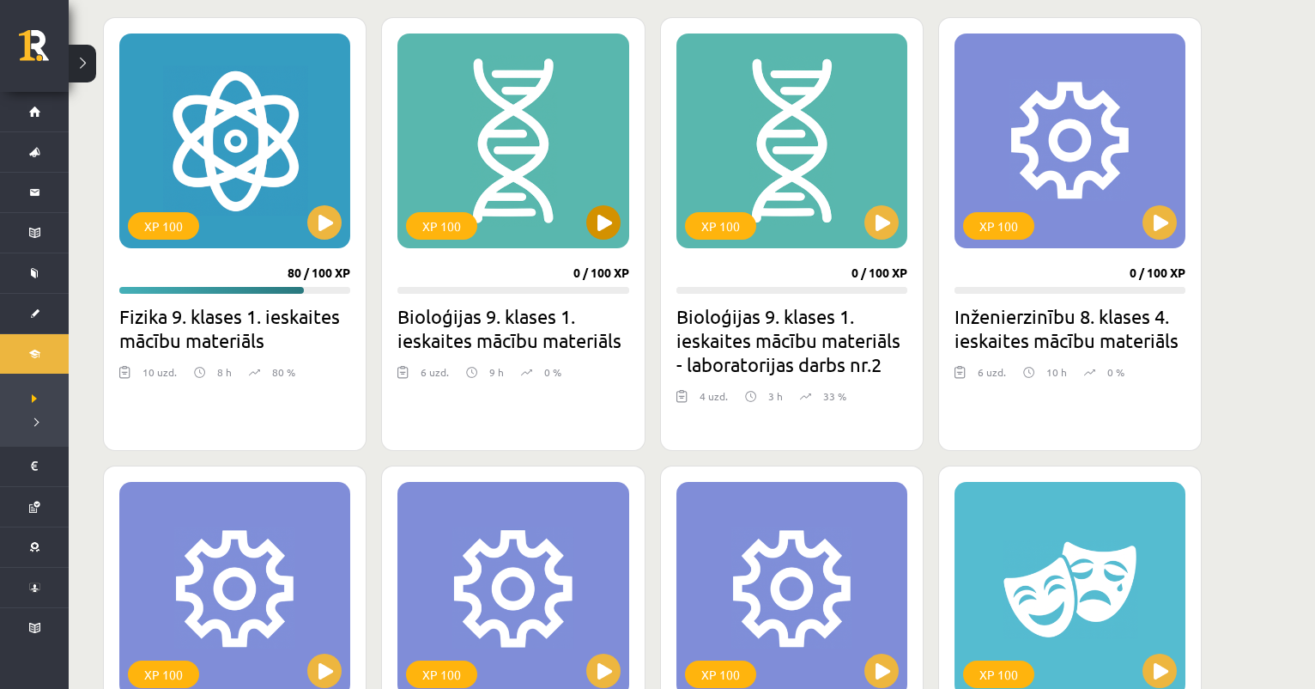
click at [589, 222] on button at bounding box center [603, 222] width 34 height 34
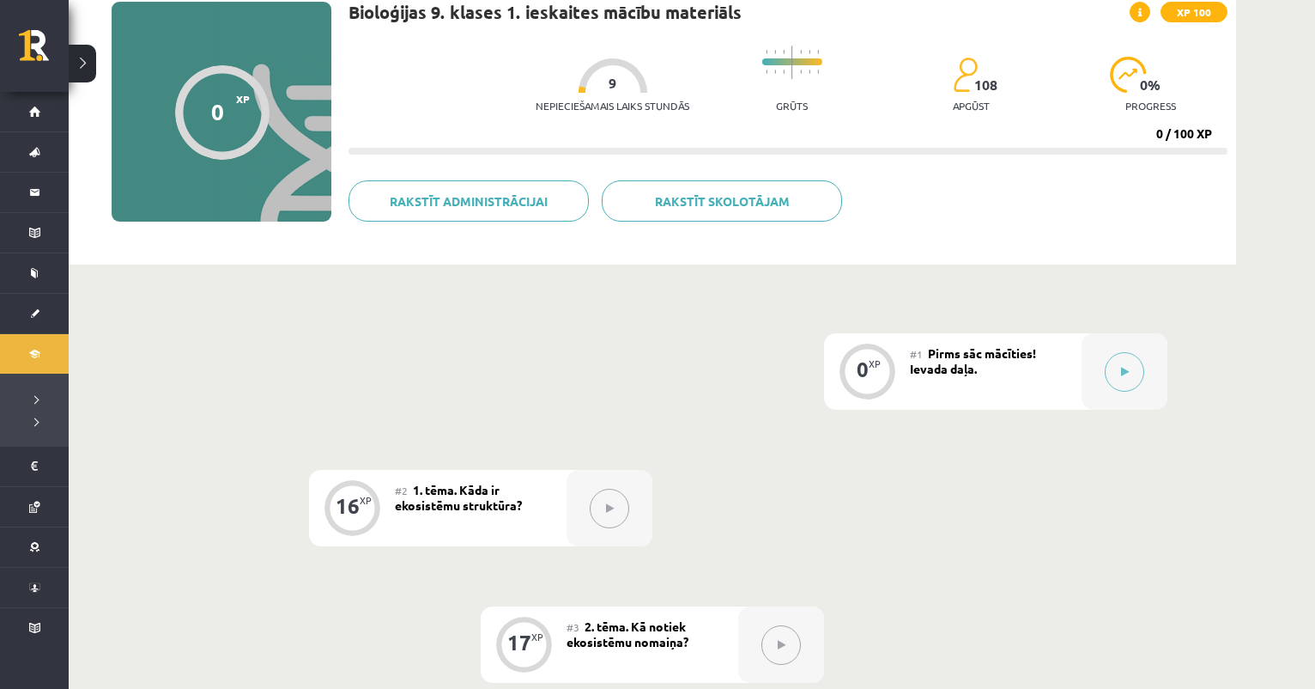
scroll to position [146, 0]
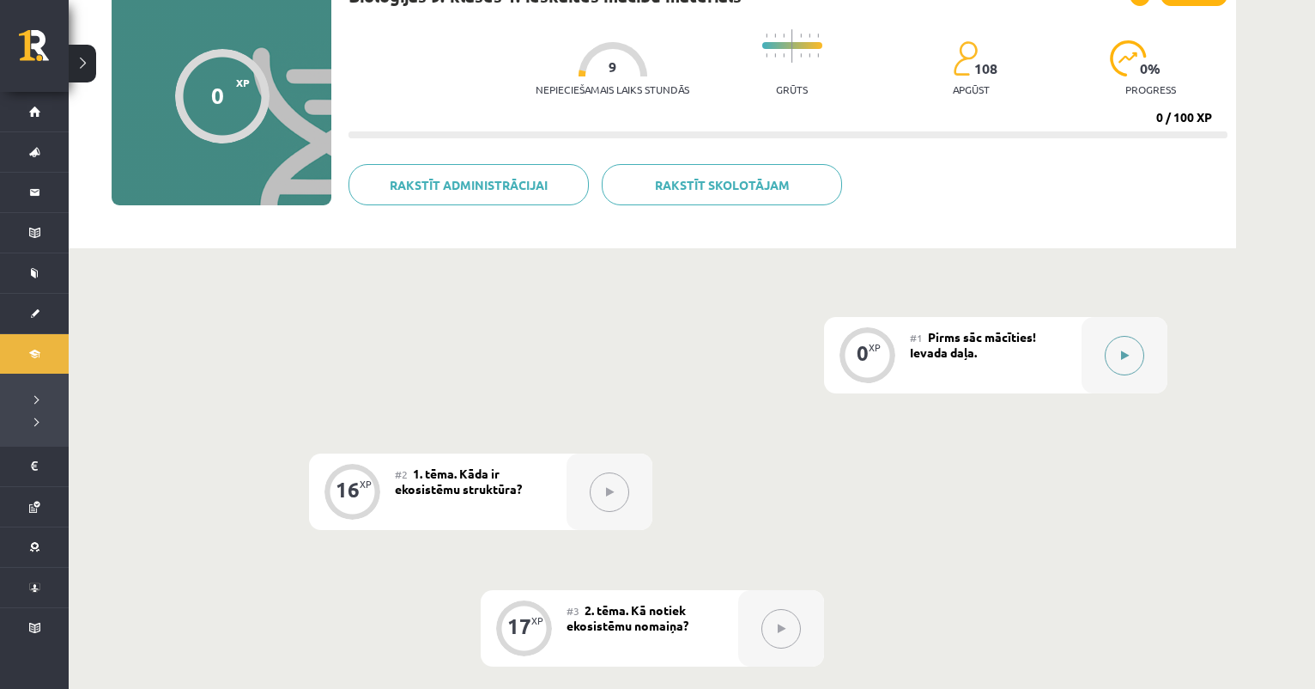
click at [1141, 362] on button at bounding box center [1124, 355] width 39 height 39
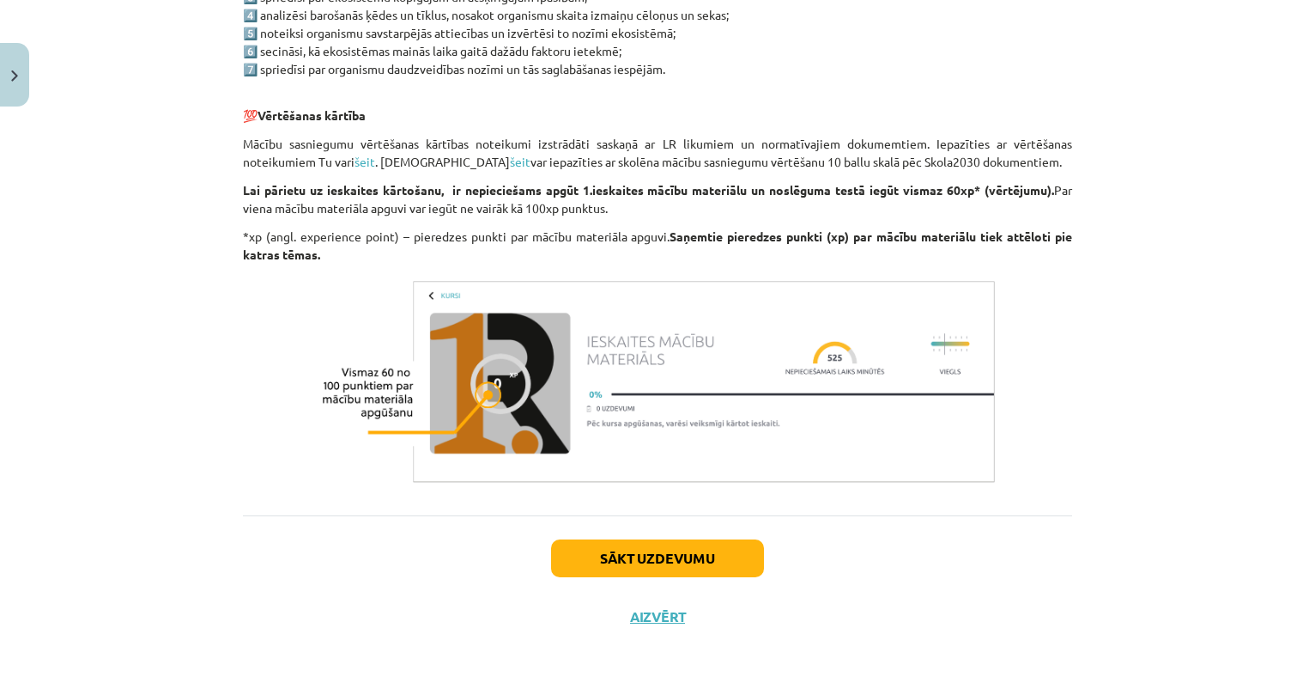
click at [582, 546] on button "Sākt uzdevumu" at bounding box center [657, 558] width 213 height 38
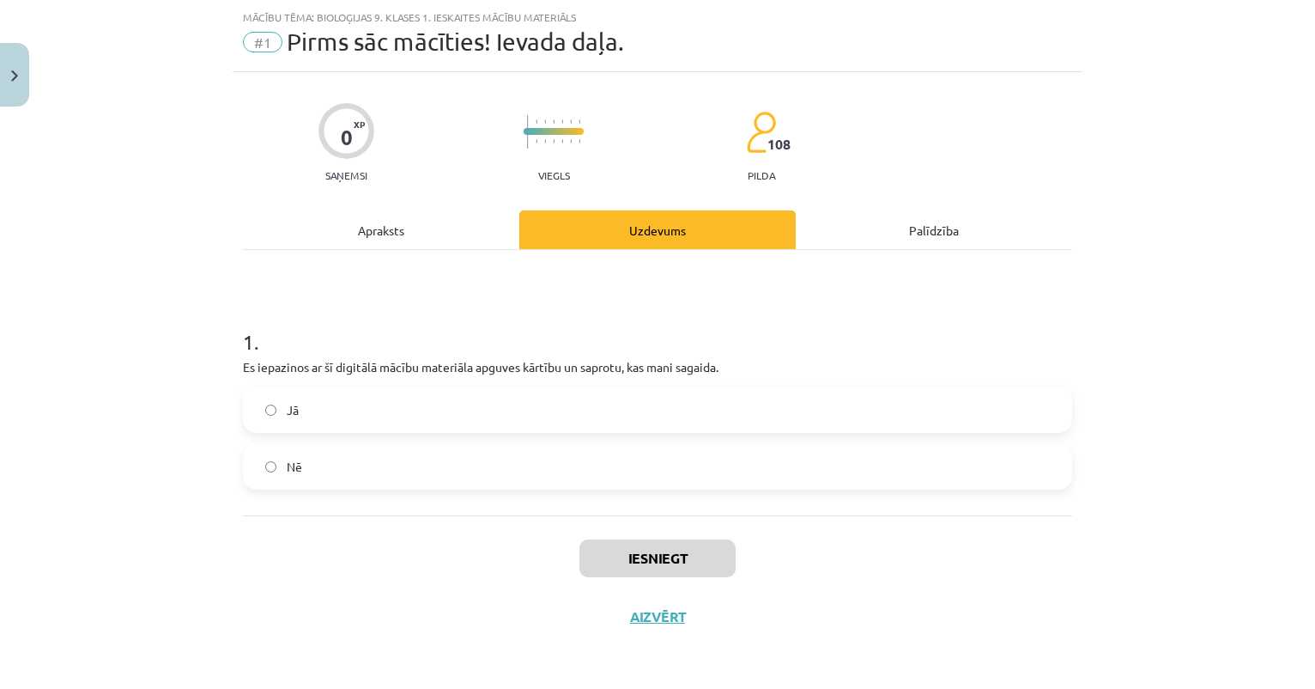
click at [432, 416] on label "Jā" at bounding box center [658, 409] width 826 height 43
click at [677, 558] on button "Iesniegt" at bounding box center [658, 558] width 156 height 38
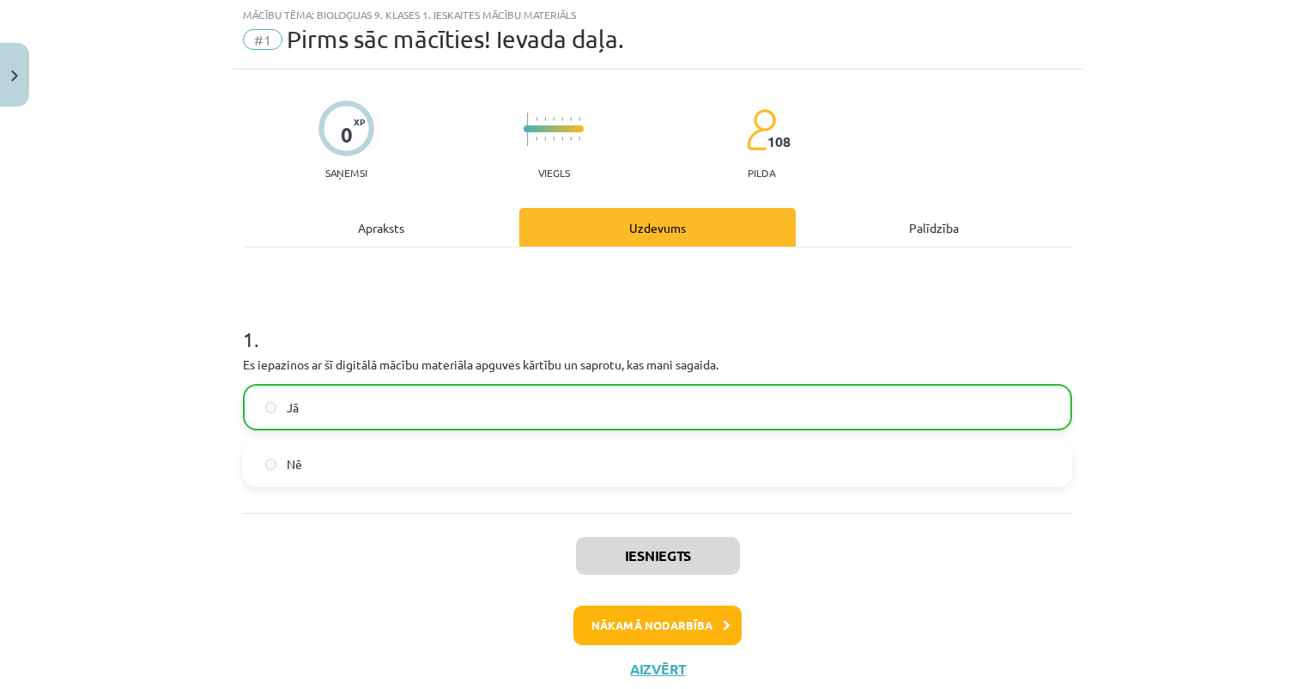
click at [640, 626] on button "Nākamā nodarbība" at bounding box center [658, 624] width 168 height 39
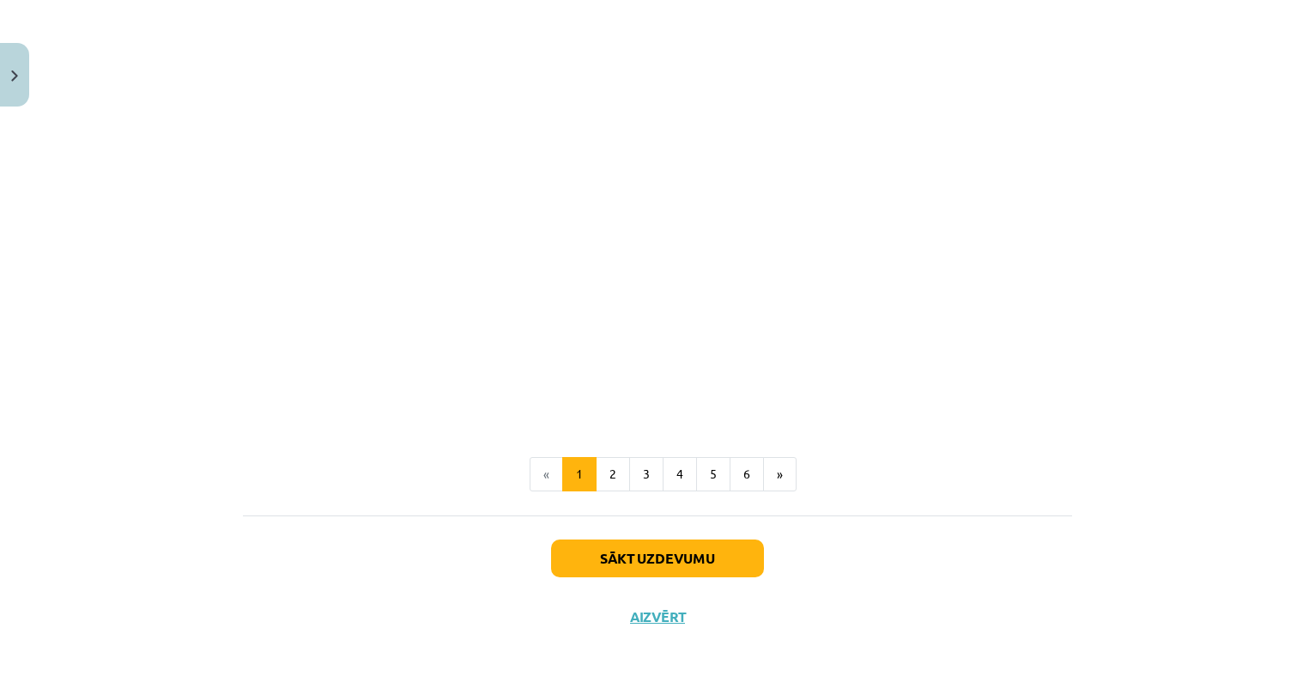
scroll to position [1663, 0]
click at [611, 458] on button "2" at bounding box center [613, 474] width 34 height 34
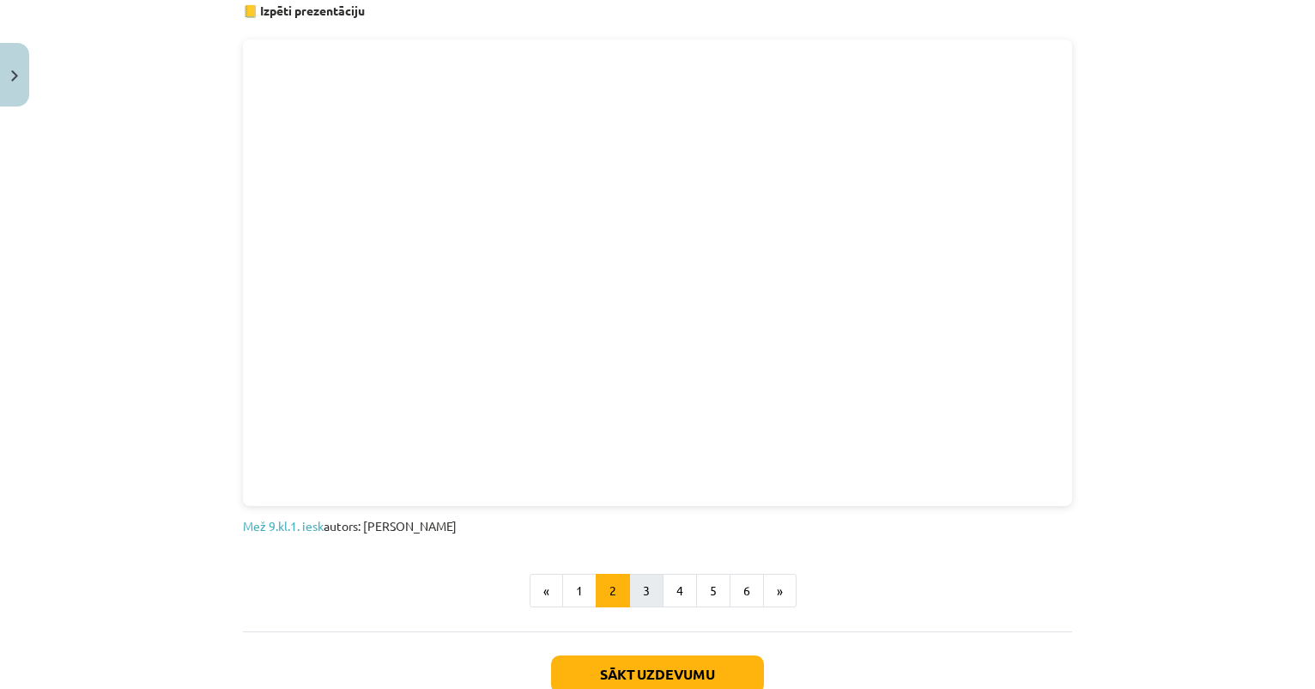
click at [648, 588] on button "3" at bounding box center [646, 591] width 34 height 34
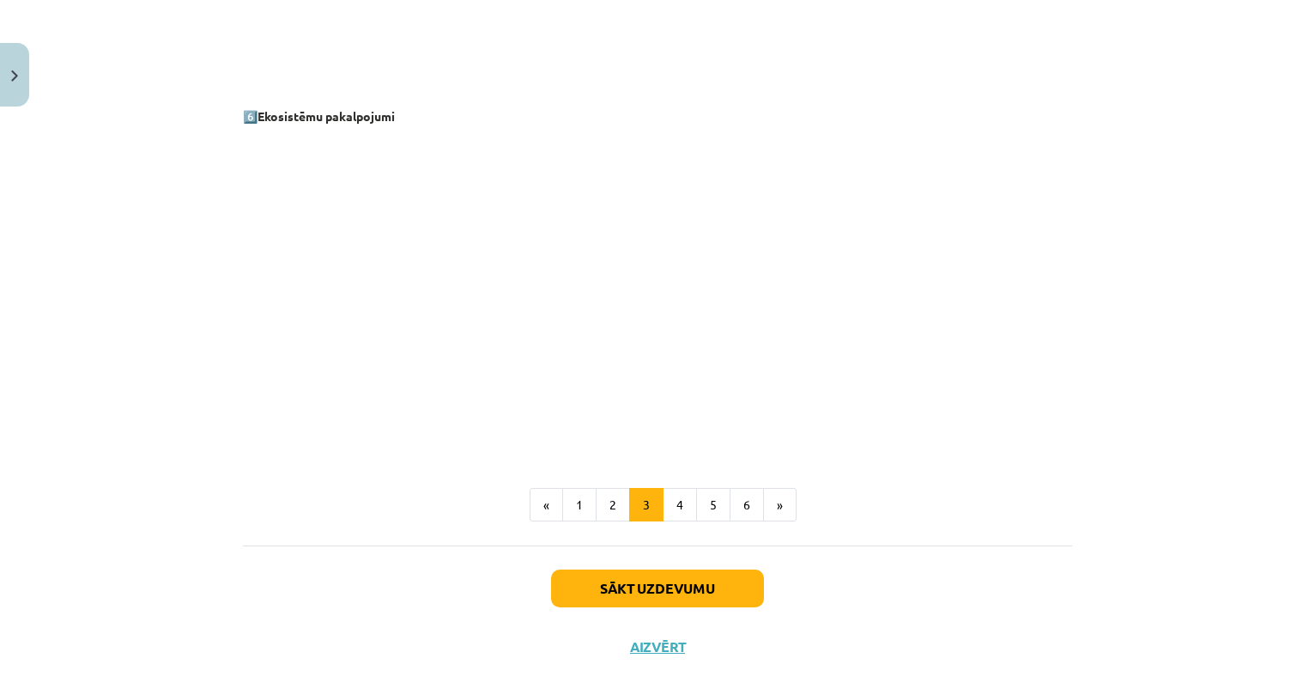
scroll to position [2322, 0]
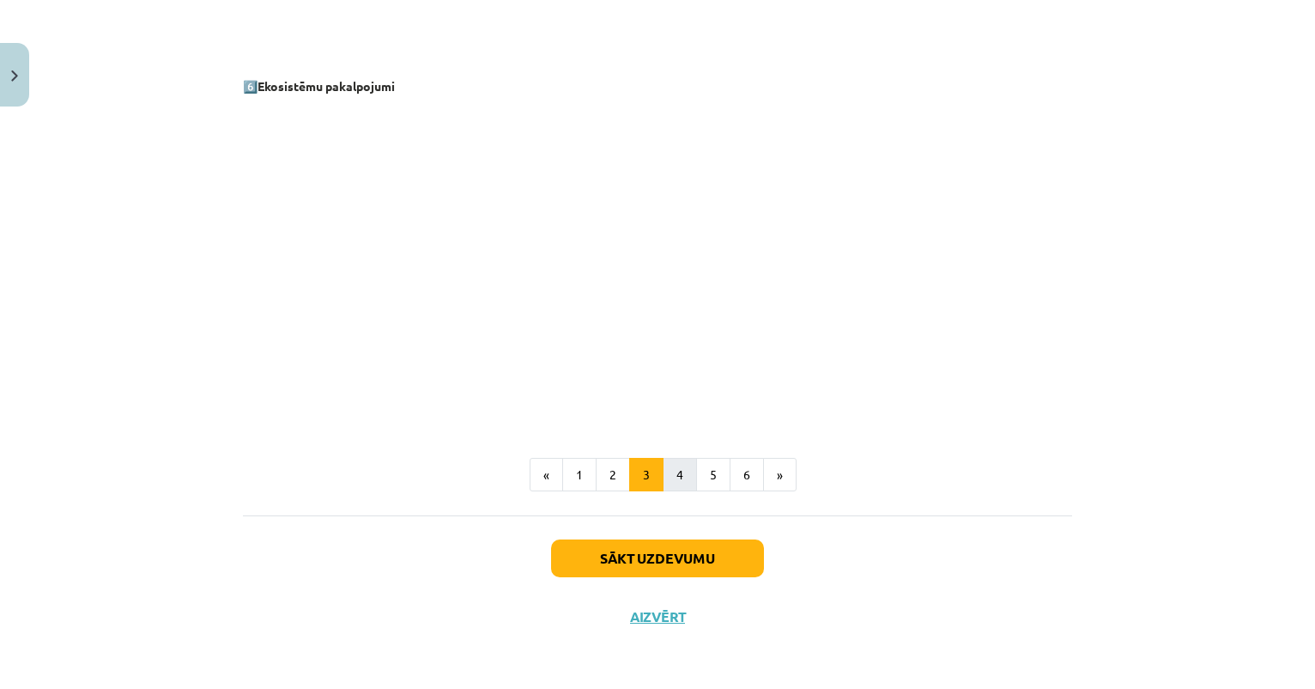
click at [690, 477] on button "4" at bounding box center [680, 475] width 34 height 34
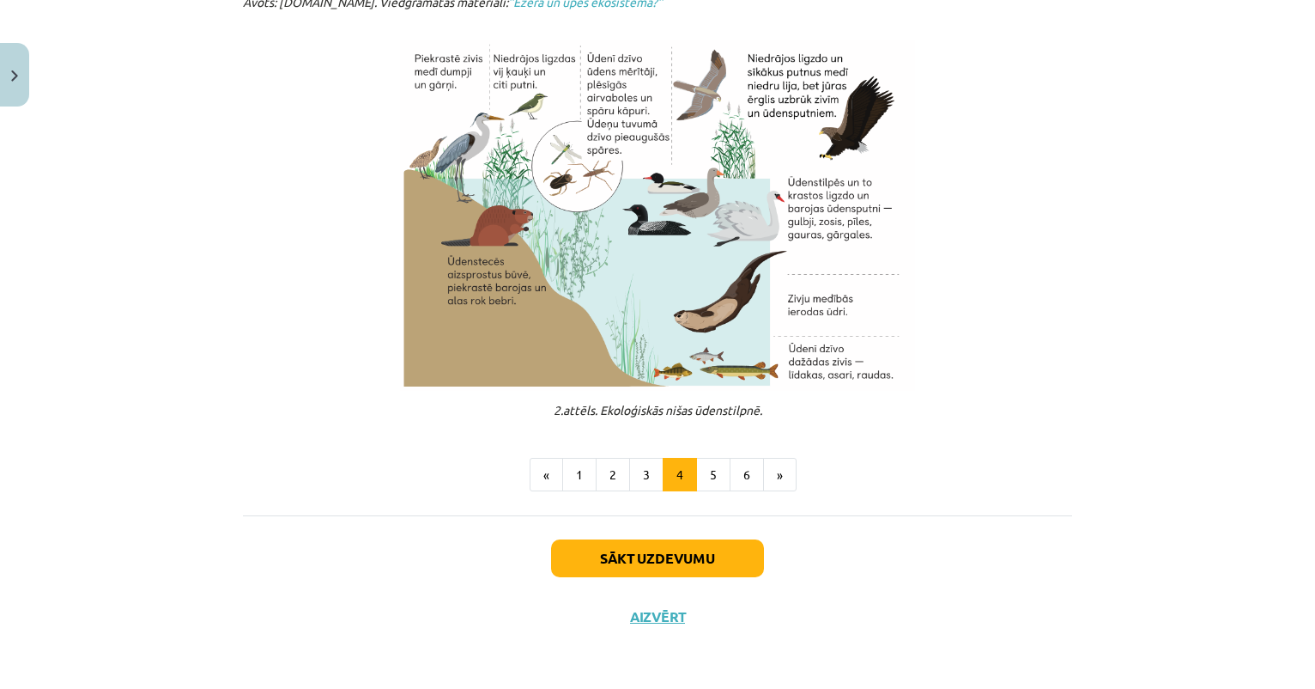
scroll to position [571, 0]
click at [707, 468] on button "5" at bounding box center [713, 475] width 34 height 34
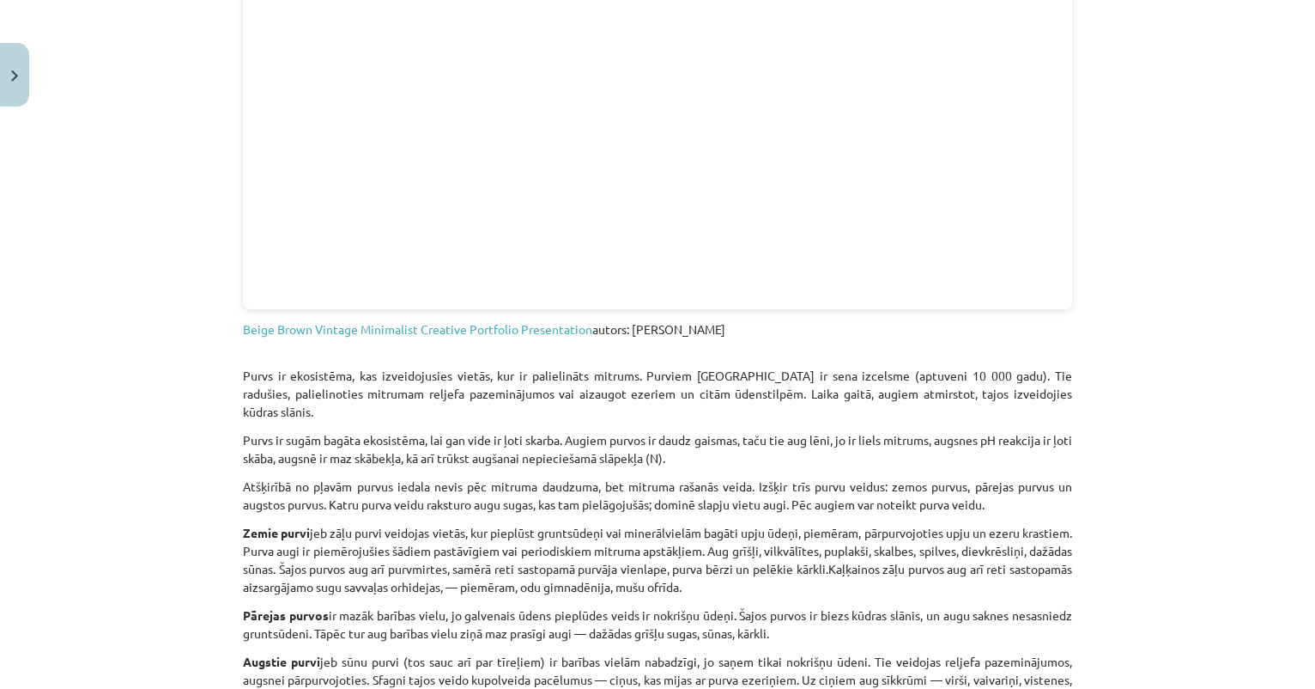
scroll to position [307, 0]
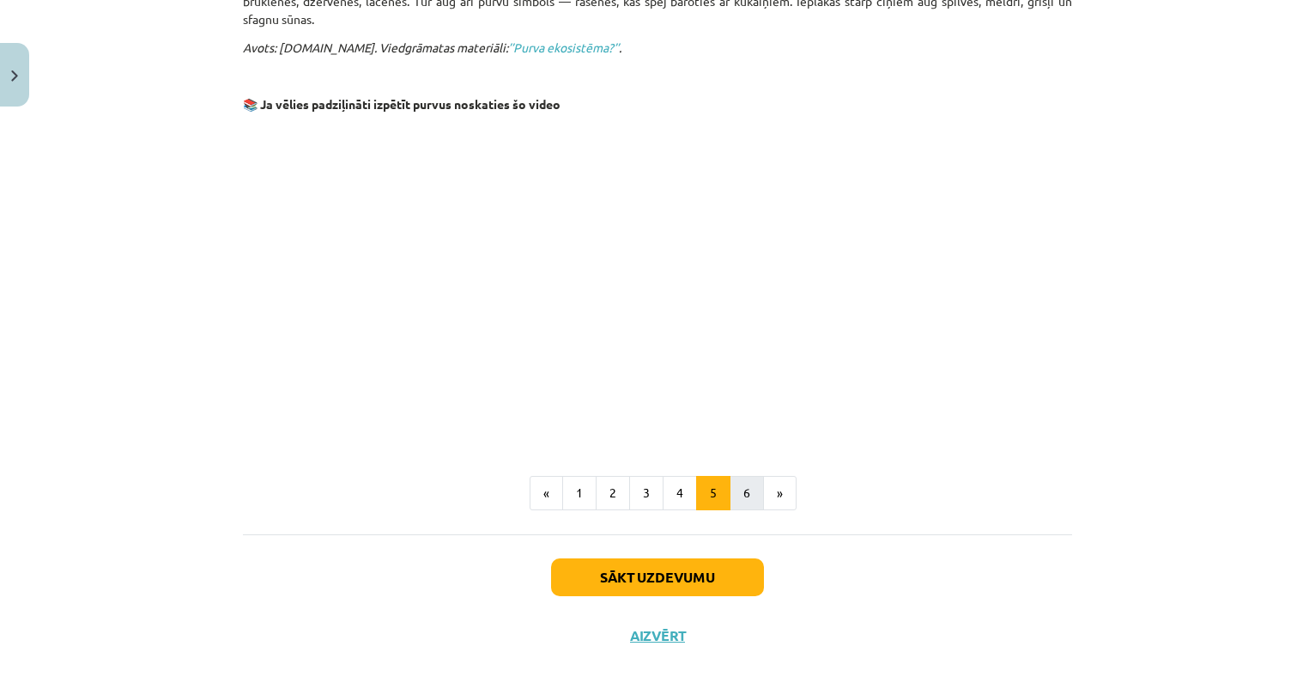
click at [739, 476] on button "6" at bounding box center [747, 493] width 34 height 34
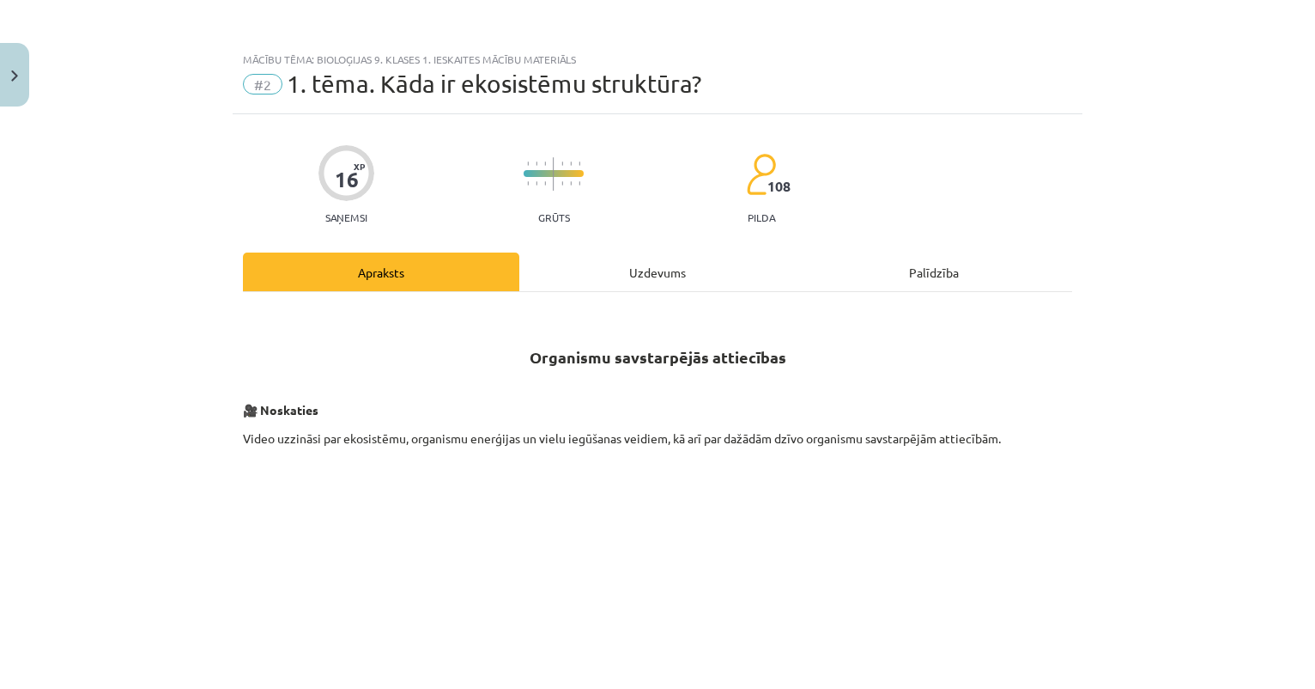
scroll to position [0, 0]
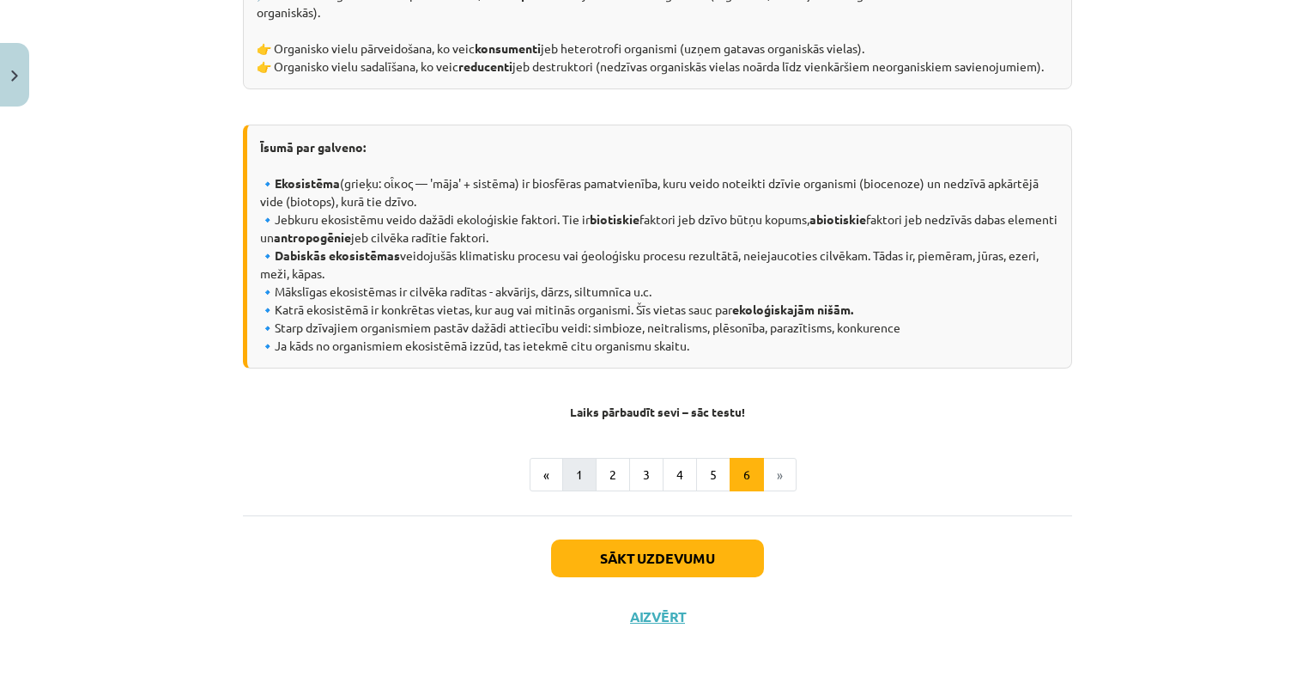
click at [577, 465] on button "1" at bounding box center [579, 475] width 34 height 34
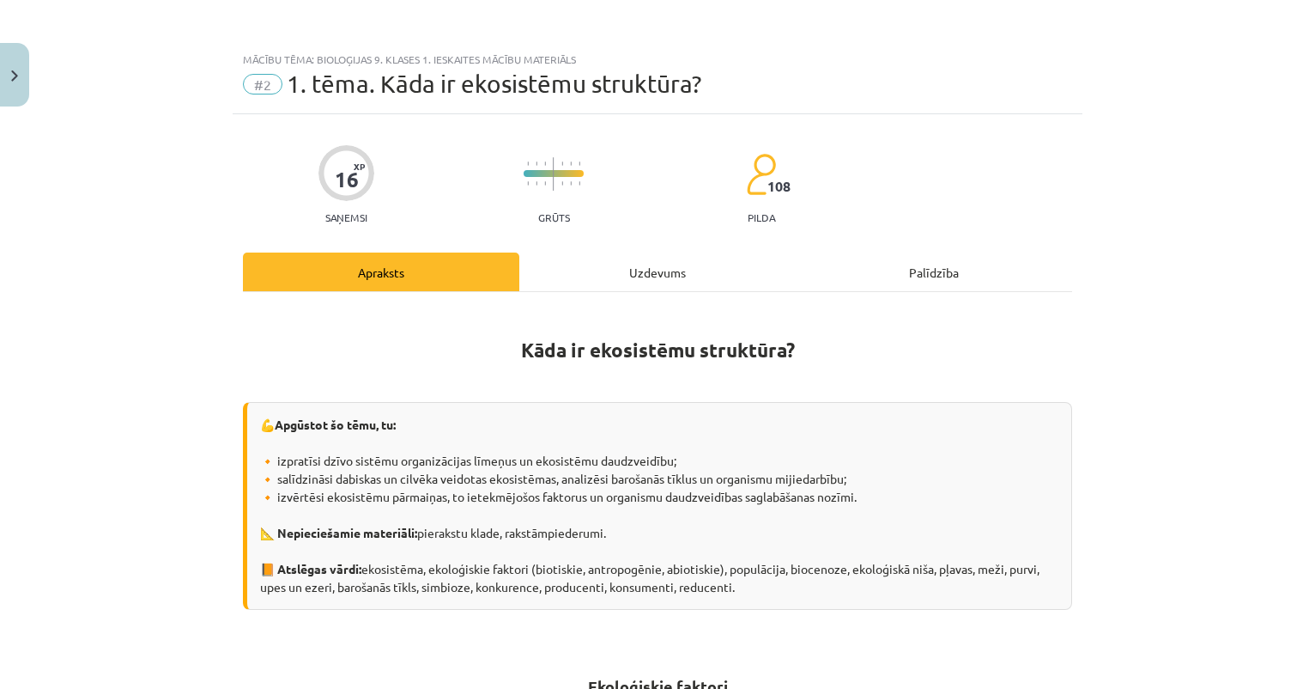
click at [14, 70] on img "Close" at bounding box center [14, 75] width 7 height 11
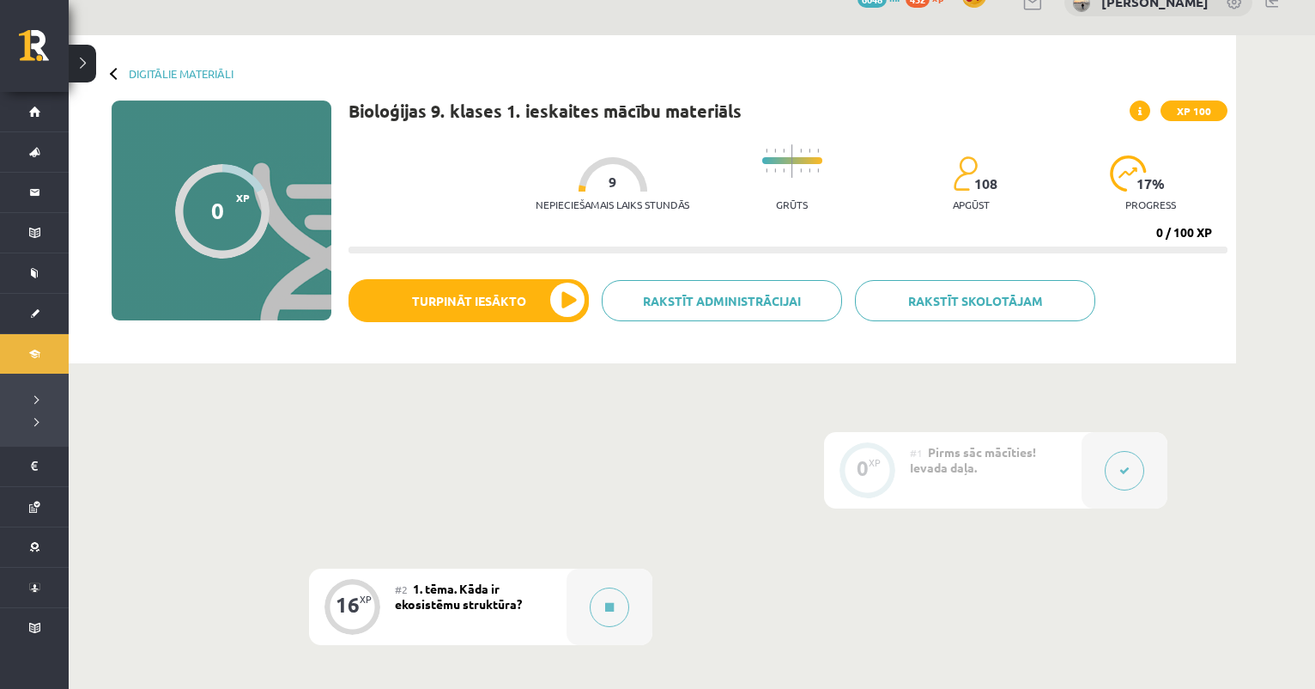
scroll to position [29, 0]
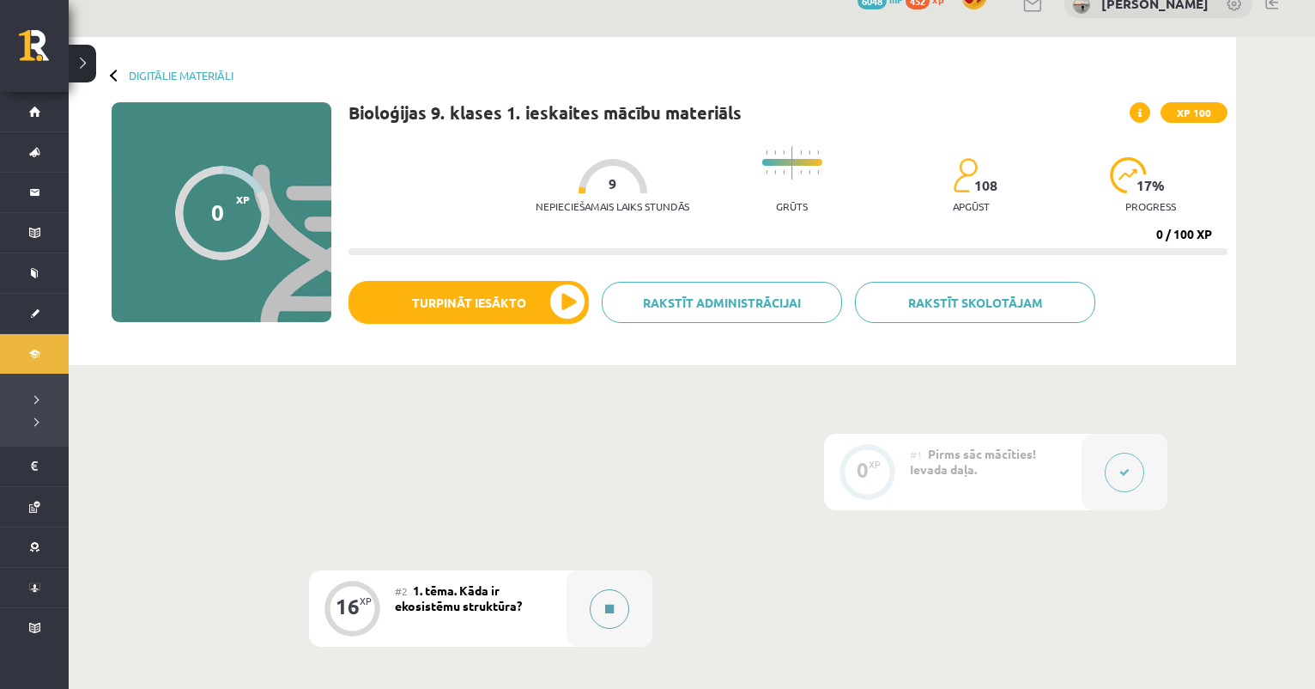
click at [613, 607] on icon at bounding box center [609, 609] width 9 height 10
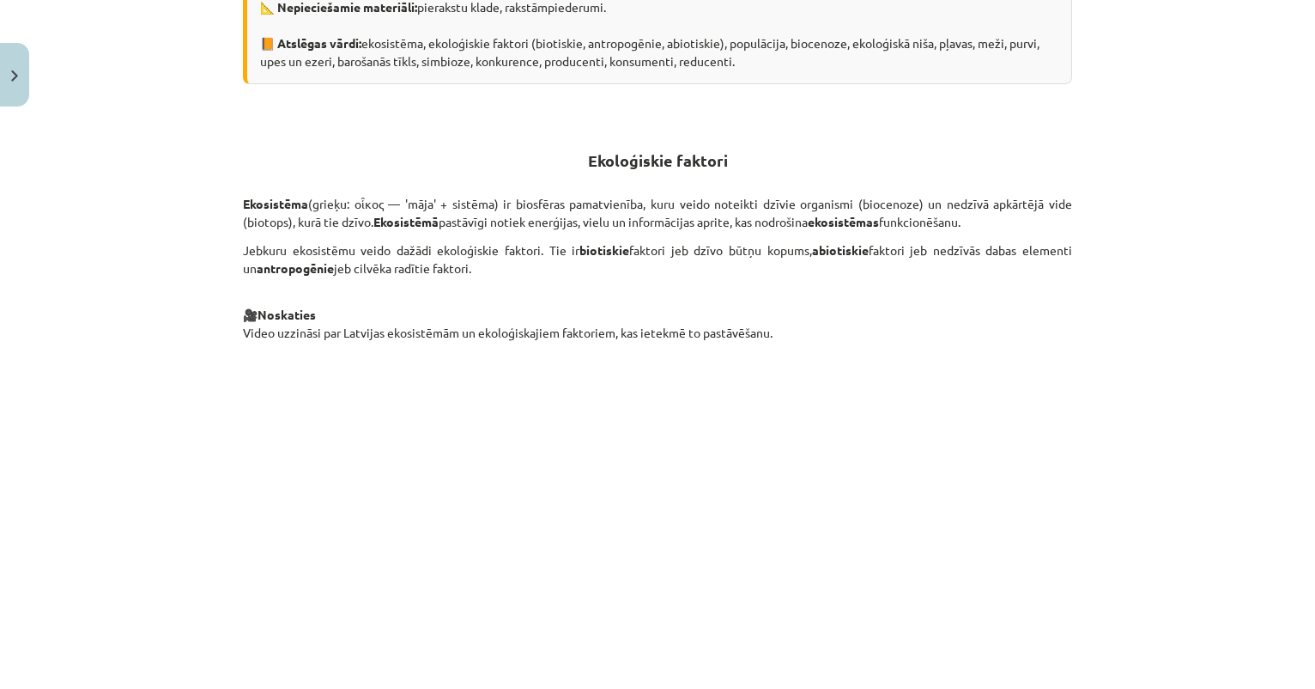
scroll to position [537, 0]
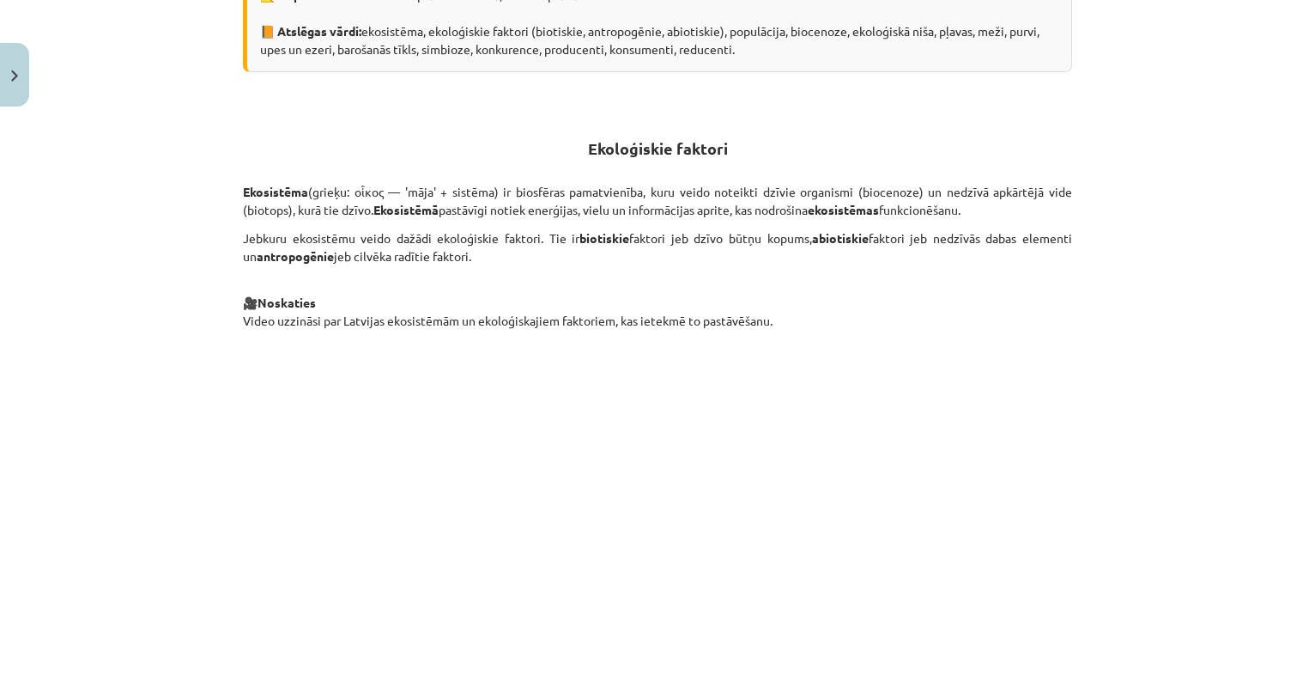
drag, startPoint x: 242, startPoint y: 186, endPoint x: 471, endPoint y: 262, distance: 240.6
click at [471, 262] on div "16 XP Saņemsi Grūts 108 pilda Apraksts Uzdevums Palīdzība Kāda ir ekosistēmu st…" at bounding box center [658, 673] width 850 height 2193
copy div "Ekosistēma (grieķu: οἶκος — 'māja' + sistēma) ir biosfēras pamatvienība, kuru v…"
click at [588, 167] on h2 "Ekoloģiskie faktori" at bounding box center [657, 148] width 829 height 60
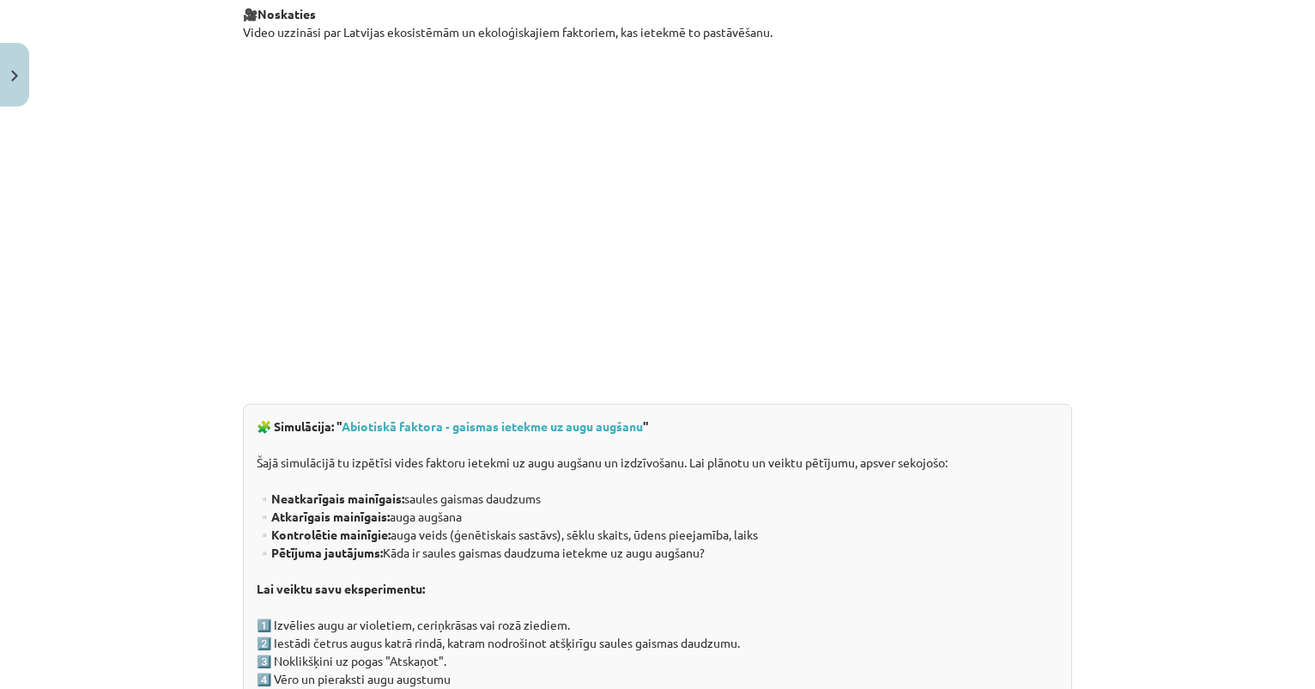
scroll to position [839, 0]
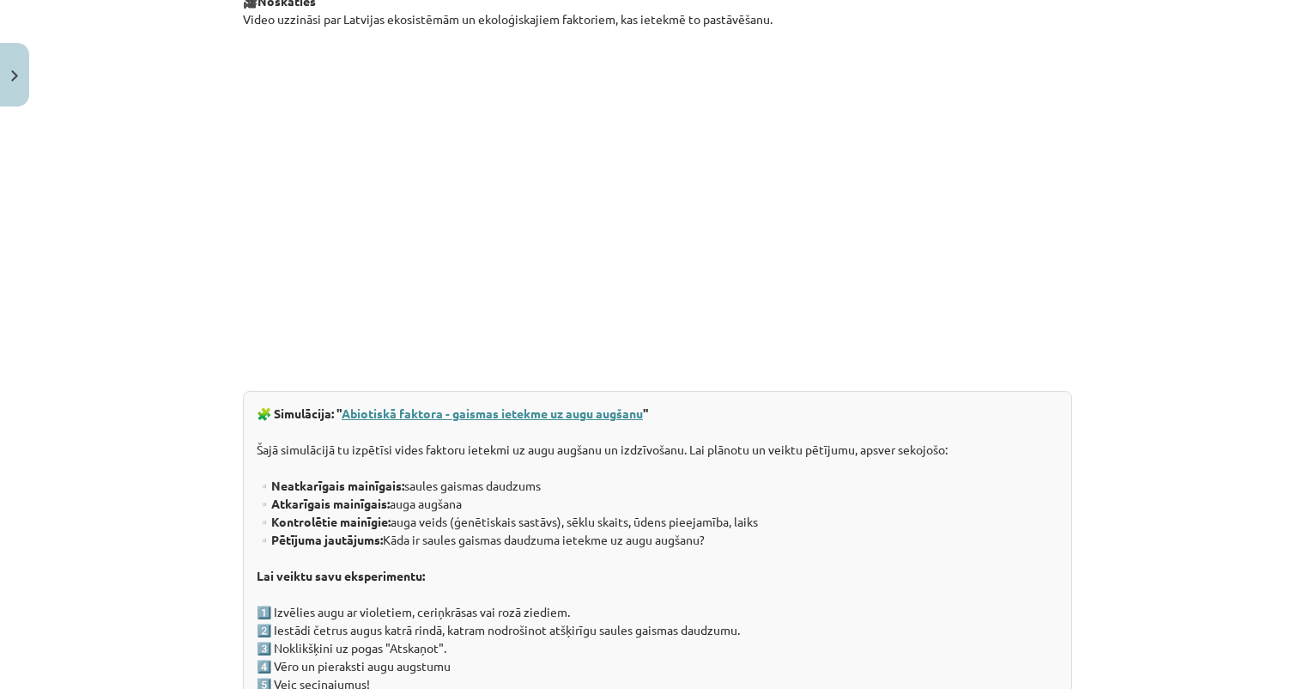
click at [513, 412] on link "Abiotiskā faktora - gaismas ietekme uz augu augšanu" at bounding box center [492, 412] width 301 height 15
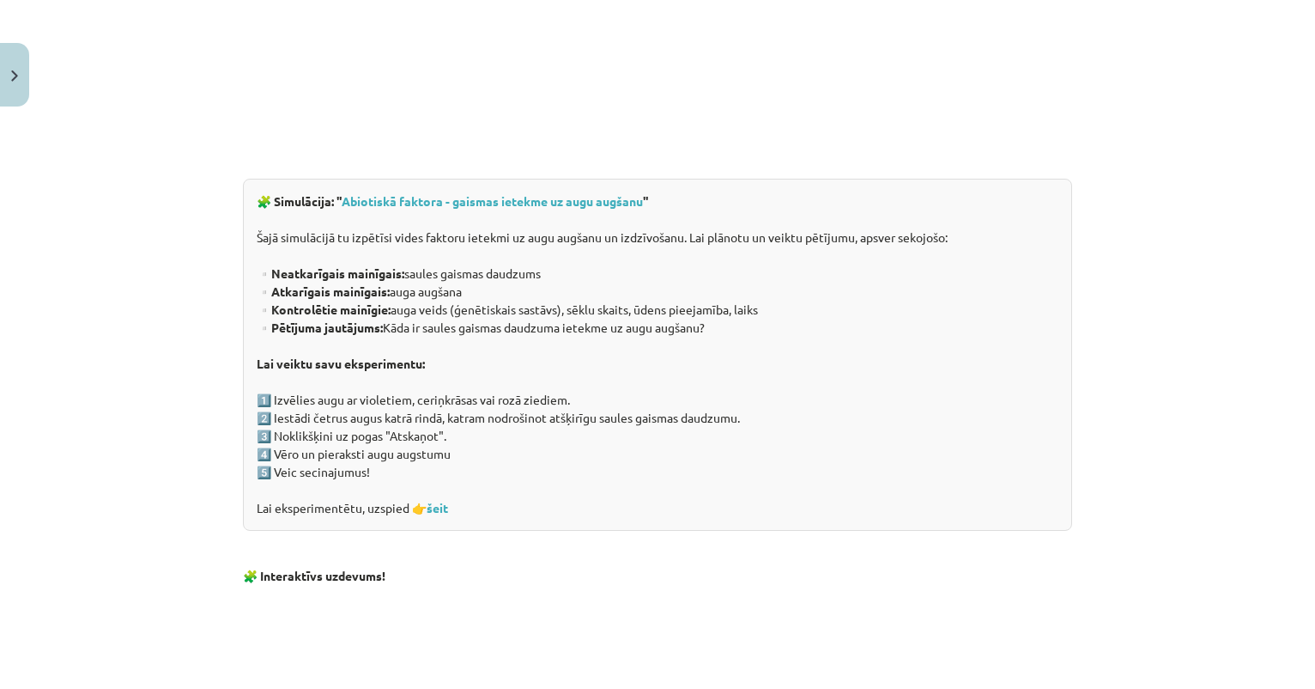
scroll to position [1054, 0]
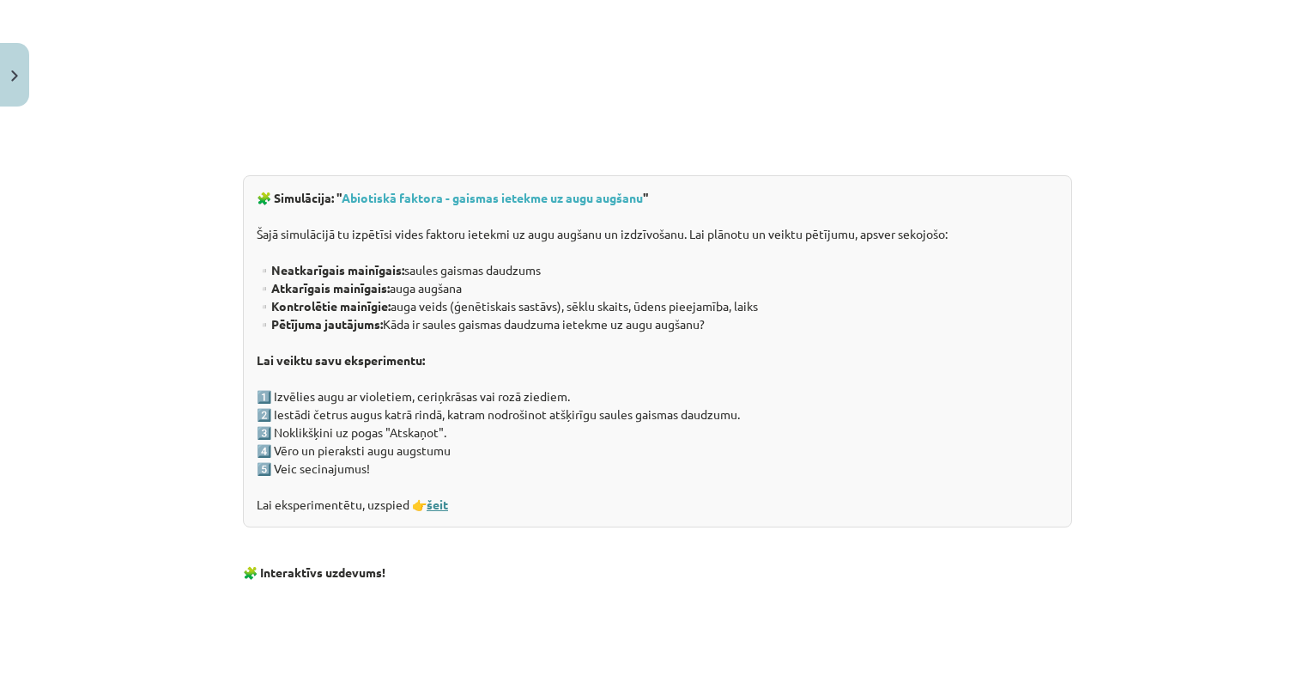
click at [440, 504] on link "šeit" at bounding box center [437, 503] width 21 height 15
click at [404, 199] on link "Abiotiskā faktora - gaismas ietekme uz augu augšanu" at bounding box center [492, 197] width 301 height 15
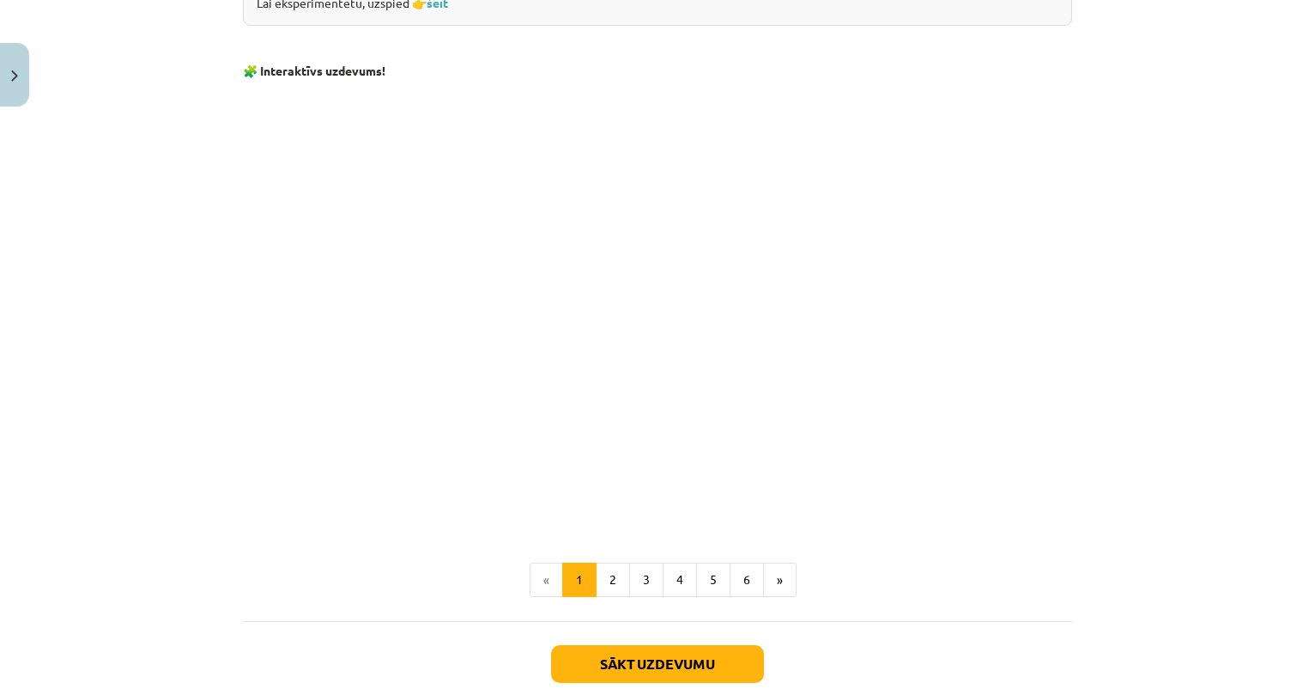
scroll to position [1562, 0]
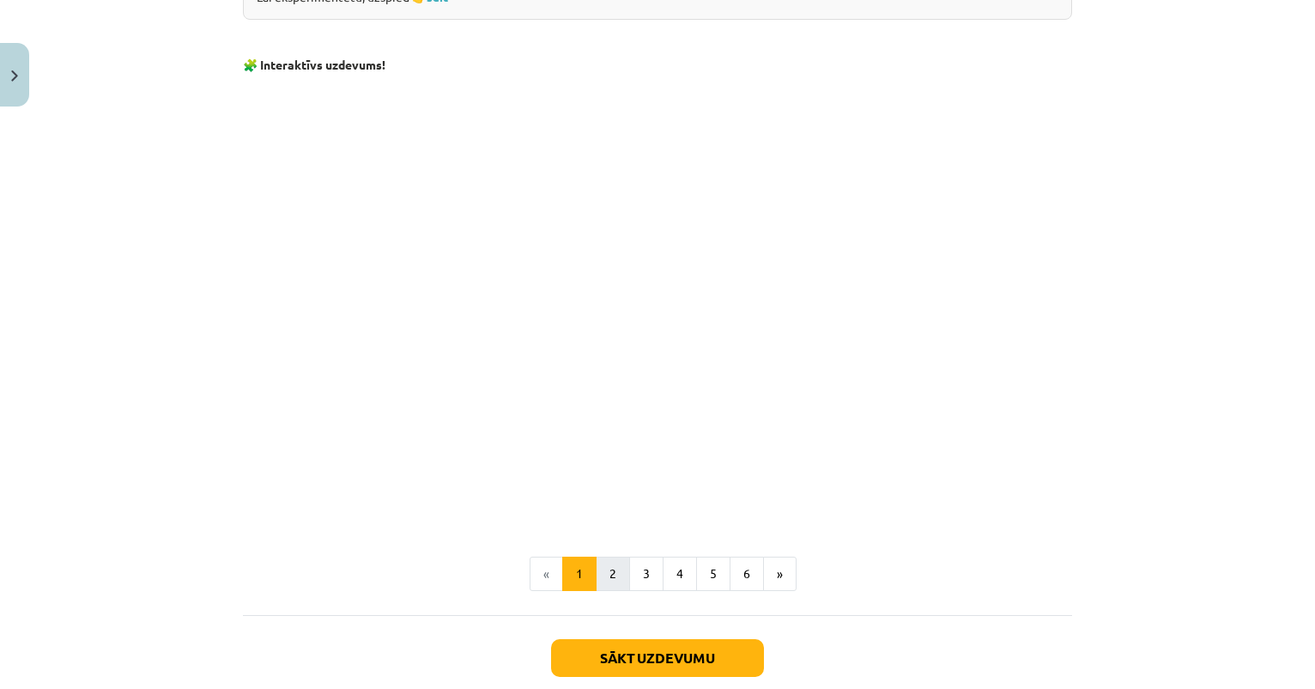
click at [609, 567] on button "2" at bounding box center [613, 573] width 34 height 34
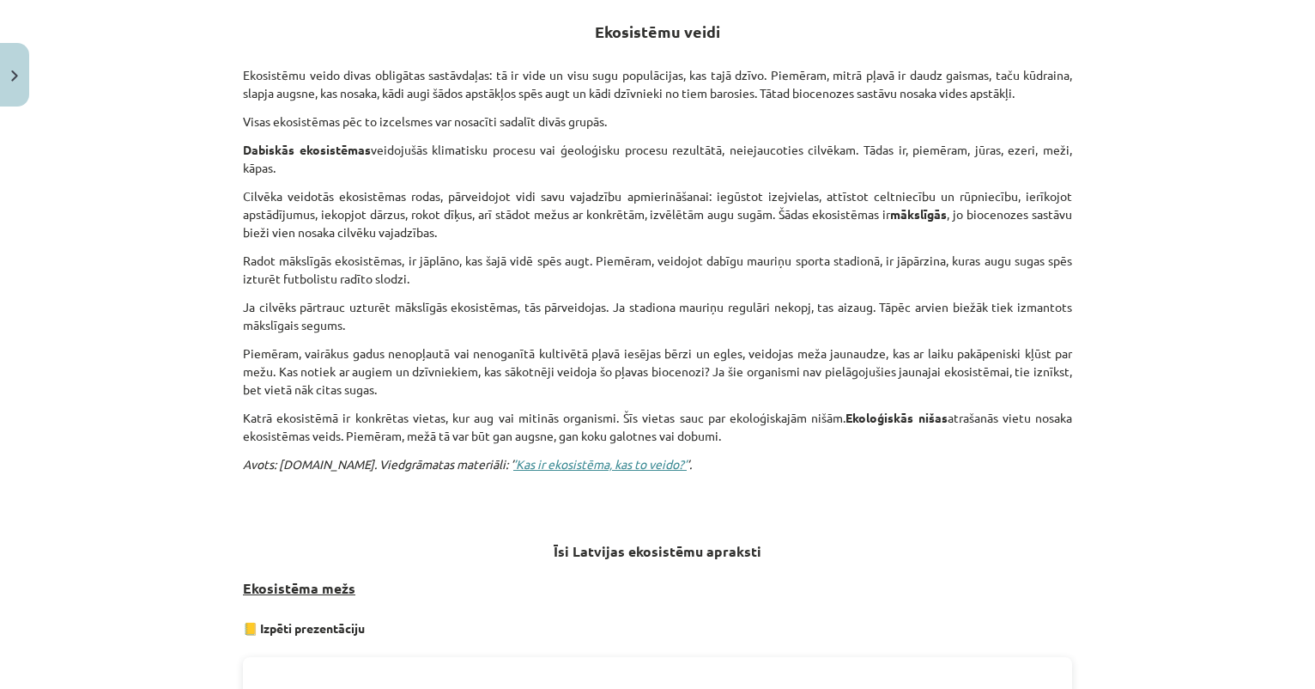
scroll to position [320, 0]
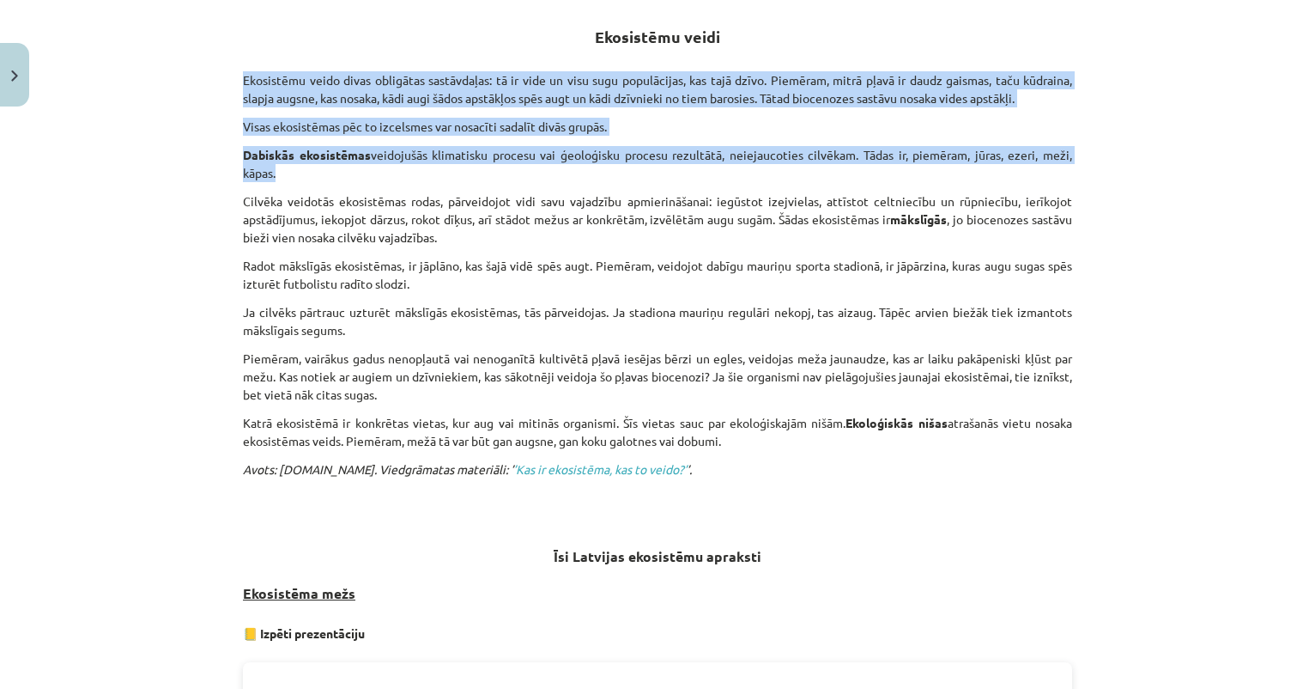
drag, startPoint x: 241, startPoint y: 77, endPoint x: 539, endPoint y: 163, distance: 310.1
click at [539, 163] on div "16 XP Saņemsi Grūts 108 pilda Apraksts Uzdevums Palīdzība Ekosistēmu veidi Ekos…" at bounding box center [658, 589] width 850 height 1590
copy div "Ekosistēmu veido divas obligātas sastāvdaļas: tā ir vide un visu sugu populācij…"
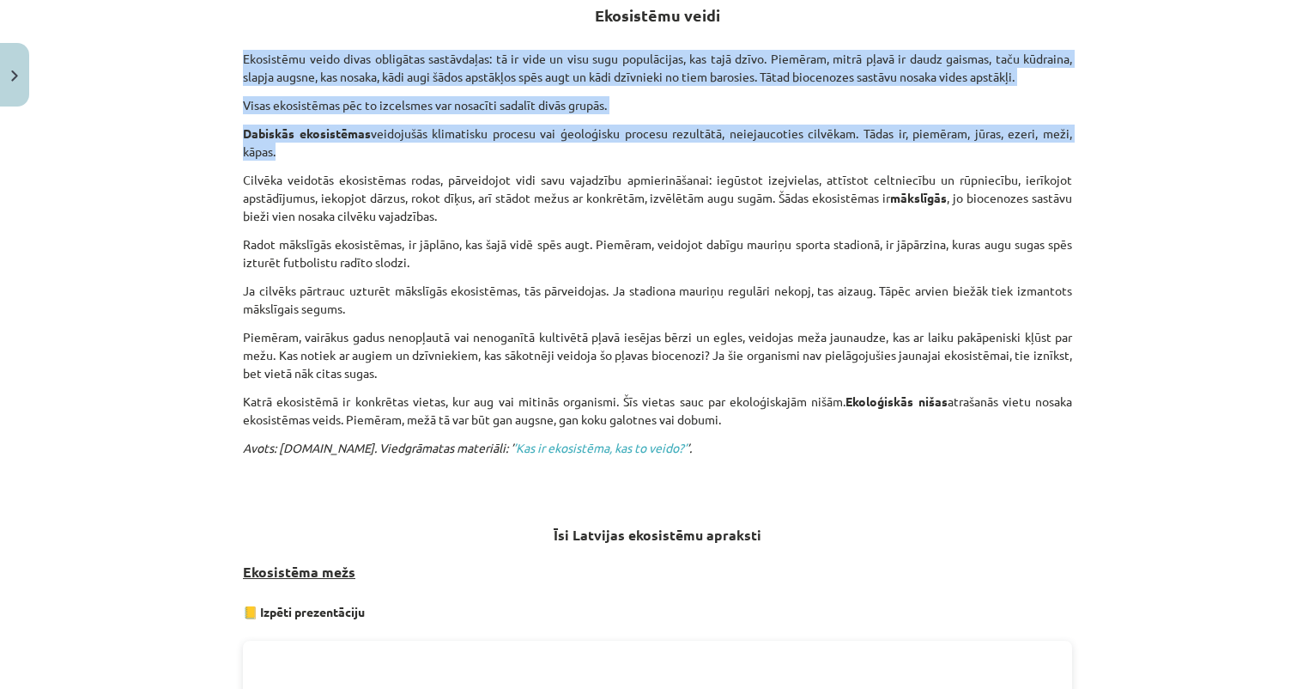
scroll to position [344, 0]
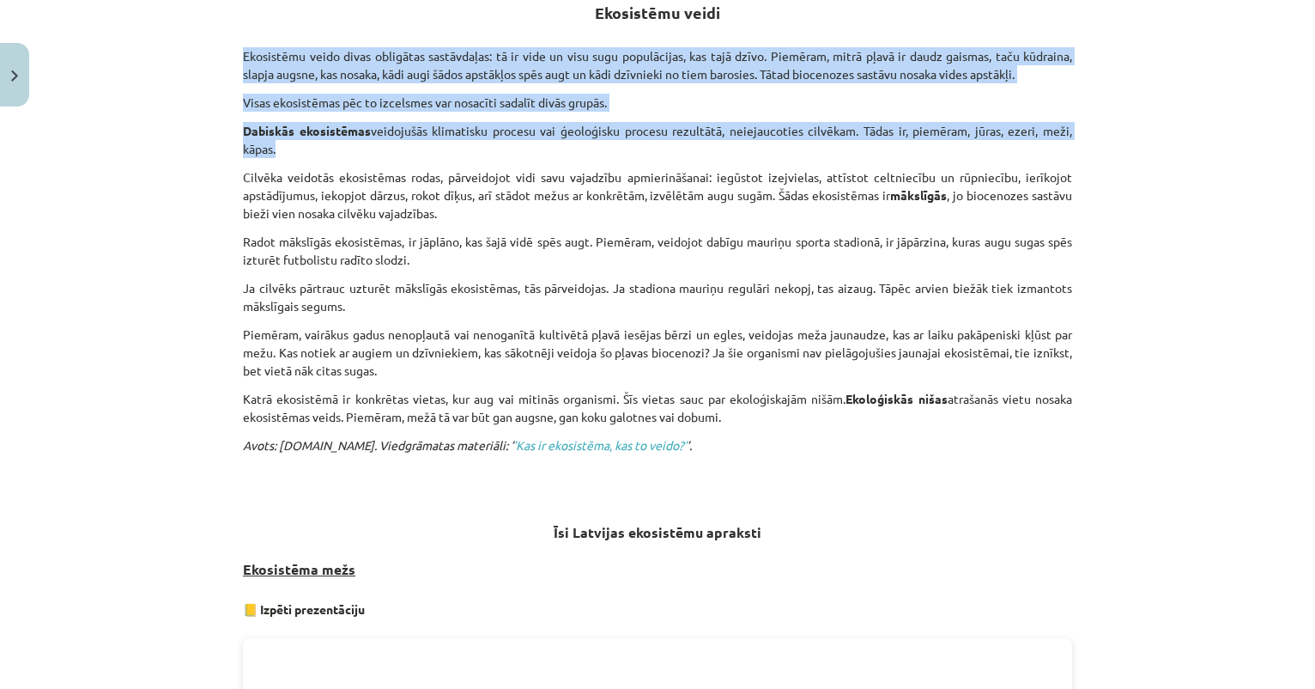
drag, startPoint x: 241, startPoint y: 167, endPoint x: 750, endPoint y: 418, distance: 567.5
click at [750, 418] on div "16 XP Saņemsi Grūts 108 pilda Apraksts Uzdevums Palīdzība Ekosistēmu veidi Ekos…" at bounding box center [658, 565] width 850 height 1590
copy div "Loremip dolorsit ametconsect adipi, elitseddoei temp inci utlaboree doloremagna…"
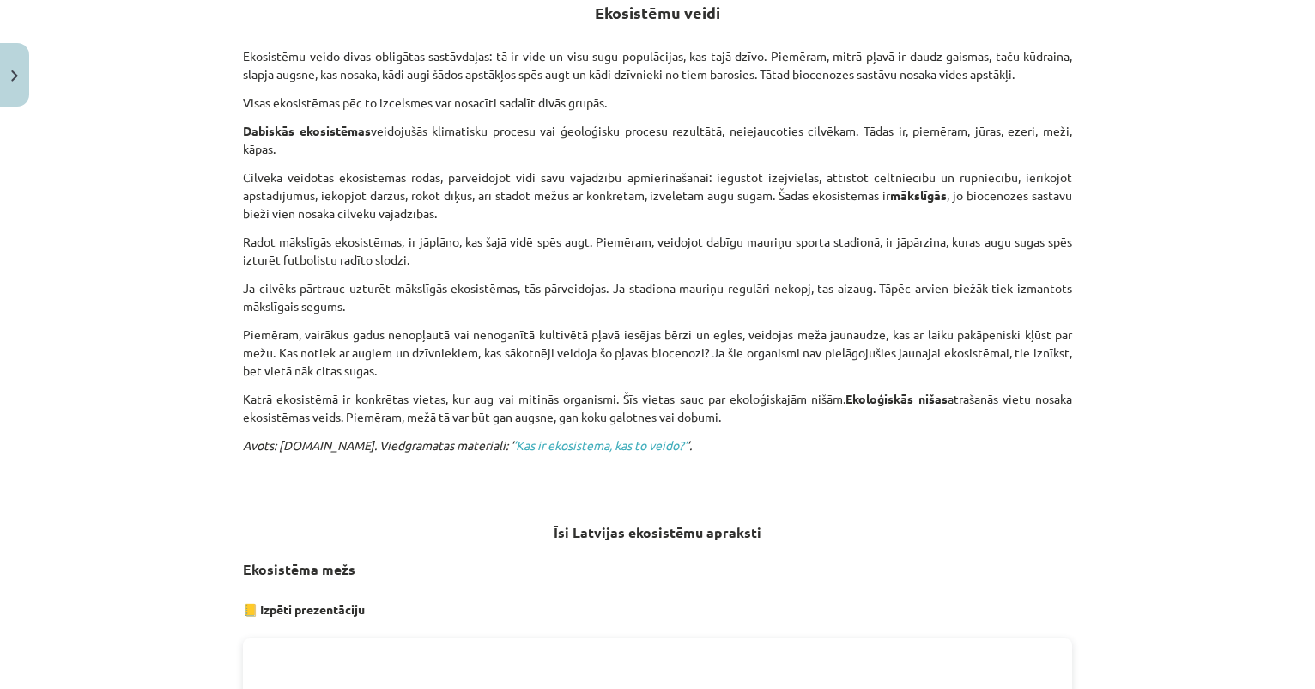
click at [477, 516] on h3 "Īsi Latvijas ekosistēmu apraksti" at bounding box center [657, 527] width 829 height 32
click at [525, 446] on link "’Kas ir ekosistēma, kas to veido?’" at bounding box center [599, 444] width 173 height 15
click at [540, 446] on link "’Kas ir ekosistēma, kas to veido?’" at bounding box center [599, 444] width 173 height 15
click at [568, 448] on link "’Kas ir ekosistēma, kas to veido?’" at bounding box center [599, 444] width 173 height 15
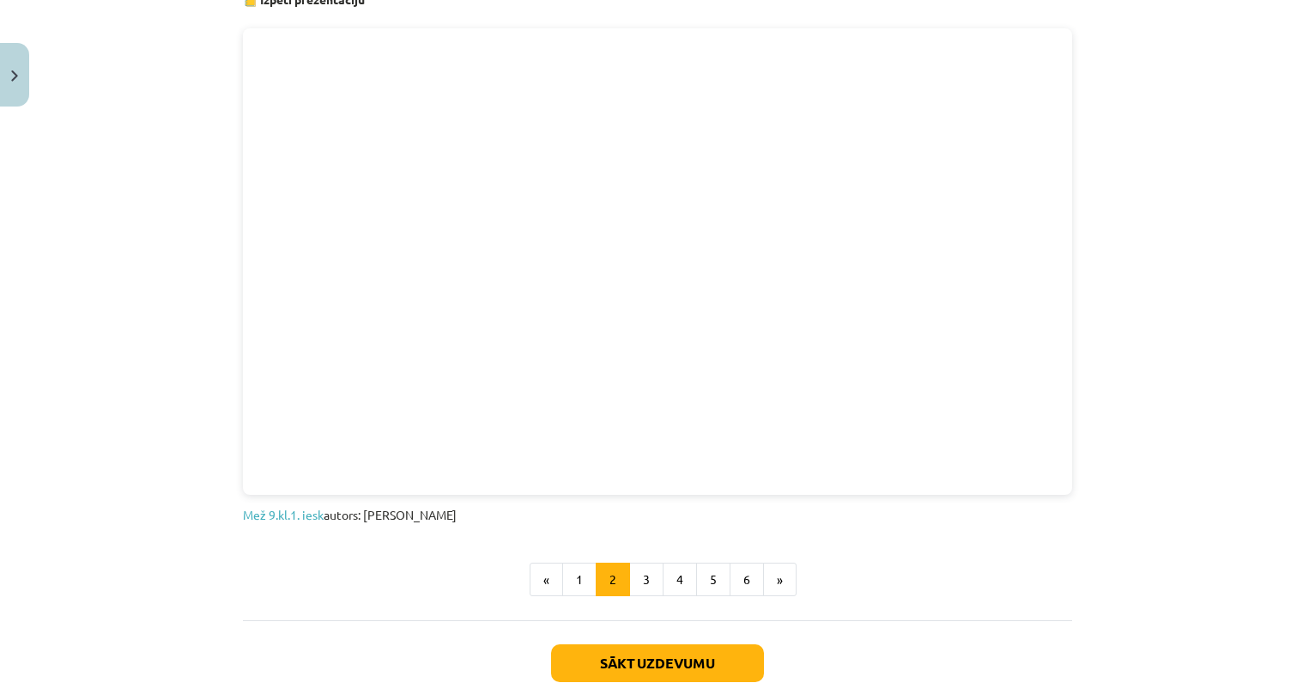
scroll to position [963, 0]
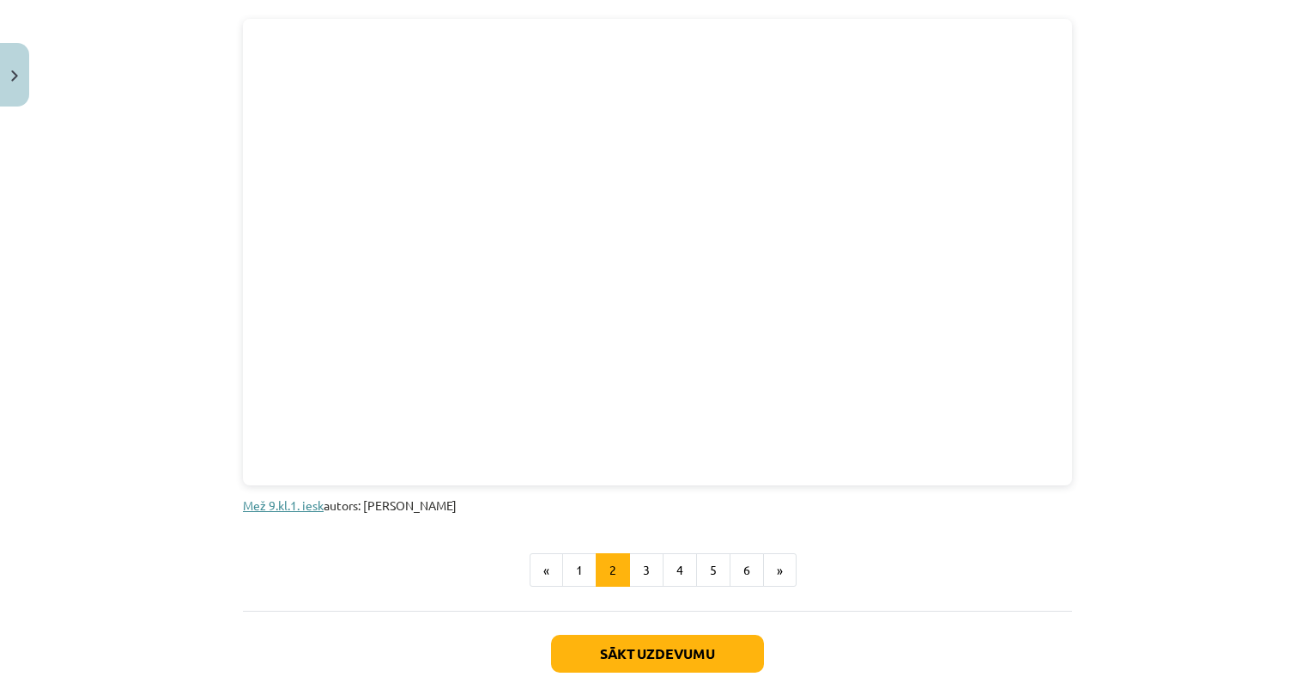
click at [289, 502] on link "Mež 9.kl.1. iesk" at bounding box center [283, 504] width 81 height 15
click at [642, 572] on button "3" at bounding box center [646, 570] width 34 height 34
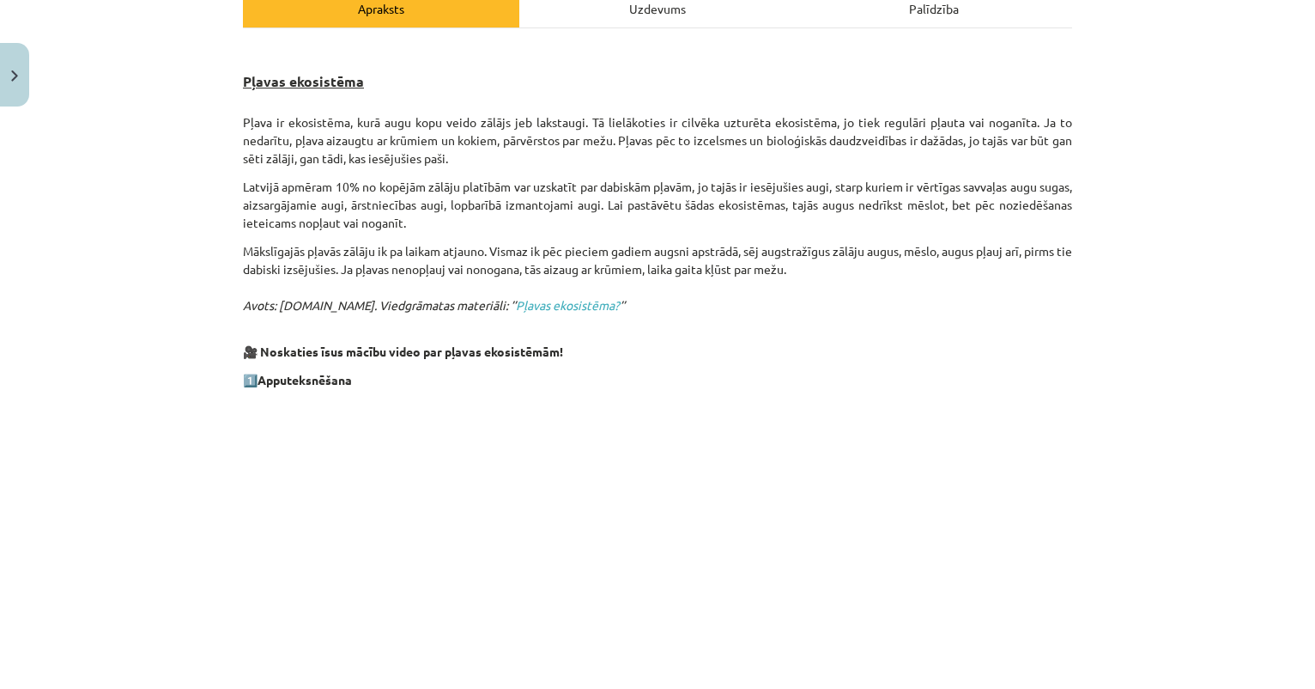
scroll to position [266, 0]
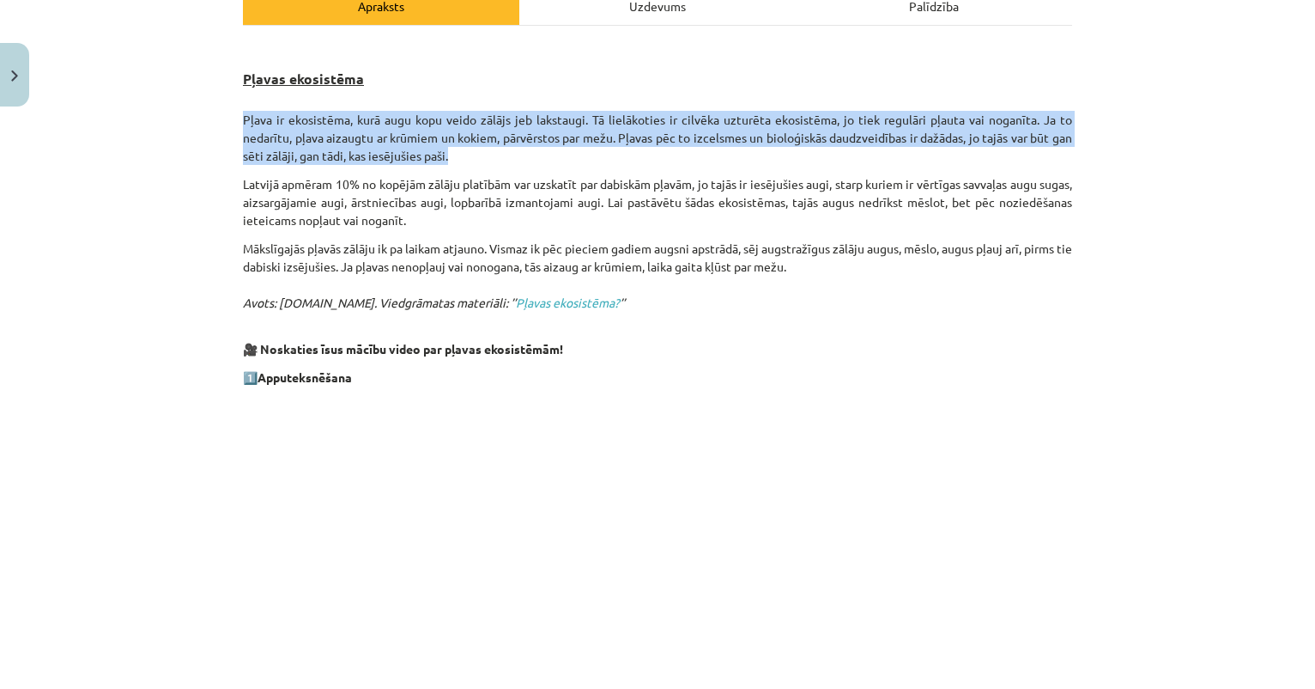
drag, startPoint x: 245, startPoint y: 113, endPoint x: 465, endPoint y: 150, distance: 223.7
click at [465, 150] on p "Pļava ir ekosistēma, kurā augu kopu veido zālājs jeb lakstaugi. Tā lielākoties …" at bounding box center [657, 138] width 829 height 54
copy p "Pļava ir ekosistēma, kurā augu kopu veido zālājs jeb lakstaugi. Tā lielākoties …"
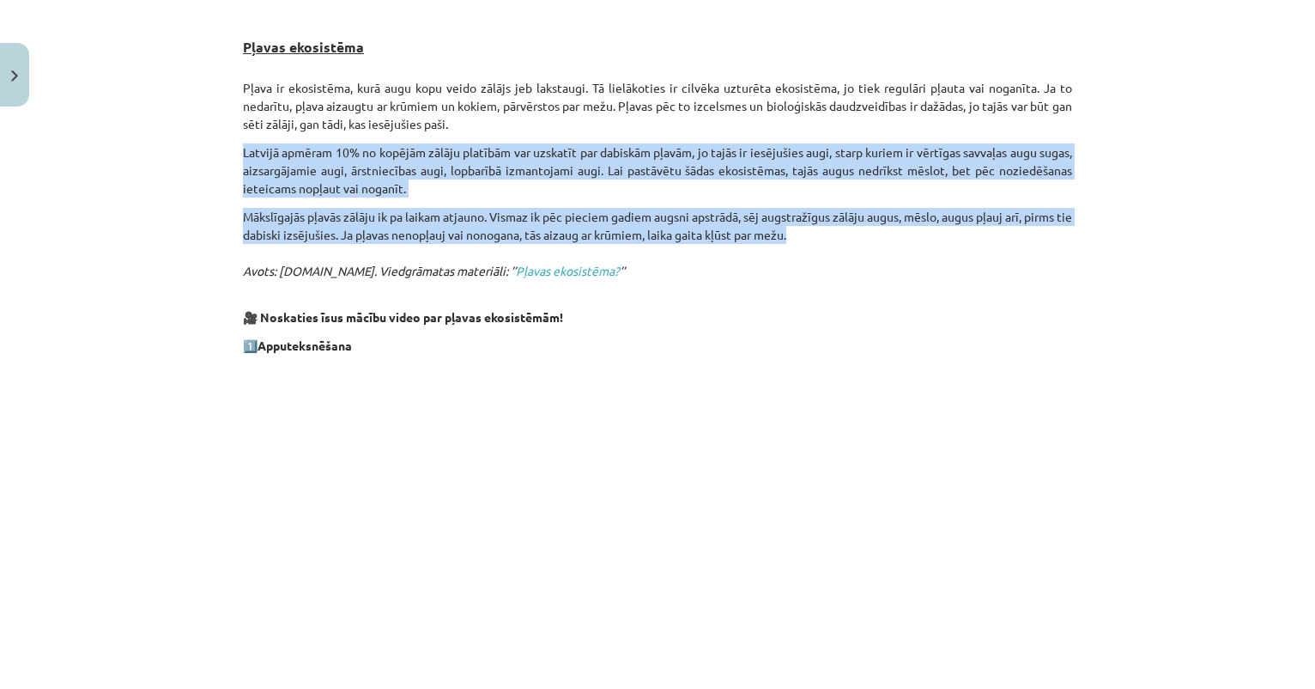
drag, startPoint x: 242, startPoint y: 147, endPoint x: 853, endPoint y: 234, distance: 616.7
copy div "Latvijā apmēram 10% no kopējām zālāju platībām var uzskatīt par dabiskām pļavām…"
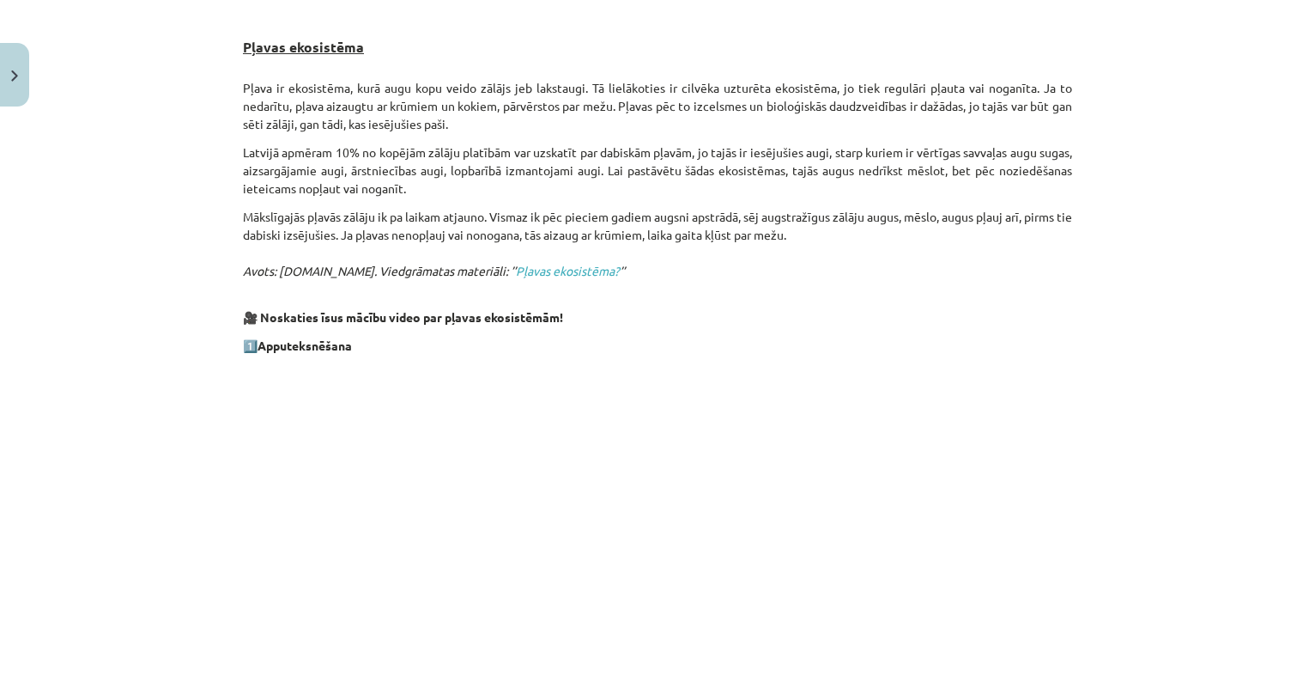
click at [691, 293] on p "🎥 Noskaties īsus mācību video par pļavas ekosistēmām!" at bounding box center [657, 308] width 829 height 36
click at [546, 269] on link "Pļavas ekosistēma?" at bounding box center [568, 270] width 104 height 15
click at [541, 269] on link "Pļavas ekosistēma?" at bounding box center [568, 270] width 104 height 15
click at [546, 270] on link "Pļavas ekosistēma?" at bounding box center [568, 270] width 104 height 15
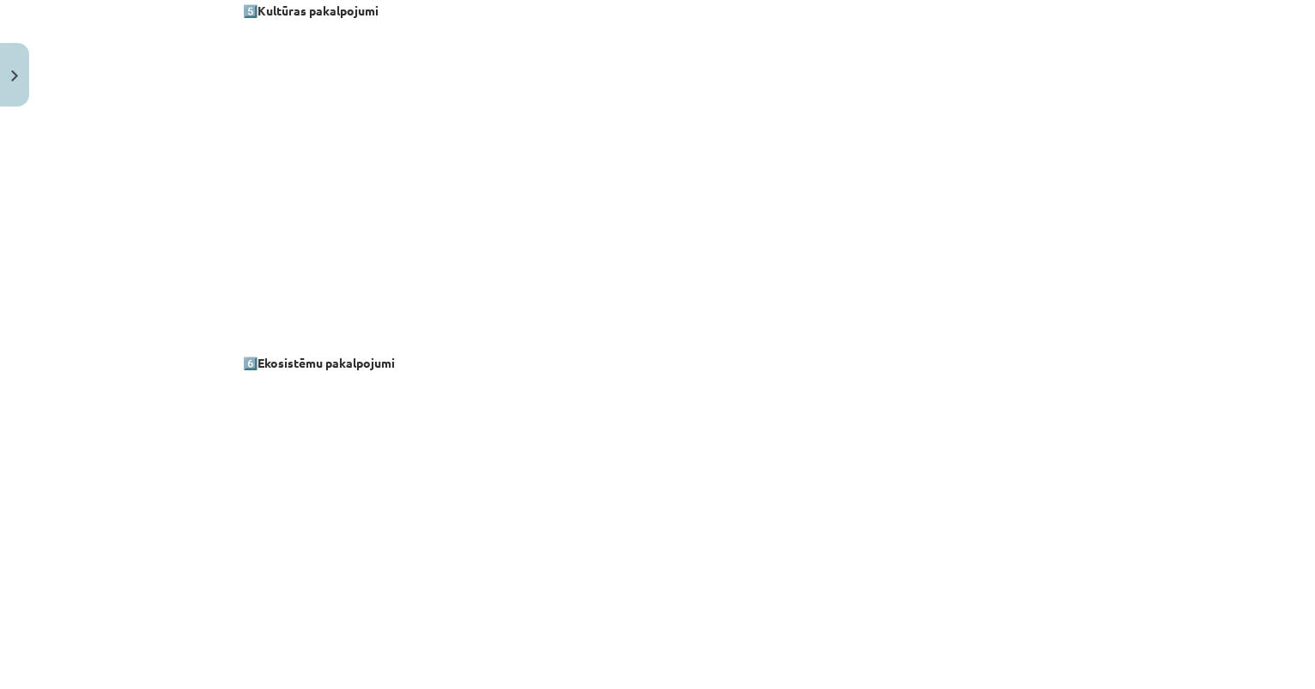
scroll to position [2229, 0]
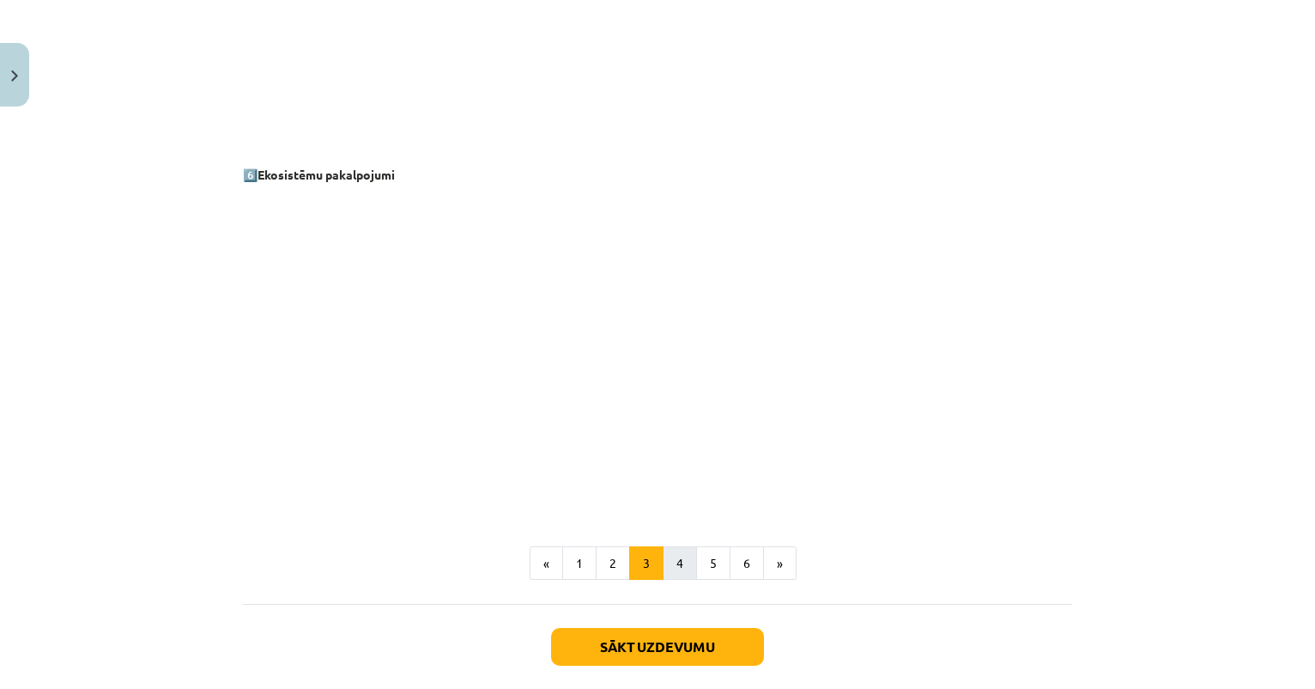
click at [676, 559] on button "4" at bounding box center [680, 563] width 34 height 34
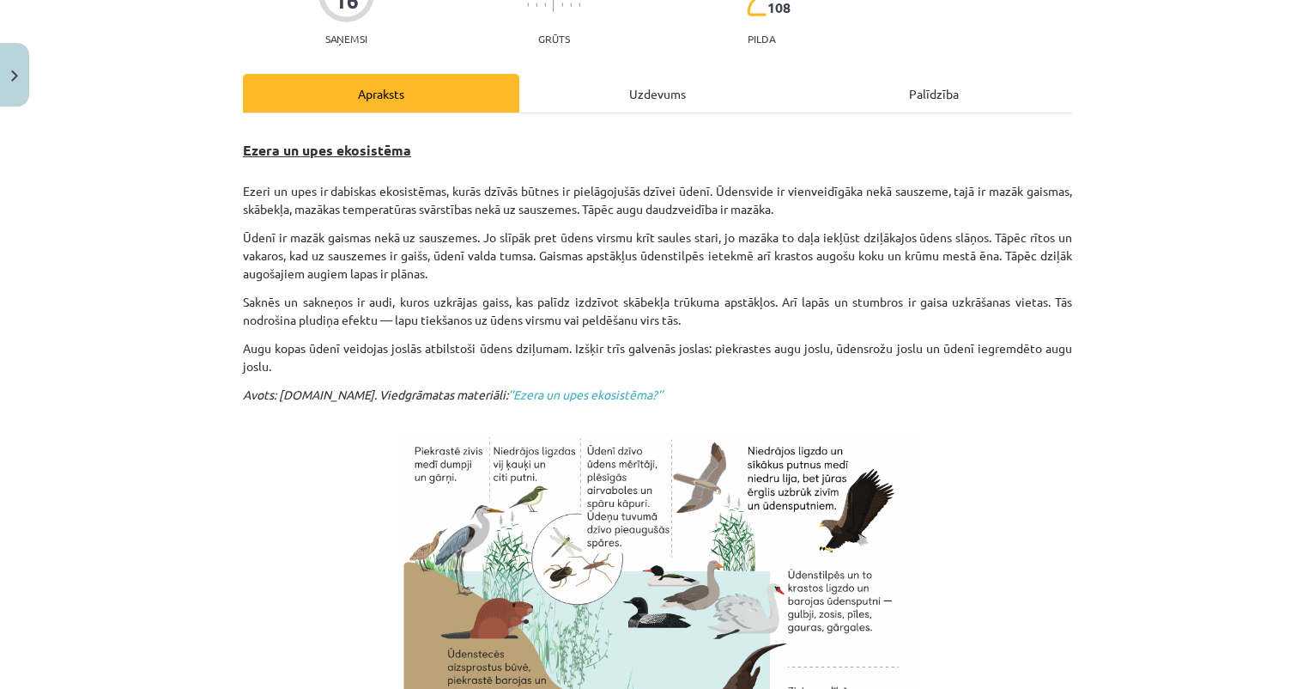
scroll to position [185, 0]
